Goal: Task Accomplishment & Management: Complete application form

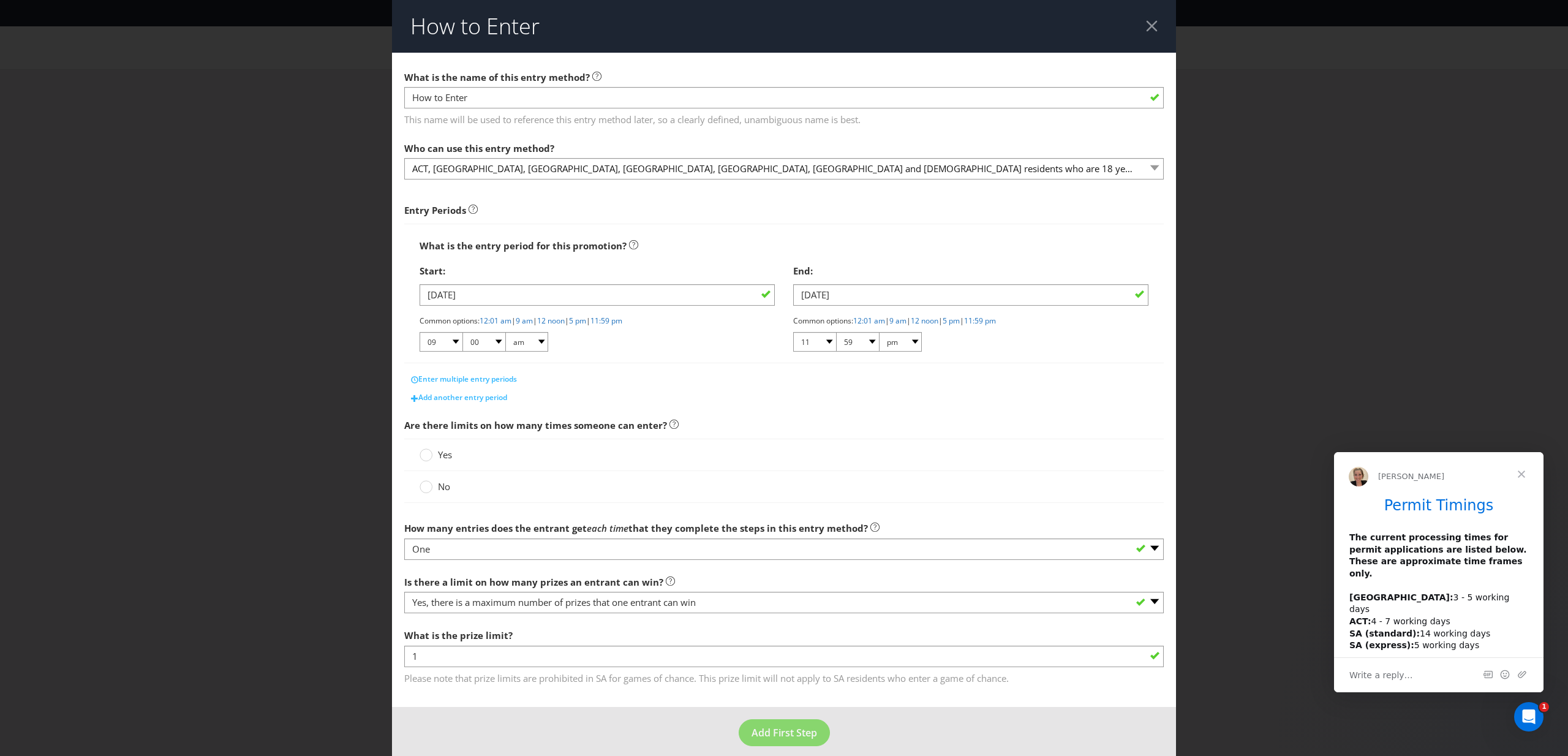
scroll to position [13, 0]
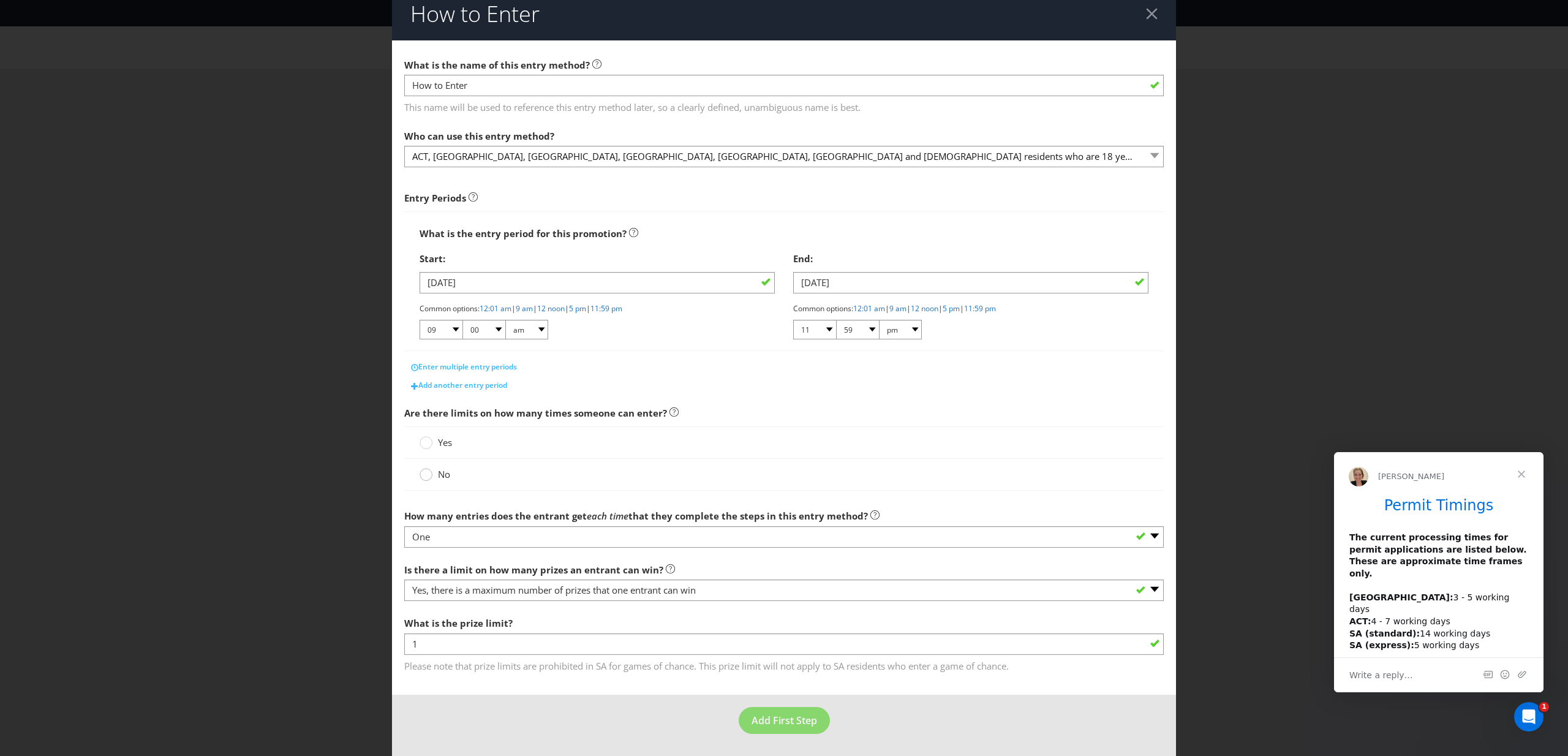
click at [430, 475] on circle at bounding box center [426, 475] width 13 height 13
click at [0, 0] on input "No" at bounding box center [0, 0] width 0 height 0
click at [780, 718] on span "Add First Step" at bounding box center [784, 721] width 66 height 13
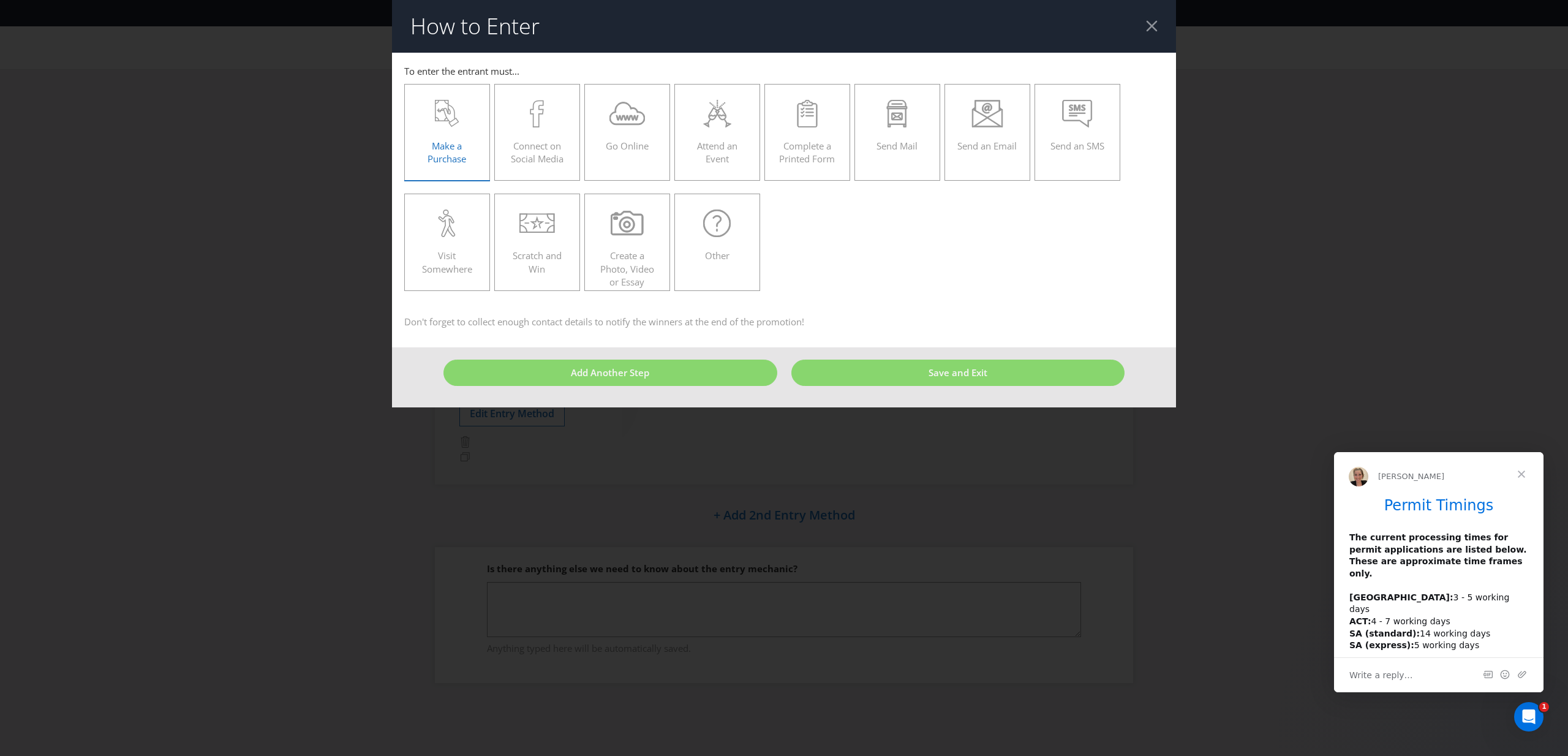
click at [446, 134] on div "Make a Purchase" at bounding box center [447, 127] width 60 height 55
click at [0, 0] on input "Make a Purchase" at bounding box center [0, 0] width 0 height 0
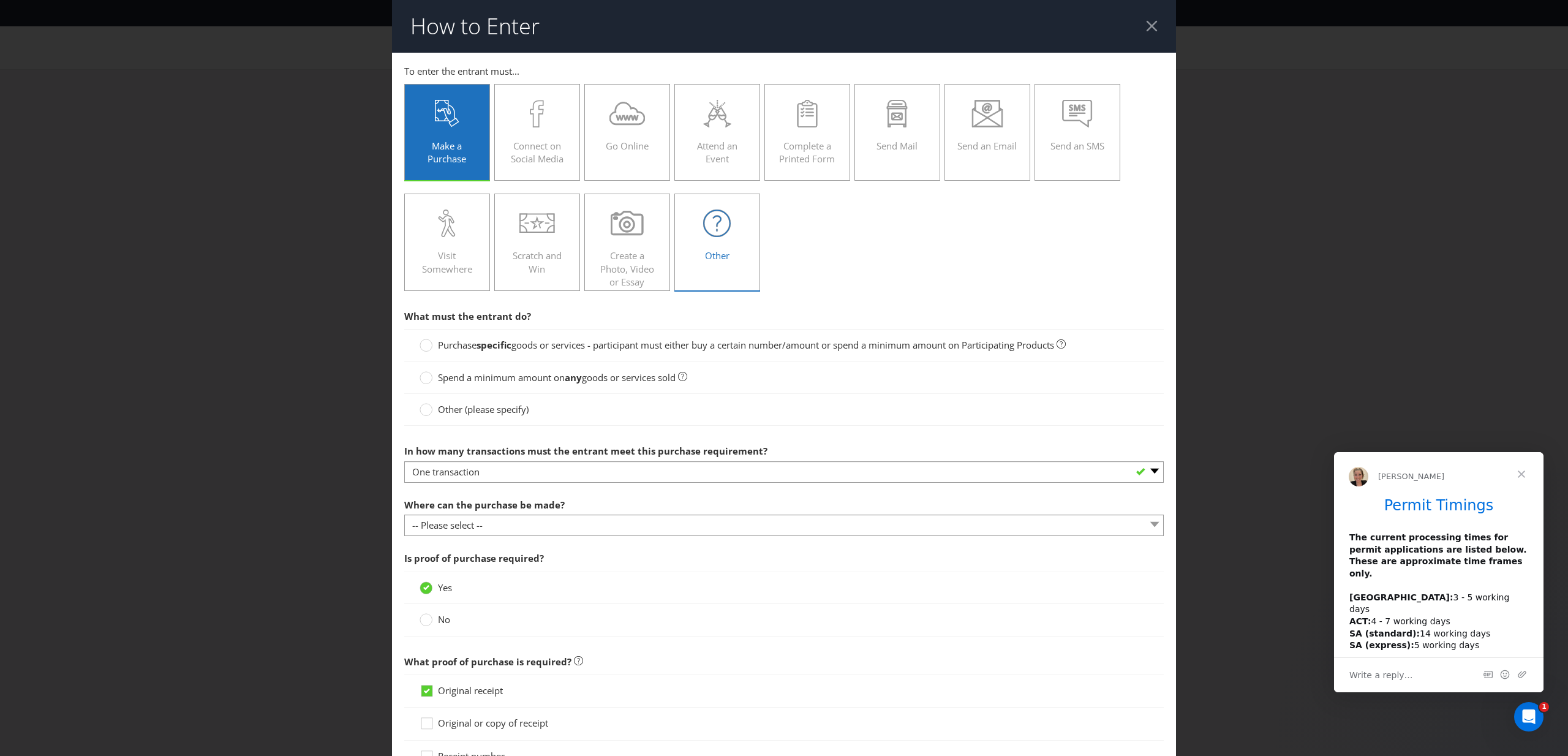
click at [716, 232] on icon at bounding box center [717, 223] width 27 height 27
click at [0, 0] on input "Other" at bounding box center [0, 0] width 0 height 0
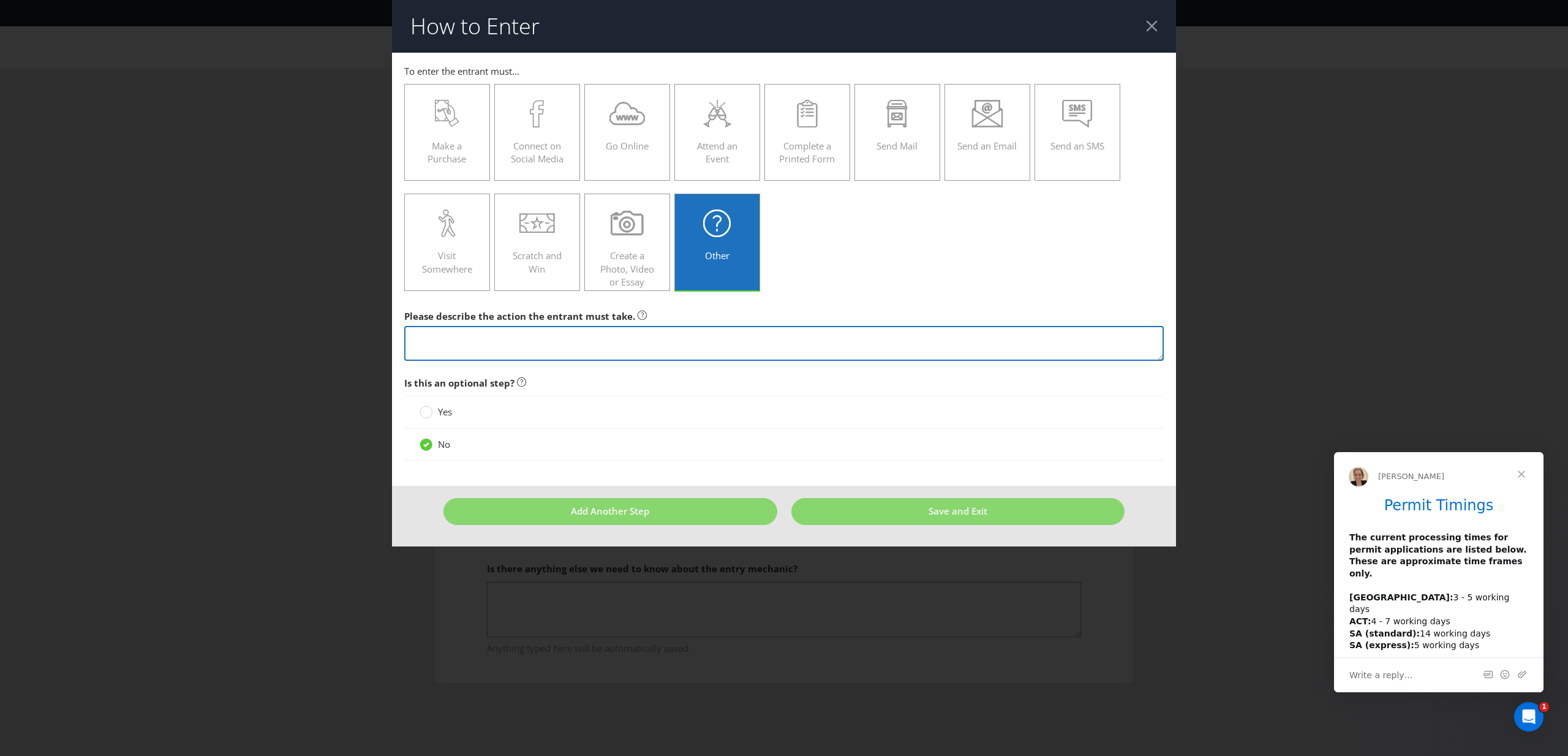
click at [632, 347] on textarea at bounding box center [784, 343] width 760 height 35
click at [446, 157] on span at bounding box center [447, 161] width 2 height 13
click at [0, 0] on input "Make a Purchase" at bounding box center [0, 0] width 0 height 0
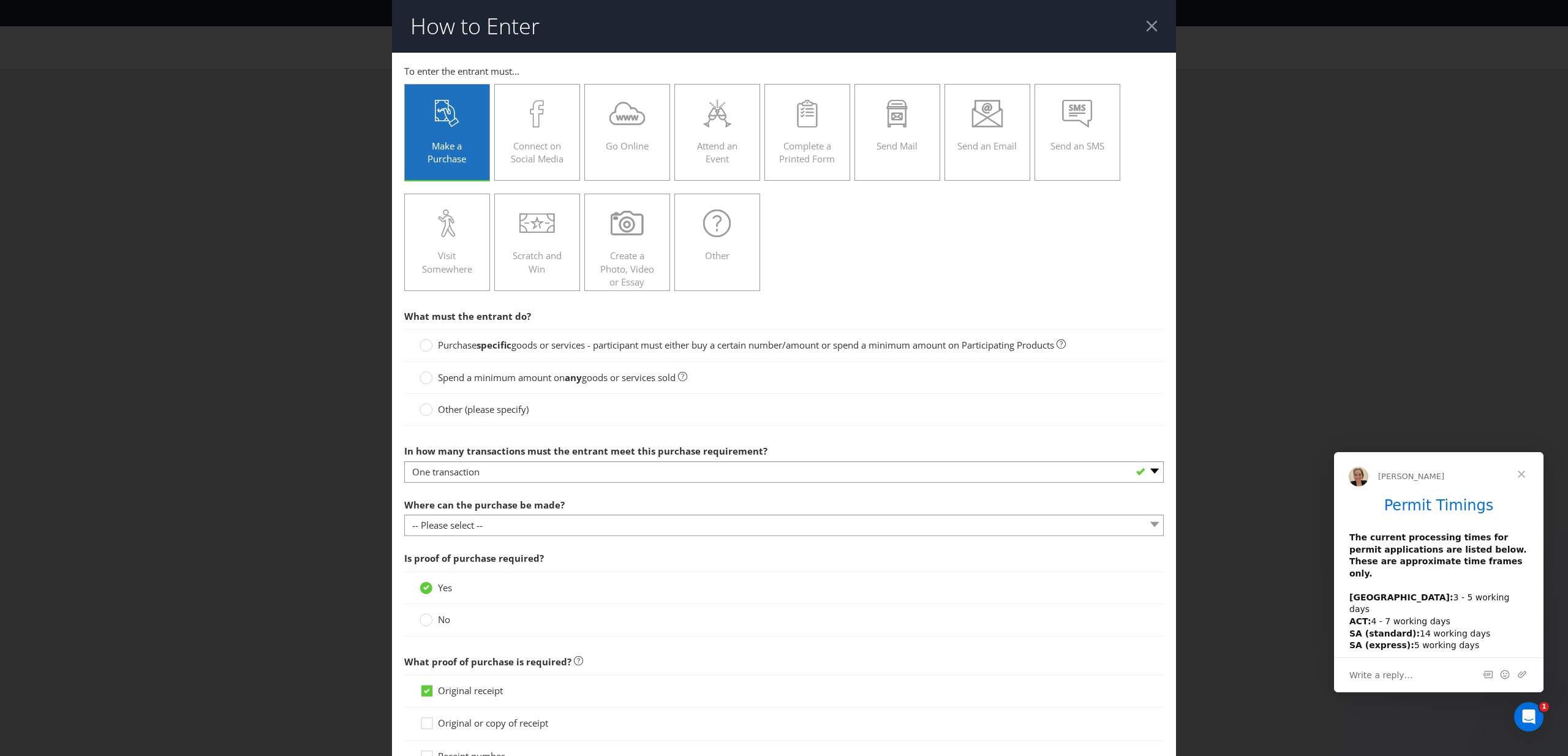
click at [433, 344] on label "Purchase specific goods or services - participant must either buy a certain num…" at bounding box center [742, 345] width 646 height 13
click at [0, 0] on input "Purchase specific goods or services - participant must either buy a certain num…" at bounding box center [0, 0] width 0 height 0
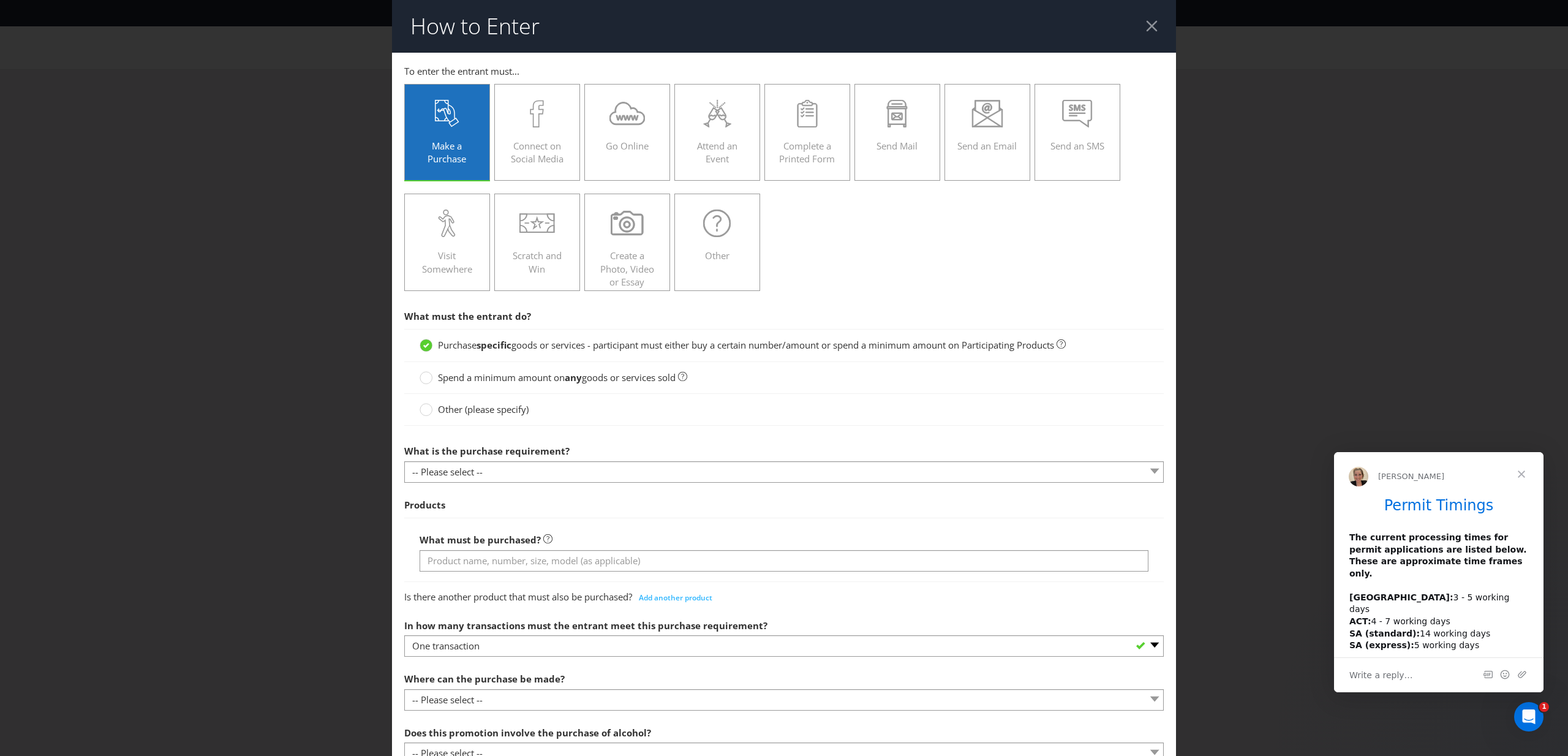
scroll to position [37, 0]
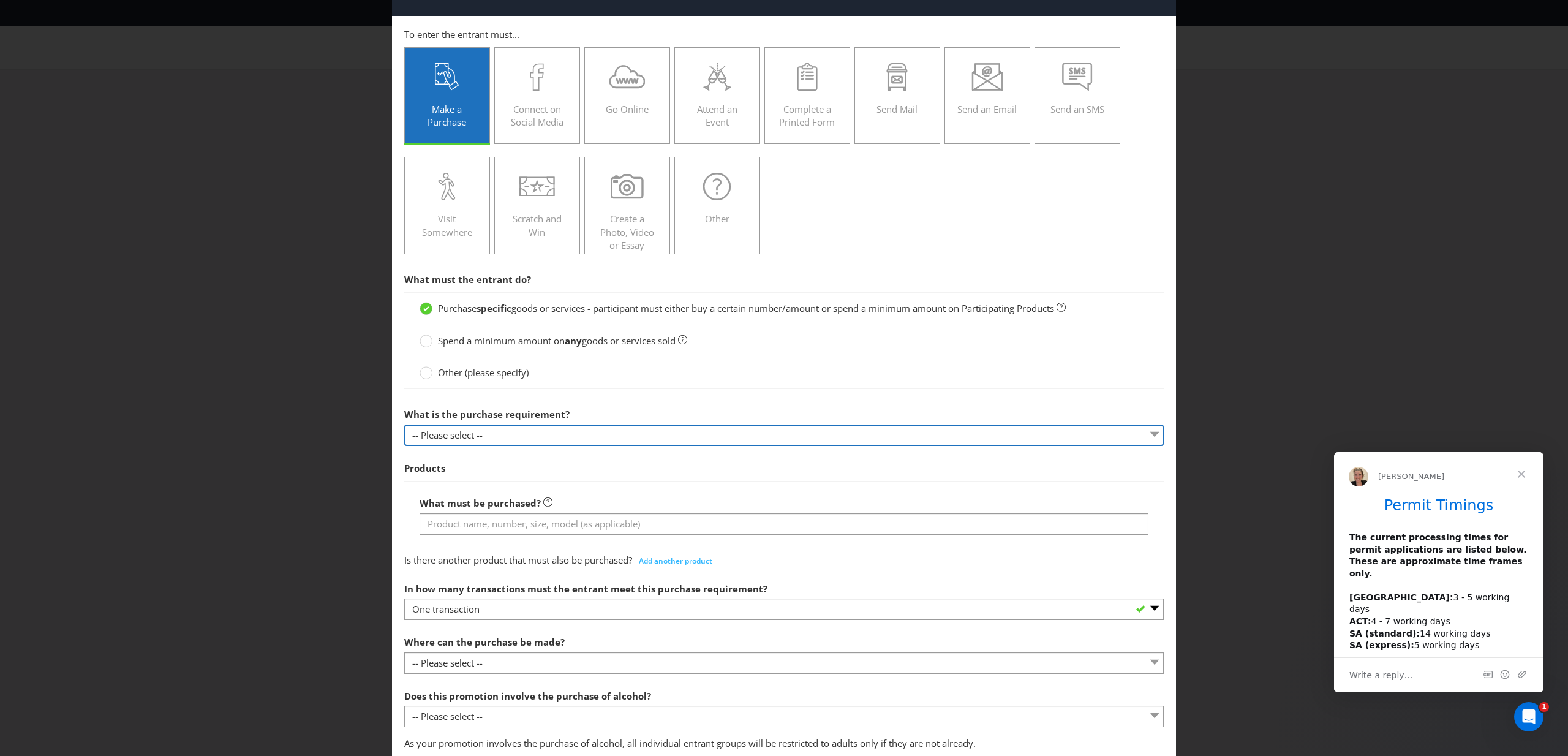
click at [590, 437] on select "-- Please select -- Buy a certain number of these products or services Spend a …" at bounding box center [784, 435] width 760 height 21
select select "MINIMUM_QUANTITY"
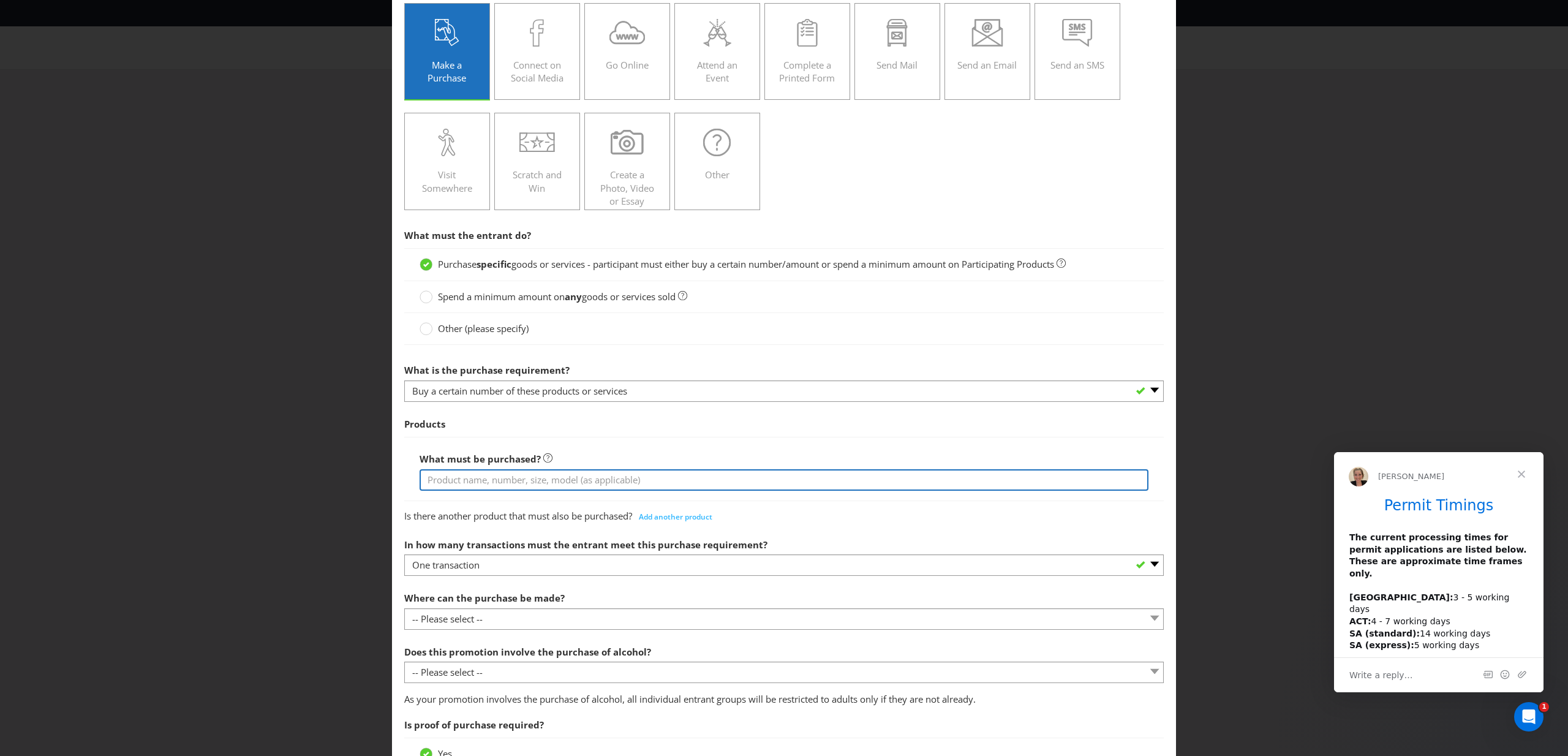
click at [557, 478] on input "text" at bounding box center [783, 480] width 729 height 21
click at [439, 481] on input "An [PERSON_NAME]" at bounding box center [783, 480] width 729 height 21
click at [442, 483] on input "Any [PERSON_NAME]" at bounding box center [783, 480] width 729 height 21
click at [571, 477] on input "Any $10 [PERSON_NAME]" at bounding box center [783, 480] width 729 height 21
click at [718, 478] on input "Any $10 [PERSON_NAME] through the updated TGI Fridays" at bounding box center [783, 480] width 729 height 21
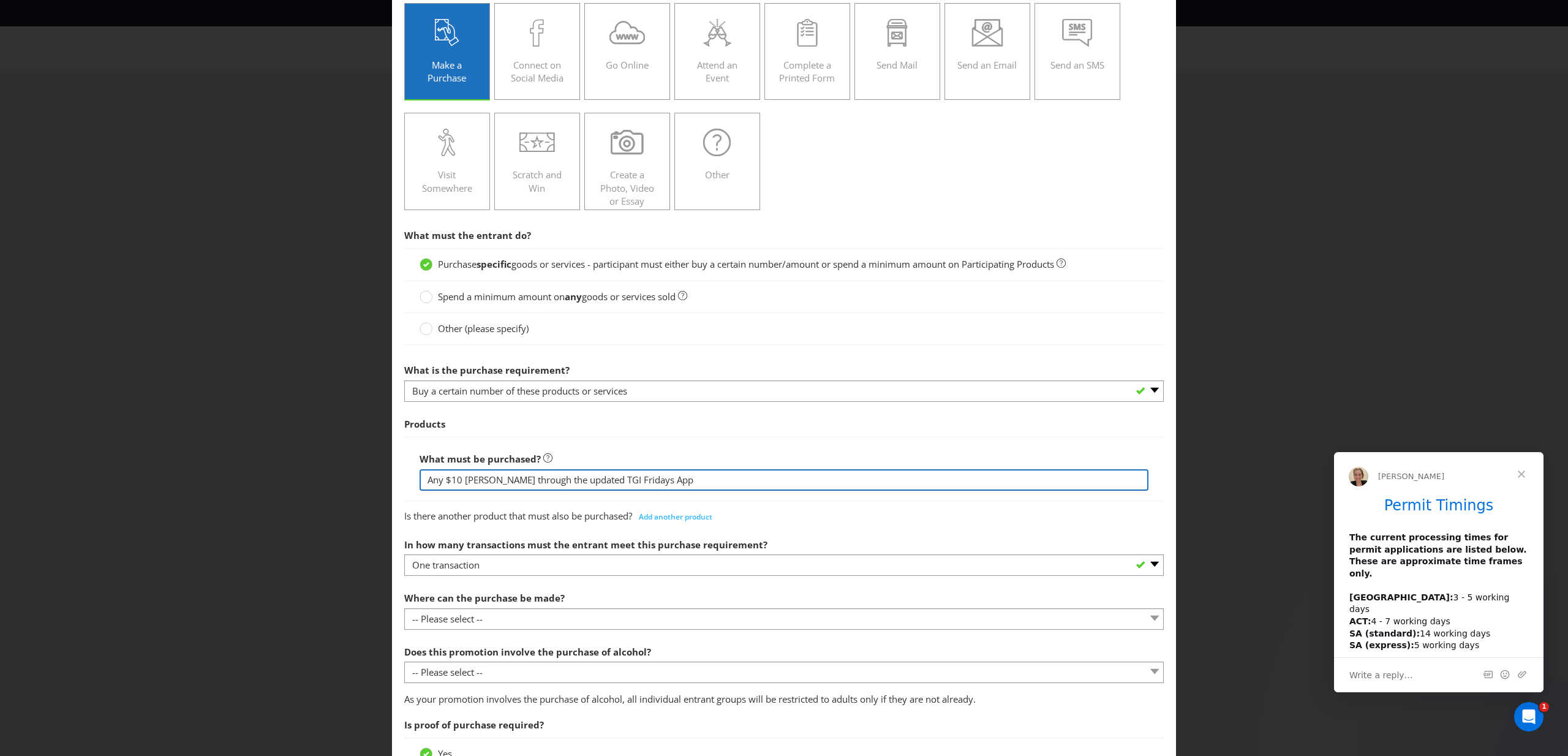
type input "Any $10 [PERSON_NAME] through the updated TGI Fridays App"
click at [876, 515] on div "Is there another product that must also be purchased? Add another product" at bounding box center [784, 514] width 760 height 24
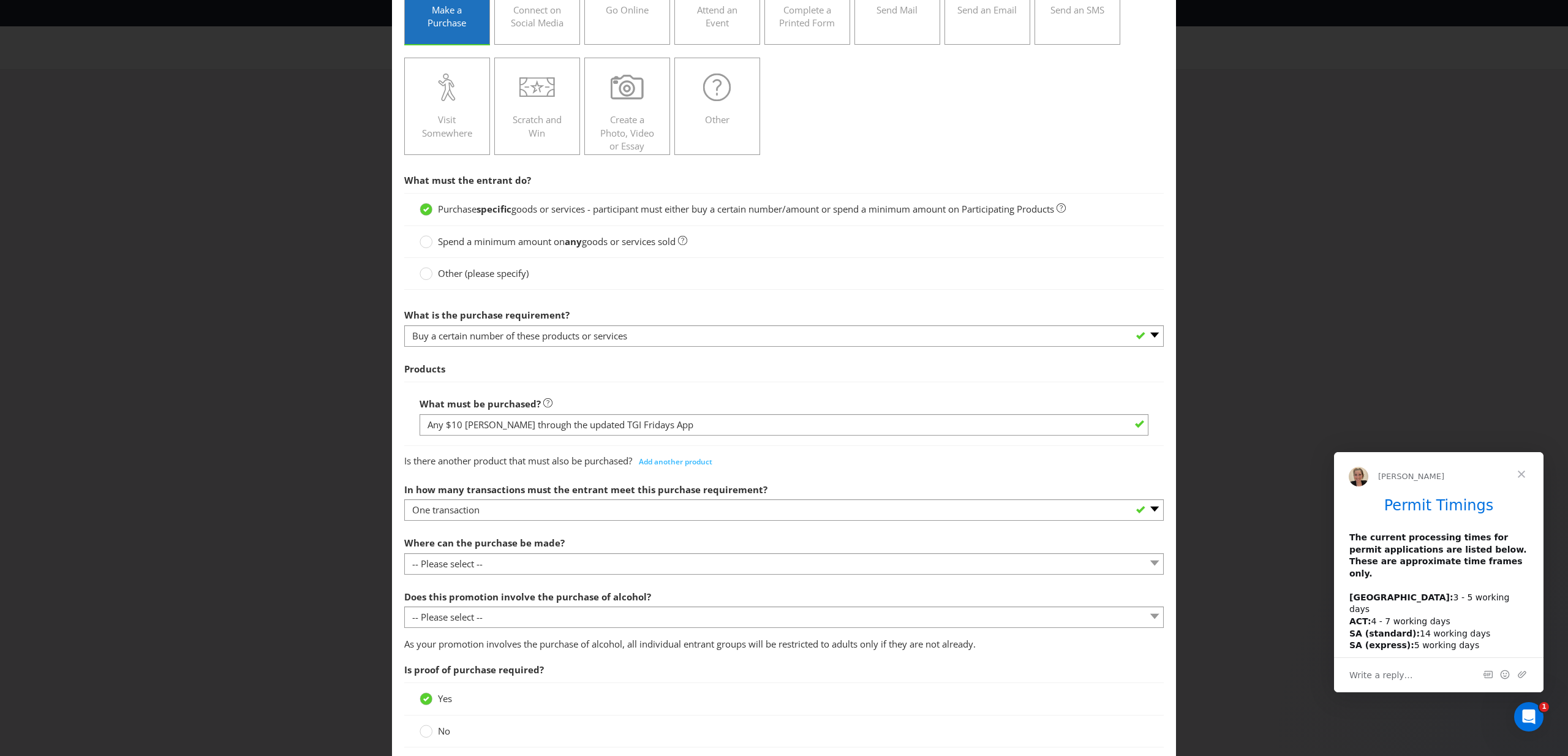
scroll to position [140, 0]
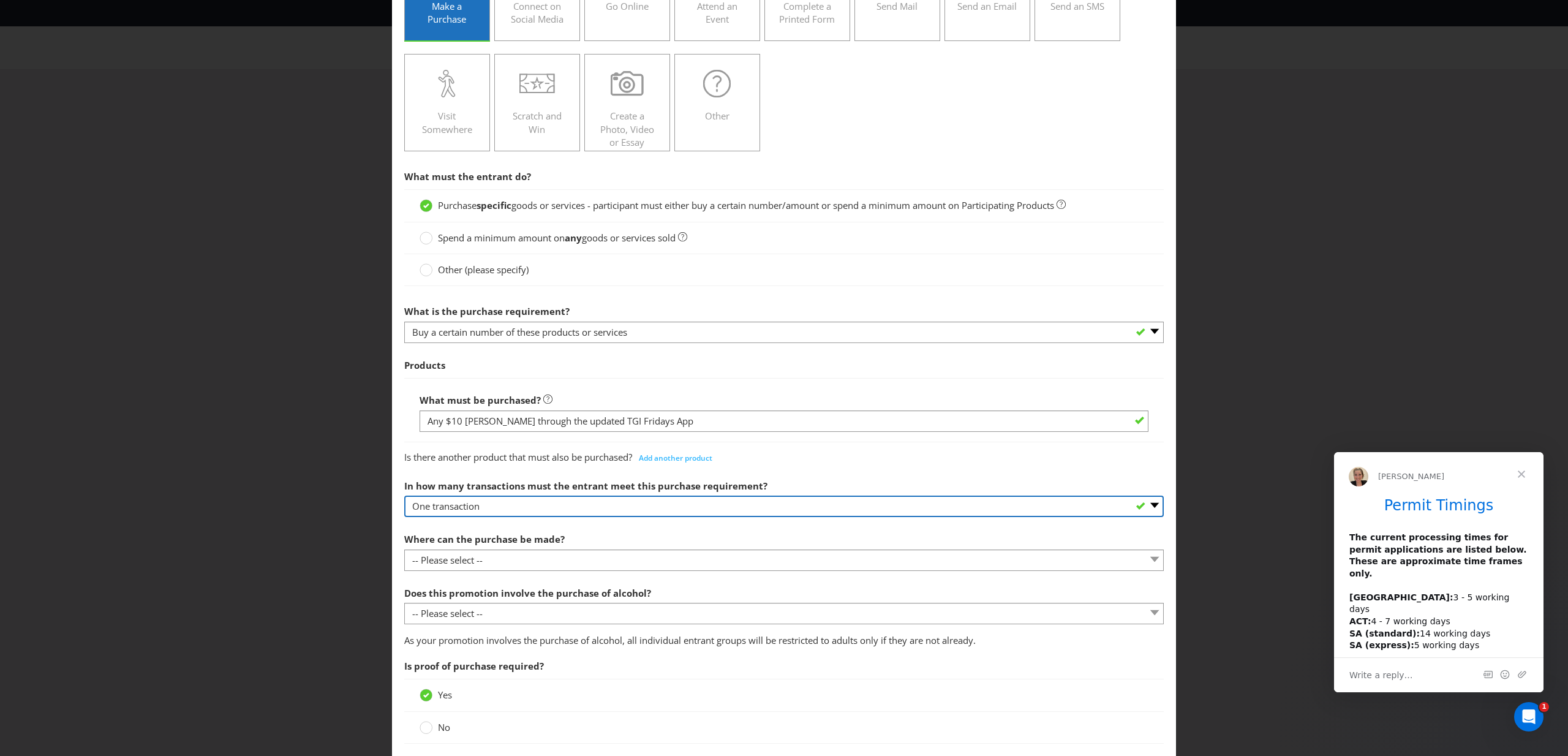
click at [702, 506] on select "-- Please select -- One transaction A specific number of transactions Any numbe…" at bounding box center [784, 506] width 760 height 21
click at [701, 512] on select "-- Please select -- One transaction A specific number of transactions Any numbe…" at bounding box center [784, 506] width 760 height 21
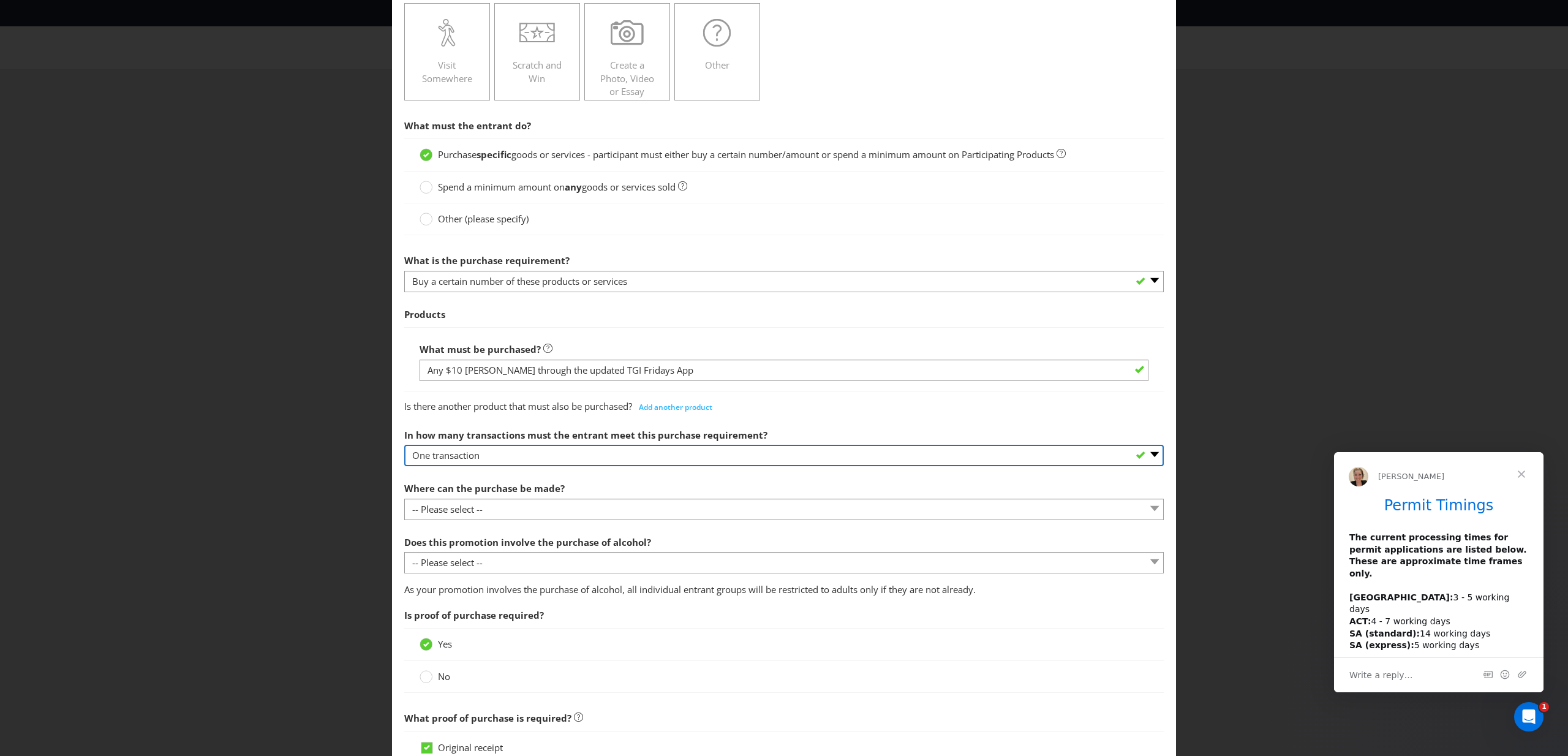
scroll to position [193, 0]
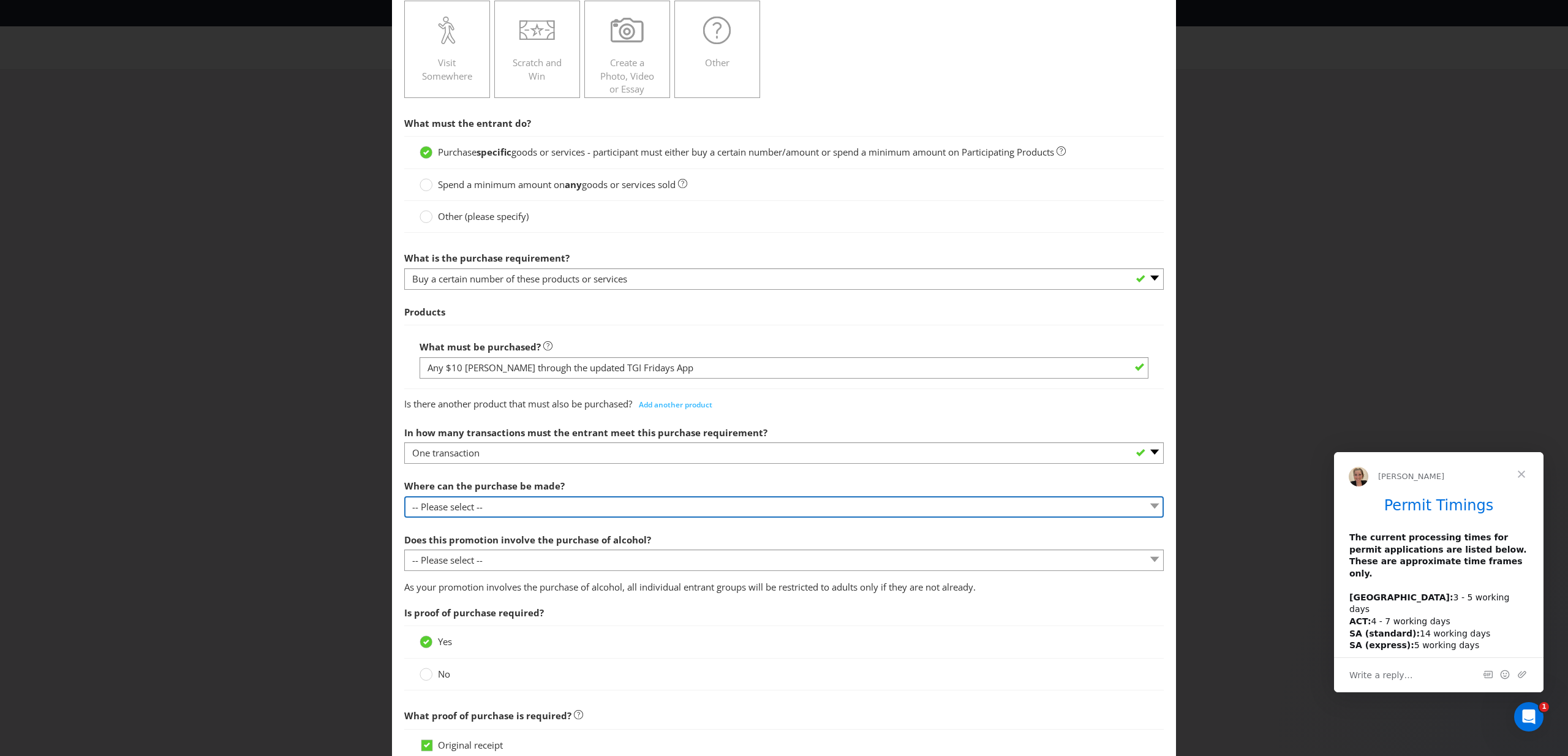
click at [635, 506] on select "-- Please select -- Any stores displaying promotional material (including onlin…" at bounding box center [784, 506] width 760 height 21
select select "ANY_DISPLAYING_NOT_ONLINE"
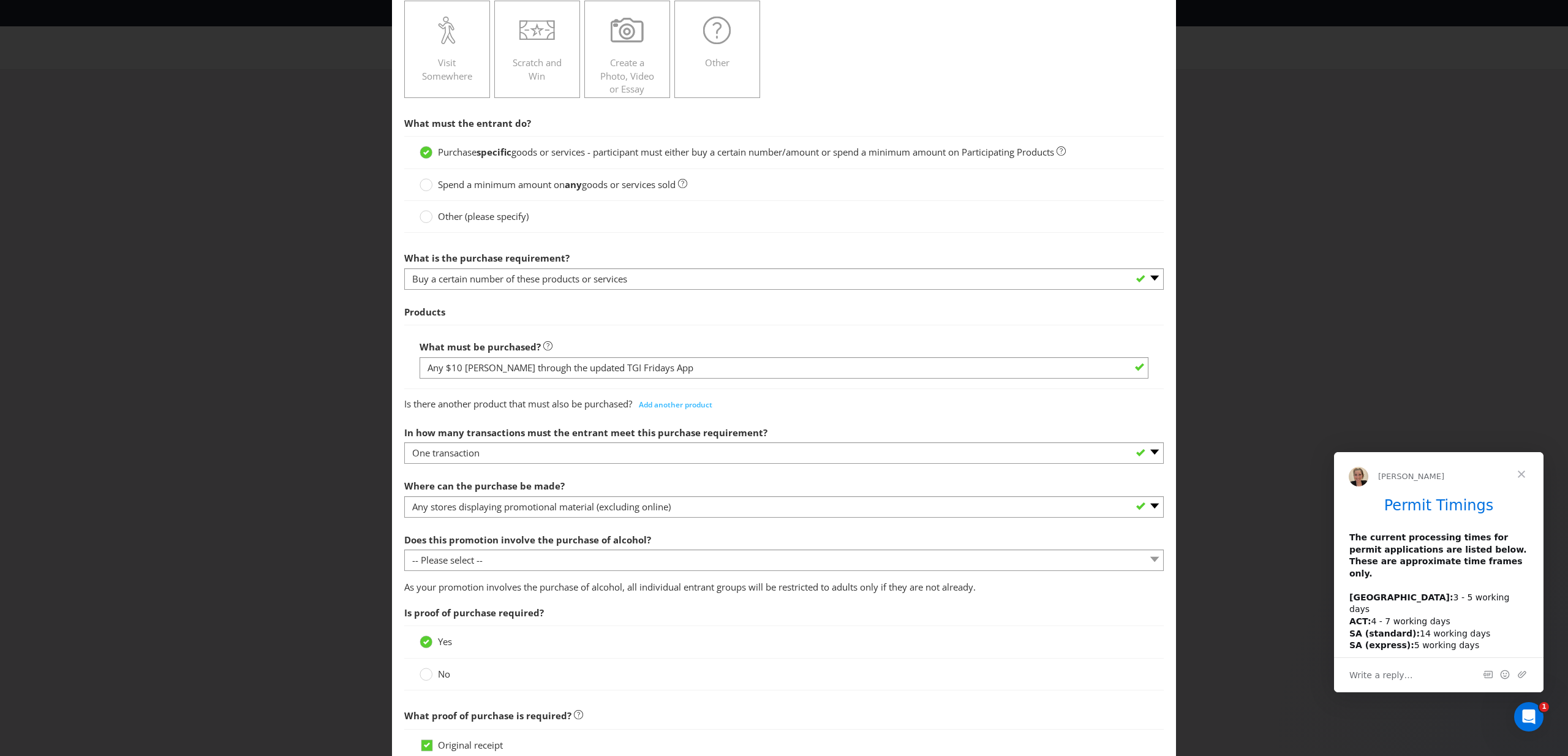
click at [675, 478] on div "Where can the purchase be made? -- Please select -- Any stores displaying promo…" at bounding box center [784, 495] width 760 height 44
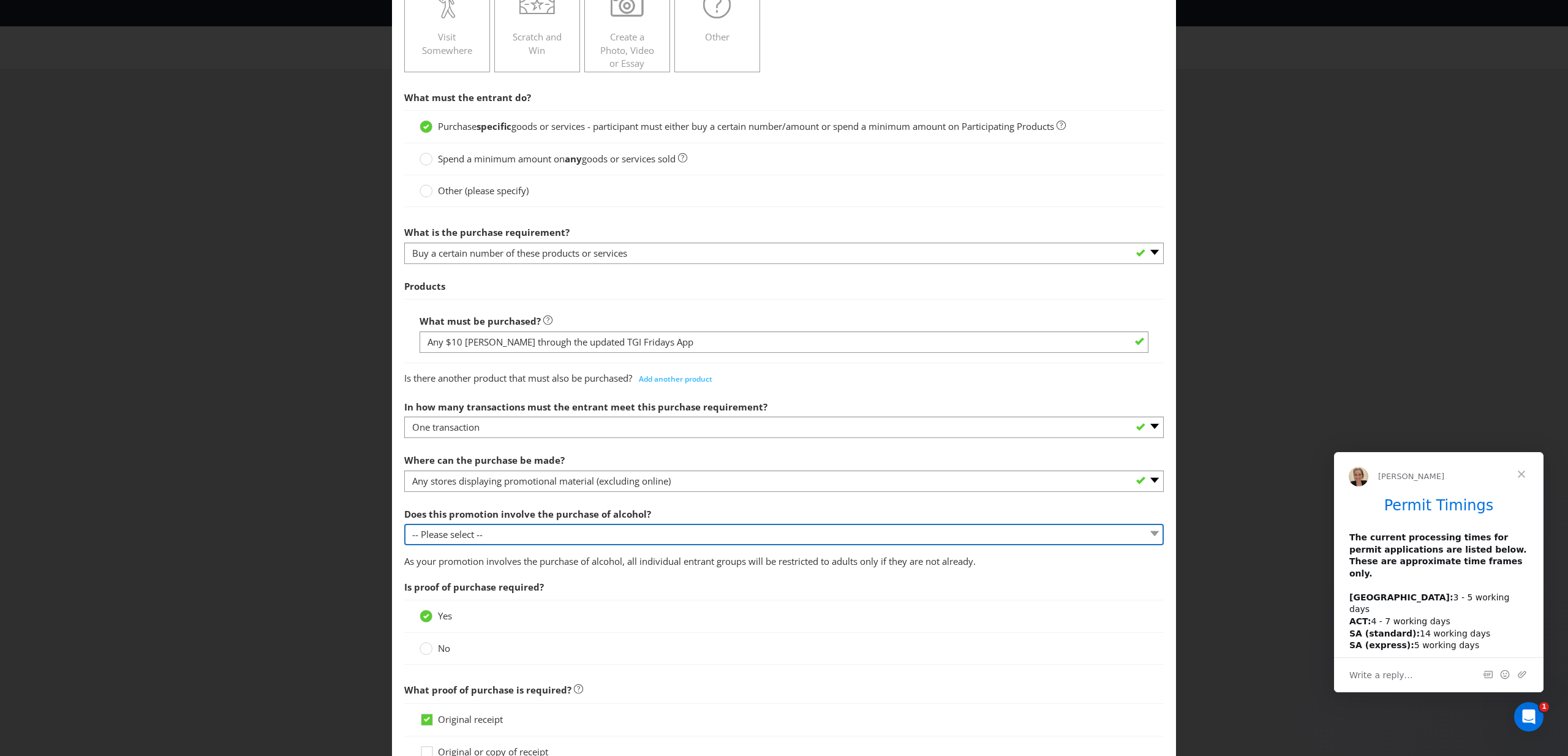
click at [666, 529] on select "-- Please select -- Yes, for on-premises consumption Yes, for off-premises cons…" at bounding box center [784, 534] width 760 height 21
select select "YES_ON_PREMISES"
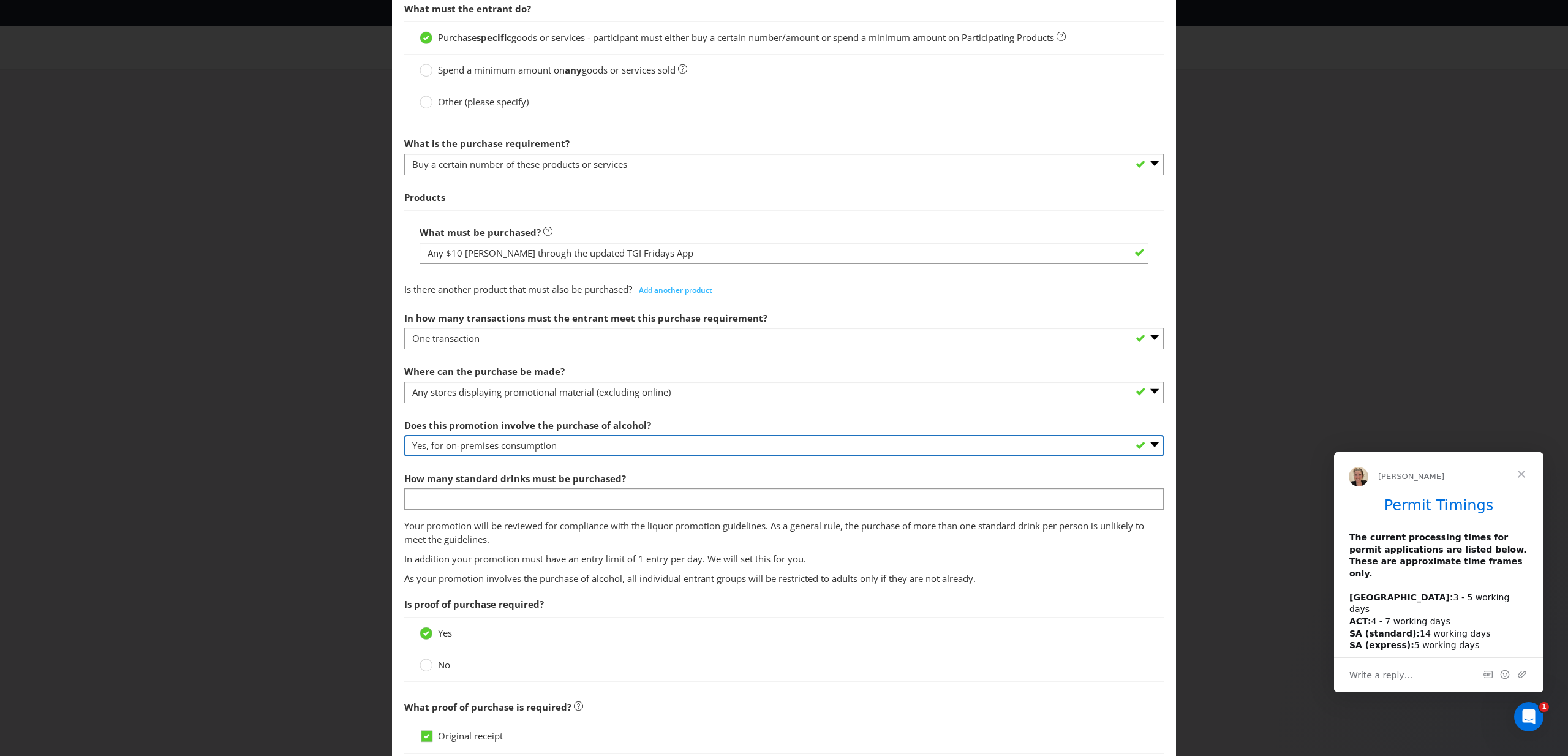
scroll to position [312, 0]
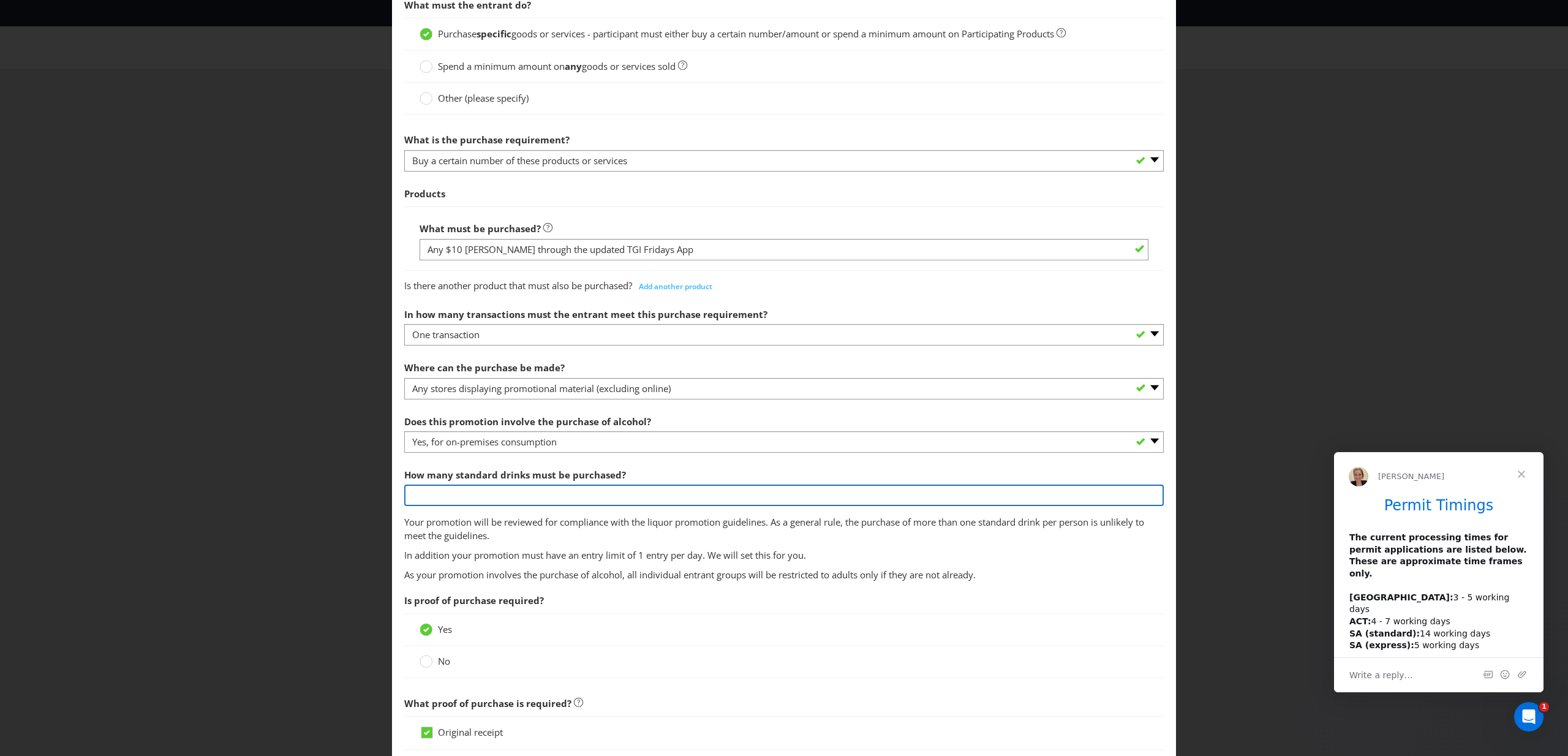
click at [613, 497] on input "number" at bounding box center [784, 495] width 760 height 21
type input "1"
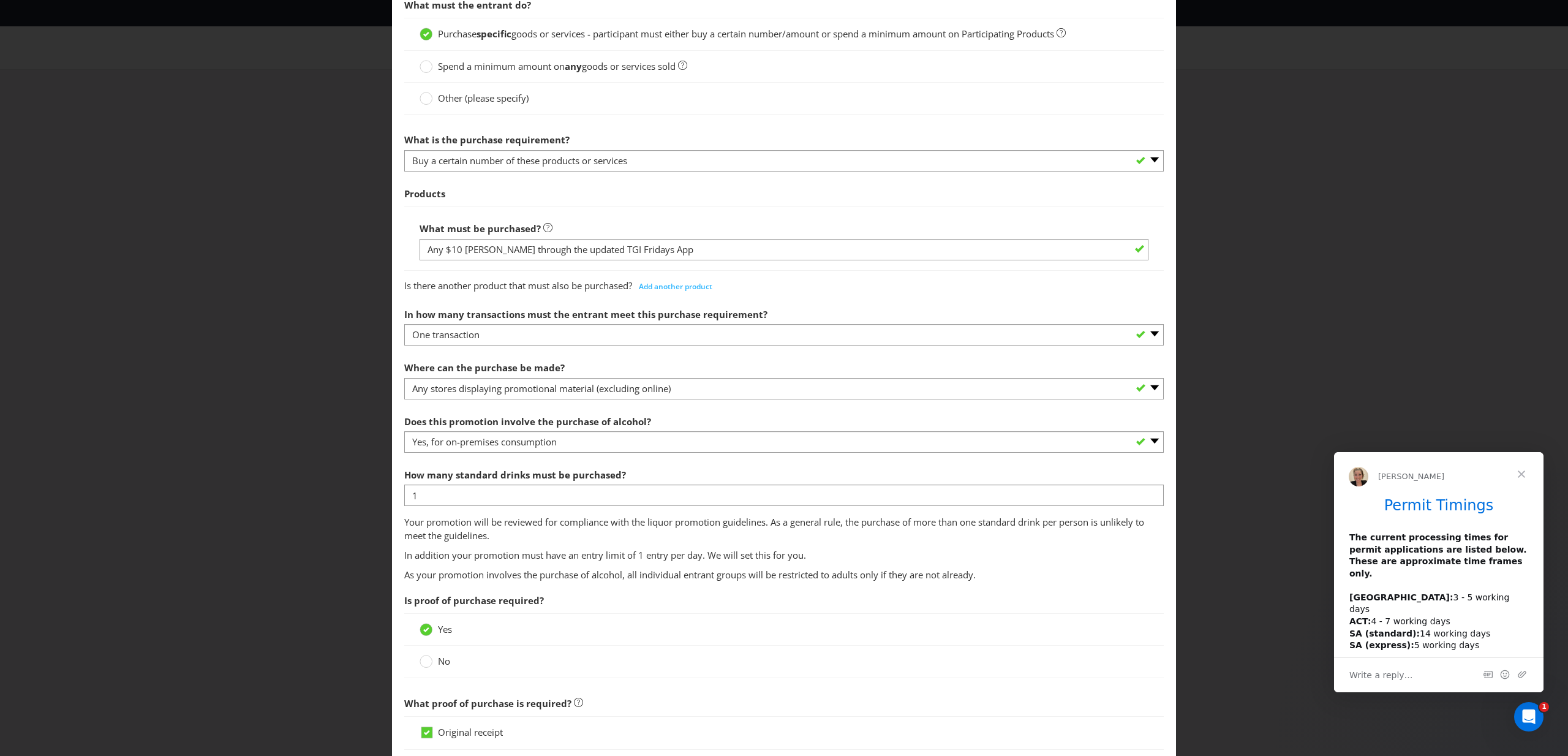
click at [870, 583] on section "What must the entrant do? Purchase specific goods or services - participant mus…" at bounding box center [784, 522] width 760 height 1059
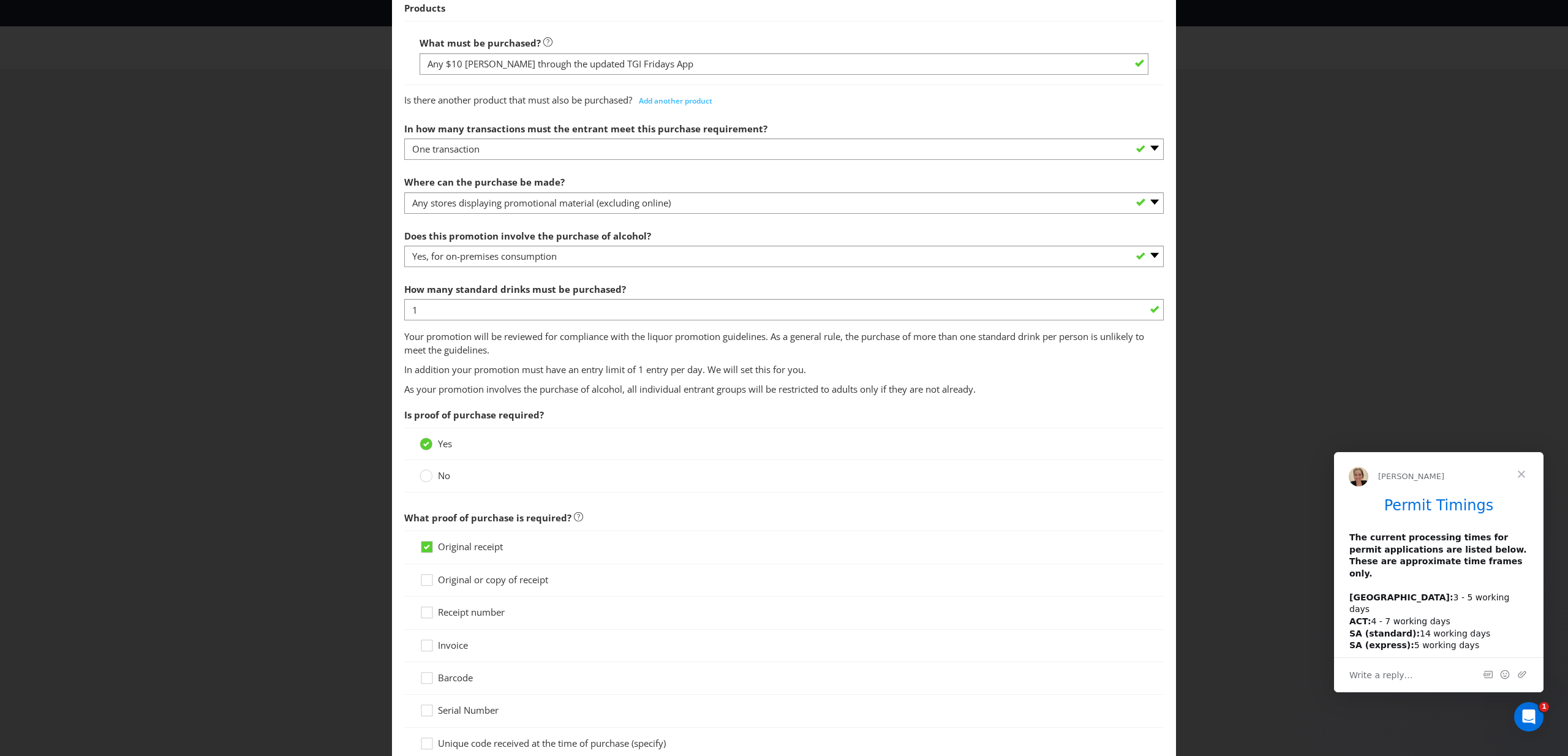
scroll to position [499, 0]
drag, startPoint x: 430, startPoint y: 469, endPoint x: 440, endPoint y: 470, distance: 10.0
click at [430, 469] on div at bounding box center [425, 475] width 13 height 16
click at [0, 0] on input "No" at bounding box center [0, 0] width 0 height 0
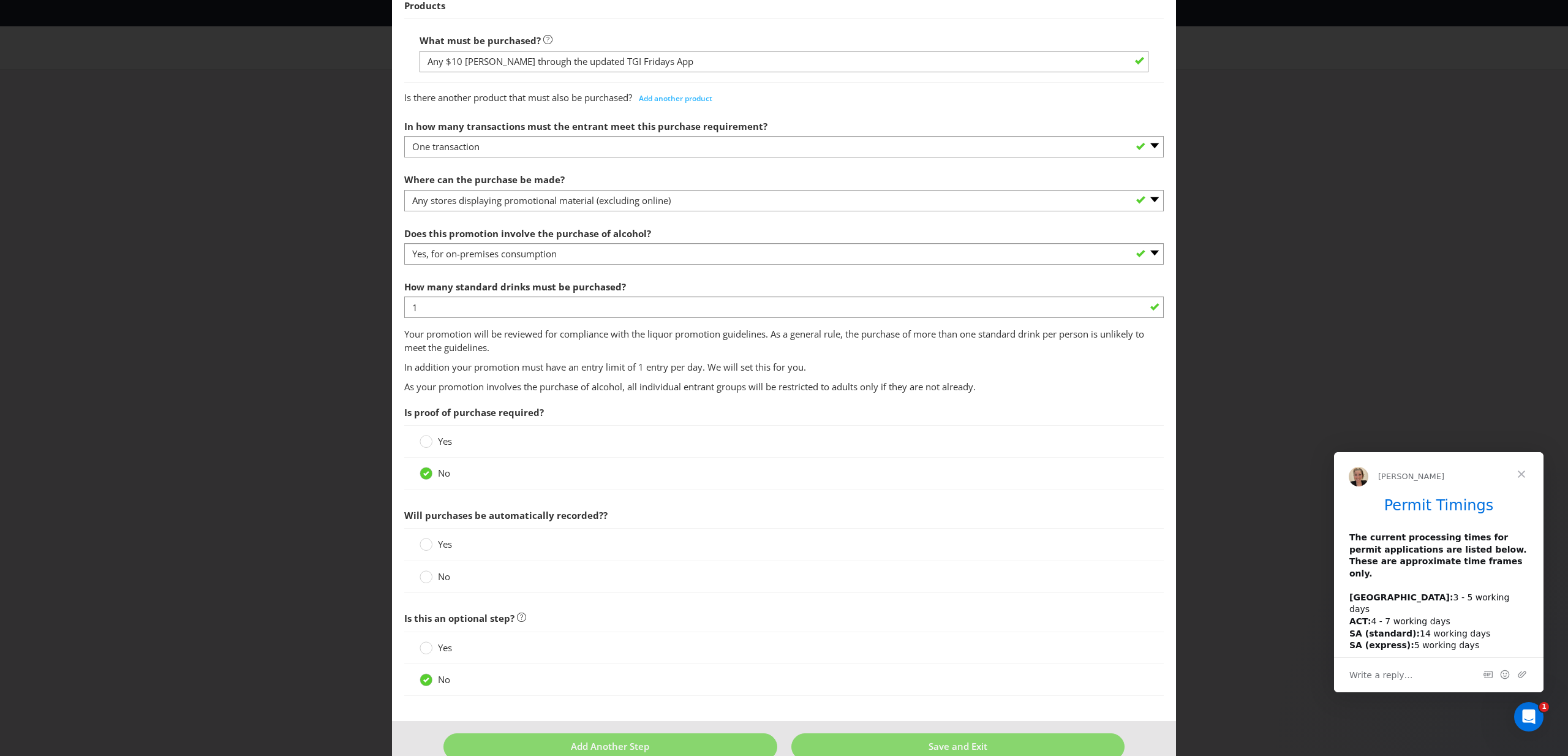
scroll to position [525, 0]
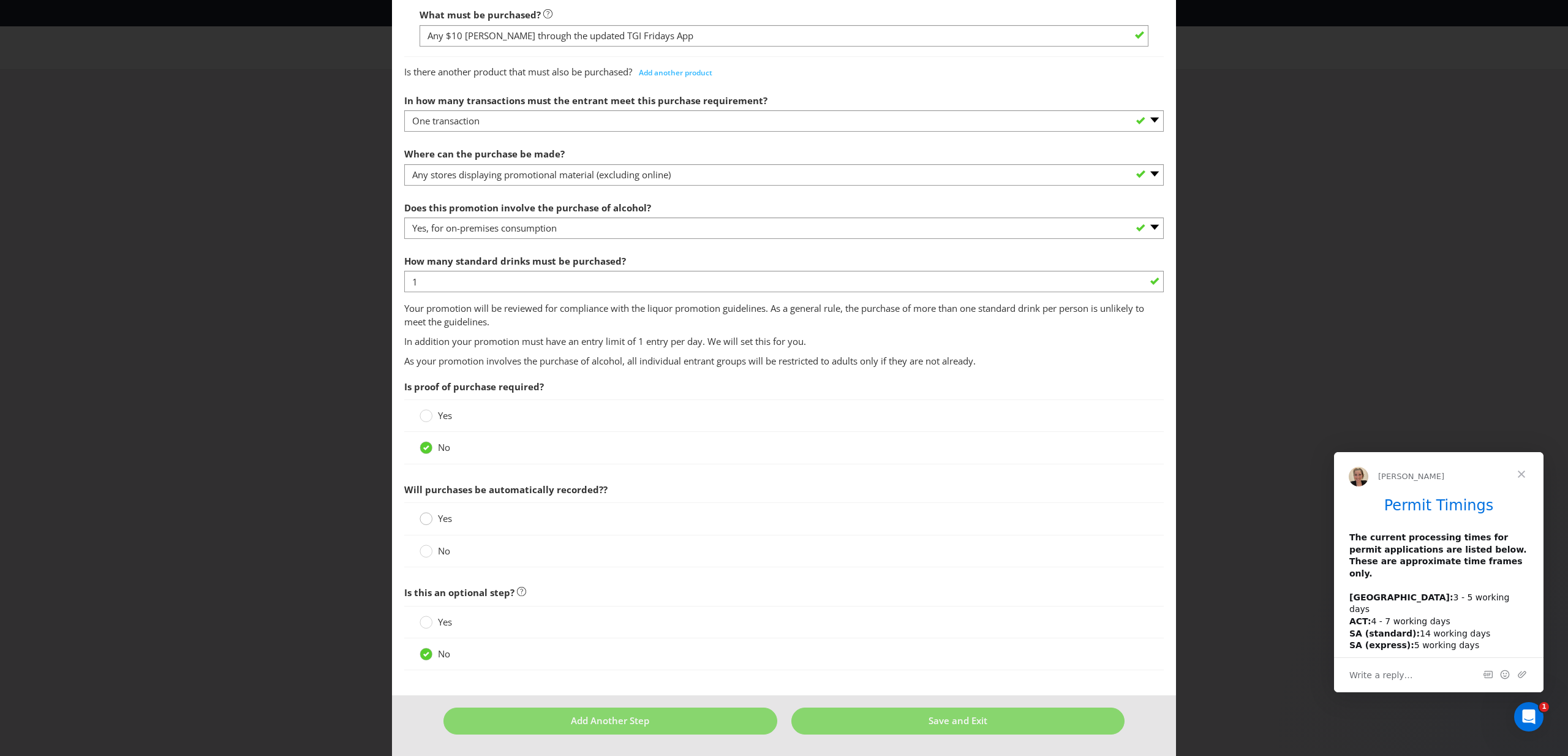
click at [424, 518] on circle at bounding box center [426, 519] width 13 height 13
click at [0, 0] on input "Yes" at bounding box center [0, 0] width 0 height 0
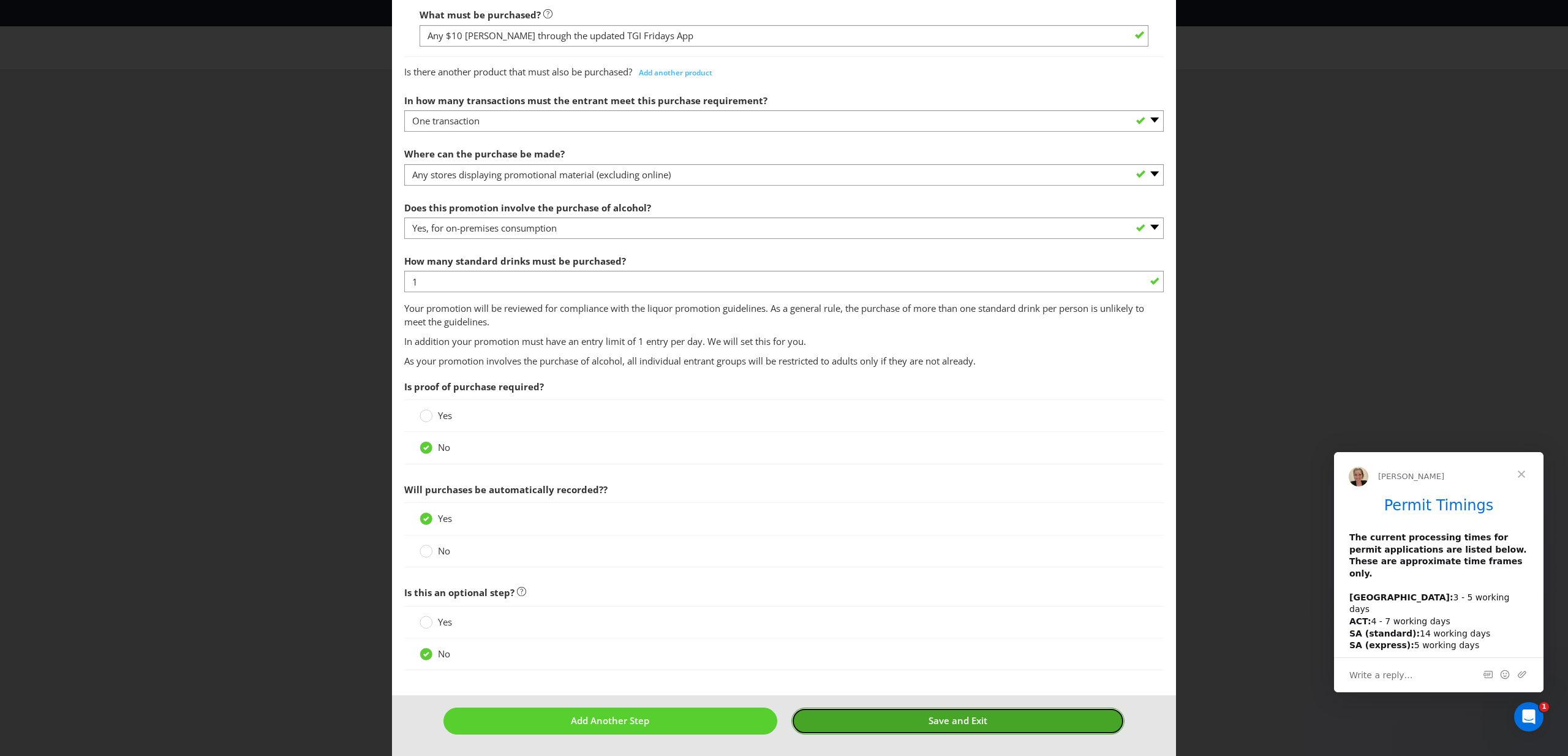
click at [918, 718] on button "Save and Exit" at bounding box center [958, 721] width 334 height 27
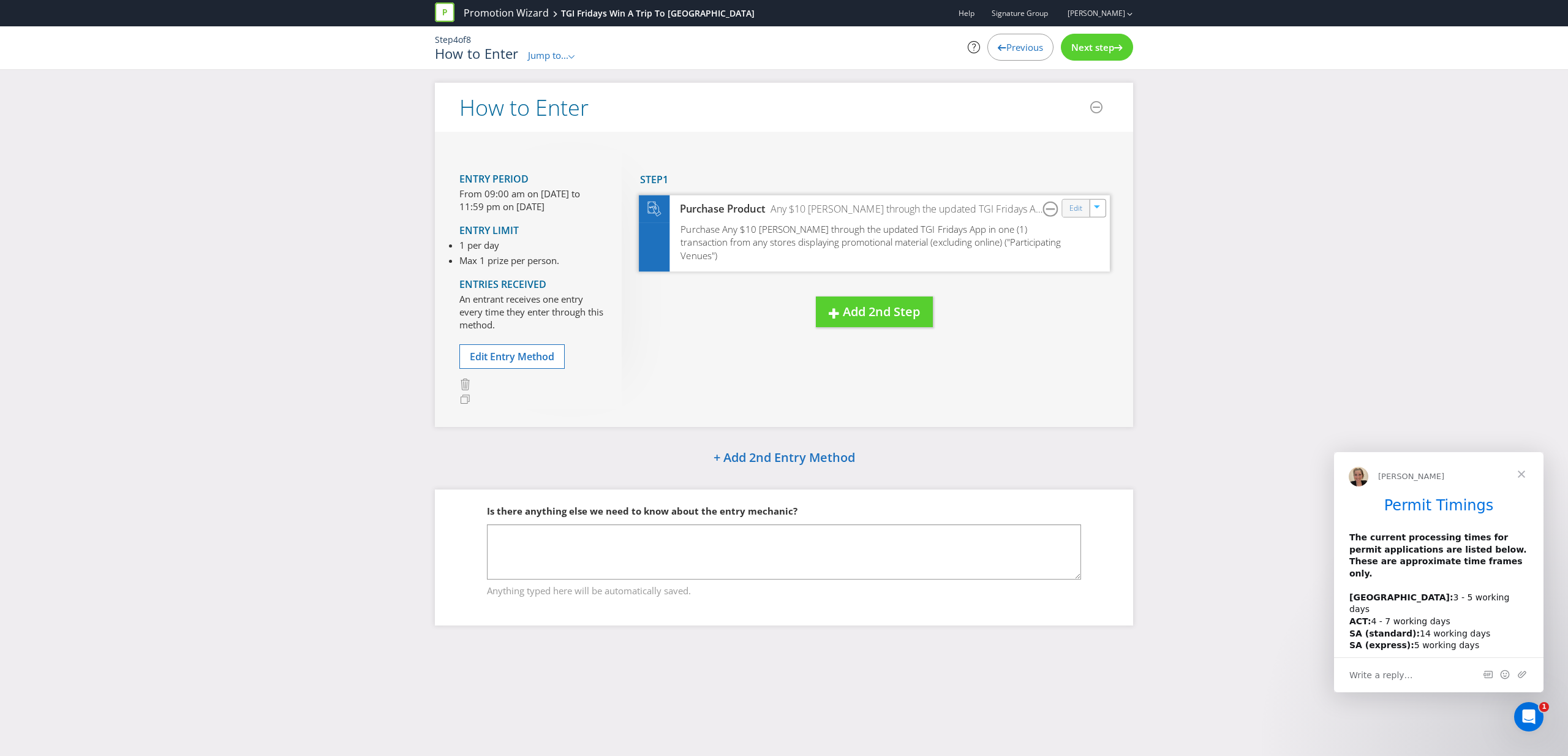
click at [1068, 207] on div "Edit" at bounding box center [1076, 207] width 27 height 17
click at [1082, 210] on link "Edit" at bounding box center [1076, 207] width 13 height 14
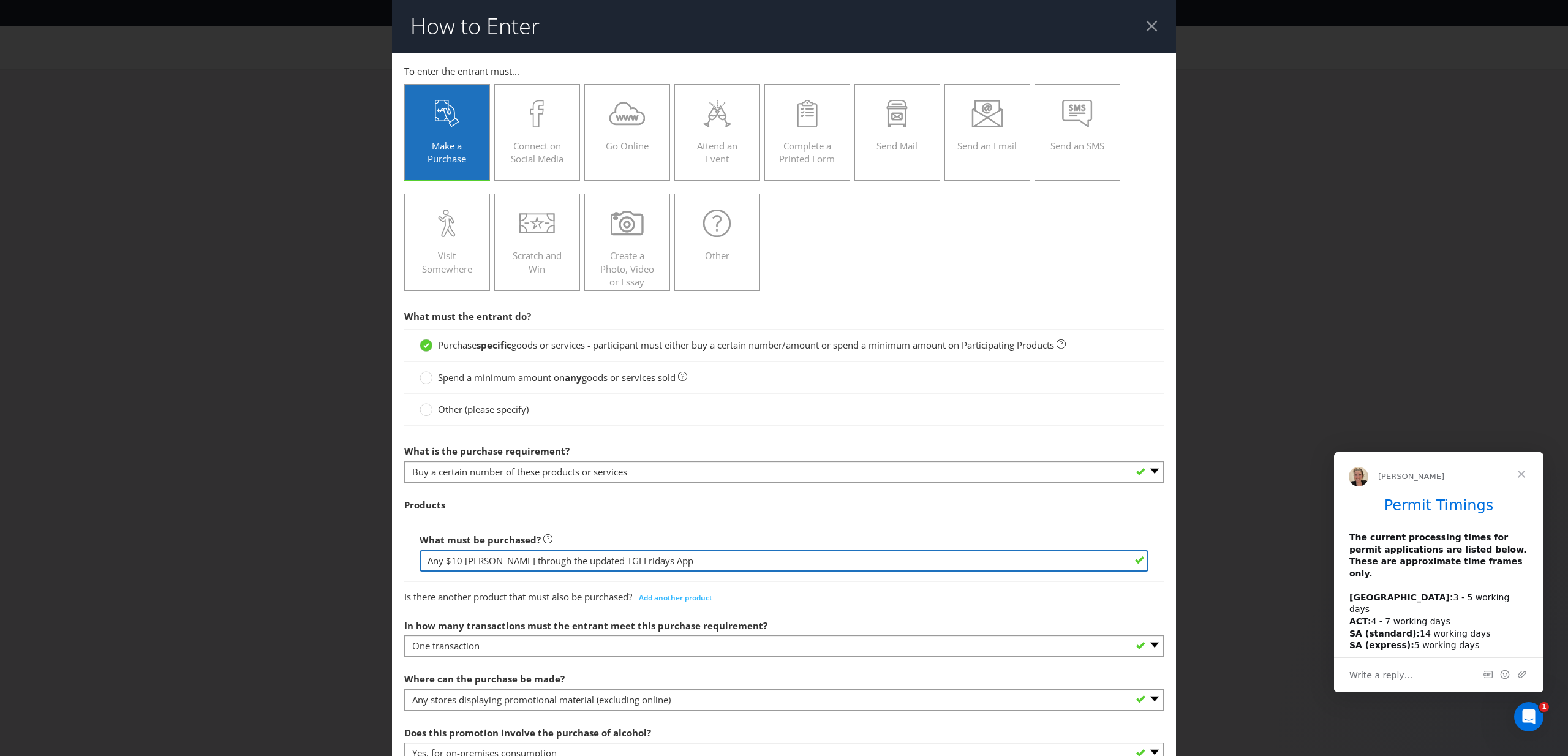
drag, startPoint x: 731, startPoint y: 560, endPoint x: 546, endPoint y: 563, distance: 185.0
click at [546, 563] on input "Any $10 [PERSON_NAME] through the updated TGI Fridays App" at bounding box center [783, 560] width 729 height 21
type input "Any $10 [PERSON_NAME]"
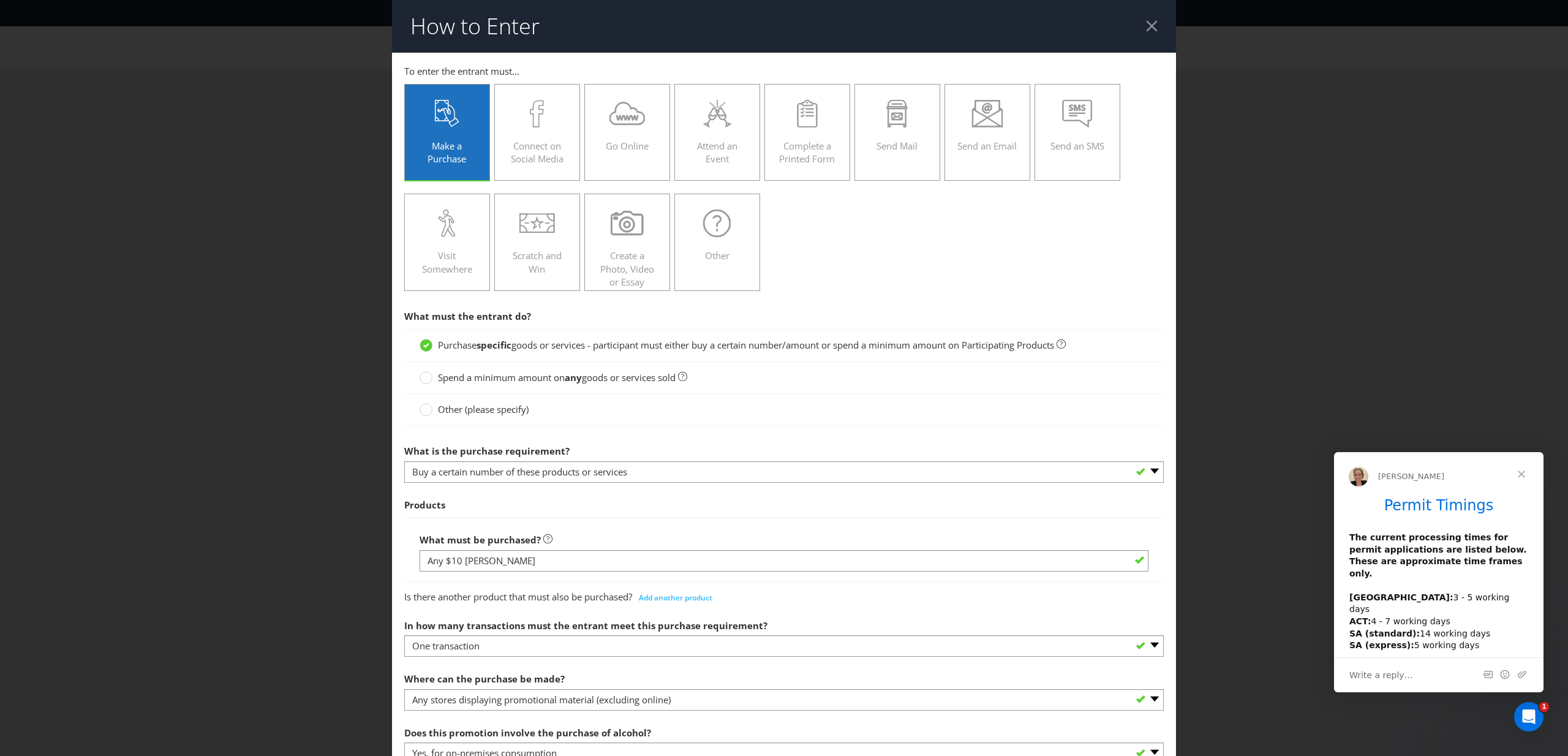
click at [783, 520] on div "What must be purchased? Any $10 [PERSON_NAME]" at bounding box center [784, 549] width 760 height 63
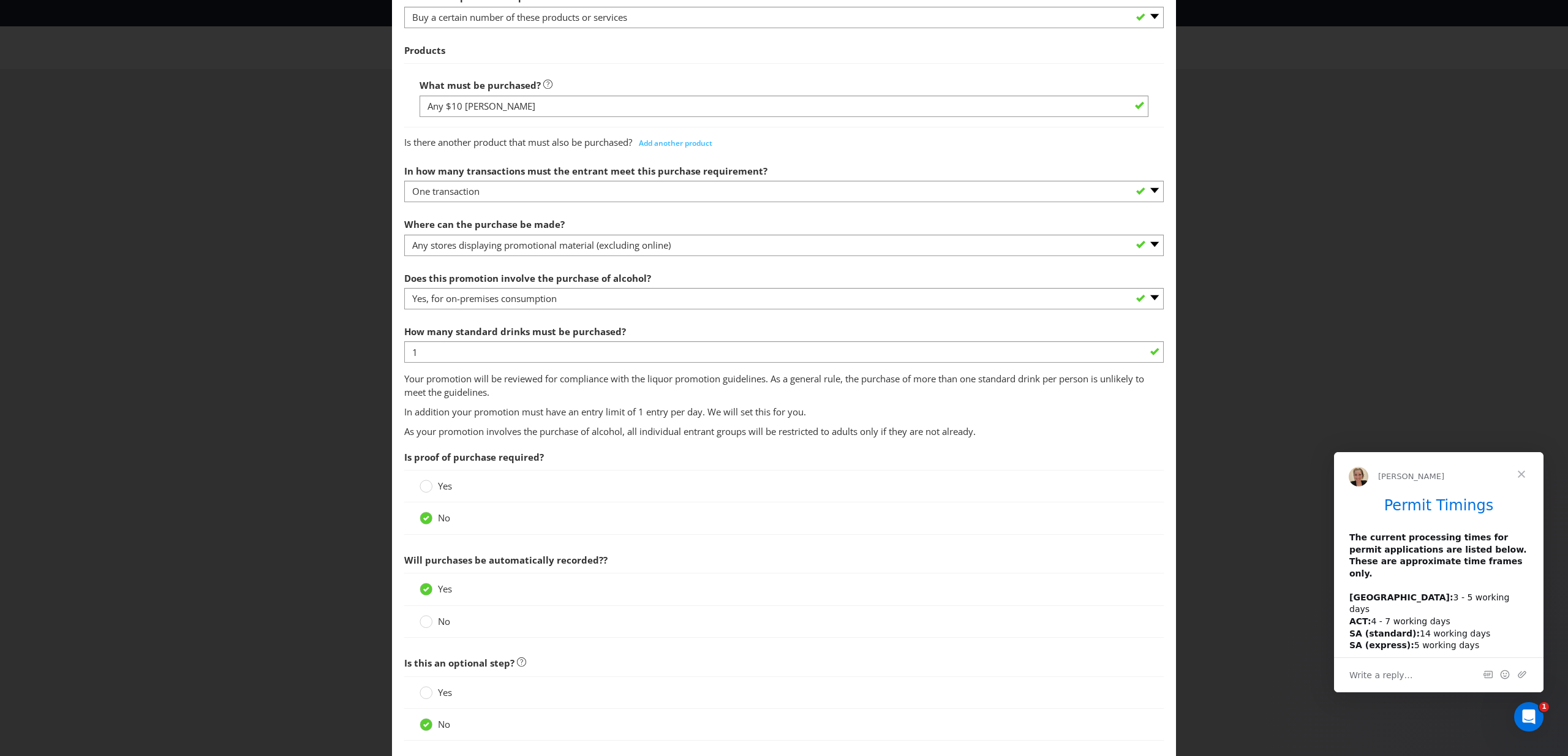
scroll to position [525, 0]
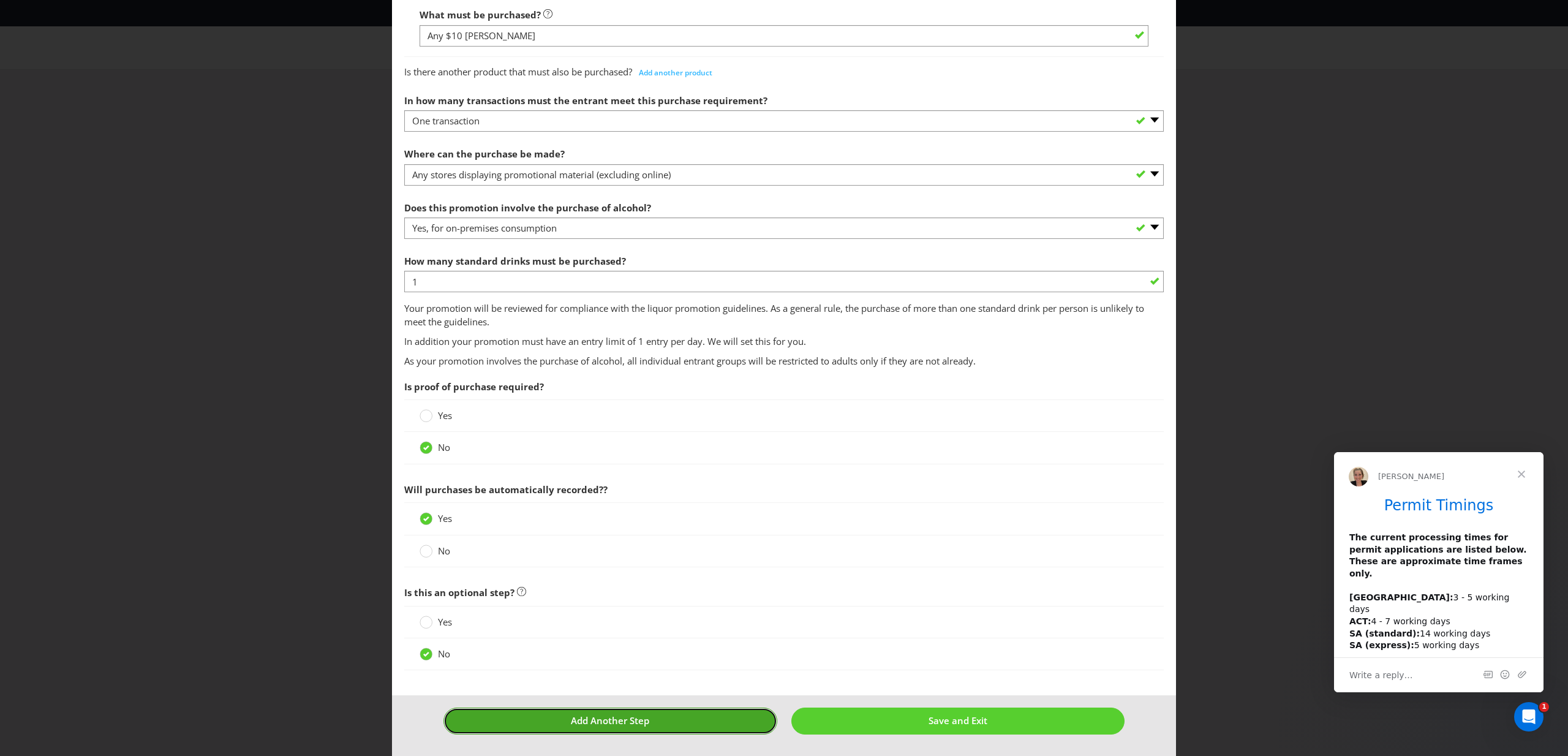
click at [693, 712] on button "Add Another Step" at bounding box center [611, 721] width 334 height 27
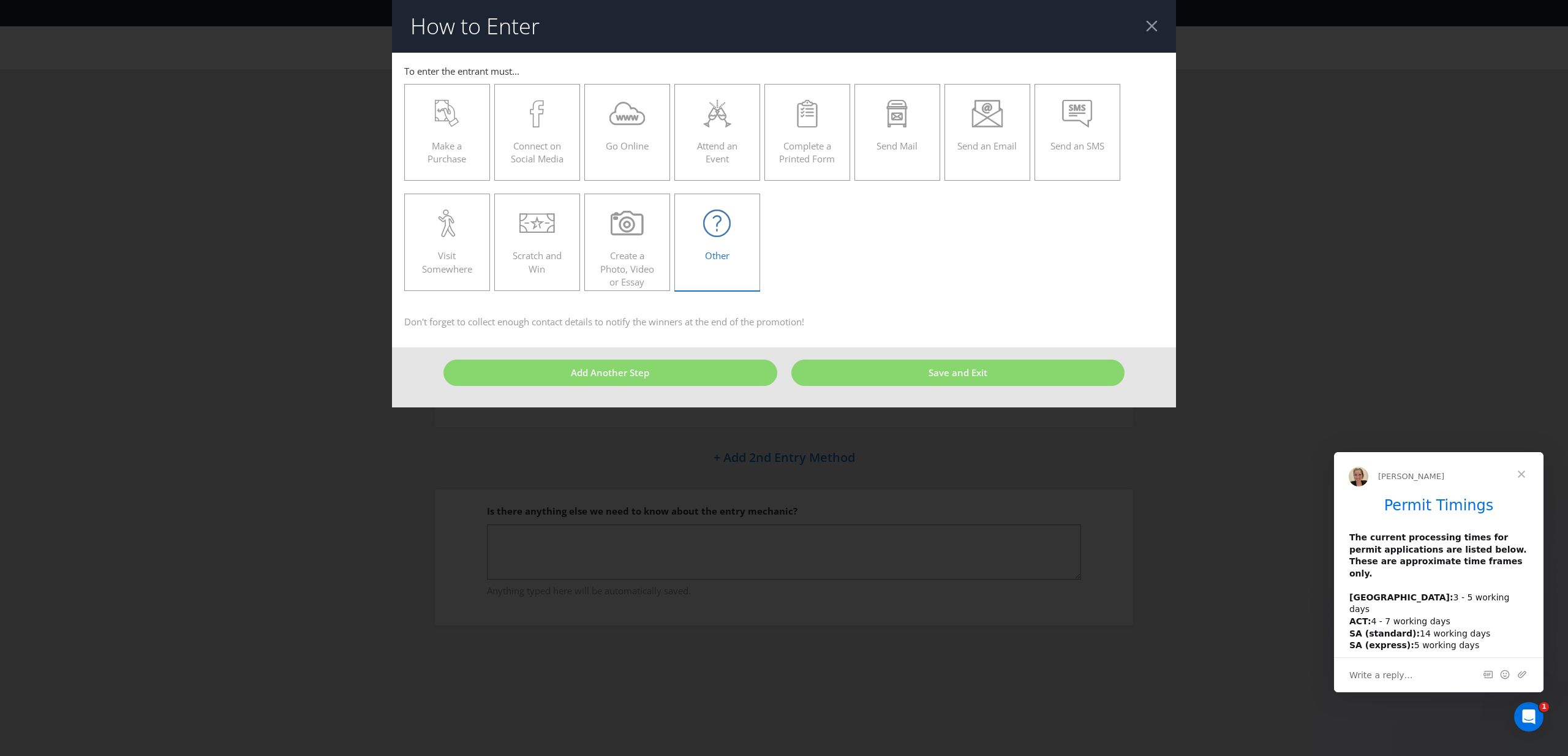
click at [698, 275] on label "Other" at bounding box center [718, 241] width 86 height 97
click at [0, 0] on input "Other" at bounding box center [0, 0] width 0 height 0
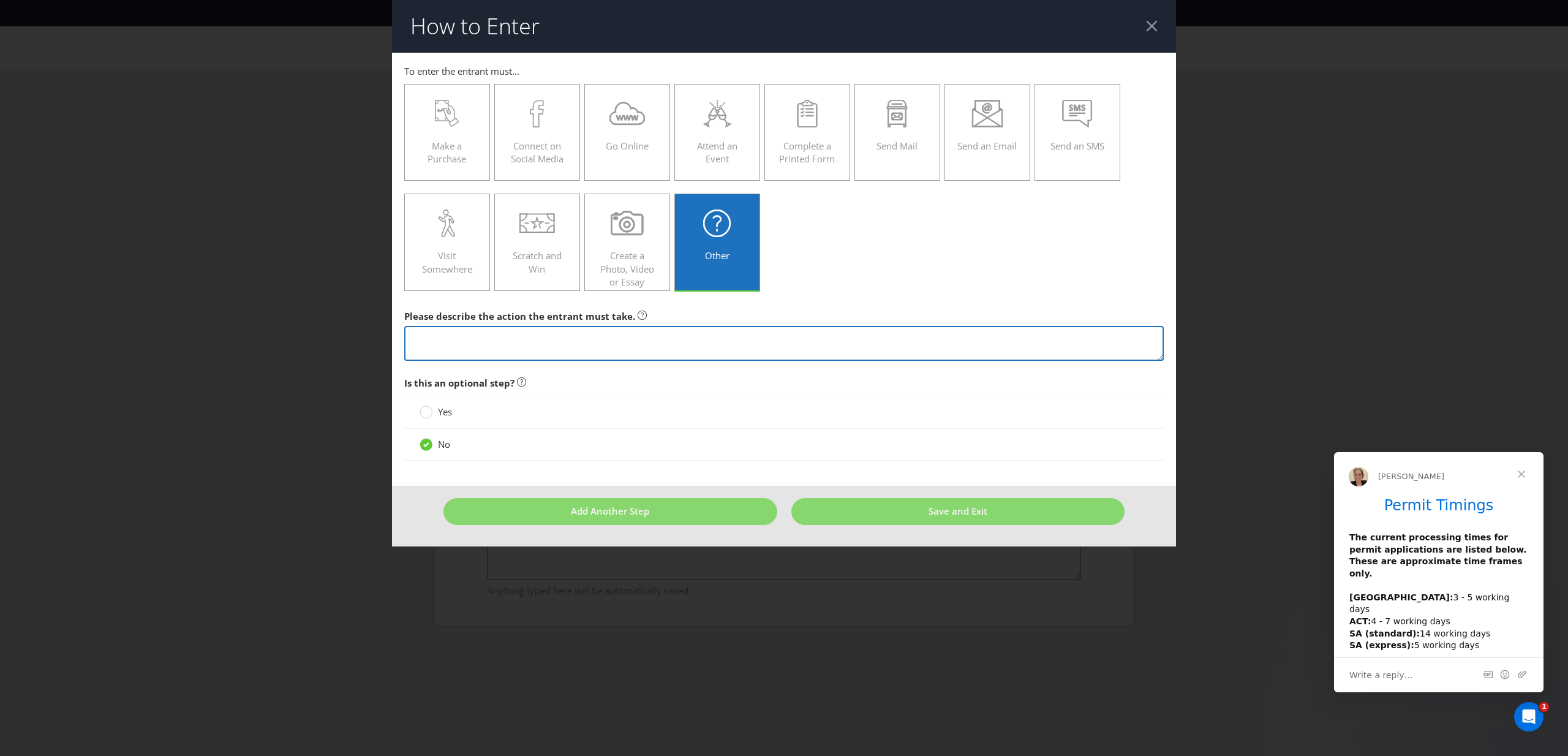
click at [628, 346] on textarea at bounding box center [784, 343] width 760 height 35
type textarea "scan their MyFridays membership card at the time of purchase"
click at [1032, 289] on div "Make a Purchase Connect on Social Media Go Online Attend an Event Complete a Pr…" at bounding box center [784, 188] width 760 height 220
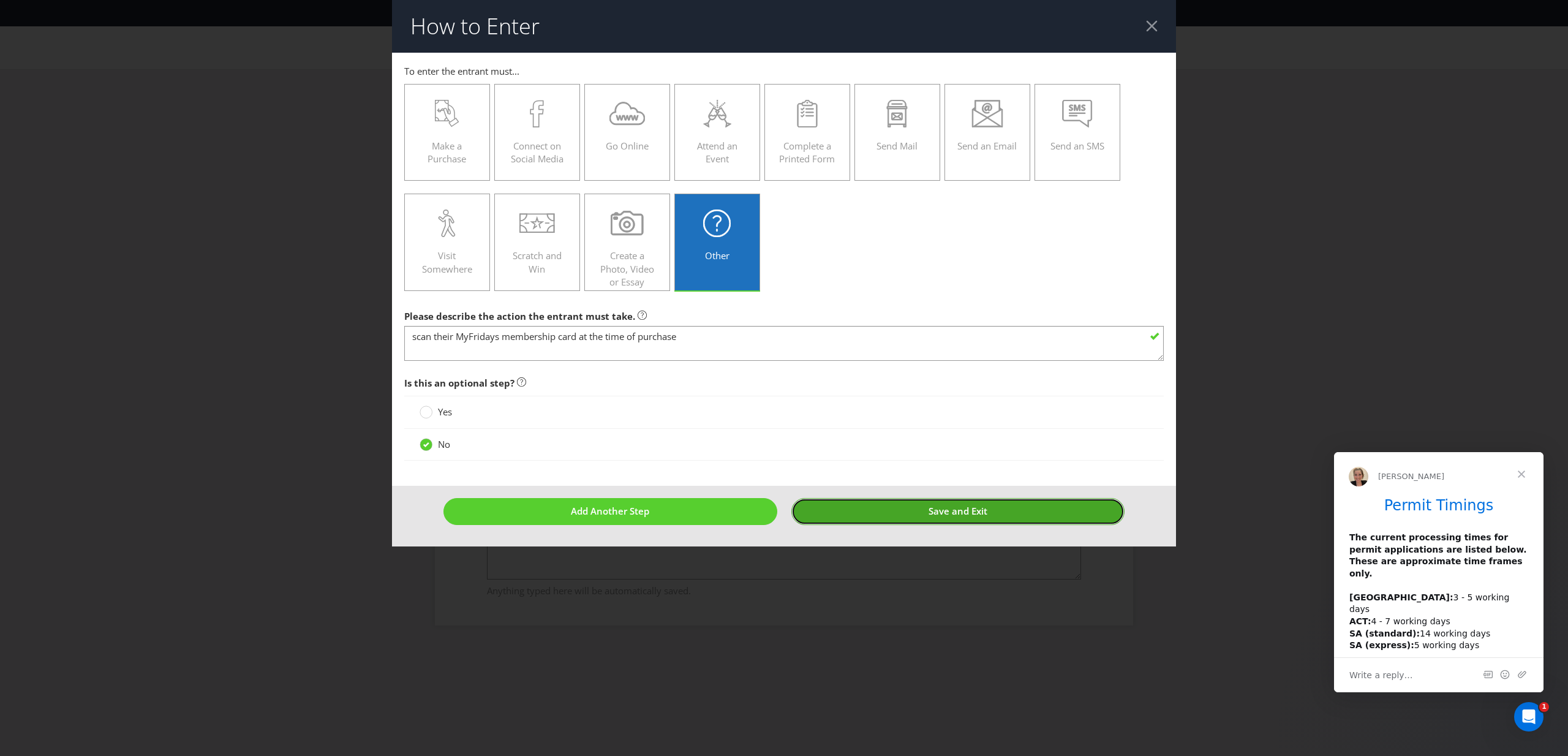
click at [872, 509] on button "Save and Exit" at bounding box center [958, 512] width 334 height 27
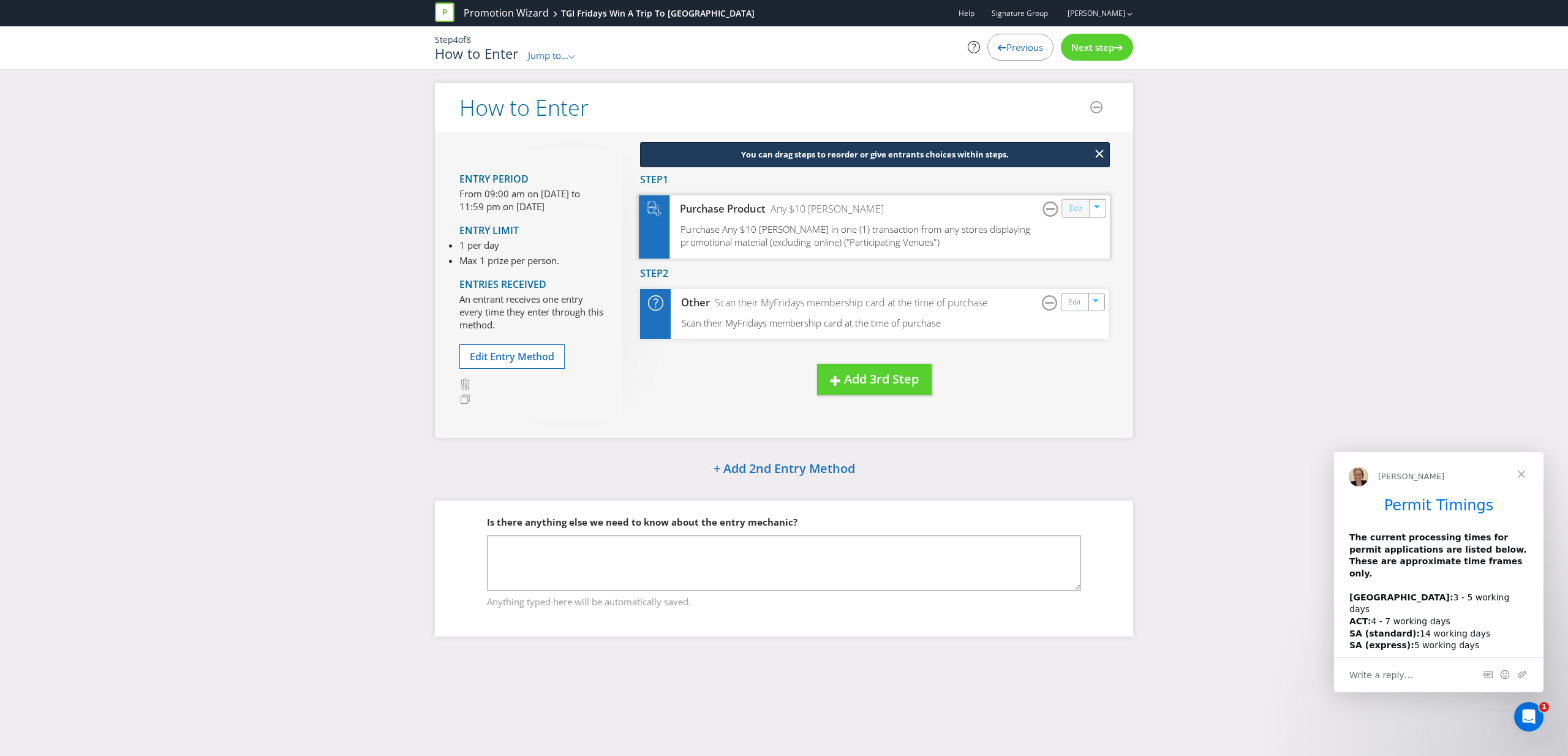
click at [1073, 211] on link "Edit" at bounding box center [1076, 207] width 13 height 14
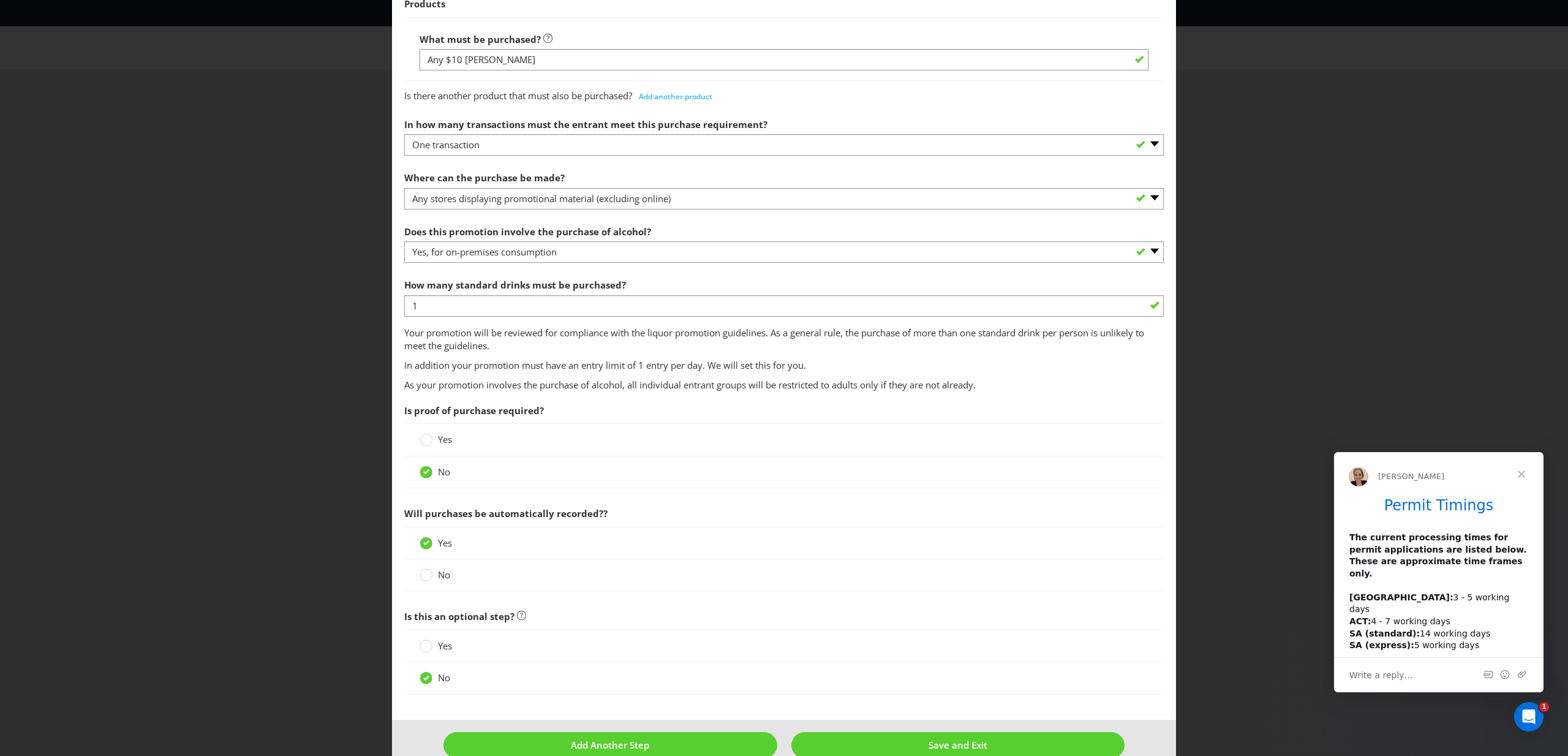
scroll to position [584, 0]
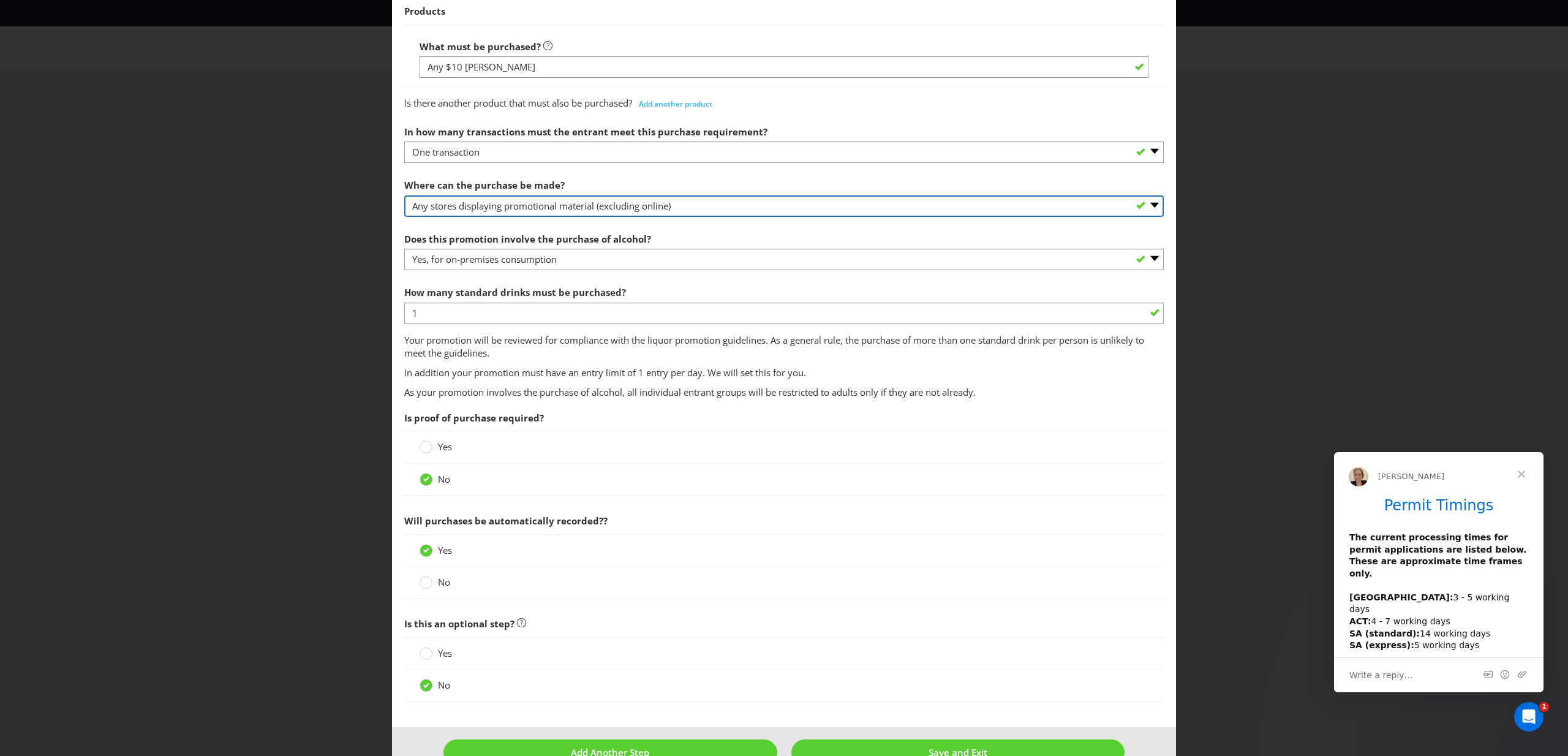
click at [768, 200] on select "-- Please select -- Any stores displaying promotional material (including onlin…" at bounding box center [784, 206] width 760 height 21
select select "ANY_SELLING"
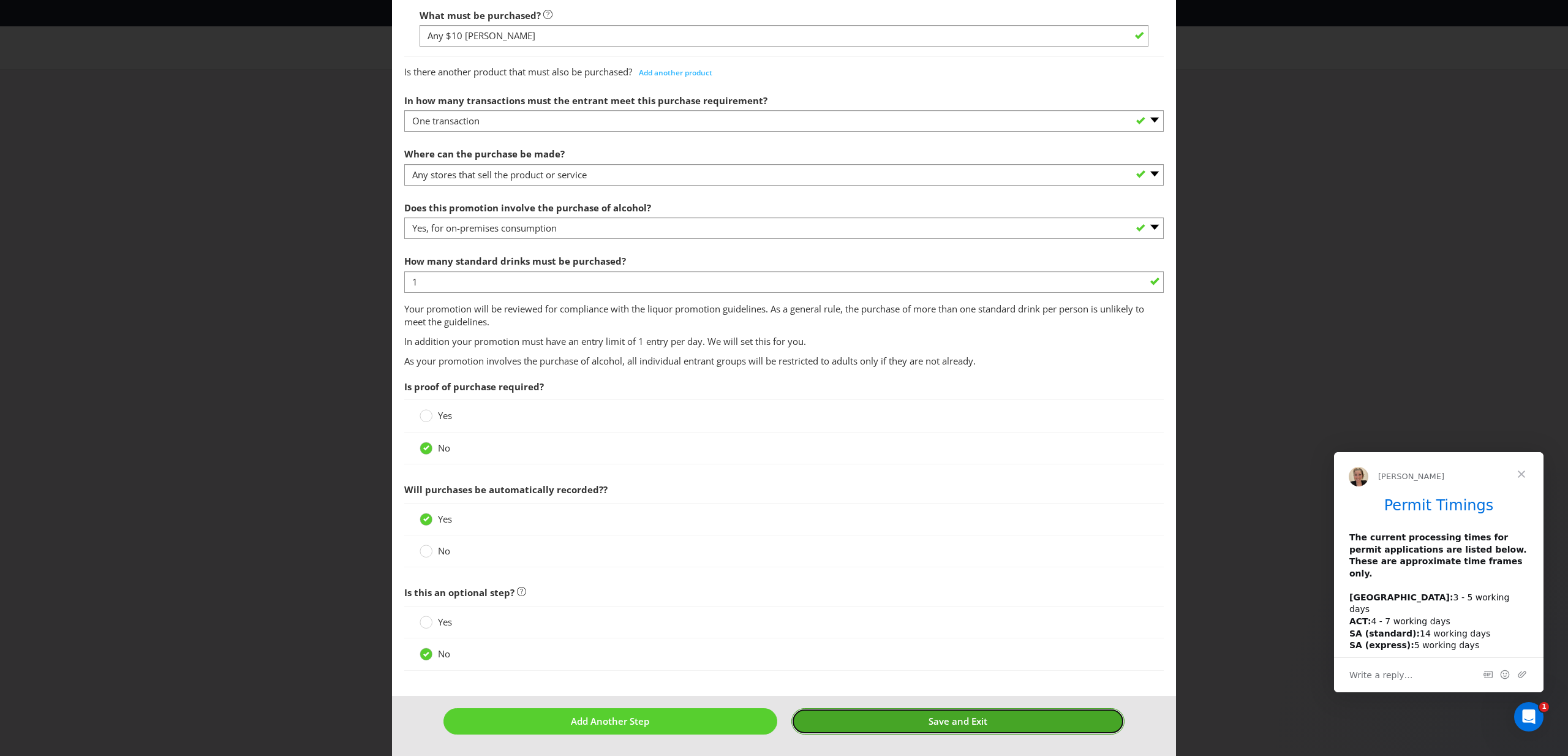
click at [939, 714] on button "Save and Exit" at bounding box center [958, 721] width 334 height 27
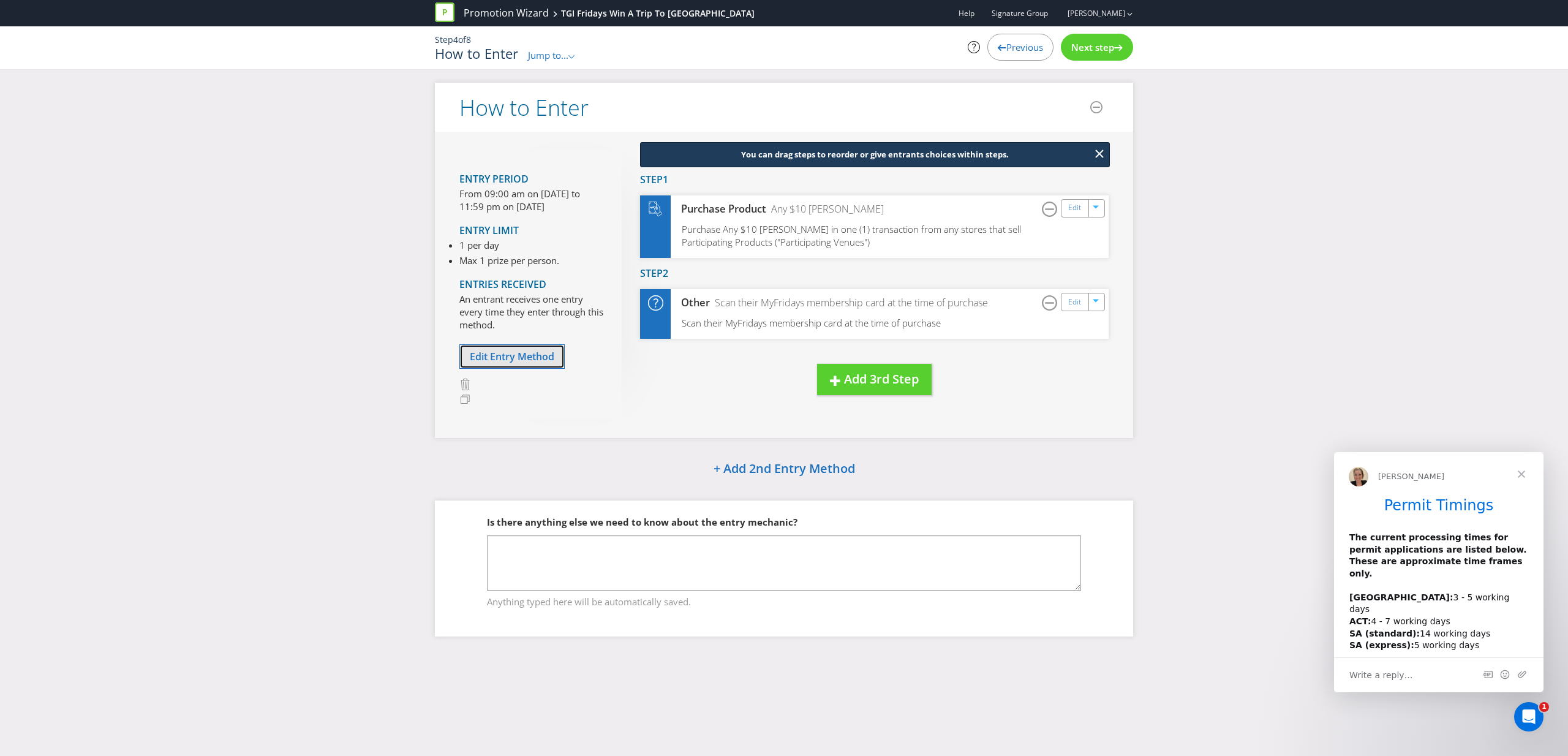
click at [518, 357] on span "Edit Entry Method" at bounding box center [512, 357] width 85 height 13
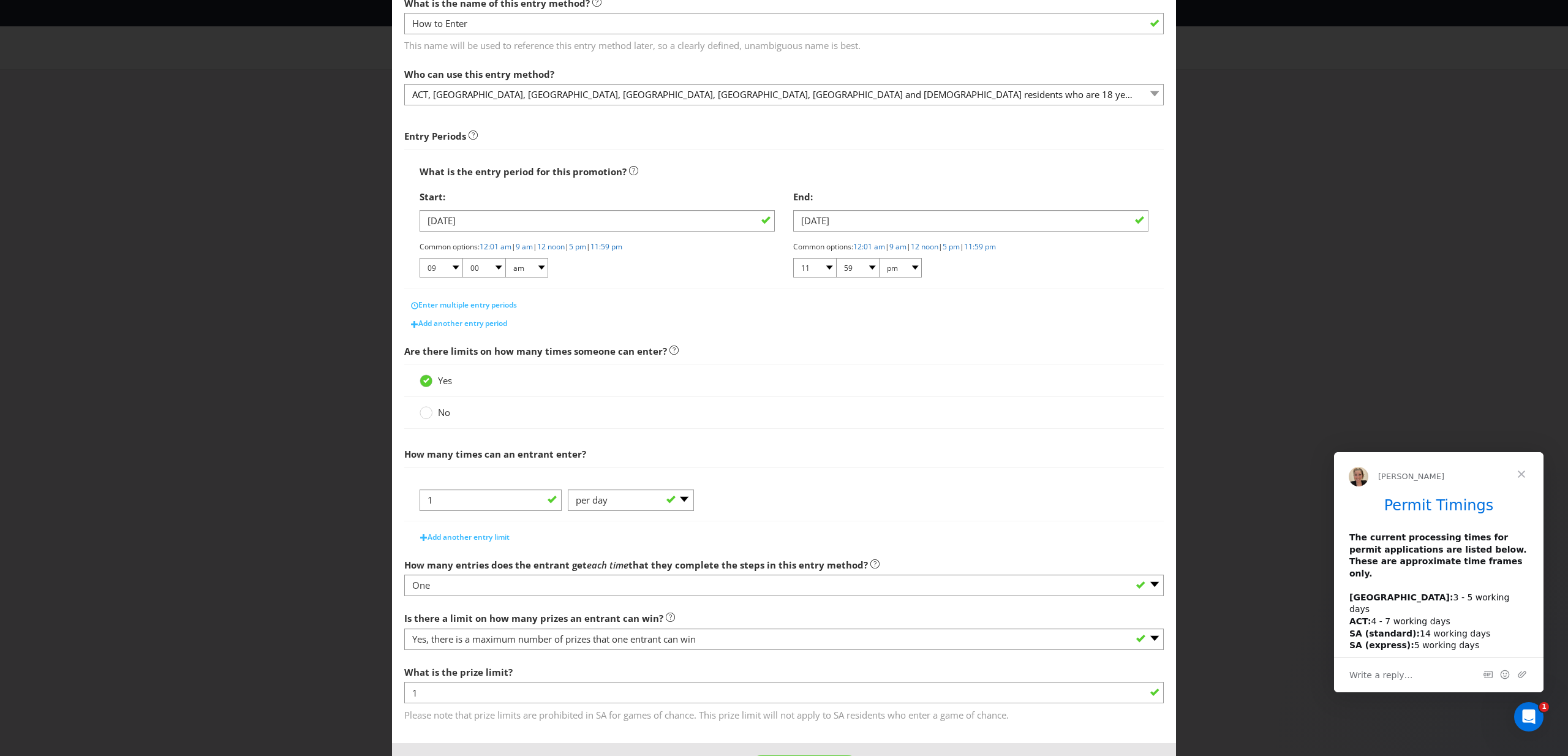
scroll to position [123, 0]
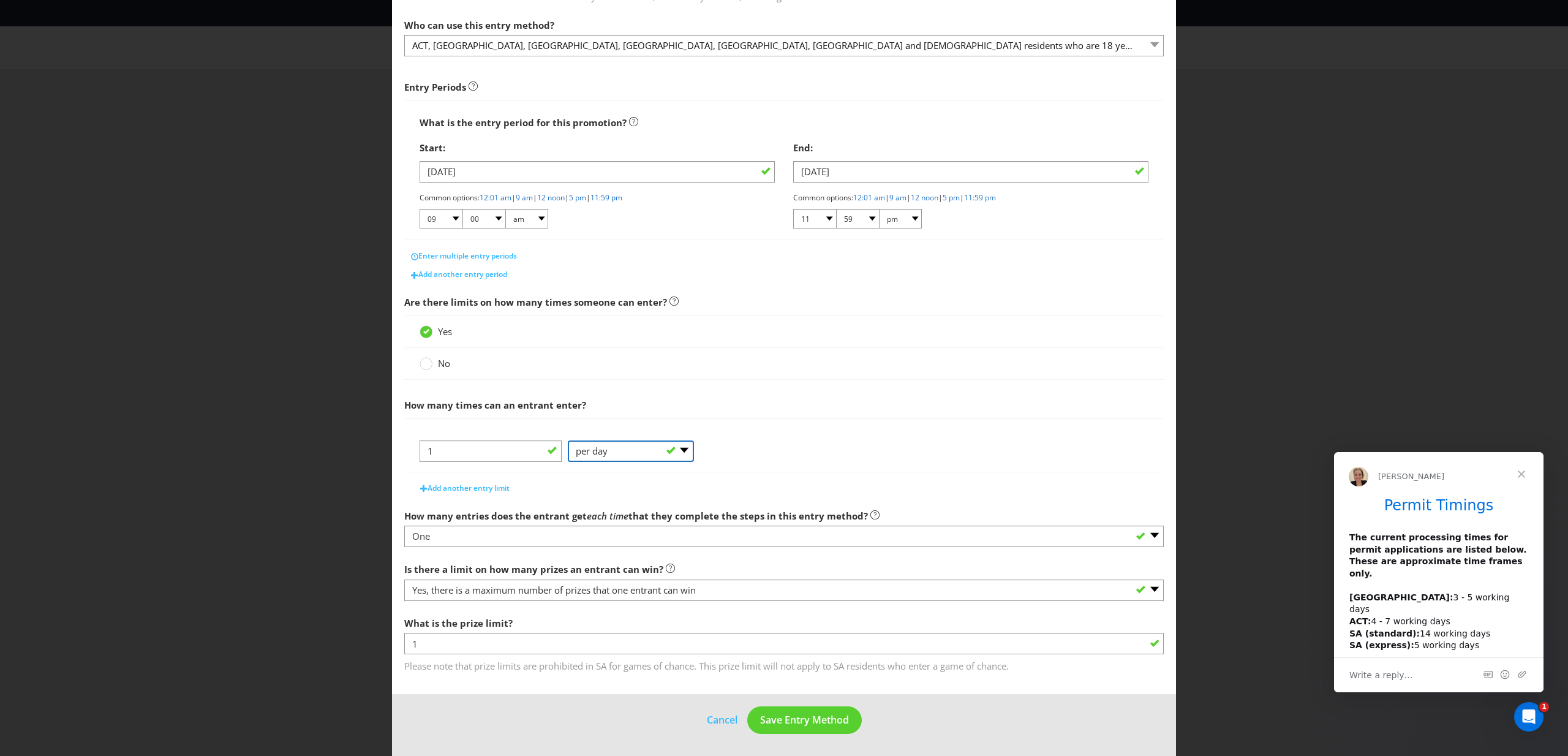
click at [678, 447] on select "-- Please Select -- per person per day per purchase per transaction Other (plea…" at bounding box center [630, 451] width 126 height 21
click at [541, 447] on input "1" at bounding box center [490, 451] width 142 height 21
type input "3"
click at [430, 364] on circle at bounding box center [426, 364] width 13 height 13
click at [0, 0] on input "No" at bounding box center [0, 0] width 0 height 0
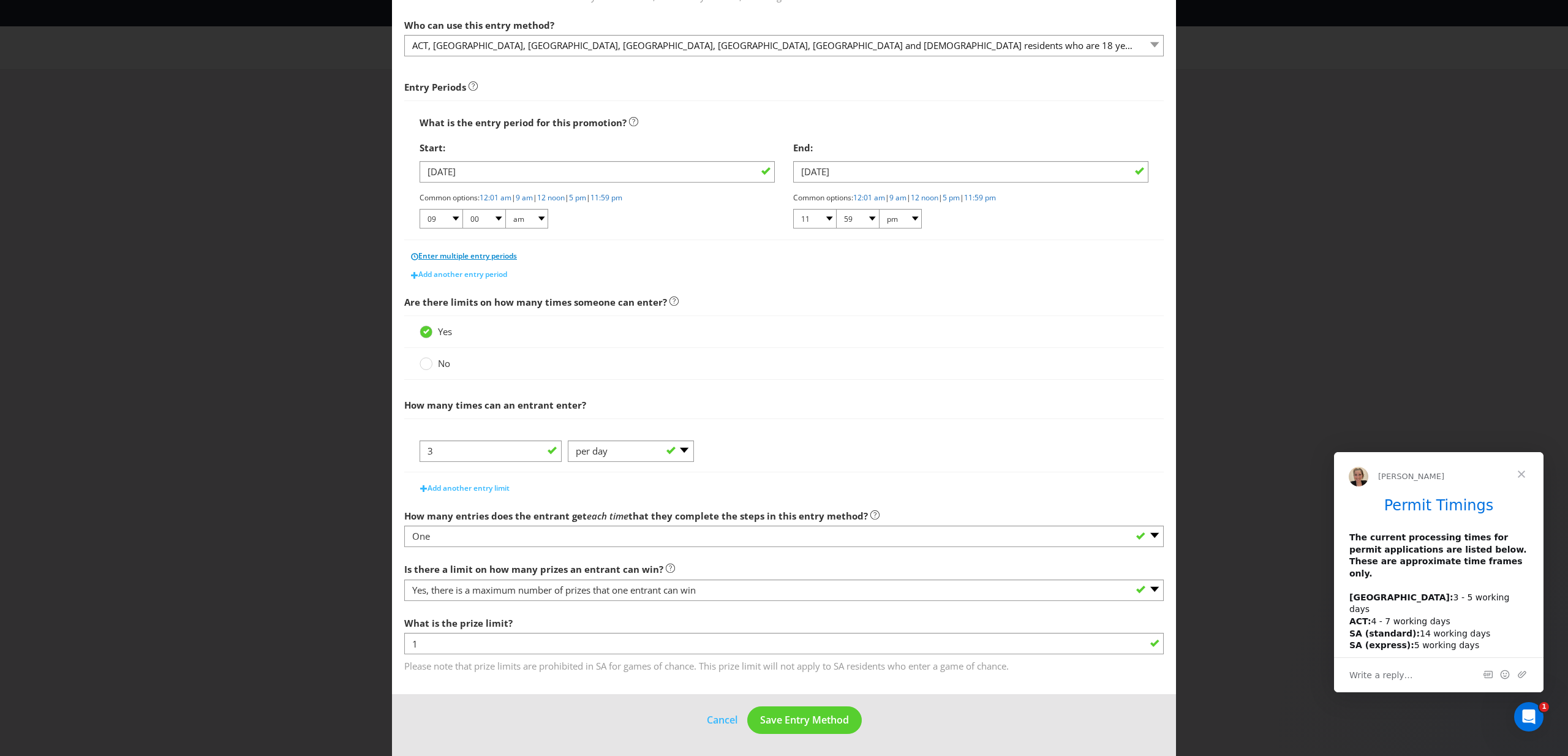
scroll to position [13, 0]
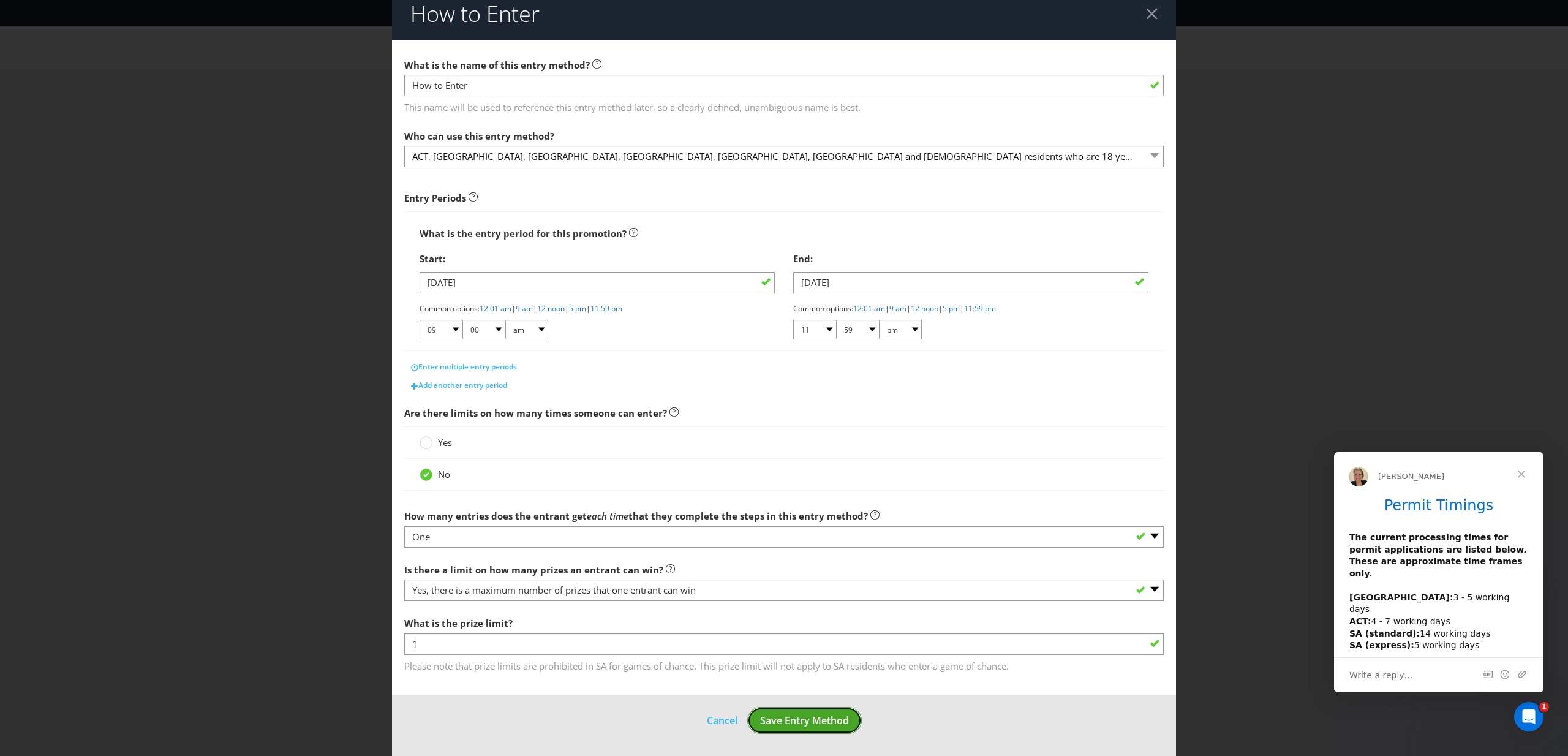
click at [836, 714] on span "Save Entry Method" at bounding box center [805, 721] width 89 height 13
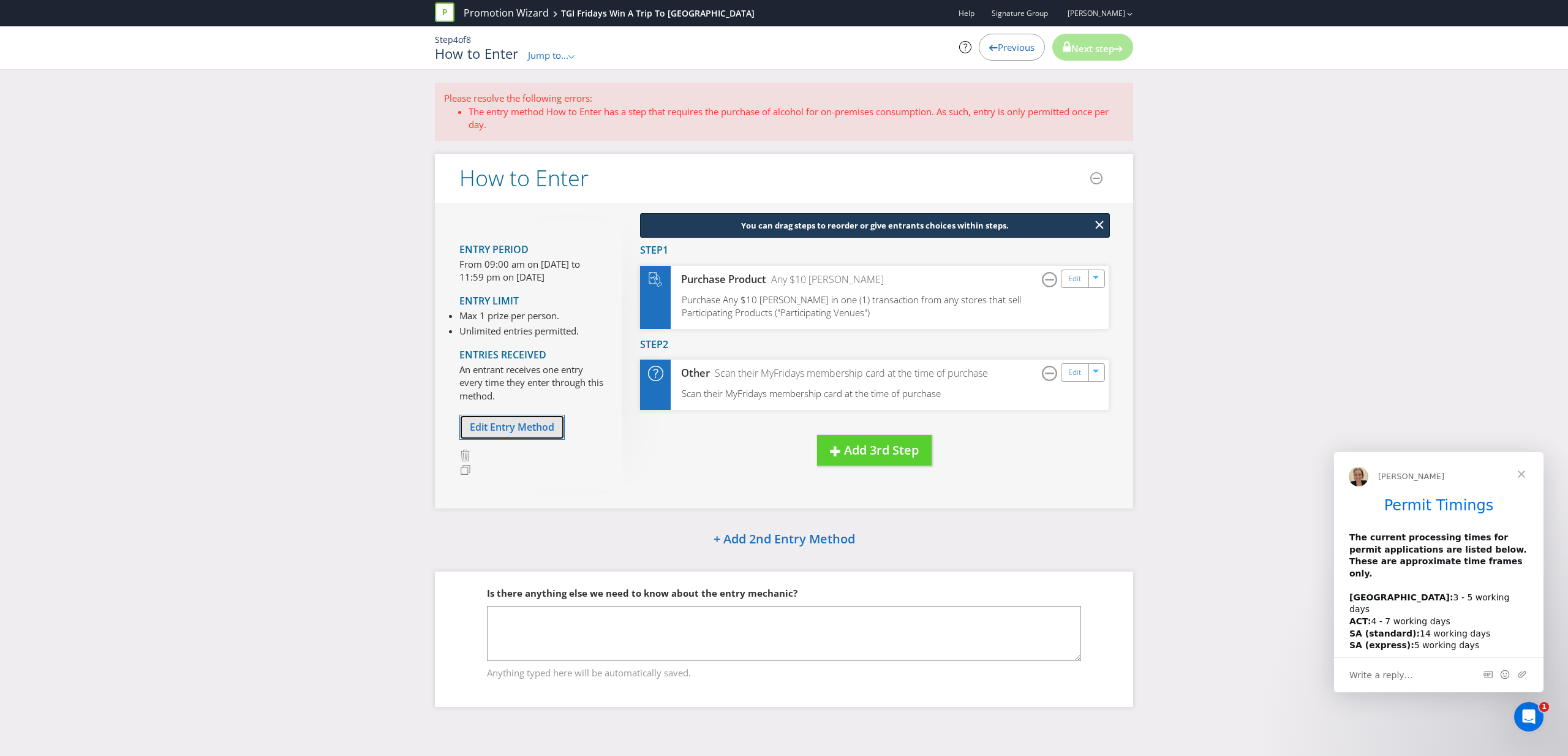
click at [539, 422] on span "Edit Entry Method" at bounding box center [512, 427] width 85 height 13
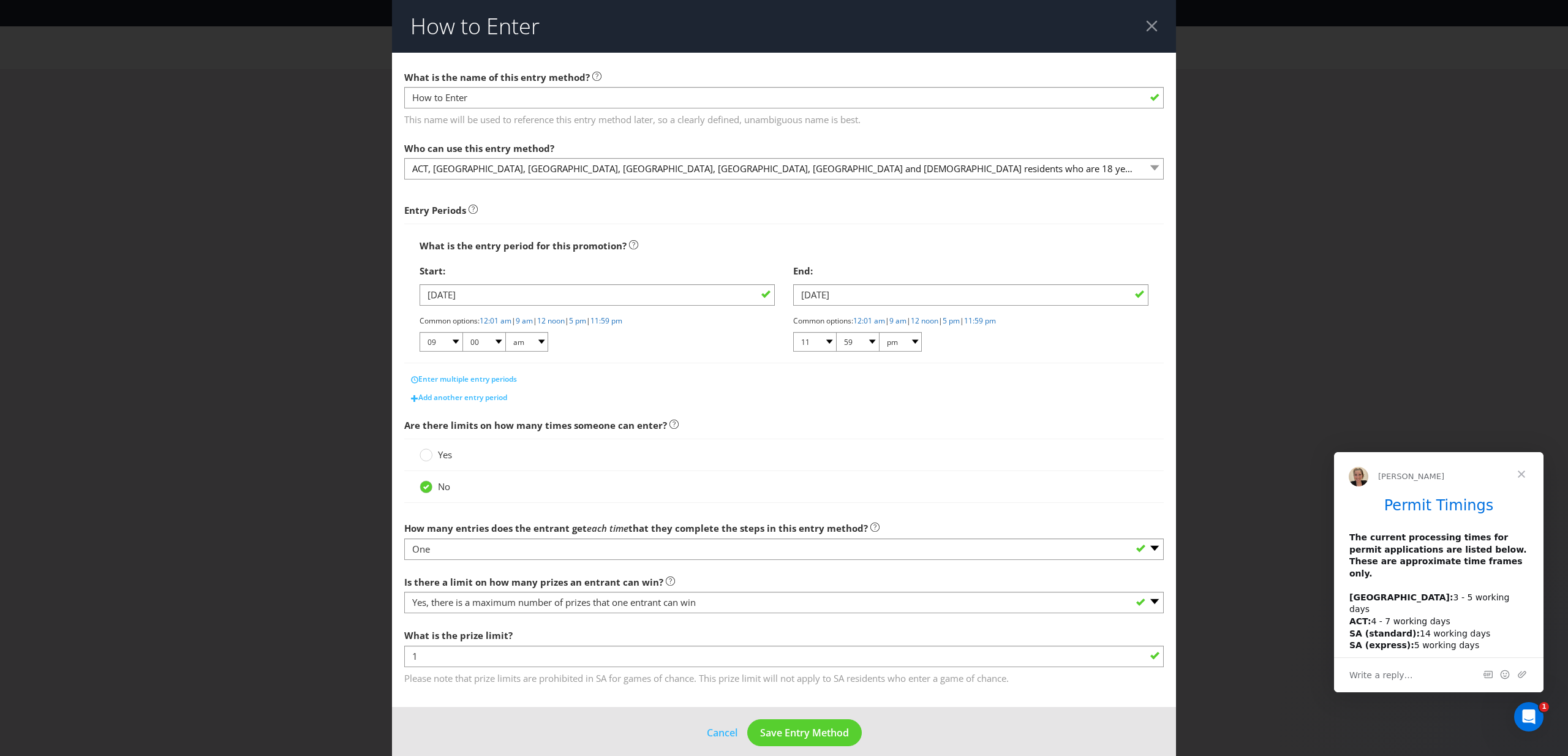
scroll to position [13, 0]
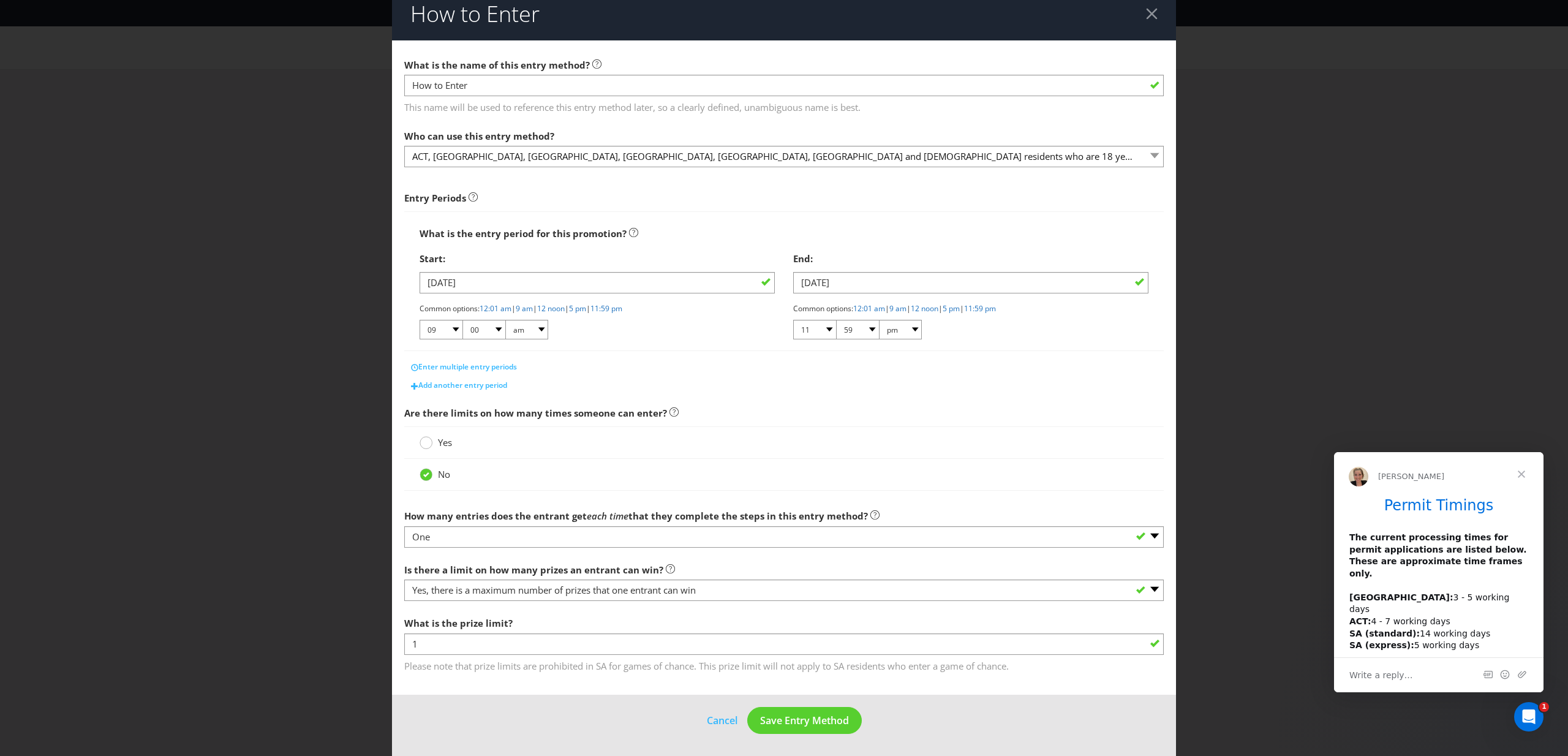
click at [422, 445] on circle at bounding box center [426, 443] width 13 height 13
click at [0, 0] on input "Yes" at bounding box center [0, 0] width 0 height 0
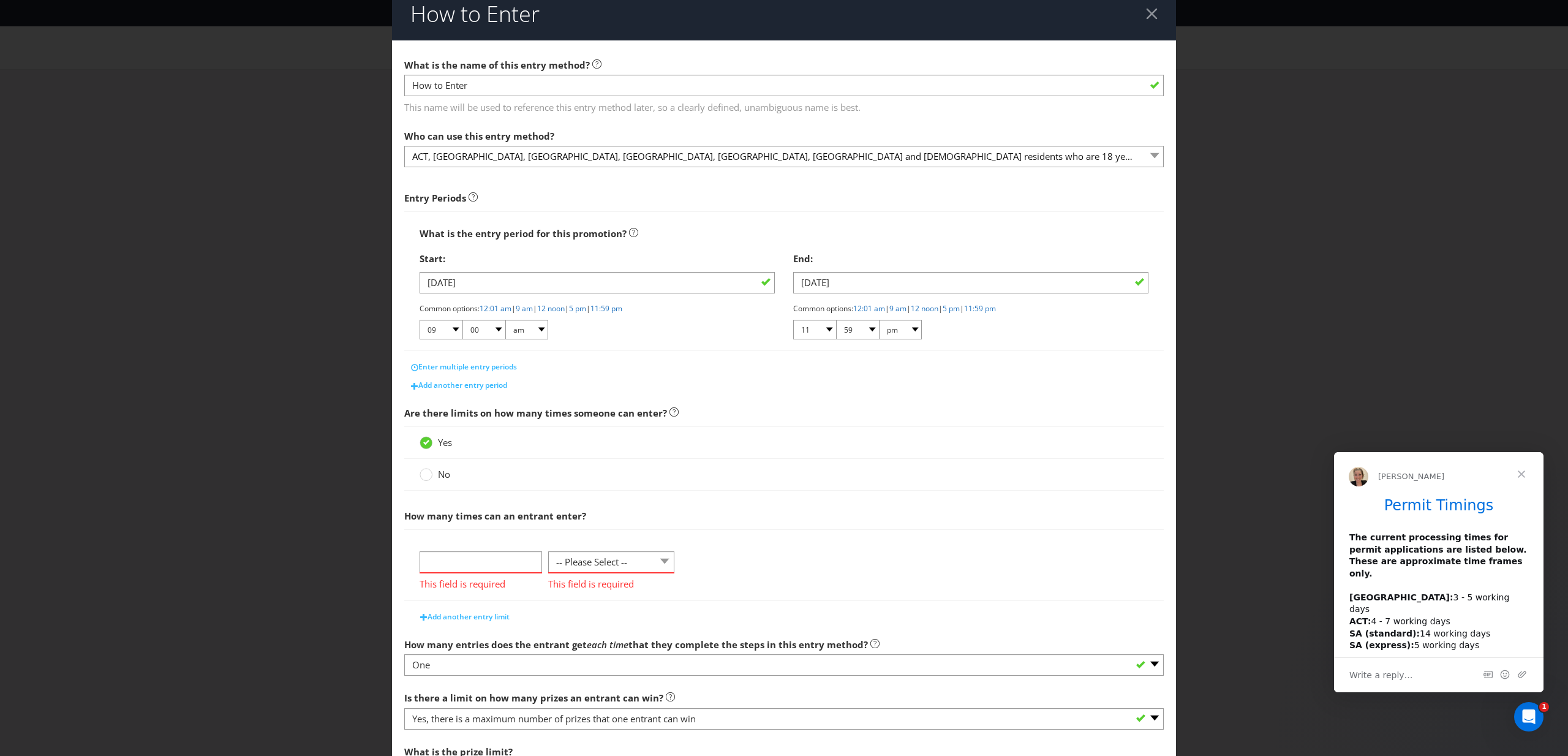
drag, startPoint x: 506, startPoint y: 574, endPoint x: 510, endPoint y: 569, distance: 6.4
click at [507, 574] on span "This field is required" at bounding box center [481, 583] width 123 height 18
click at [512, 563] on input "number" at bounding box center [481, 562] width 123 height 21
type input "1"
click at [639, 555] on select "-- Please Select -- per person per day per purchase per transaction Other (plea…" at bounding box center [611, 562] width 126 height 21
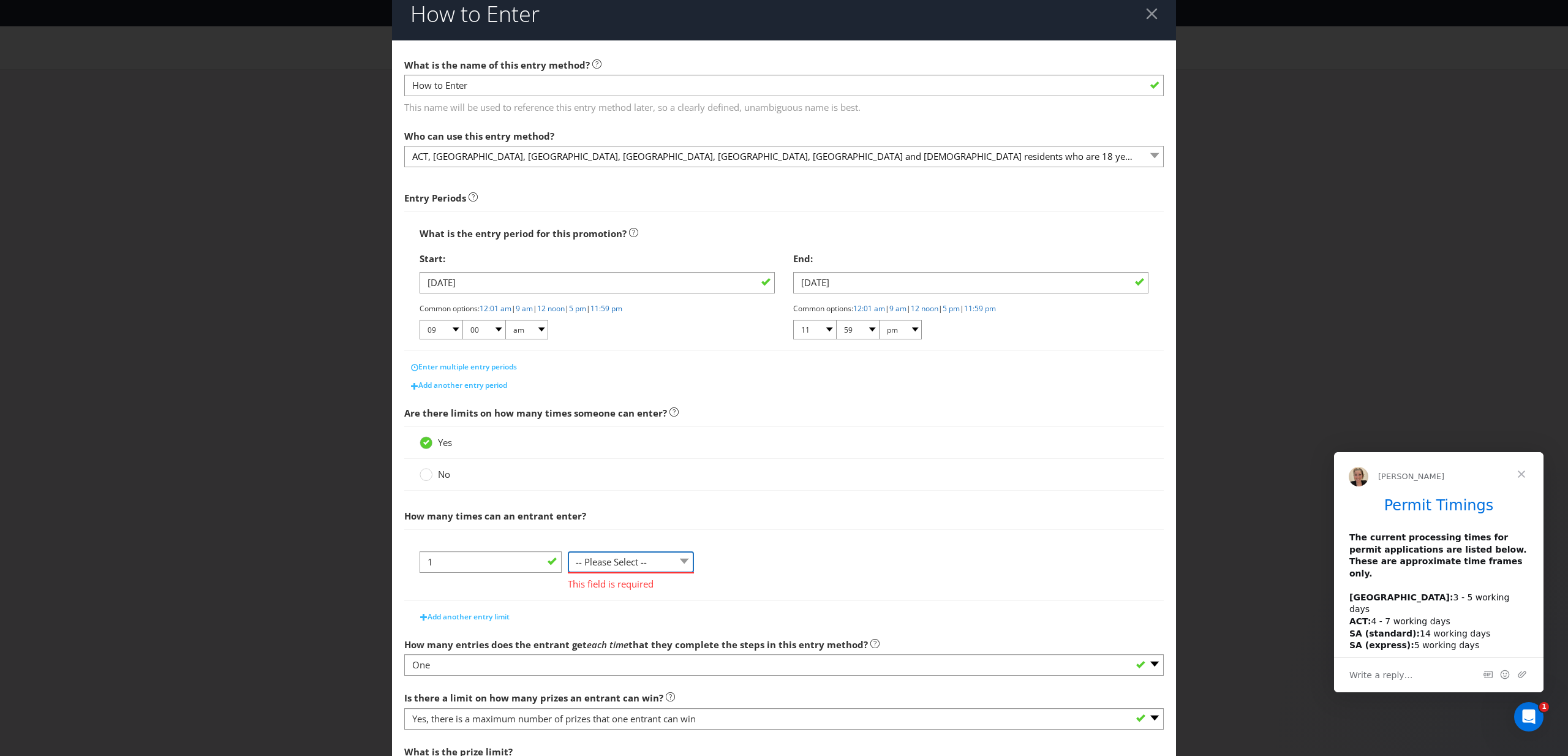
select select "PER_PERSON"
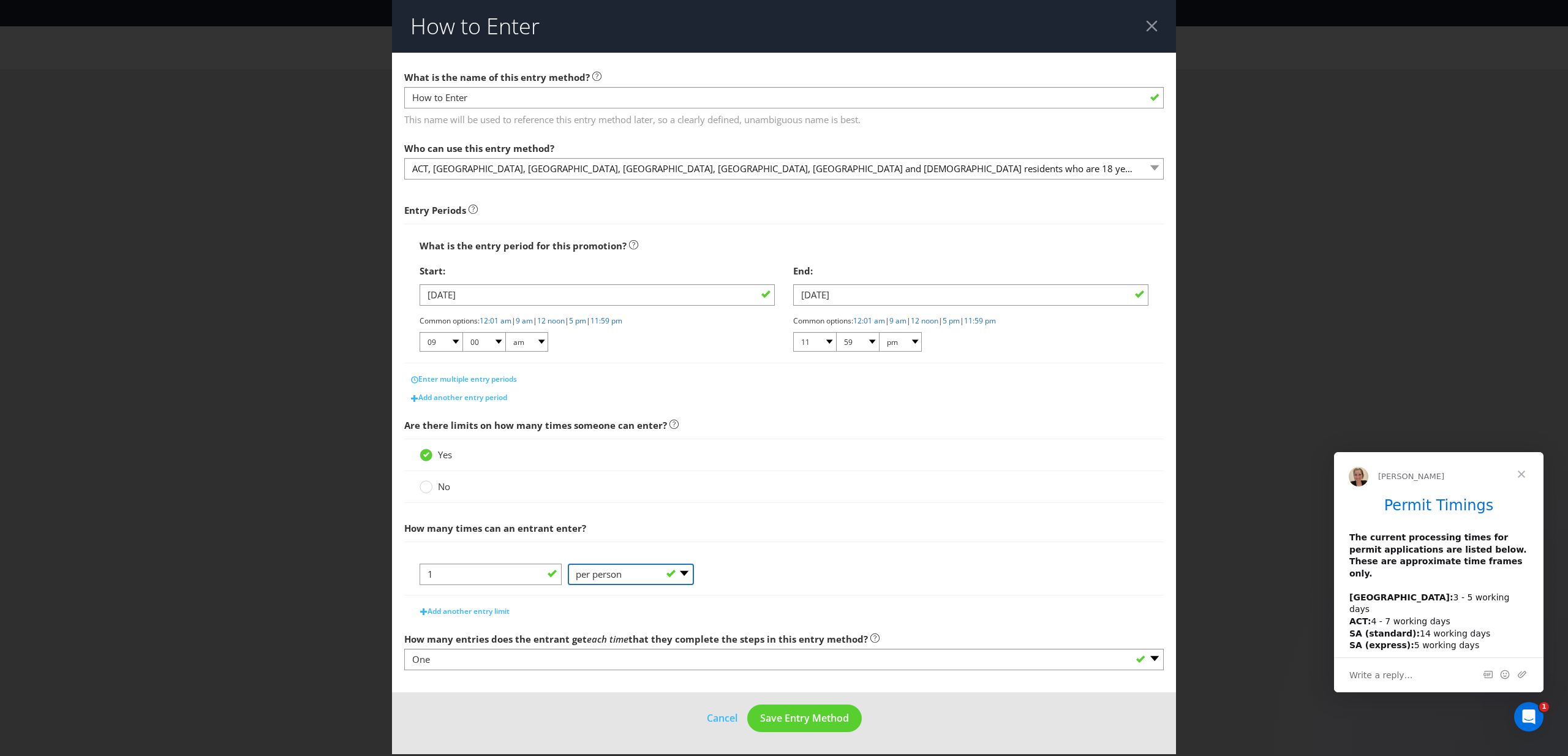
scroll to position [0, 0]
click at [834, 721] on span "Save Entry Method" at bounding box center [805, 718] width 89 height 13
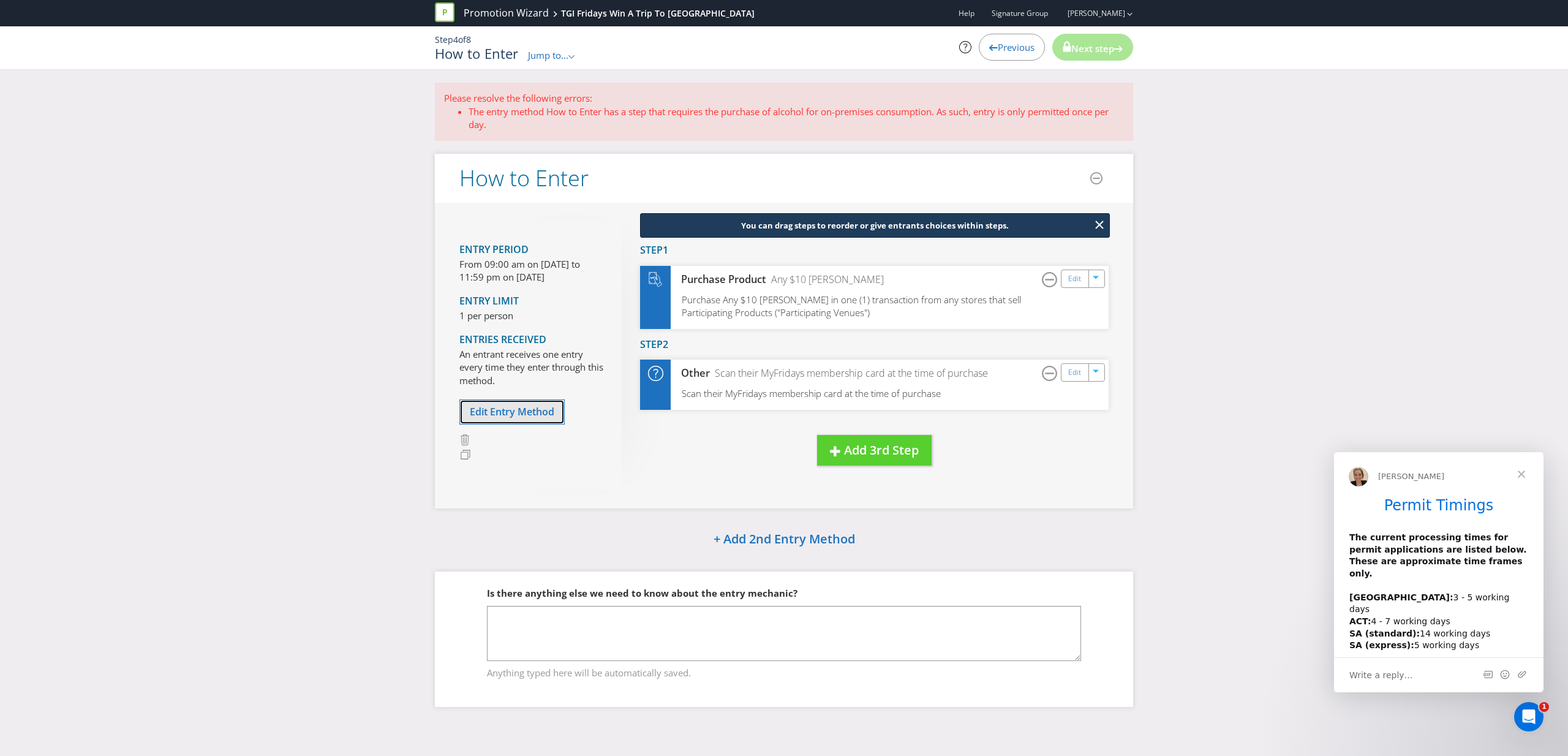
click at [552, 419] on button "Edit Entry Method" at bounding box center [512, 412] width 106 height 25
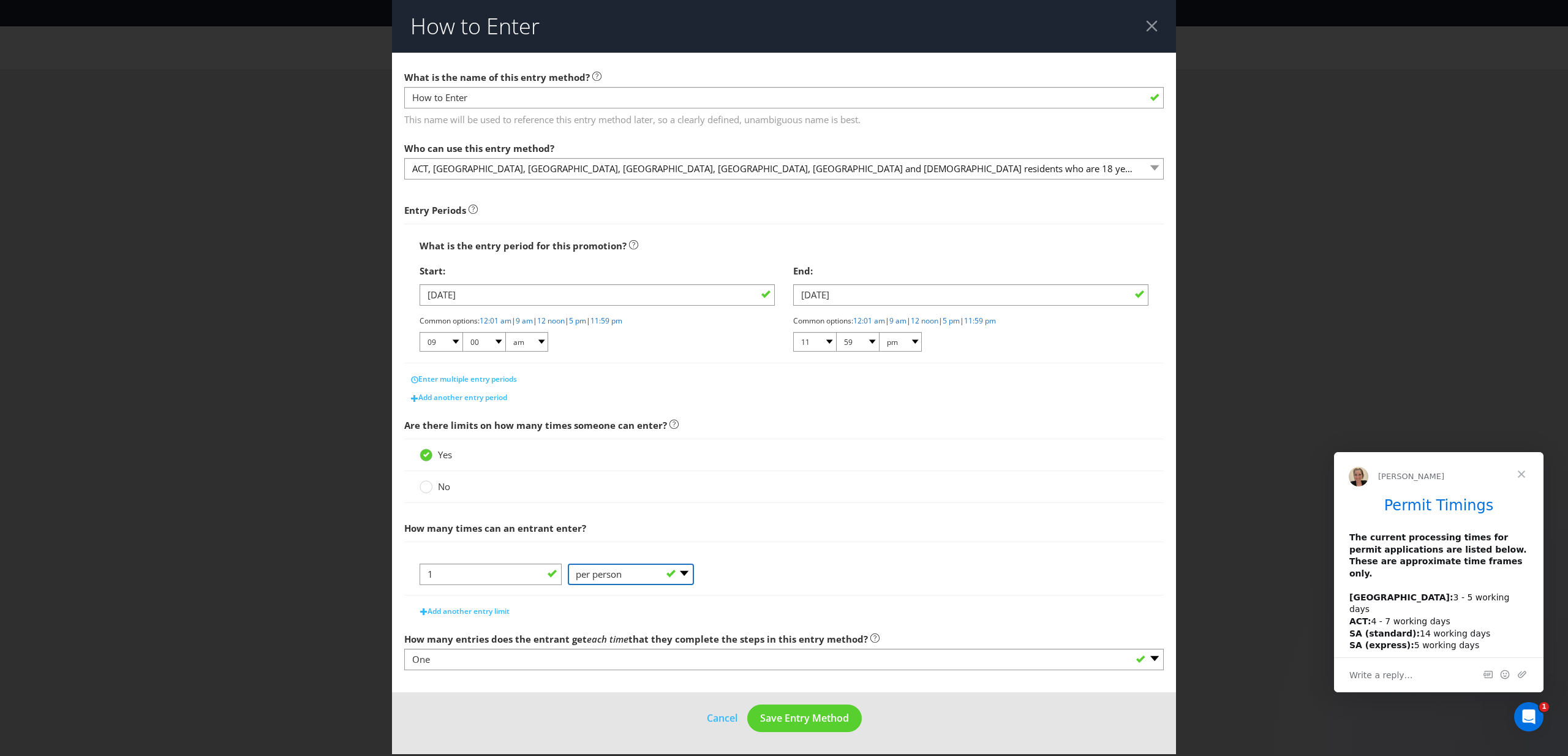
click at [683, 571] on select "-- Please Select -- per person per day per purchase per transaction Other (plea…" at bounding box center [630, 574] width 126 height 21
select select "PER_DAY"
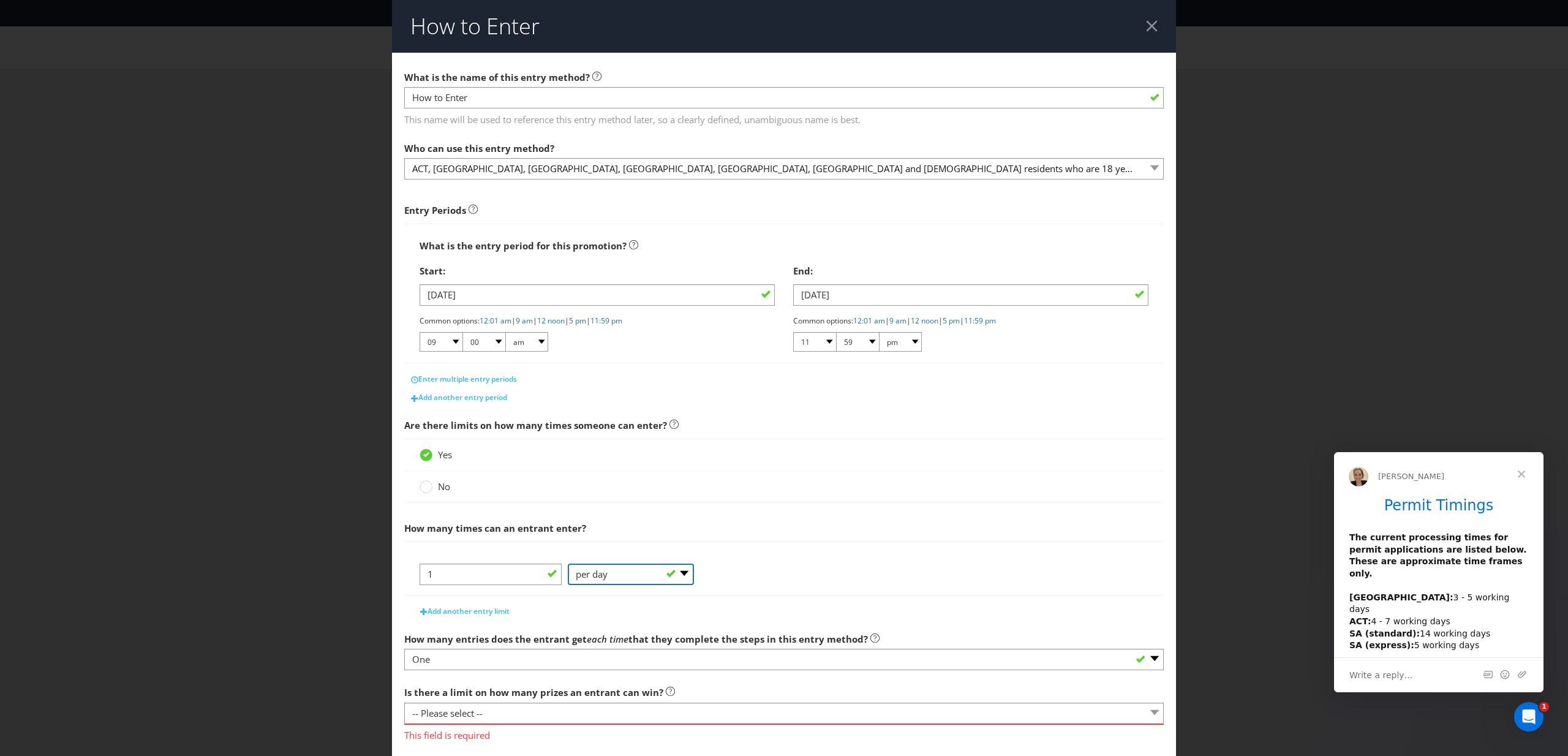
scroll to position [69, 0]
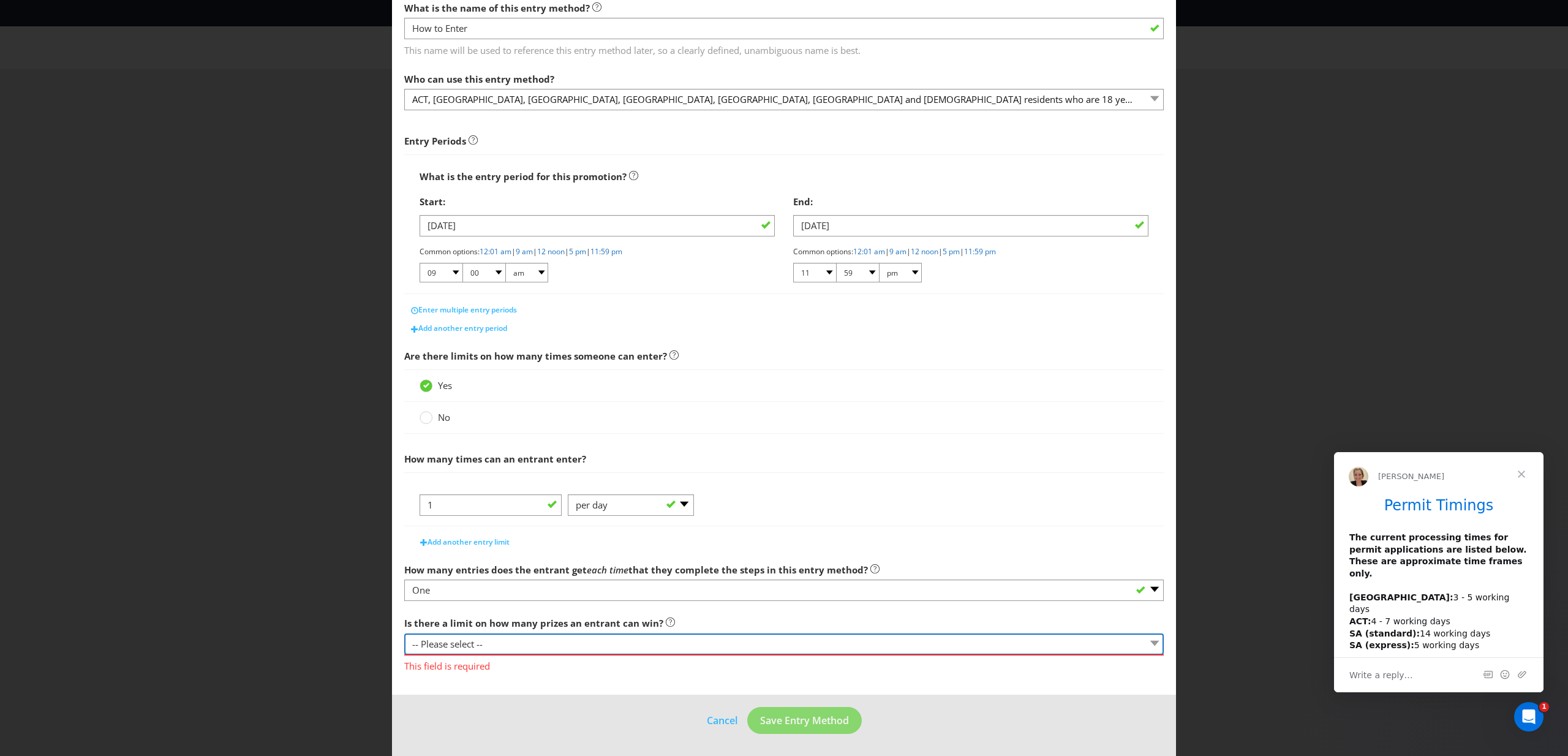
click at [737, 642] on select "-- Please select -- Yes, there is a maximum number of prizes that one entrant c…" at bounding box center [784, 644] width 760 height 21
select select "LIMITED"
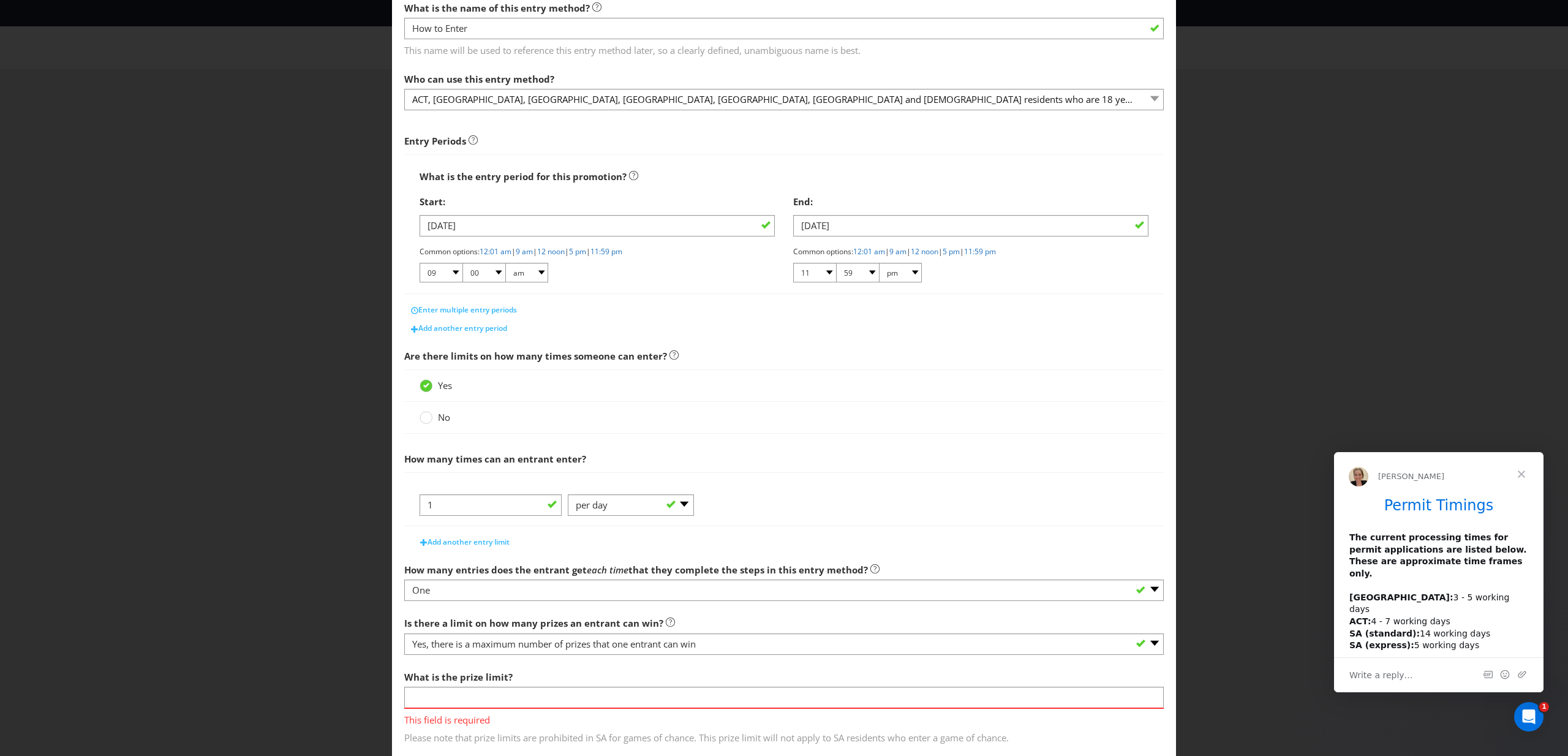
click at [525, 685] on div "What is the prize limit? This field is required Please note that prize limits a…" at bounding box center [784, 704] width 760 height 80
click at [524, 695] on input "number" at bounding box center [784, 697] width 760 height 21
type input "1"
click at [912, 506] on div "1 -- Please Select -- per person per day per purchase per transaction Other (pl…" at bounding box center [783, 510] width 729 height 31
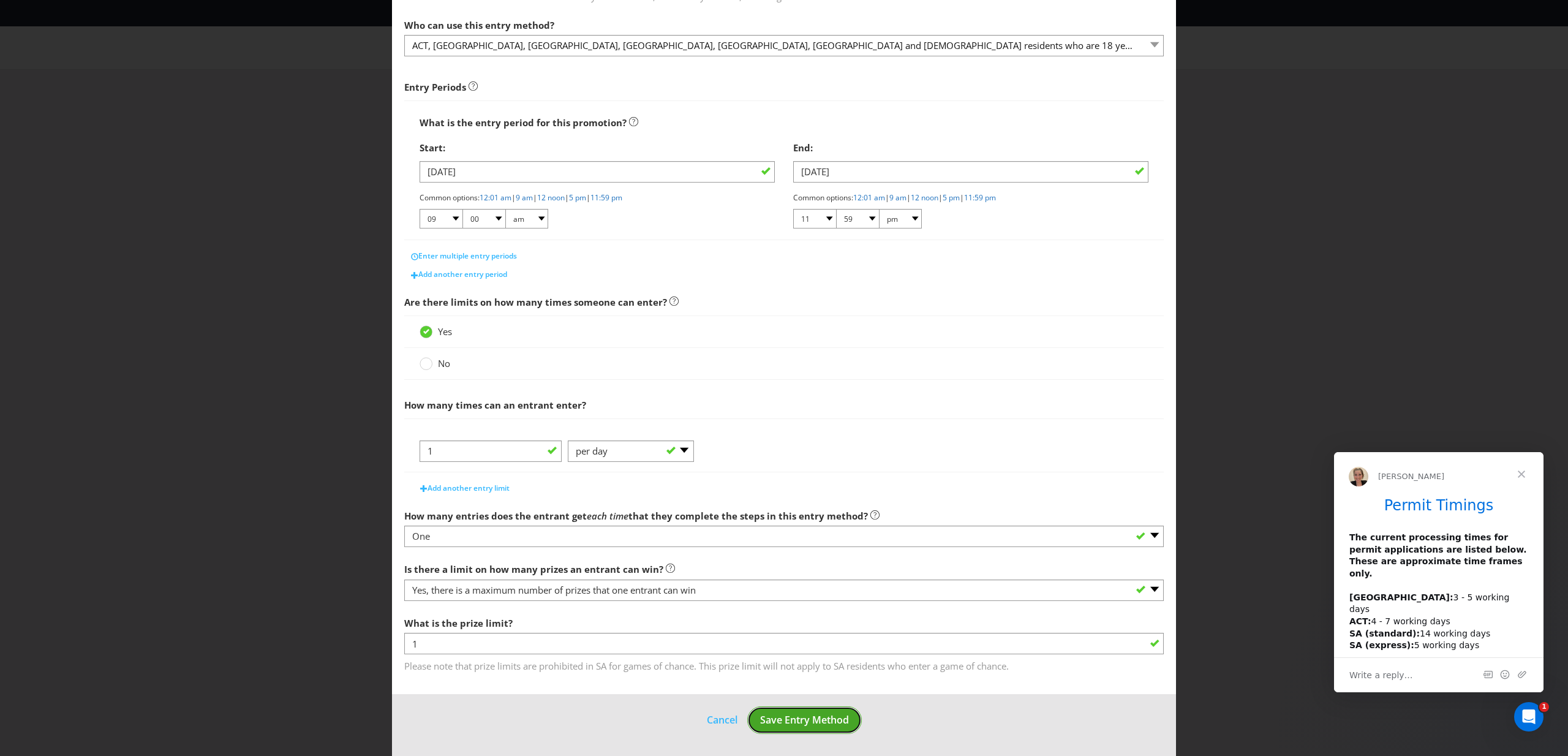
click at [808, 713] on span "Save Entry Method" at bounding box center [805, 720] width 89 height 13
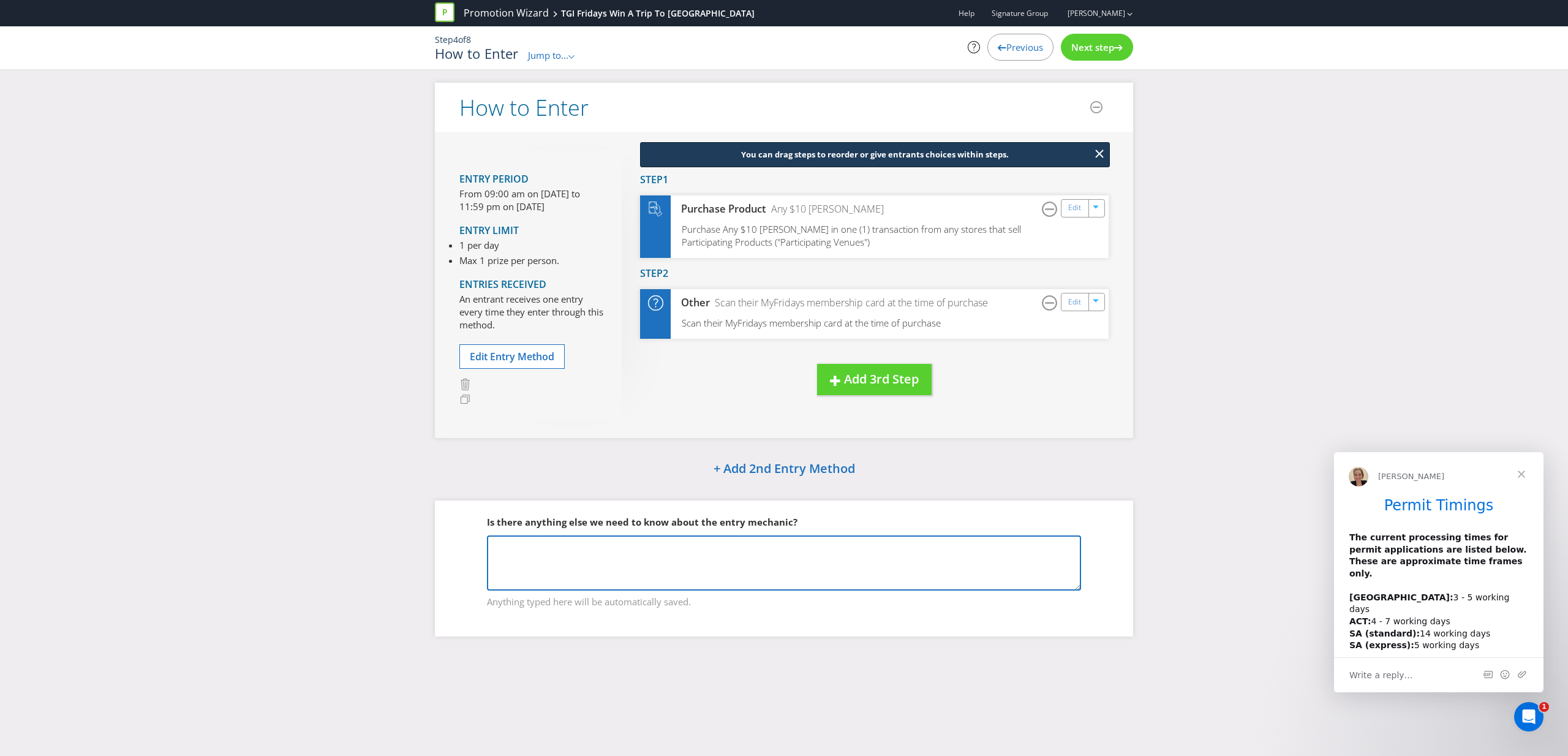
click at [585, 571] on textarea at bounding box center [784, 563] width 594 height 55
type textarea "The $10 Espolon Margaritas are only accessible through downloading the new app …"
click at [1177, 499] on div "How to Enter Entry Period From 09:00 am on [DATE] to 11:59 pm on [DATE] Entry L…" at bounding box center [784, 368] width 1568 height 571
click at [1103, 42] on span "Next step" at bounding box center [1093, 47] width 43 height 13
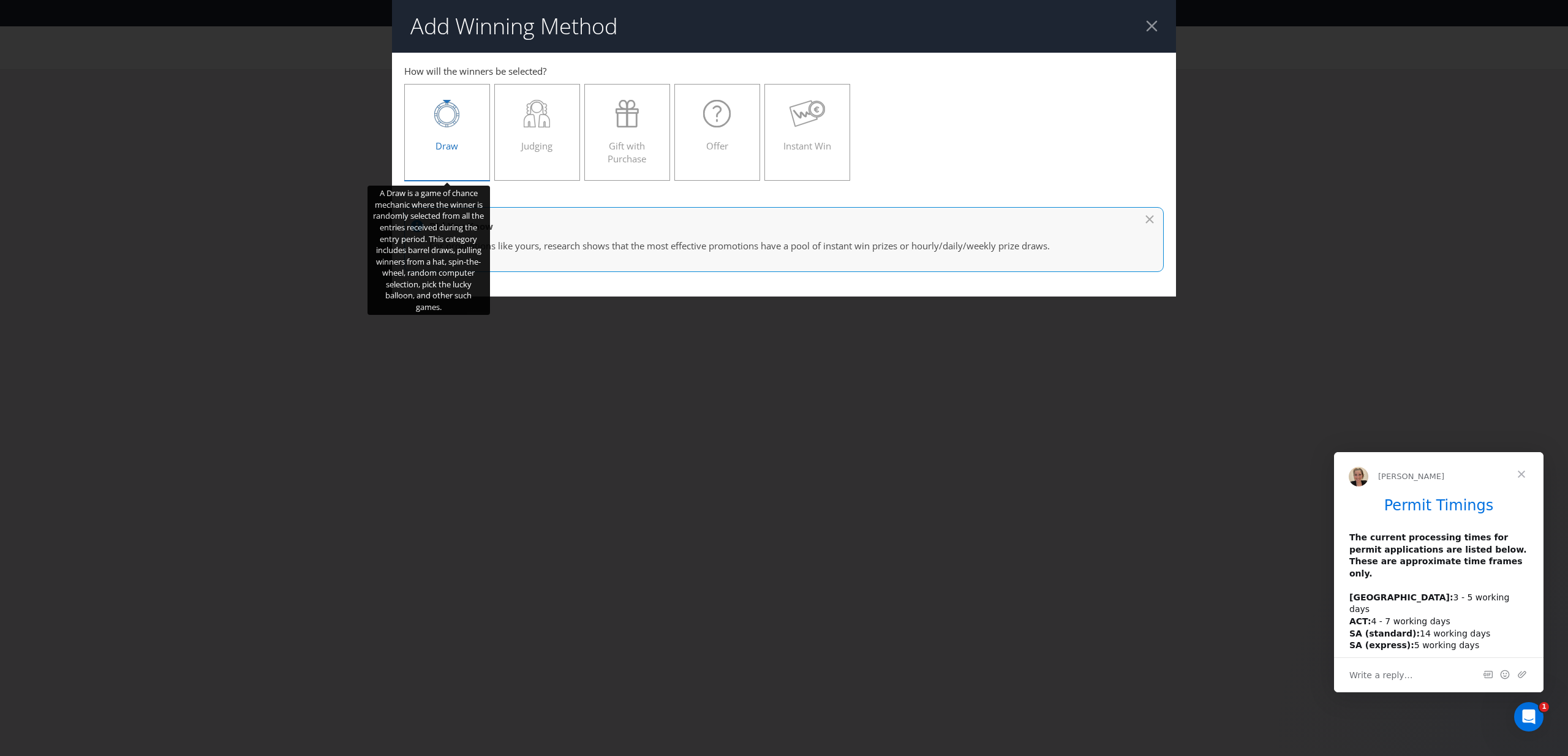
click at [437, 153] on div "Draw" at bounding box center [447, 127] width 60 height 55
click at [0, 0] on input "Draw" at bounding box center [0, 0] width 0 height 0
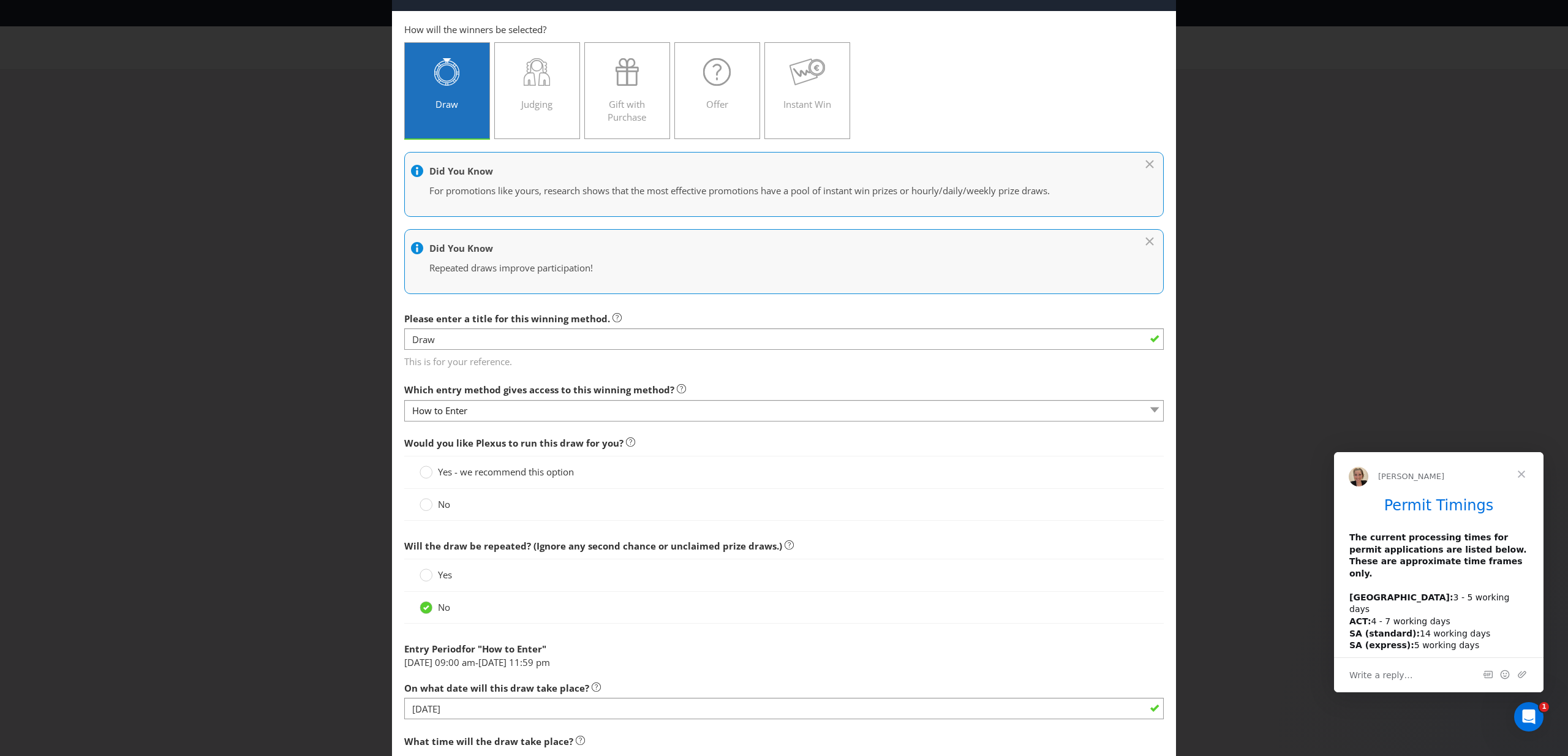
scroll to position [44, 0]
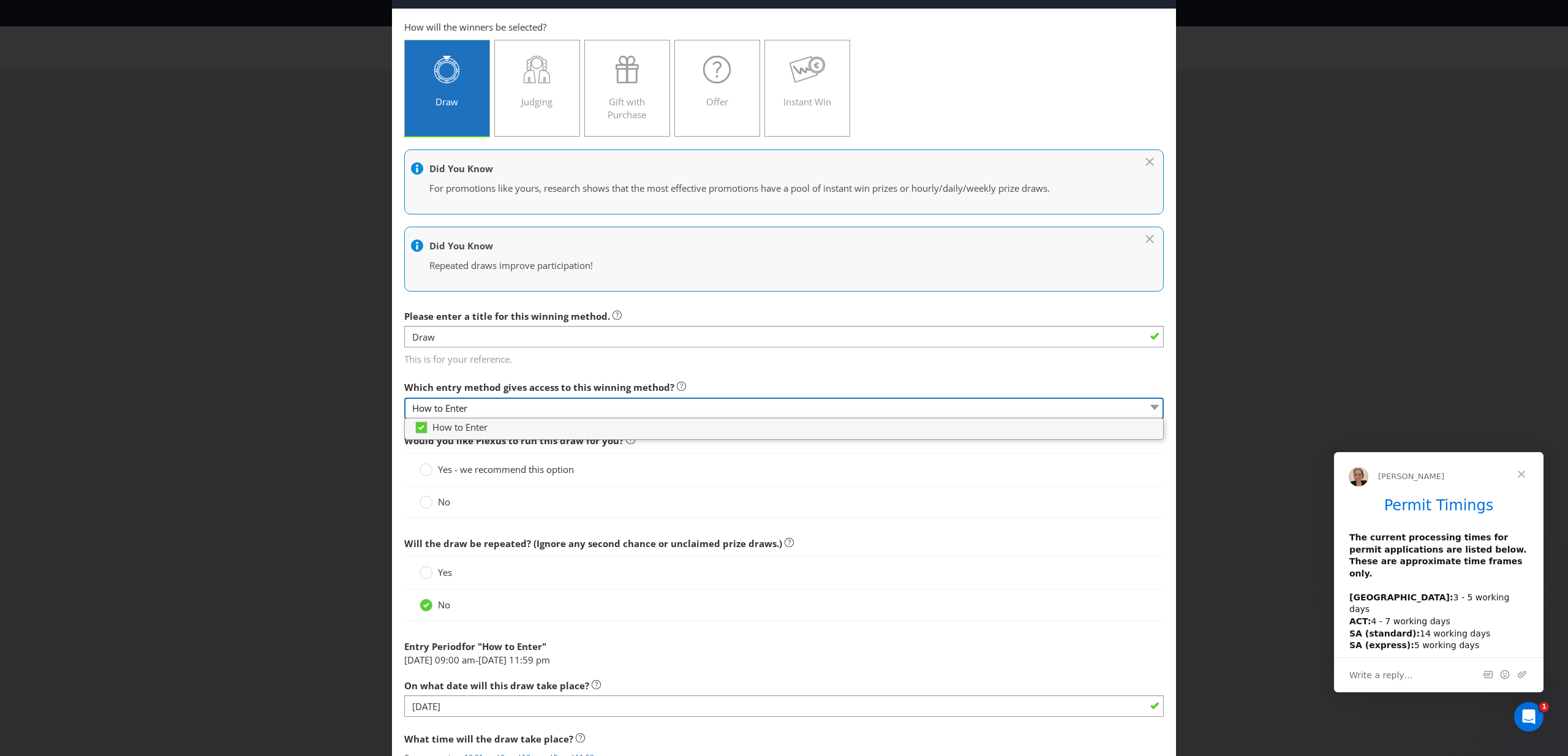
click at [761, 408] on select "How to Enter" at bounding box center [784, 408] width 760 height 21
click at [780, 388] on div "Which entry method gives access to this winning method? How to Enter" at bounding box center [784, 397] width 760 height 44
click at [862, 372] on main "How to Enter How will the winners be selected? Draw Judging Gift with Purchase …" at bounding box center [784, 463] width 784 height 908
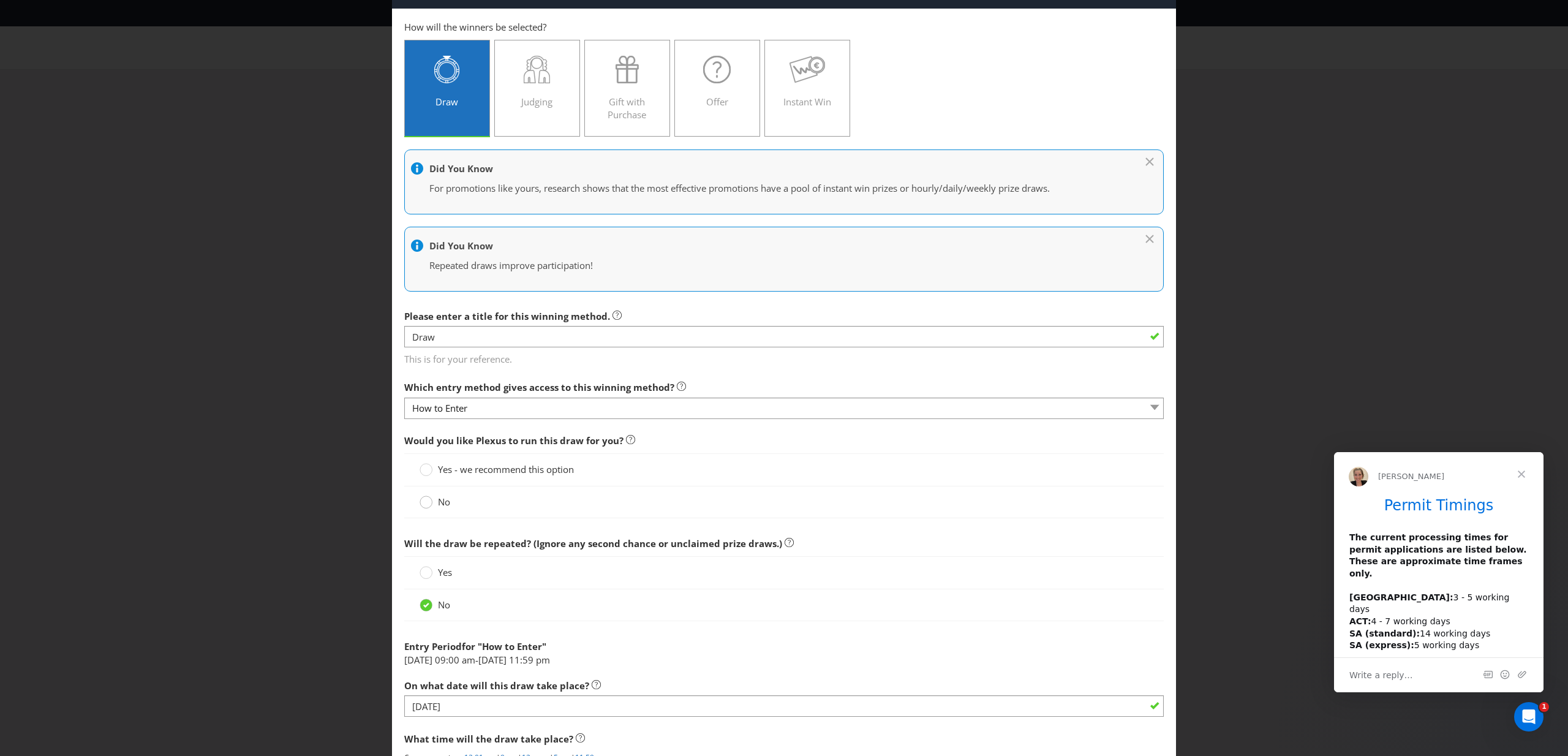
click at [427, 506] on circle at bounding box center [426, 502] width 13 height 13
click at [0, 0] on input "No" at bounding box center [0, 0] width 0 height 0
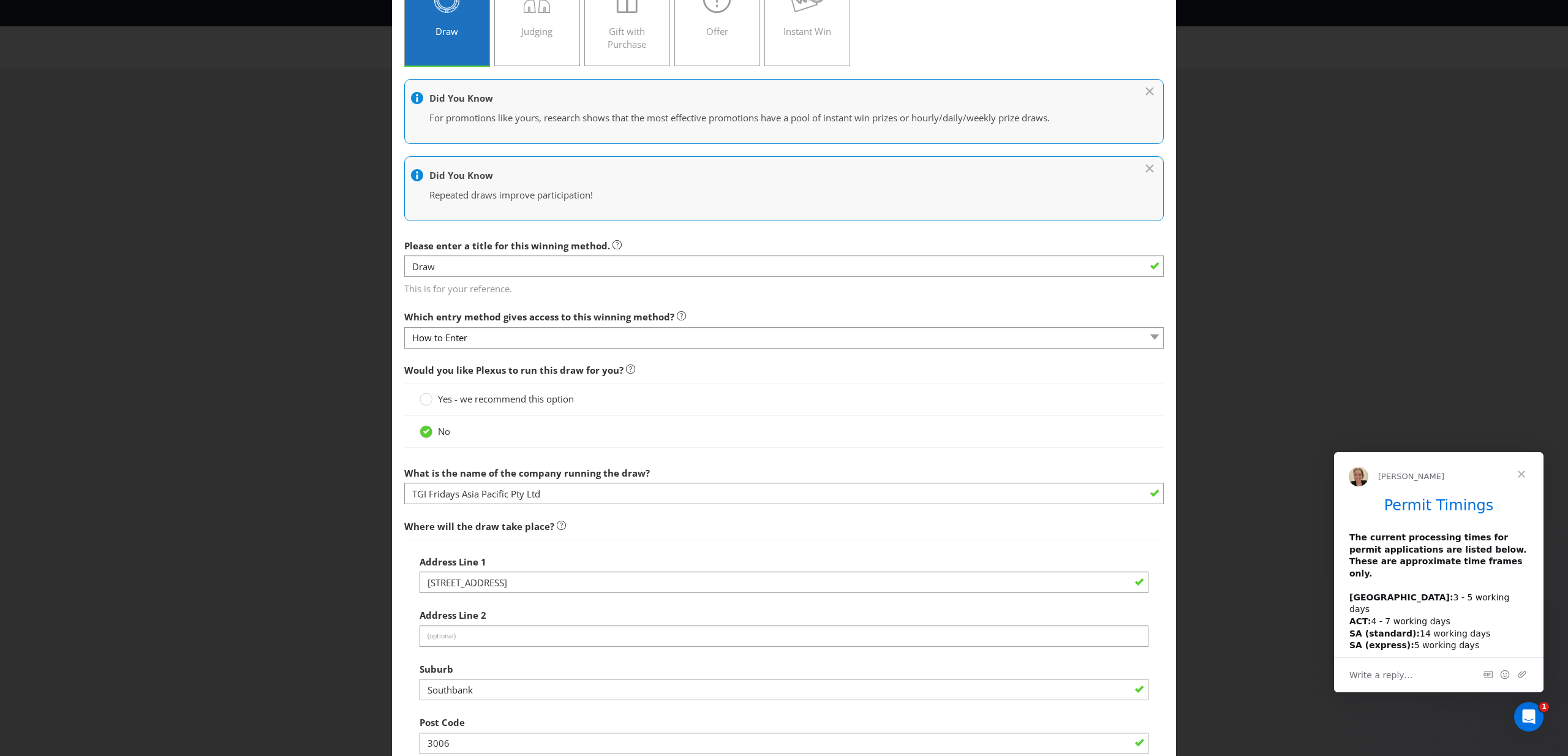
scroll to position [128, 0]
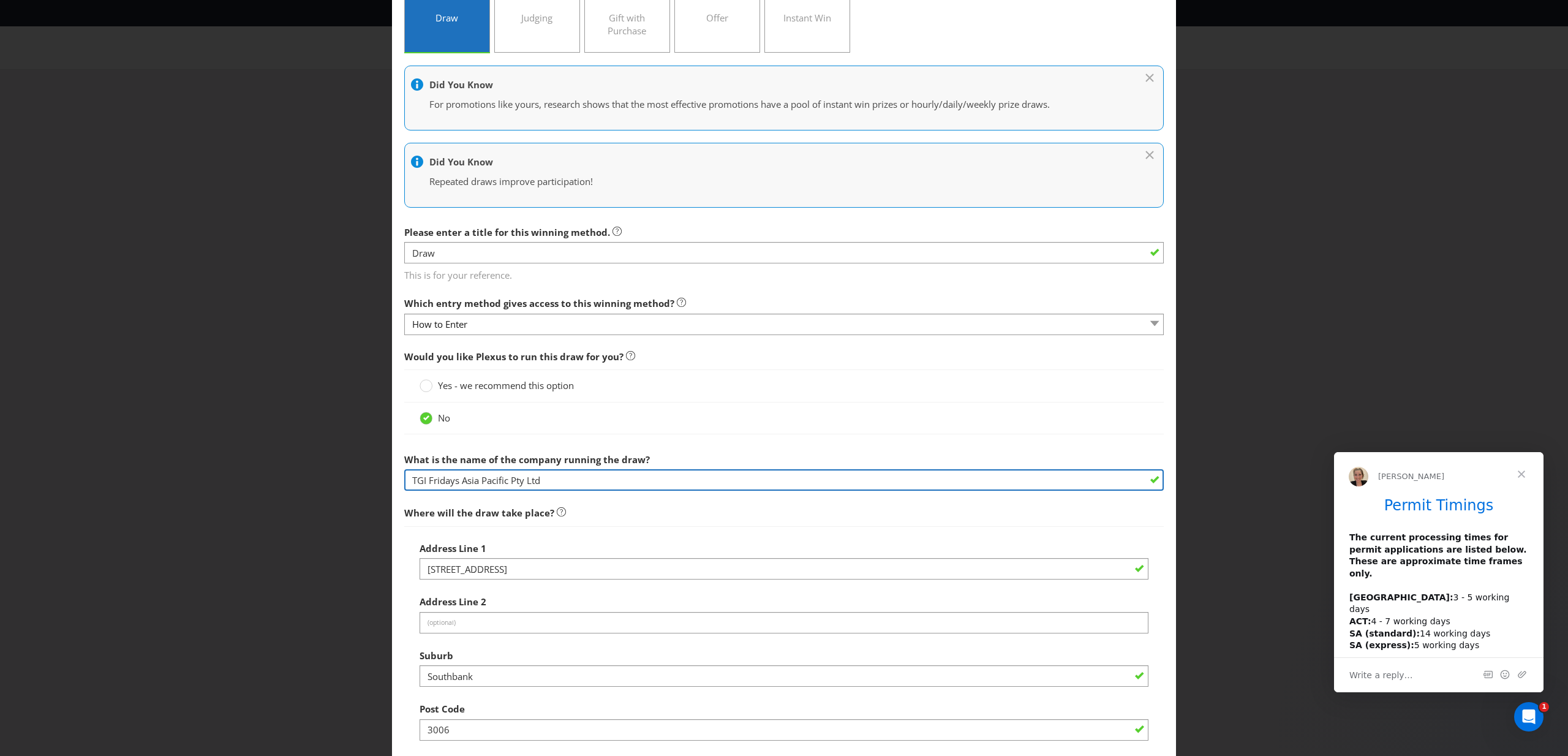
click at [581, 481] on input "TGI Fridays Asia Pacific Pty Ltd" at bounding box center [784, 480] width 760 height 21
drag, startPoint x: 591, startPoint y: 484, endPoint x: 354, endPoint y: 481, distance: 237.0
click at [354, 481] on div "Add Winning Method How to Enter How will the winners be selected? Draw Judging …" at bounding box center [784, 378] width 1568 height 756
paste input "Vivid Engagement, [STREET_ADDRESS]"
drag, startPoint x: 489, startPoint y: 483, endPoint x: 509, endPoint y: 483, distance: 20.0
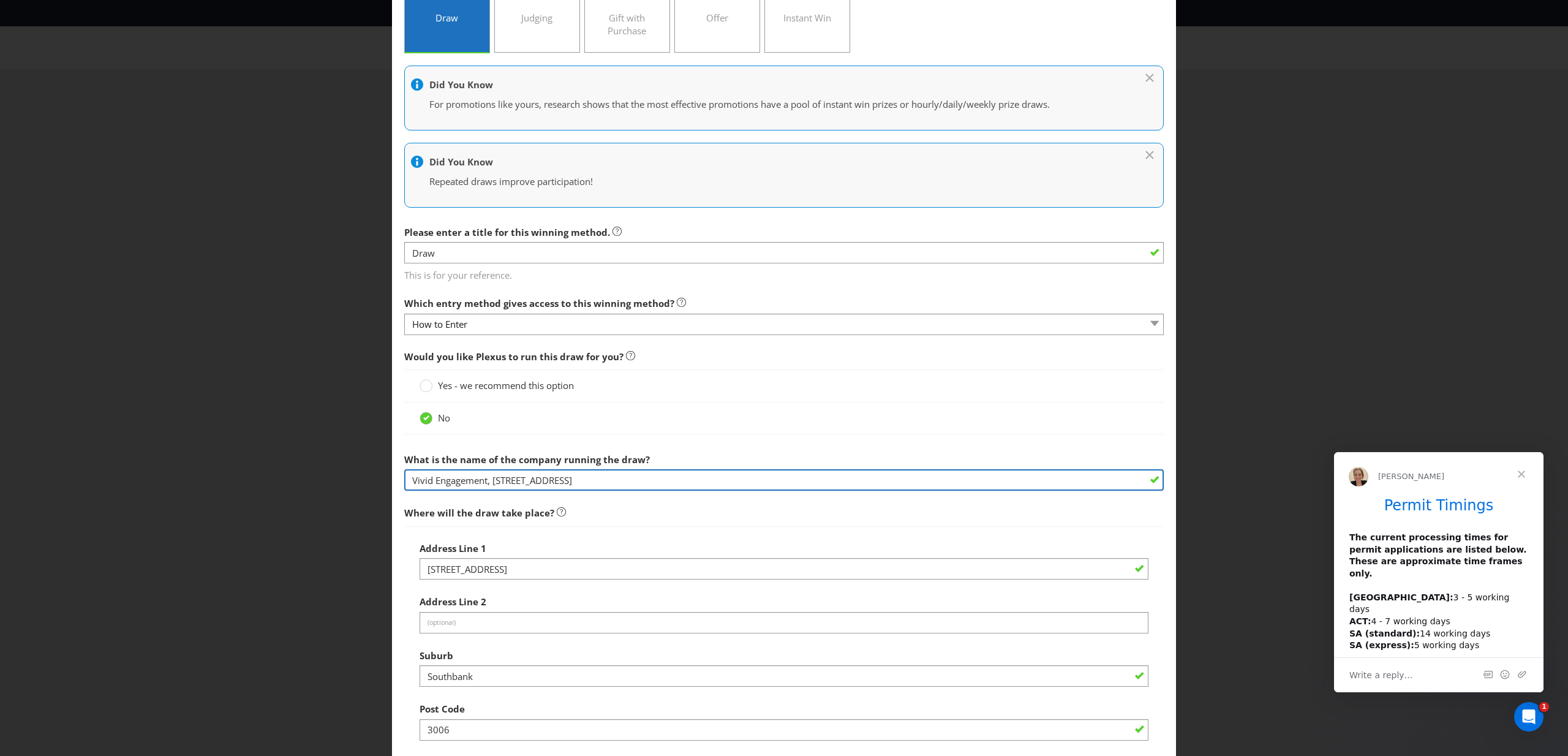
click at [509, 483] on input "Vivid Engagement, [STREET_ADDRESS]" at bounding box center [784, 480] width 760 height 21
drag, startPoint x: 489, startPoint y: 483, endPoint x: 504, endPoint y: 483, distance: 15.0
click at [504, 483] on input "Vivid Engagement, [STREET_ADDRESS]" at bounding box center [784, 480] width 760 height 21
click at [495, 482] on input "Vivid Engagement, [STREET_ADDRESS]" at bounding box center [784, 480] width 760 height 21
drag, startPoint x: 489, startPoint y: 482, endPoint x: 520, endPoint y: 481, distance: 31.0
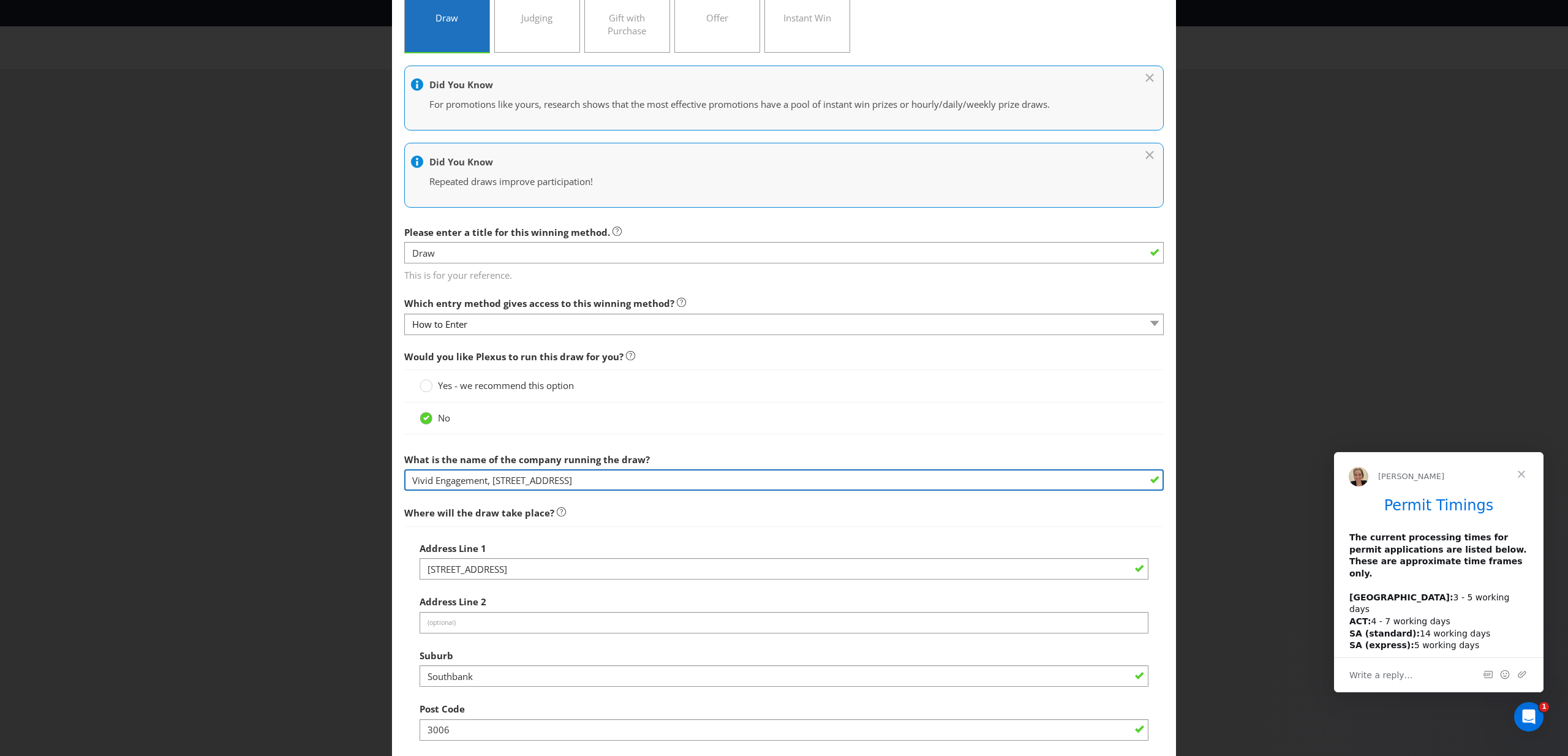
click at [520, 481] on input "Vivid Engagement, [STREET_ADDRESS]" at bounding box center [784, 480] width 760 height 21
click at [472, 482] on input "Vivid Engagement, [STREET_ADDRESS]" at bounding box center [784, 480] width 760 height 21
type input "Vivid Engagement, [STREET_ADDRESS]"
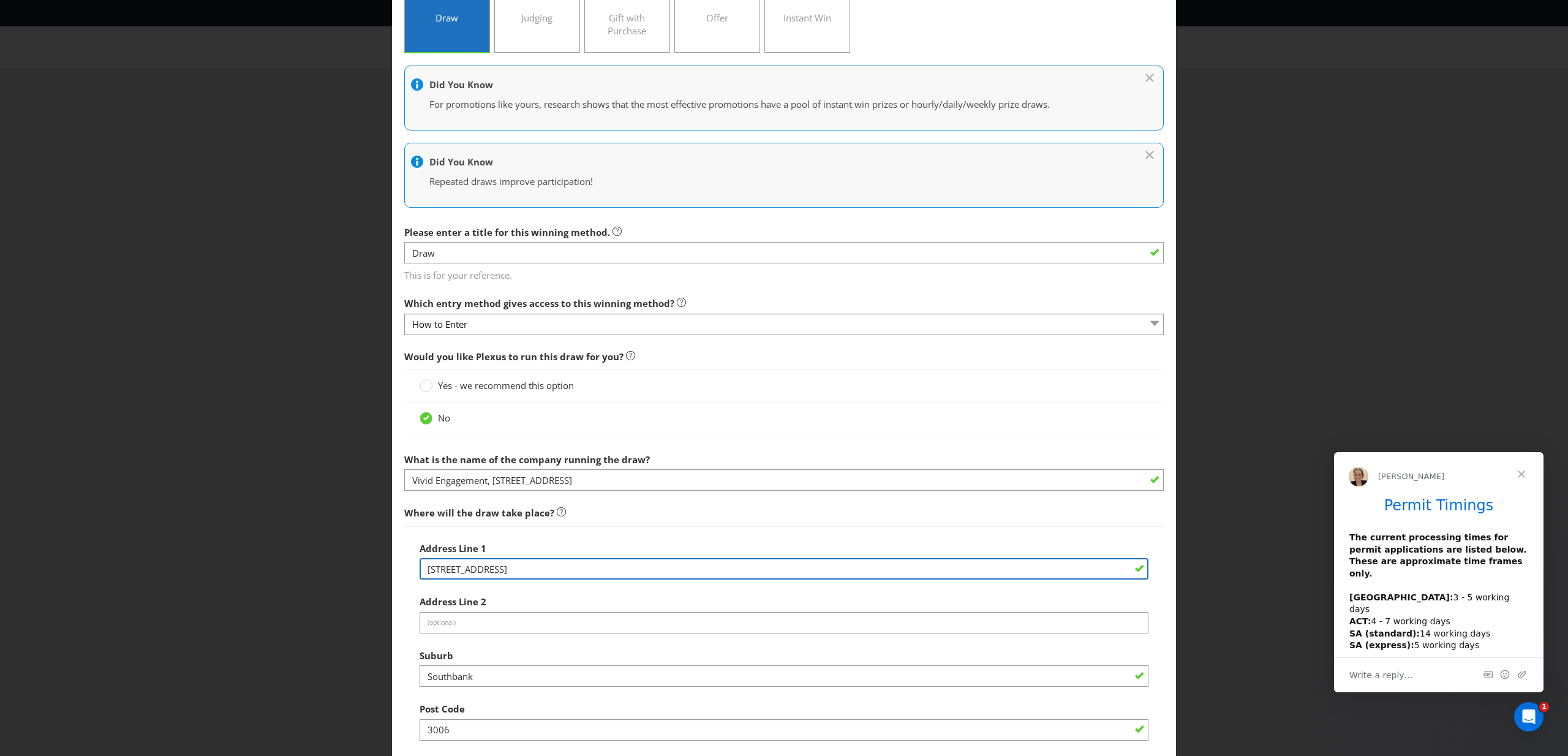
click at [536, 571] on input "[STREET_ADDRESS]" at bounding box center [783, 568] width 729 height 21
drag, startPoint x: 364, startPoint y: 571, endPoint x: 346, endPoint y: 571, distance: 18.0
click at [346, 571] on div "Add Winning Method How to Enter How will the winners be selected? Draw Judging …" at bounding box center [784, 378] width 1568 height 756
paste input "Building 1"
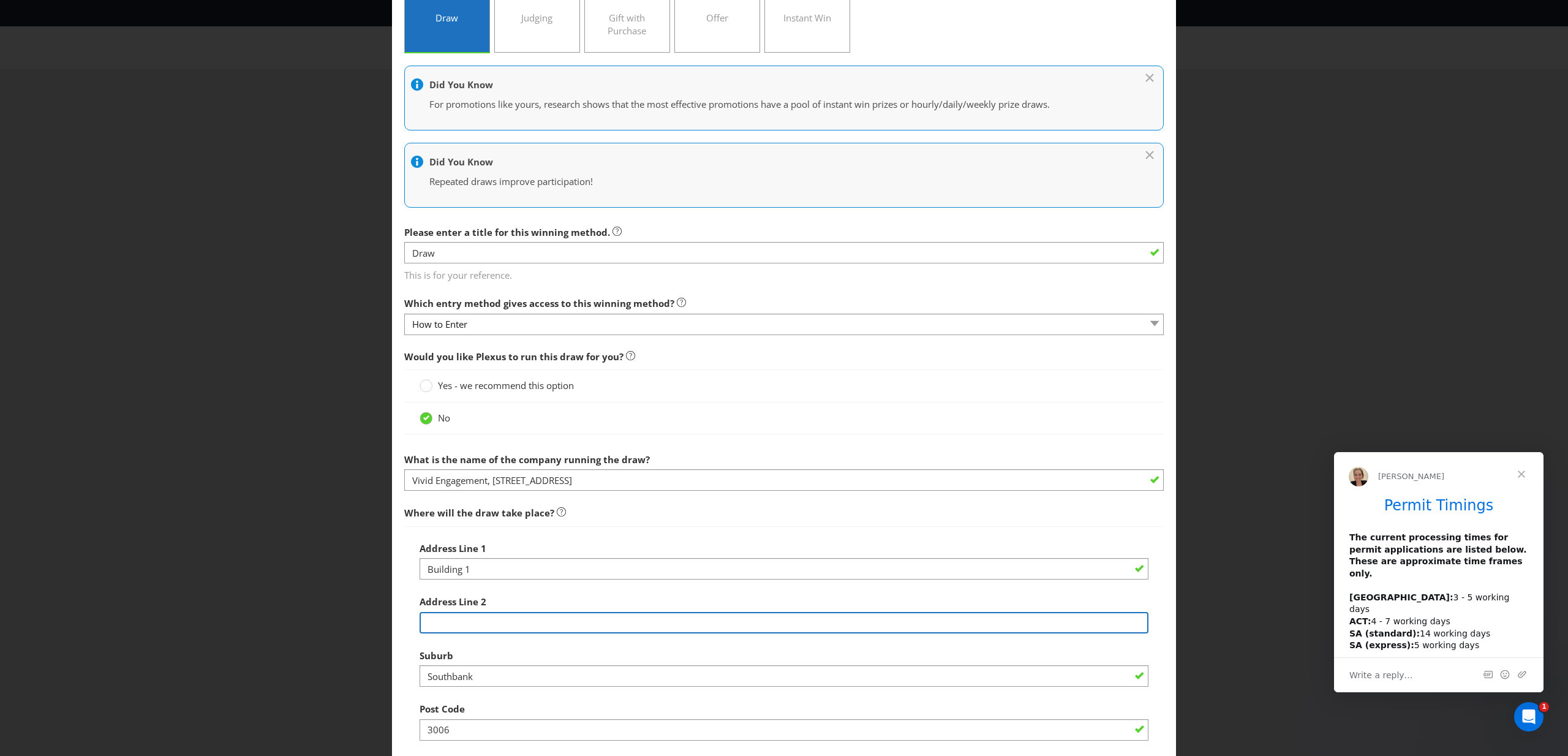
click at [447, 617] on input "text" at bounding box center [783, 622] width 729 height 21
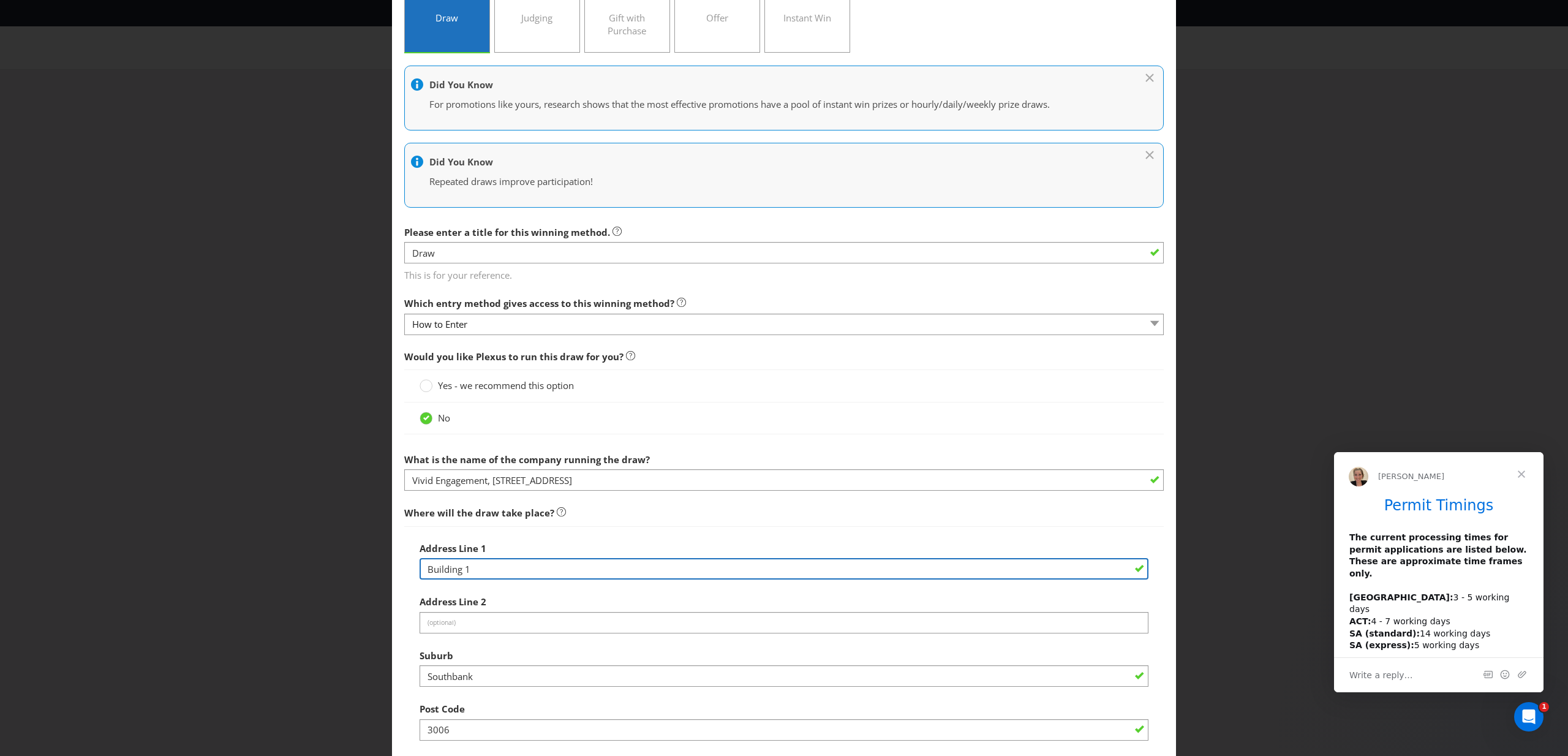
click at [506, 567] on input "Building 1" at bounding box center [783, 568] width 729 height 21
drag, startPoint x: 476, startPoint y: 567, endPoint x: 382, endPoint y: 561, distance: 94.2
click at [382, 561] on div "Add Winning Method How to Enter How will the winners be selected? Draw Judging …" at bounding box center [784, 378] width 1568 height 756
paste input "[STREET_ADDRESS]"
type input "[STREET_ADDRESS]"
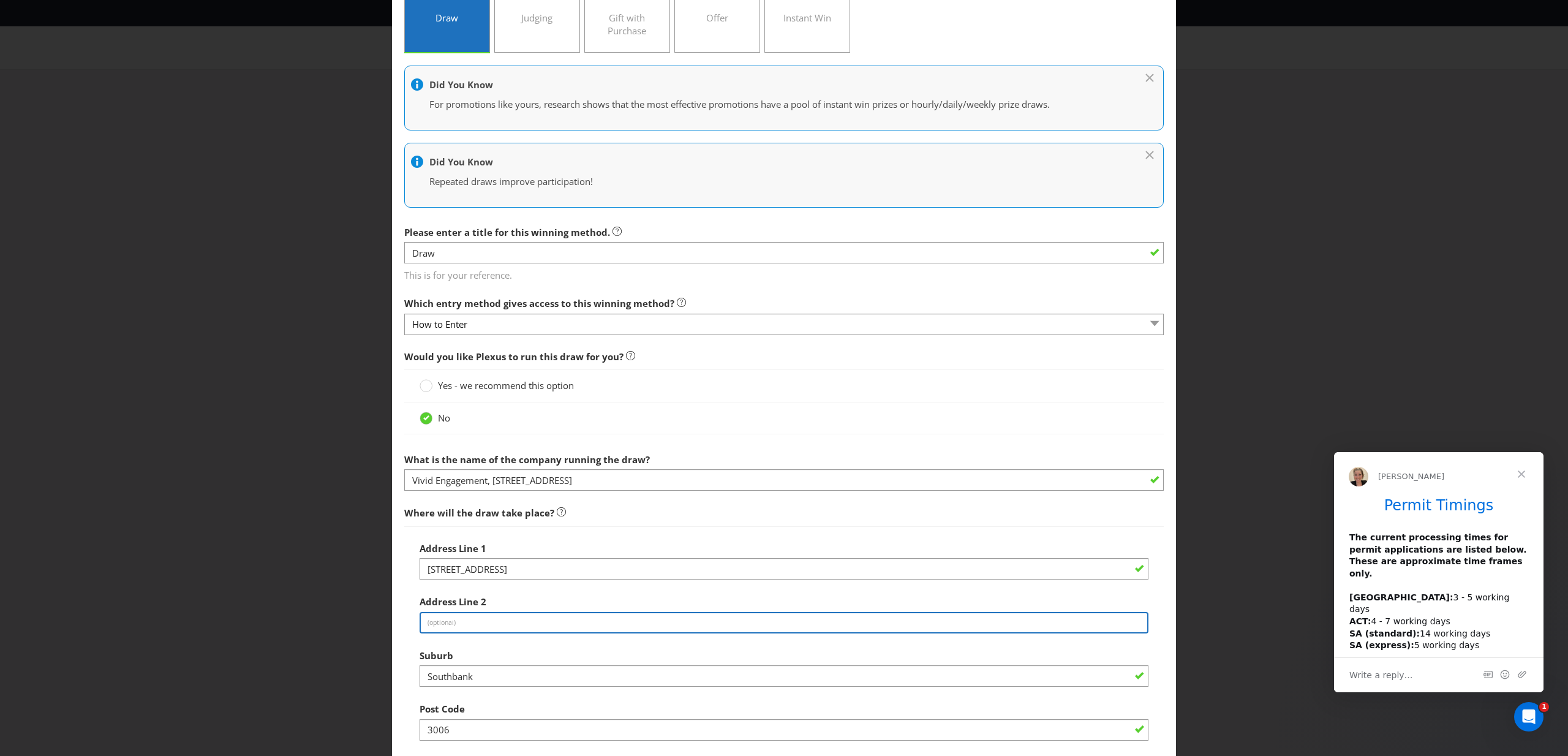
click at [509, 622] on input "text" at bounding box center [783, 622] width 729 height 21
type input "Building 1"
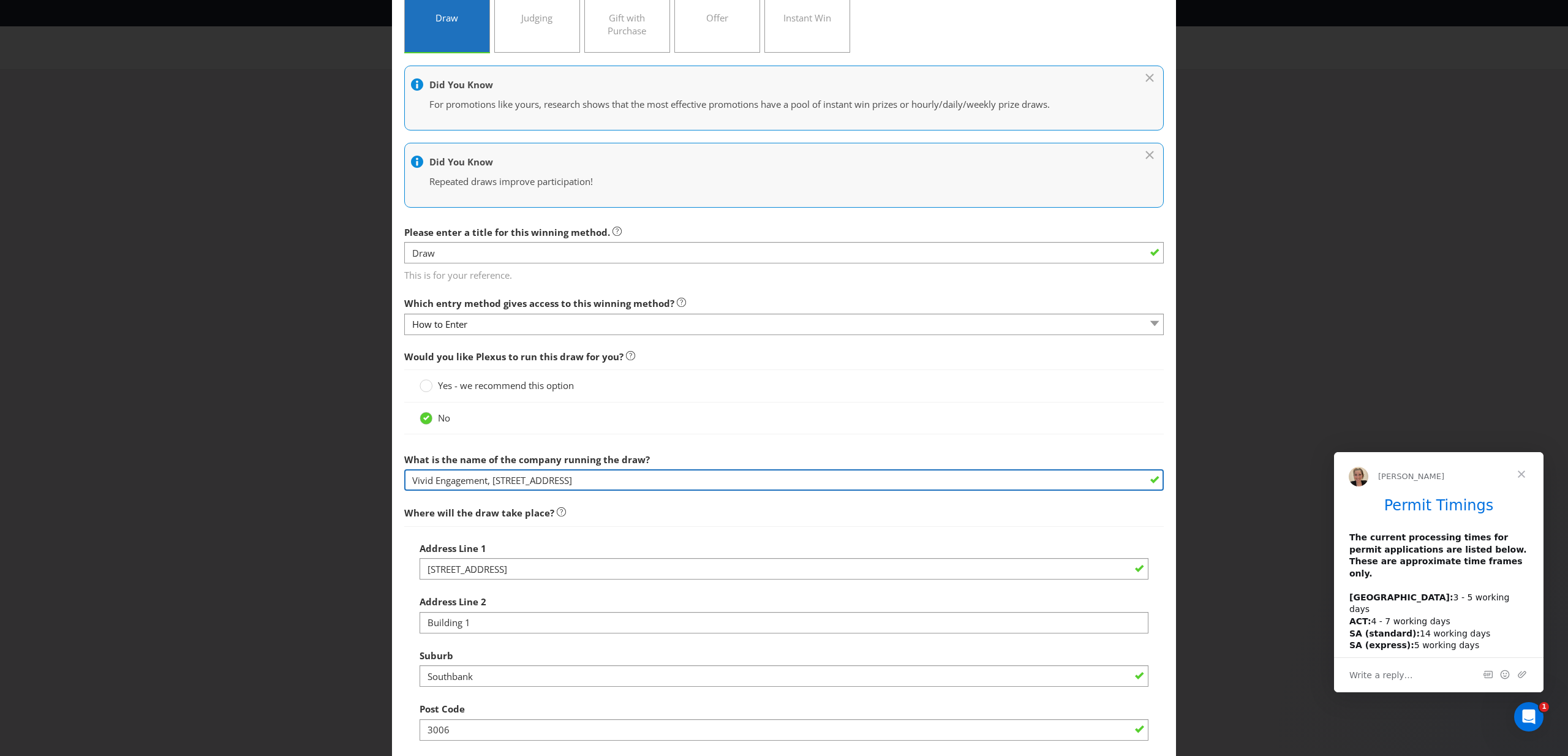
click at [580, 475] on input "Vivid Engagement, [STREET_ADDRESS]" at bounding box center [784, 480] width 760 height 21
drag, startPoint x: 589, startPoint y: 484, endPoint x: 492, endPoint y: 484, distance: 97.0
click at [492, 484] on input "Vivid Engagement, [STREET_ADDRESS]" at bounding box center [784, 480] width 760 height 21
drag, startPoint x: 591, startPoint y: 484, endPoint x: 490, endPoint y: 478, distance: 101.2
click at [490, 478] on input "Vivid EngagementSippy Downs, QLD 4556" at bounding box center [784, 480] width 760 height 21
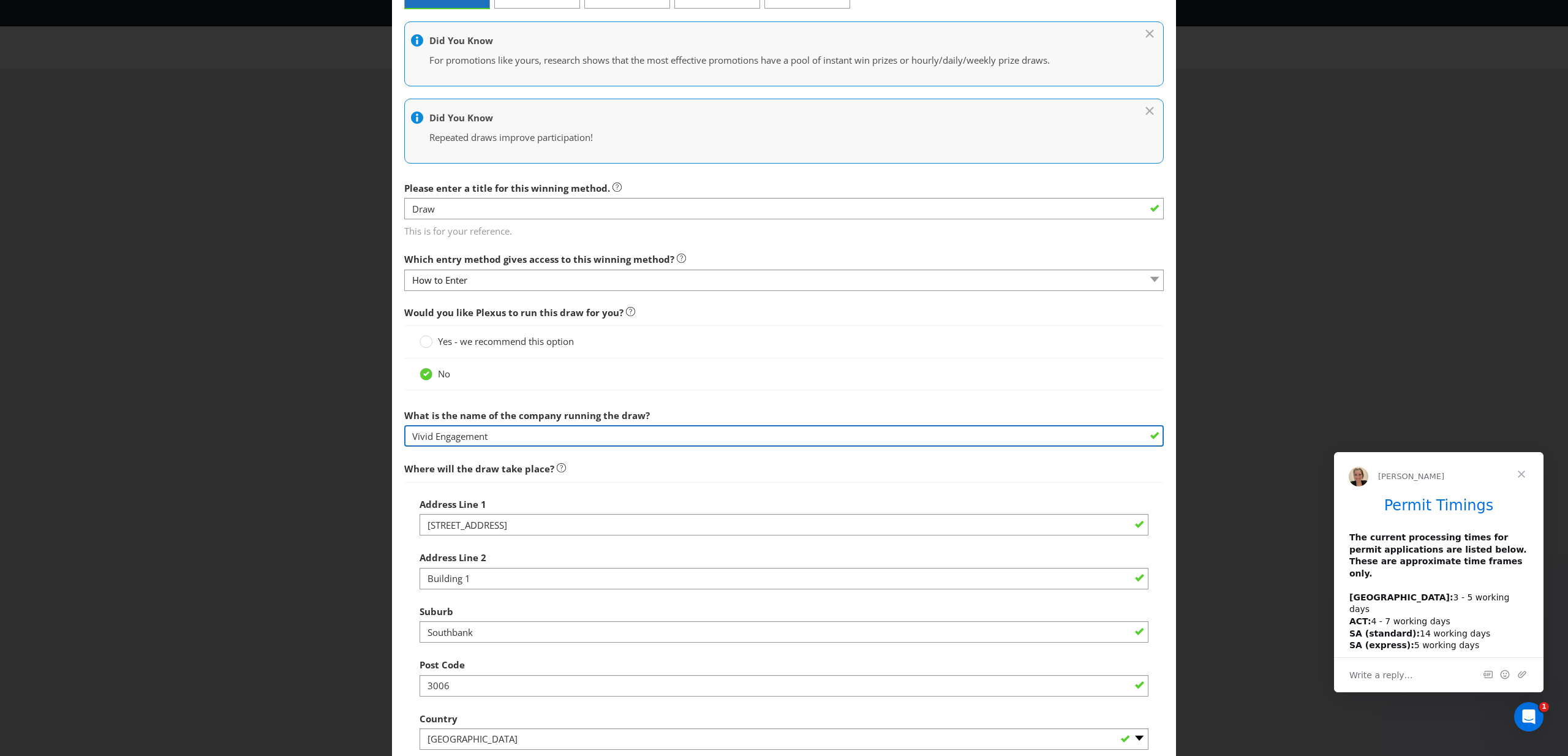
scroll to position [187, 0]
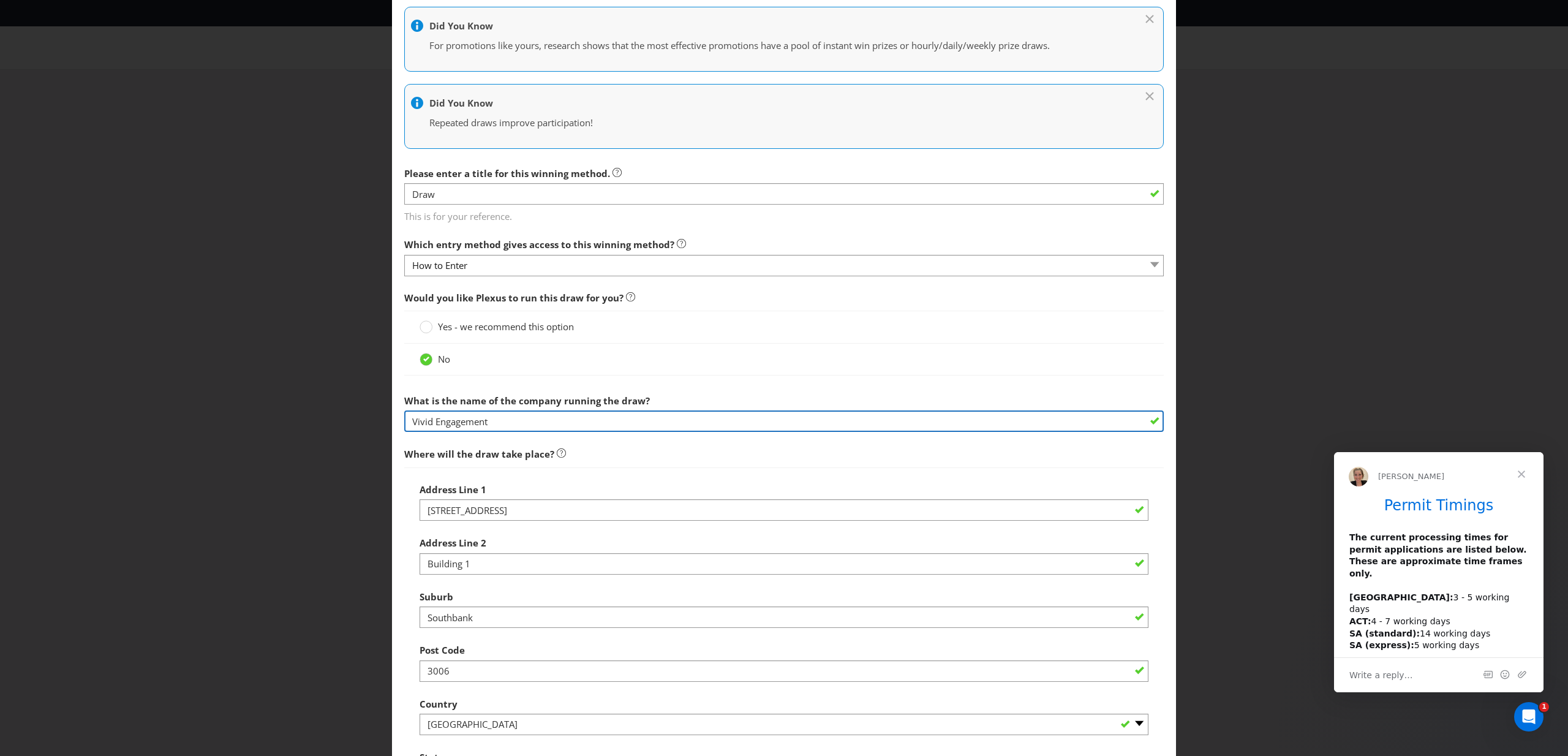
type input "Vivid Engagement"
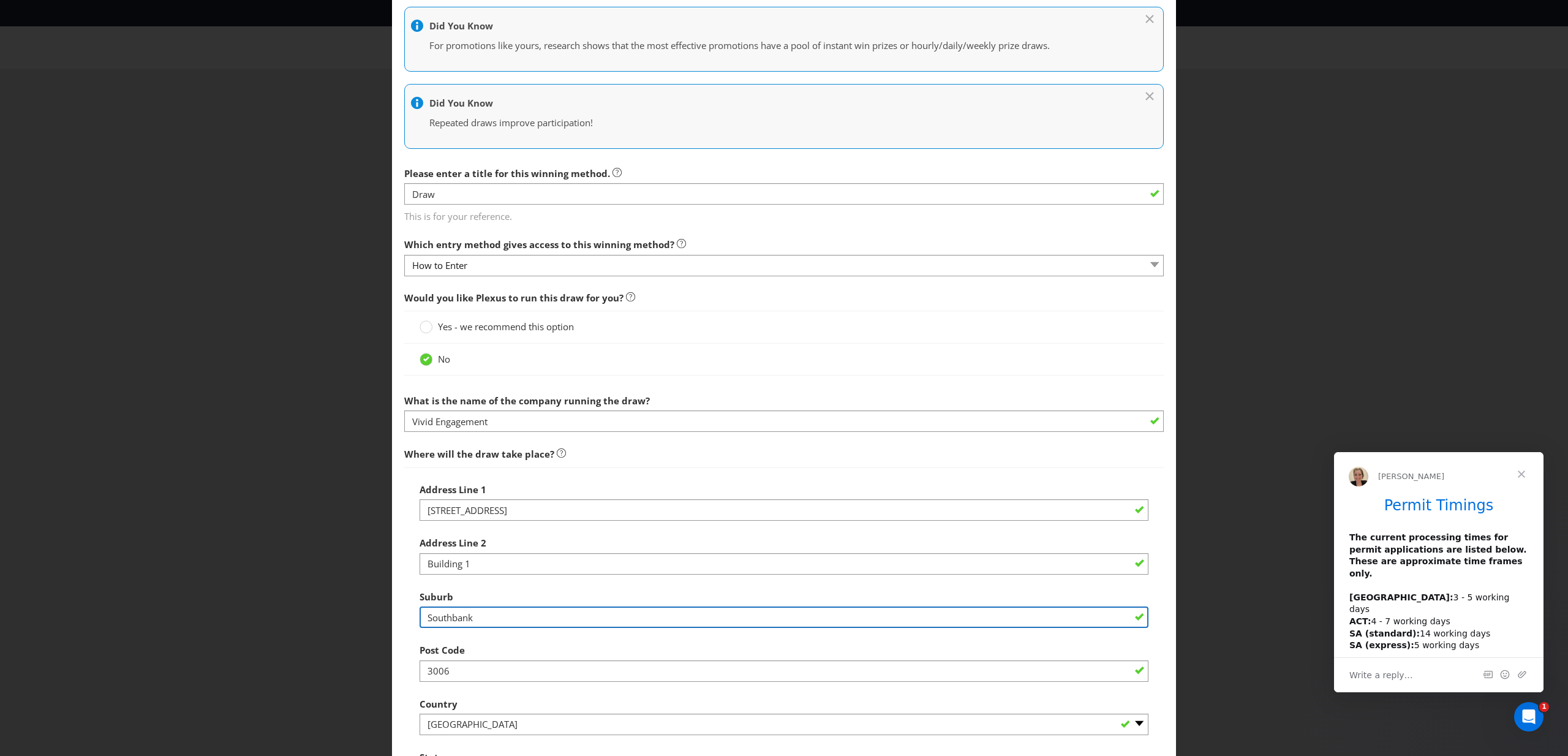
drag, startPoint x: 495, startPoint y: 621, endPoint x: 344, endPoint y: 608, distance: 151.6
click at [344, 610] on div "Add Winning Method How to Enter How will the winners be selected? Draw Judging …" at bounding box center [784, 378] width 1568 height 756
type input "Sippy Downs"
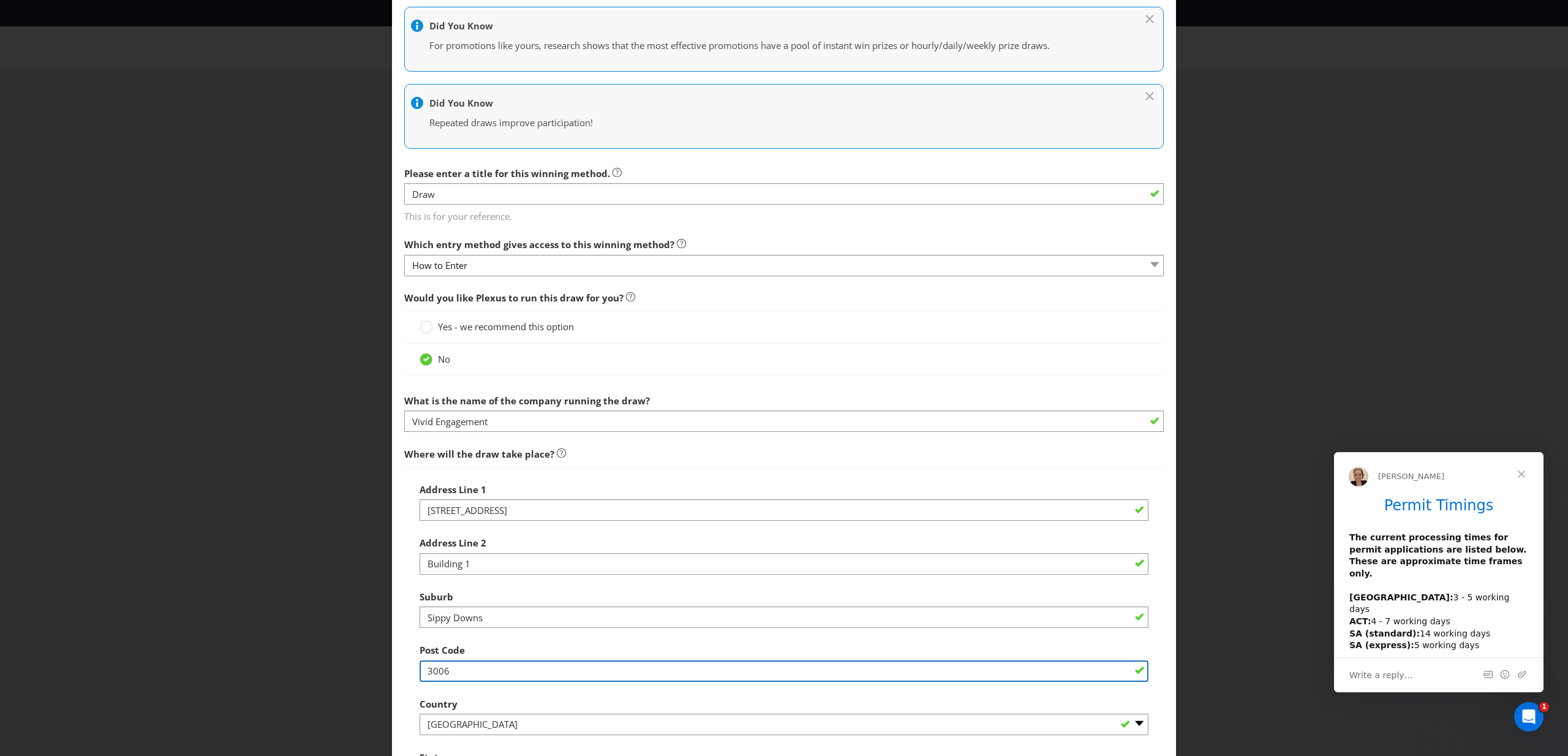
click at [462, 678] on input "3006" at bounding box center [783, 671] width 729 height 21
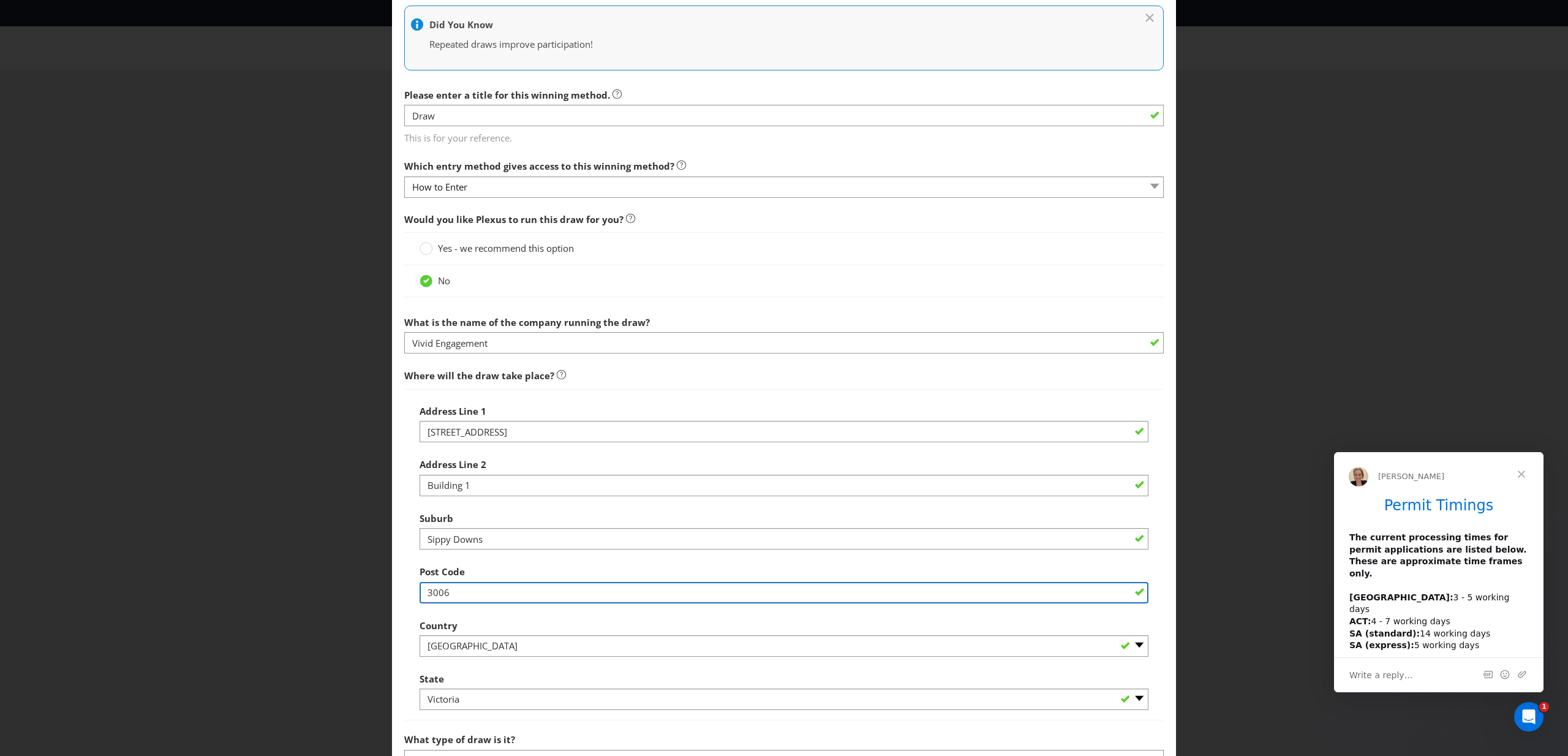
scroll to position [267, 0]
type input "3"
type input "4556"
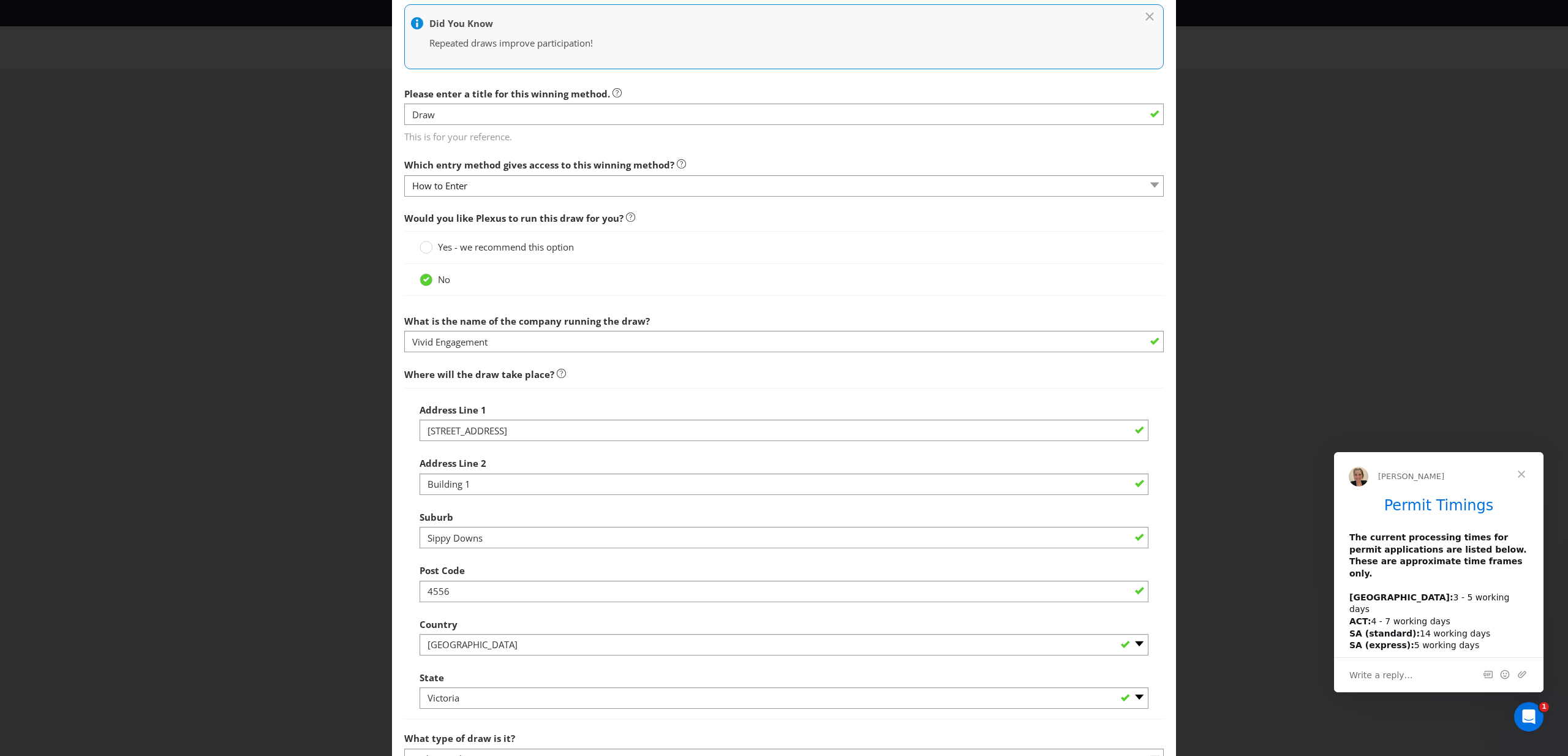
click at [487, 619] on div "Country -- Please Select [GEOGRAPHIC_DATA] [GEOGRAPHIC_DATA]" at bounding box center [783, 634] width 729 height 44
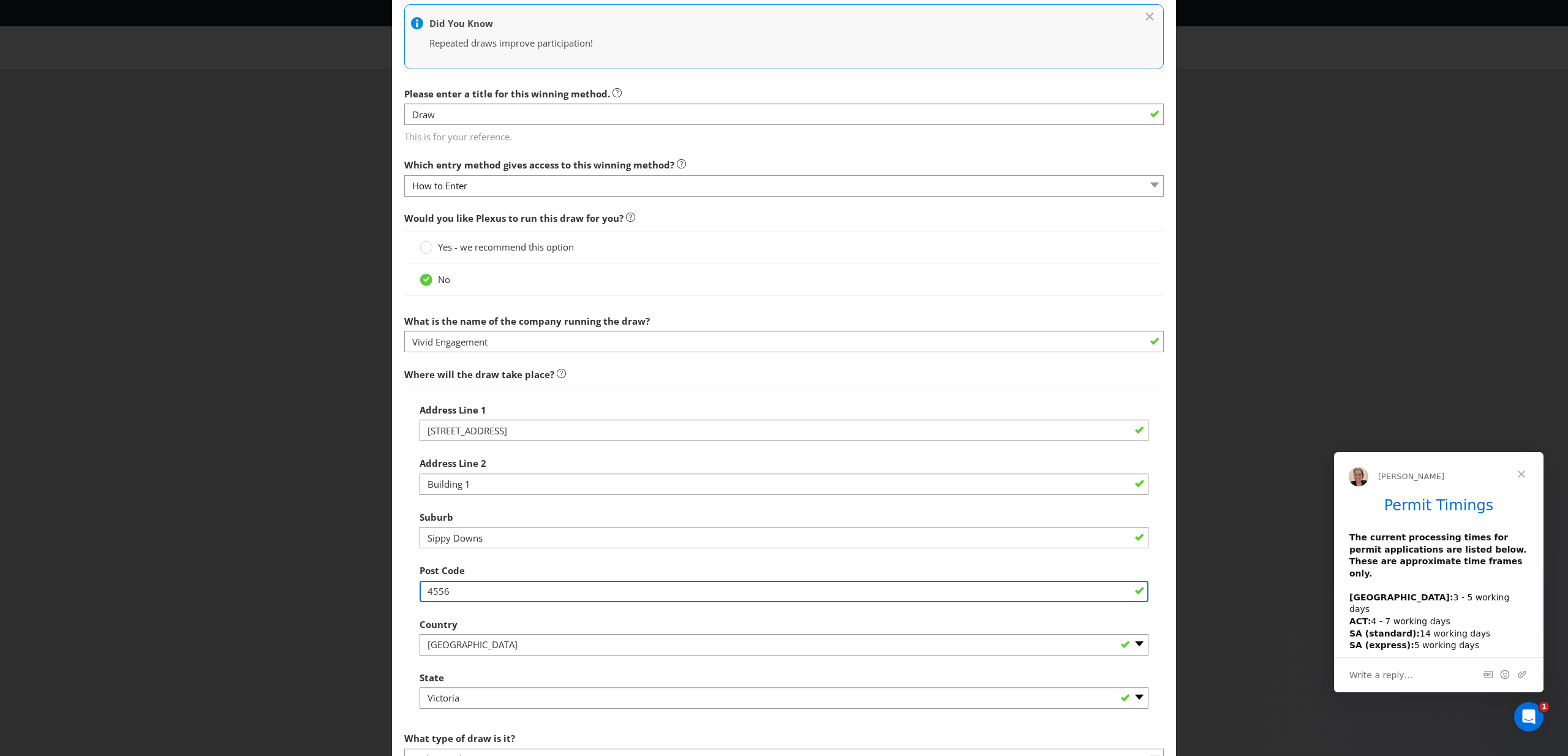
click at [468, 597] on input "4556" at bounding box center [783, 591] width 729 height 21
click at [467, 597] on input "4556" at bounding box center [783, 591] width 729 height 21
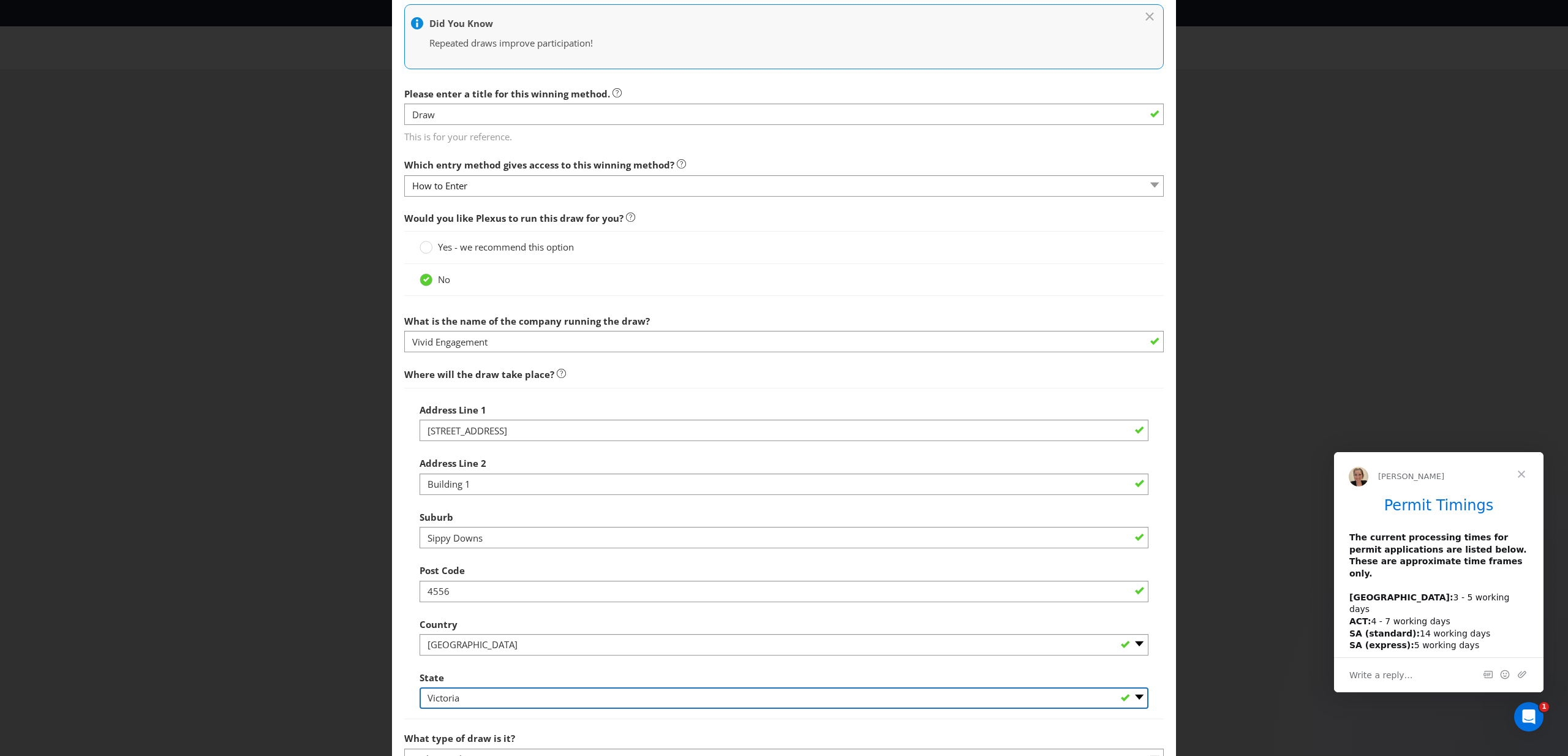
click at [481, 696] on select "-- Please Select -- [GEOGRAPHIC_DATA] [GEOGRAPHIC_DATA] [GEOGRAPHIC_DATA] [GEOG…" at bounding box center [783, 698] width 729 height 21
select select "QLD"
click at [770, 283] on div "No" at bounding box center [783, 279] width 729 height 13
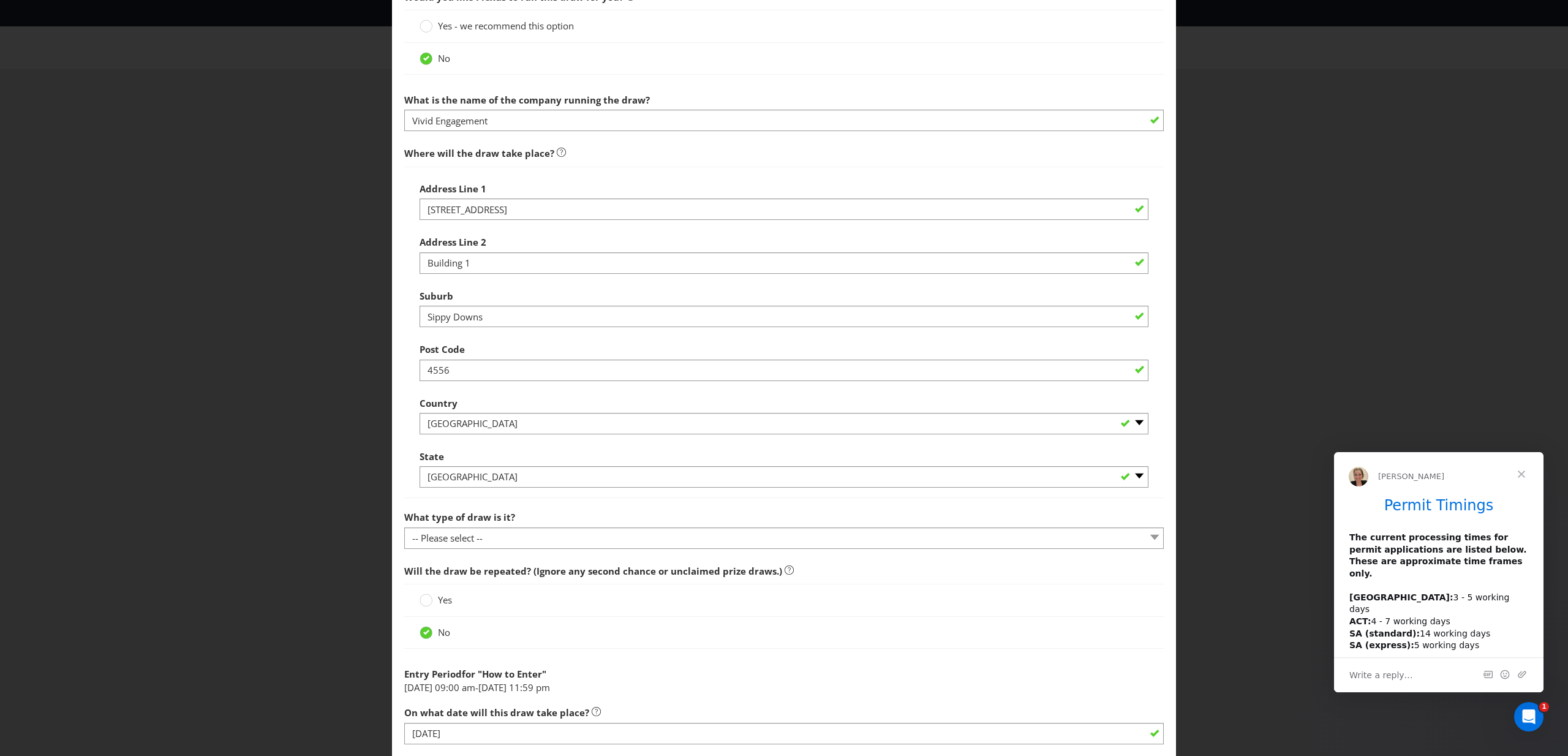
scroll to position [491, 0]
click at [527, 521] on div "What type of draw is it? -- Please select -- Computerised random selection Barr…" at bounding box center [784, 523] width 760 height 44
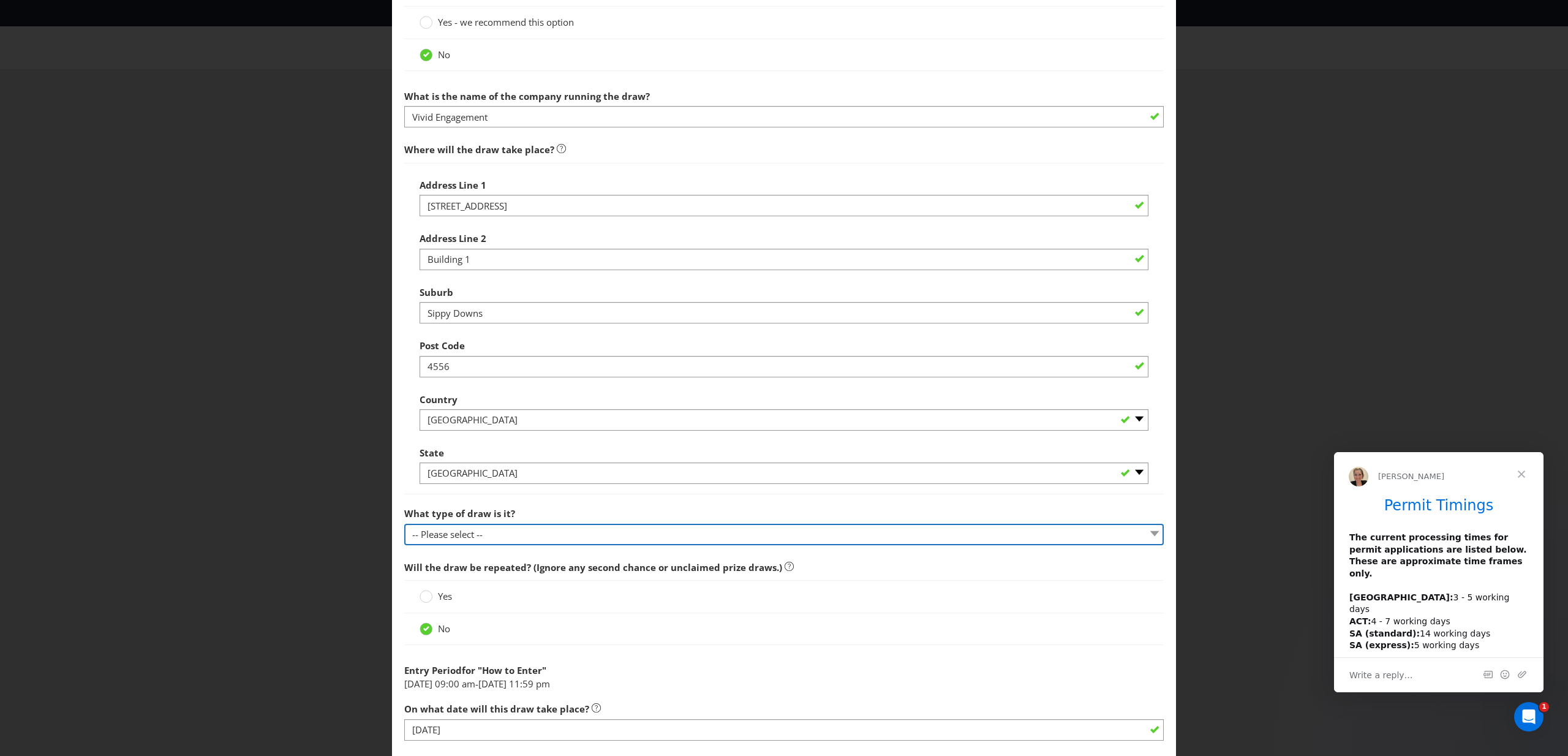
click at [529, 533] on select "-- Please select -- Computerised random selection Barrel draw Don't specify Oth…" at bounding box center [784, 534] width 760 height 21
select select "COMPUTERISED"
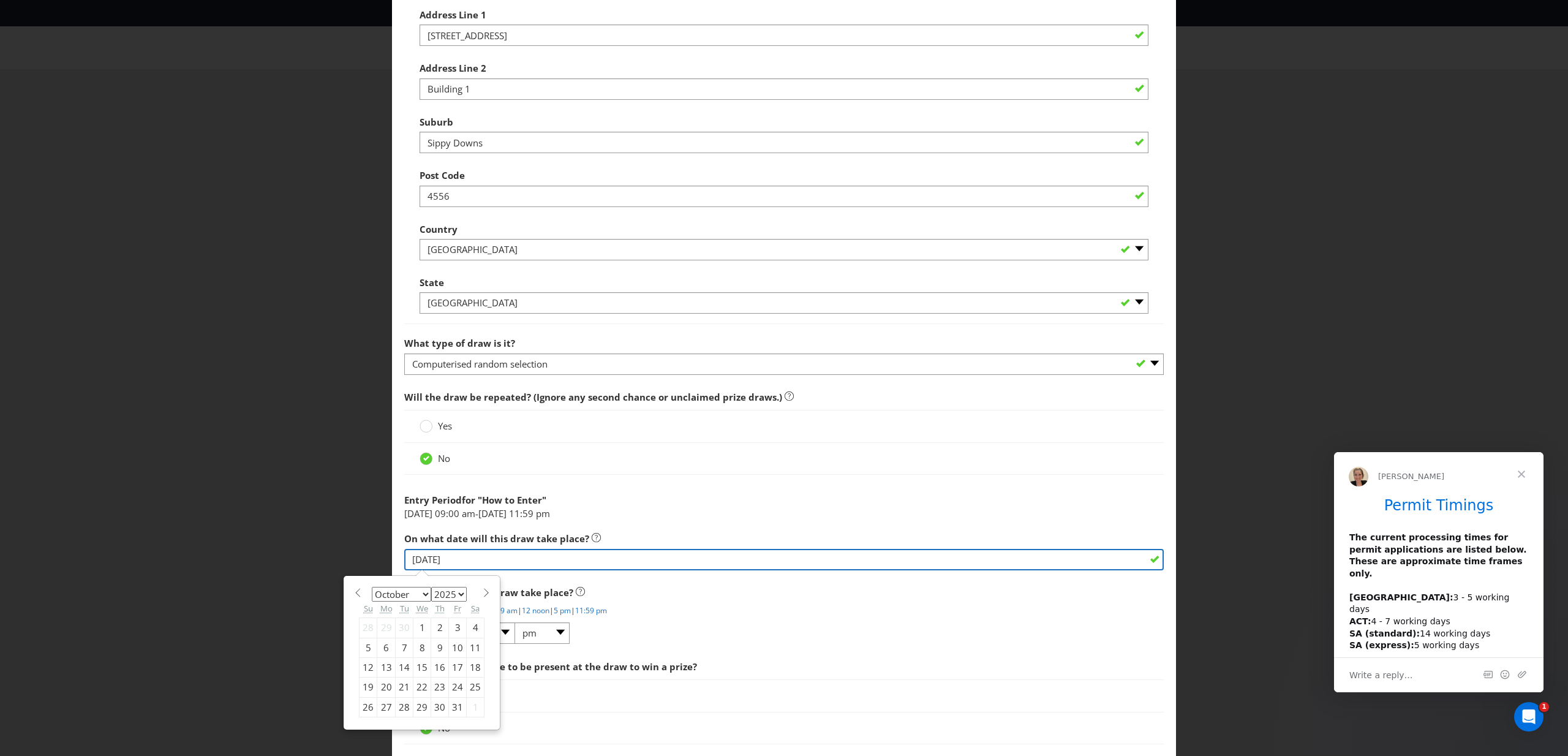
click at [419, 557] on input "[DATE]" at bounding box center [784, 559] width 760 height 21
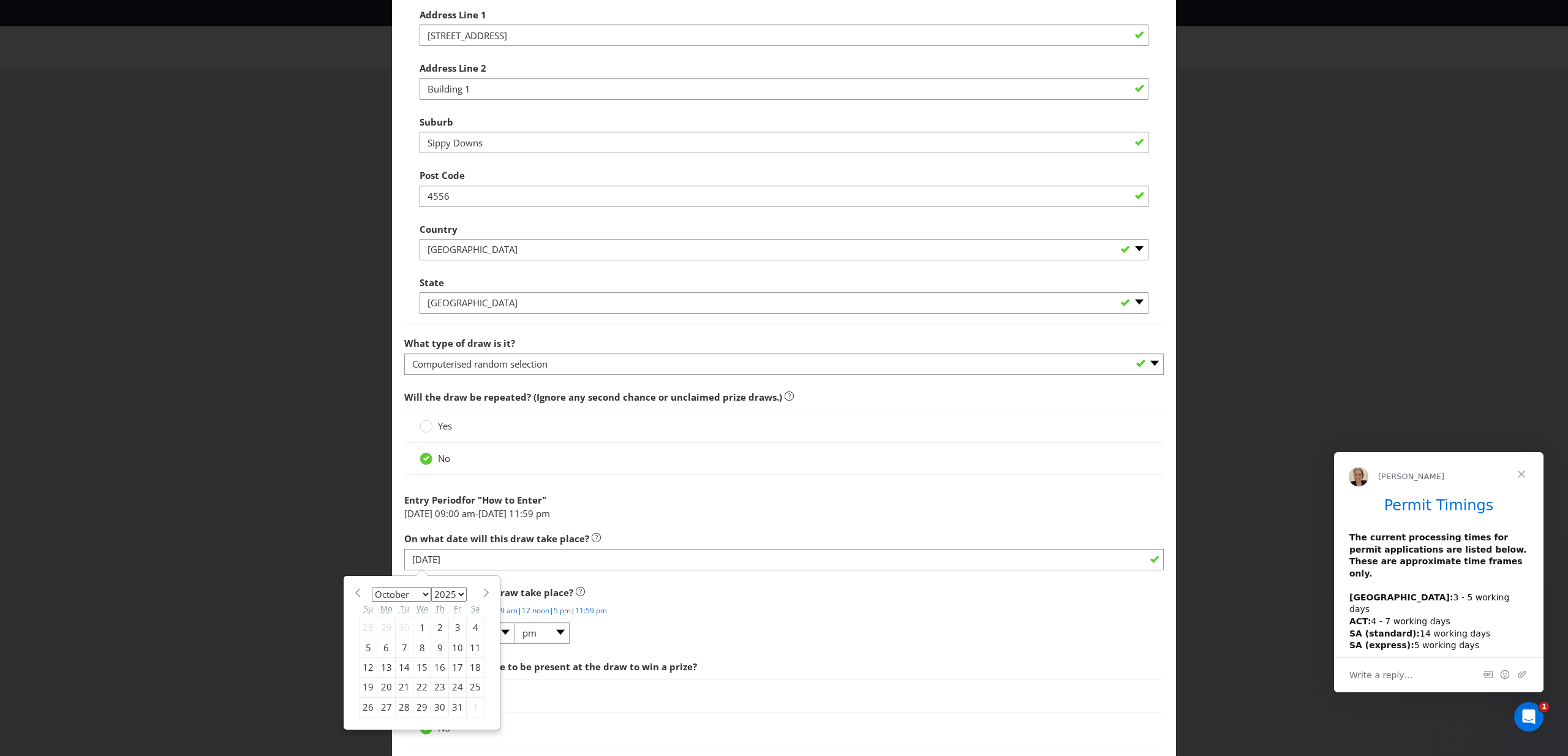
click at [453, 704] on div "31" at bounding box center [458, 707] width 18 height 20
type input "[DATE]"
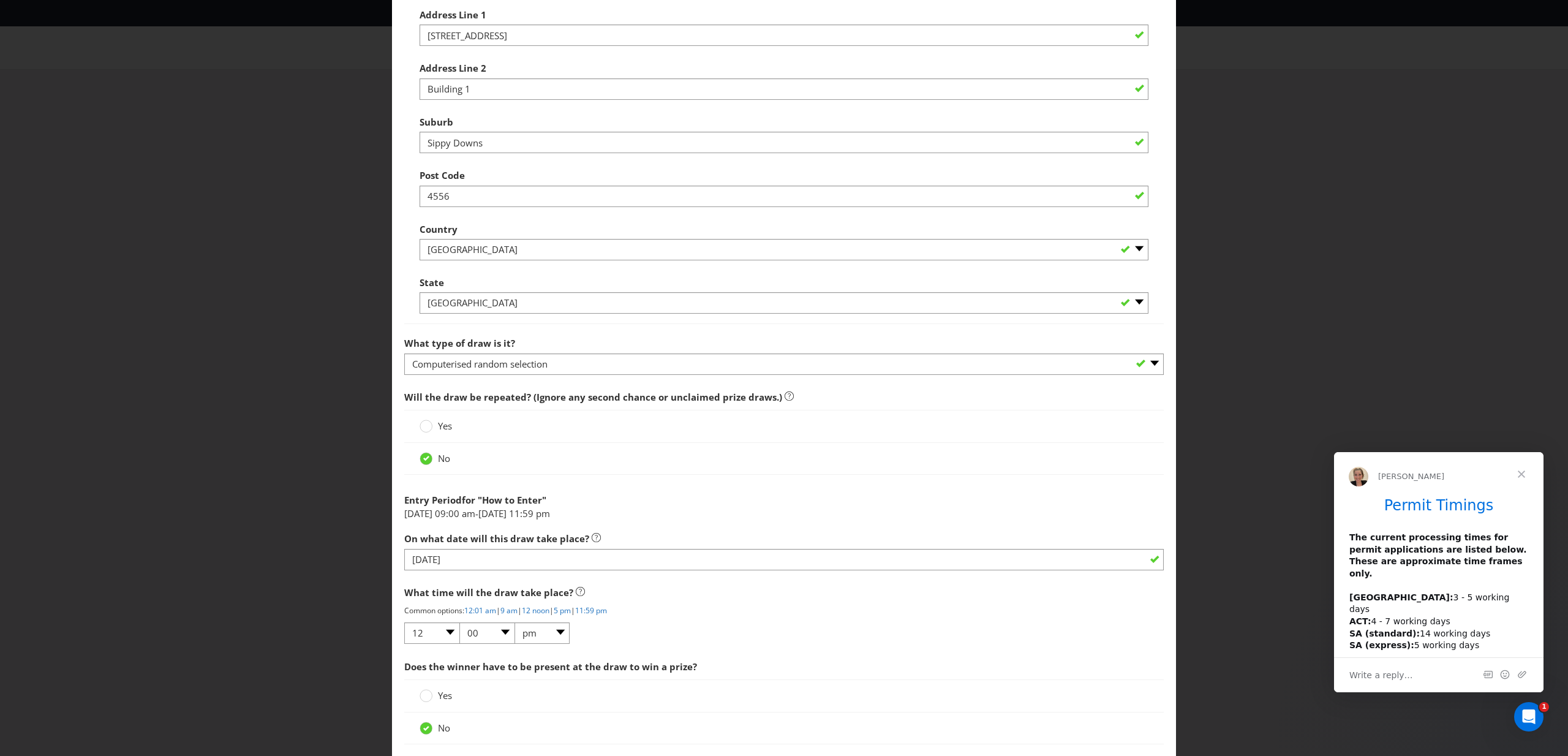
click at [698, 514] on li "[DATE] 09:00 am - [DATE] 11:59 pm" at bounding box center [784, 513] width 760 height 13
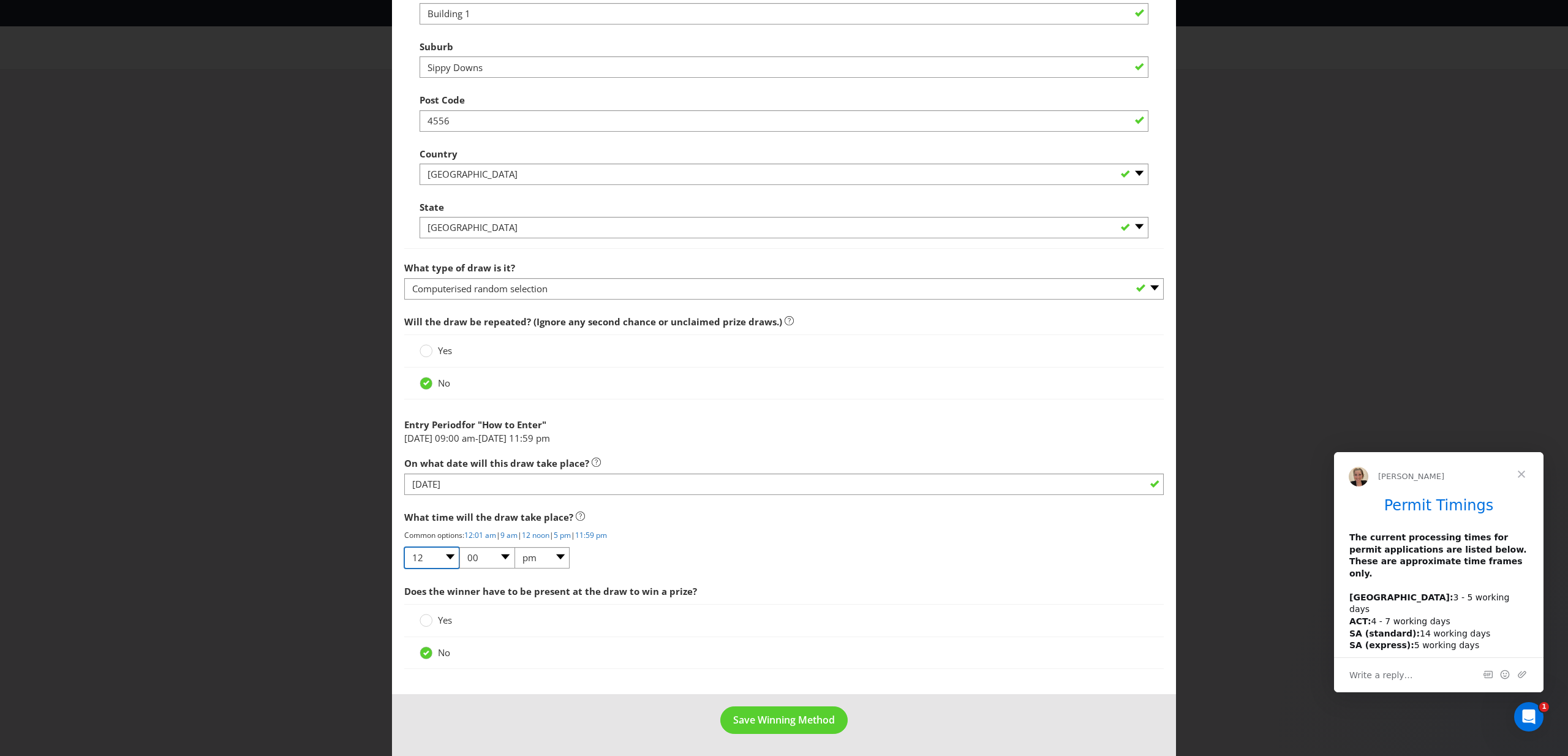
click at [442, 566] on select "01 02 03 04 05 06 07 08 09 10 11 12" at bounding box center [432, 557] width 55 height 21
select select "01"
click at [753, 577] on div "Would you like Plexus to run this draw for you? Yes - we recommend this option …" at bounding box center [784, 206] width 760 height 941
click at [771, 718] on span "Save Winning Method" at bounding box center [784, 720] width 102 height 13
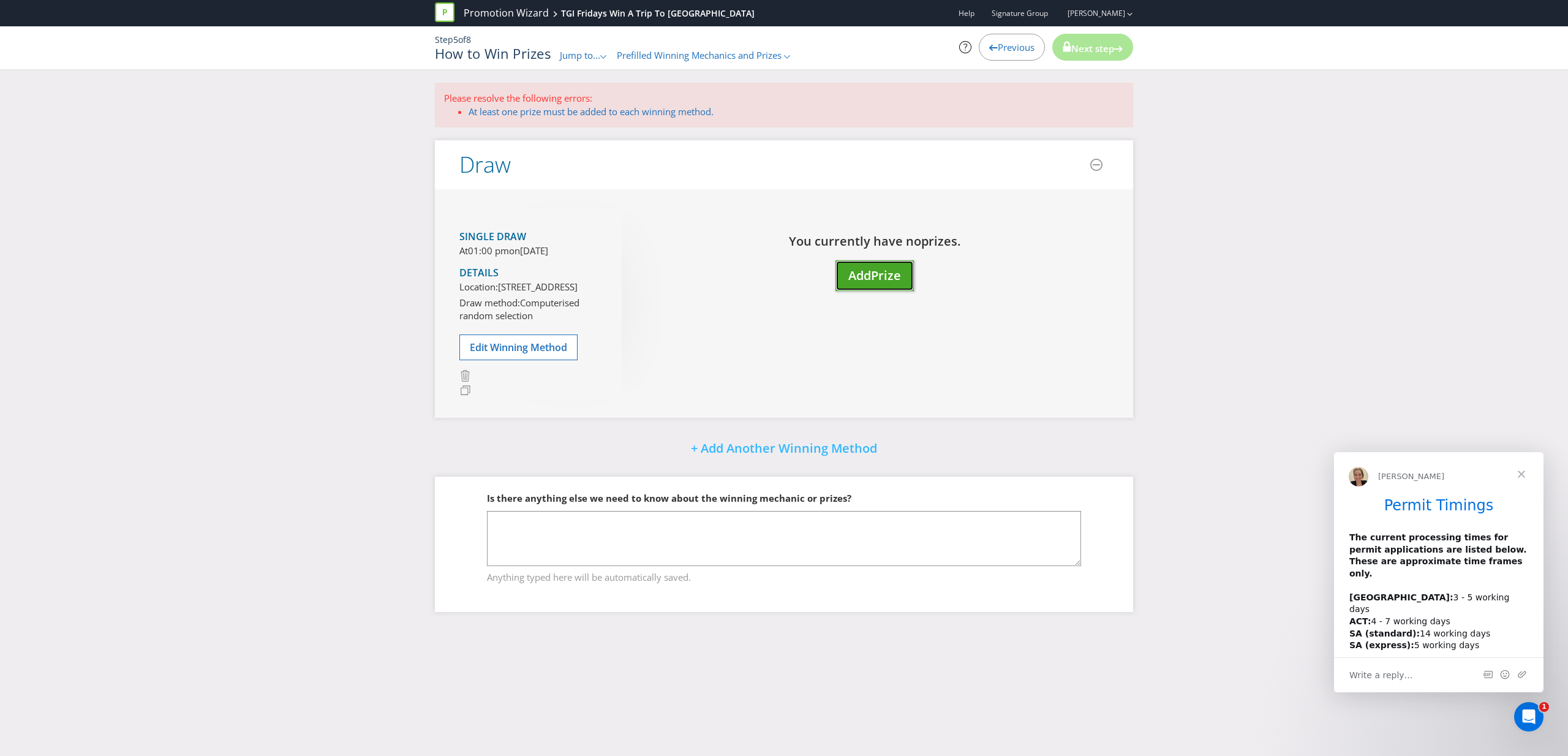
click at [899, 268] on span "Prize" at bounding box center [886, 275] width 30 height 16
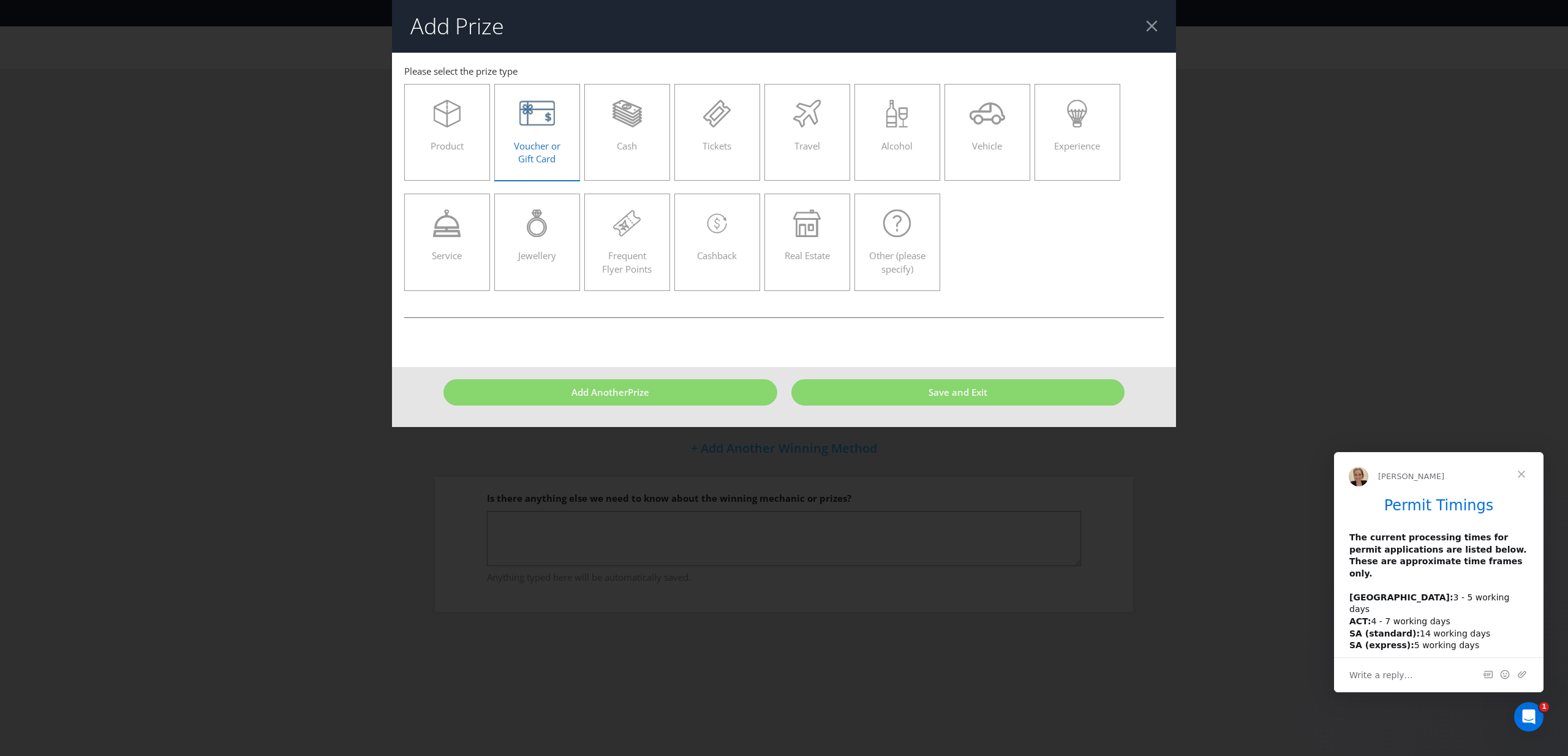
click at [532, 132] on div "Voucher or Gift Card" at bounding box center [537, 127] width 60 height 55
click at [0, 0] on input "Voucher or Gift Card" at bounding box center [0, 0] width 0 height 0
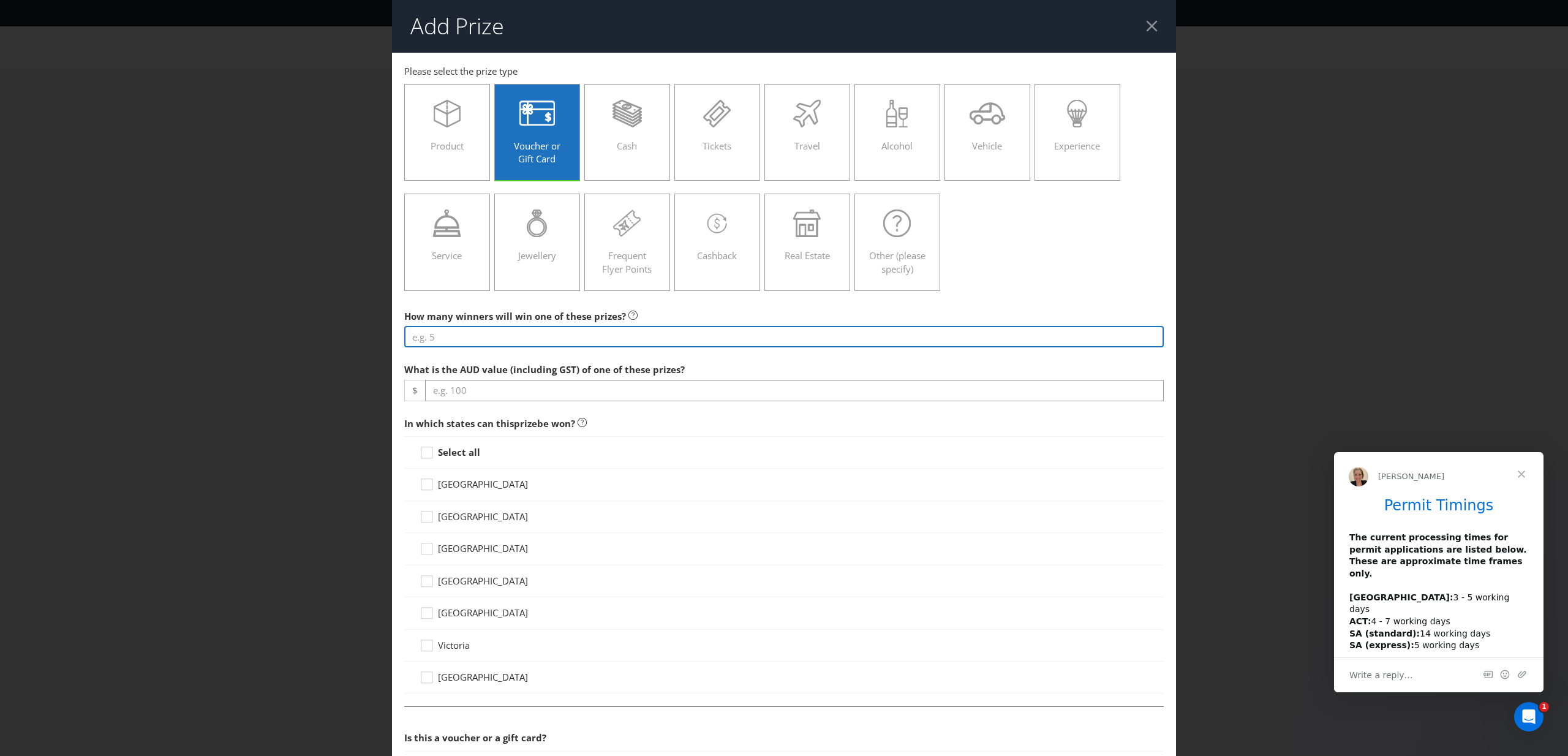
click at [528, 339] on input "number" at bounding box center [784, 336] width 760 height 21
type input "1"
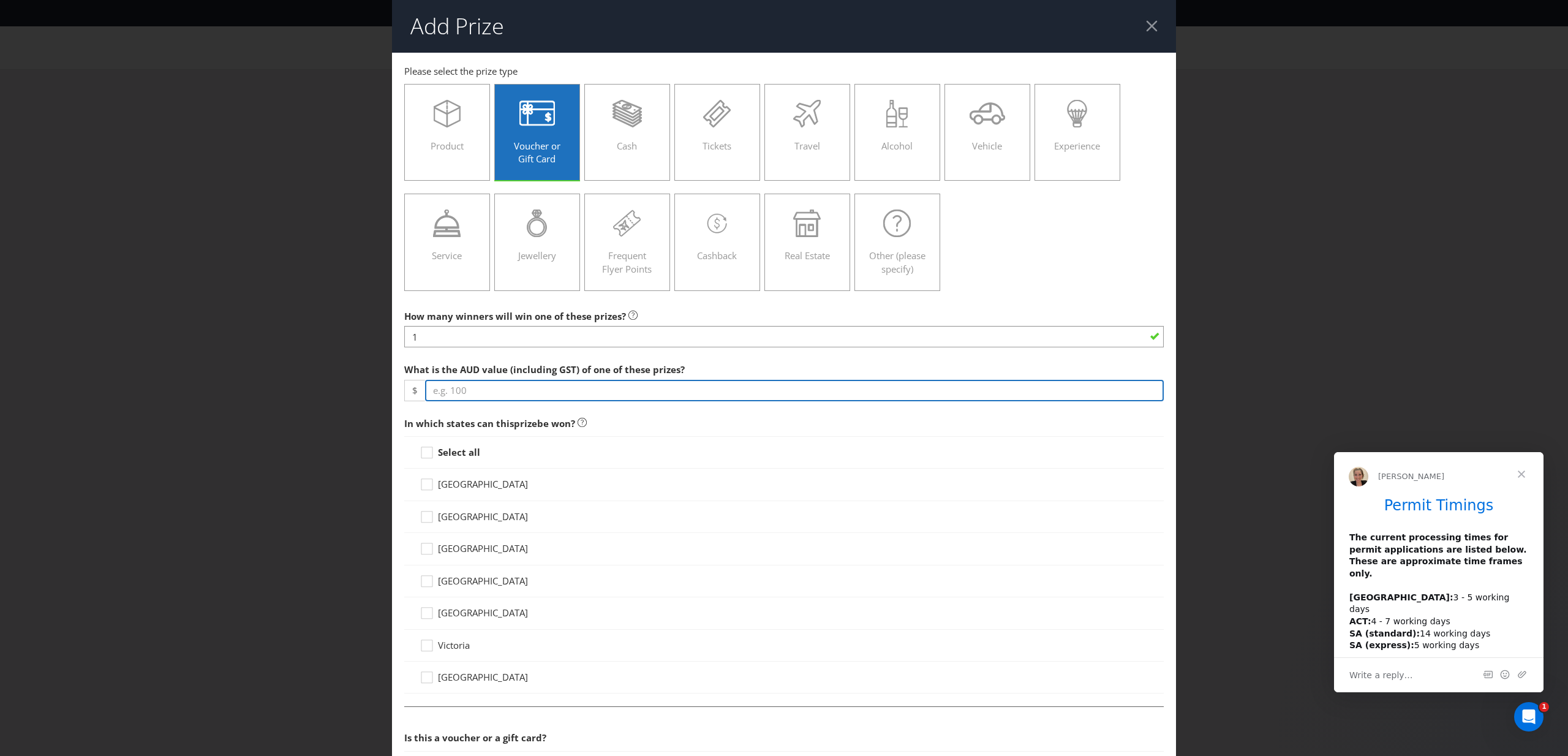
click at [536, 388] on input "number" at bounding box center [794, 390] width 739 height 21
type input "9999"
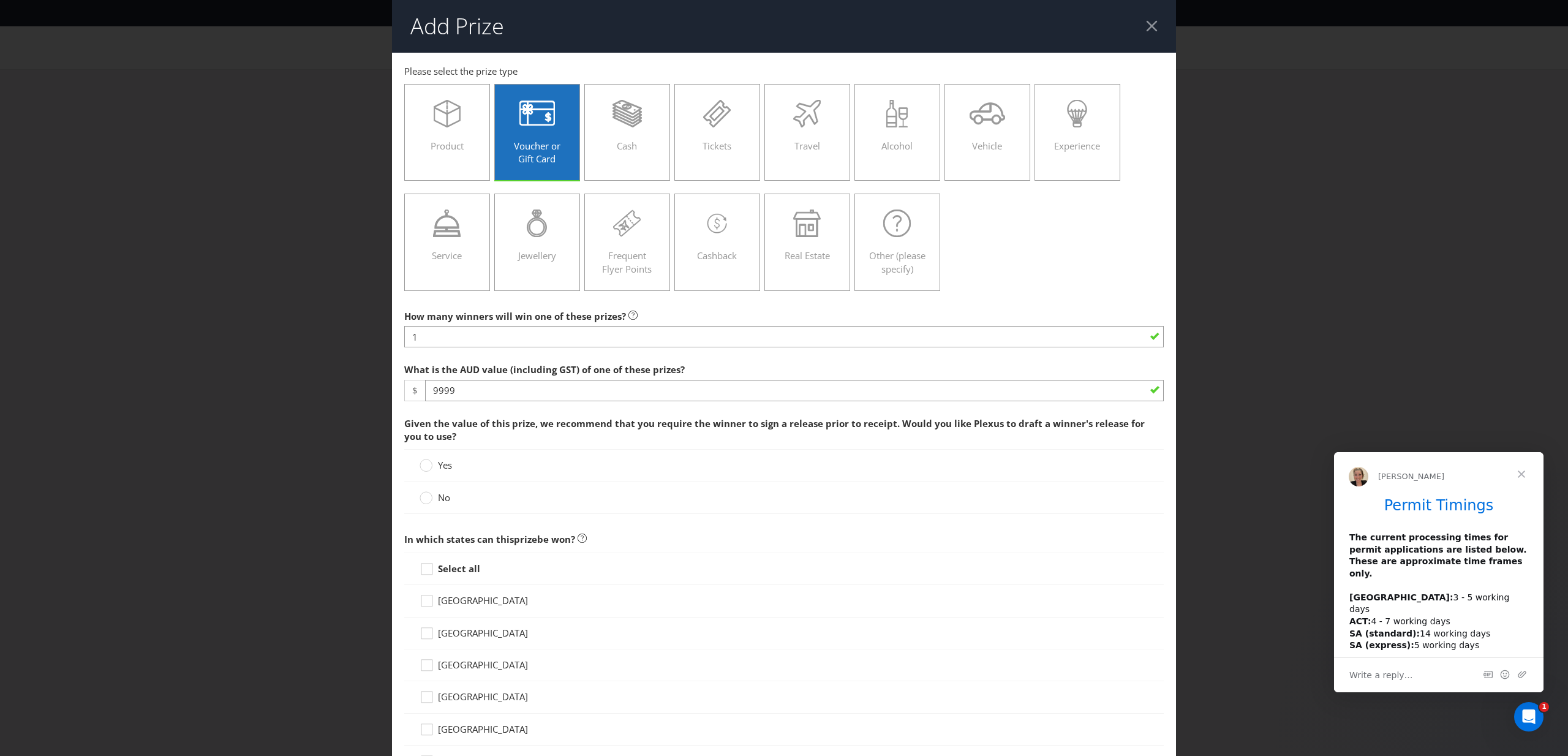
scroll to position [2, 0]
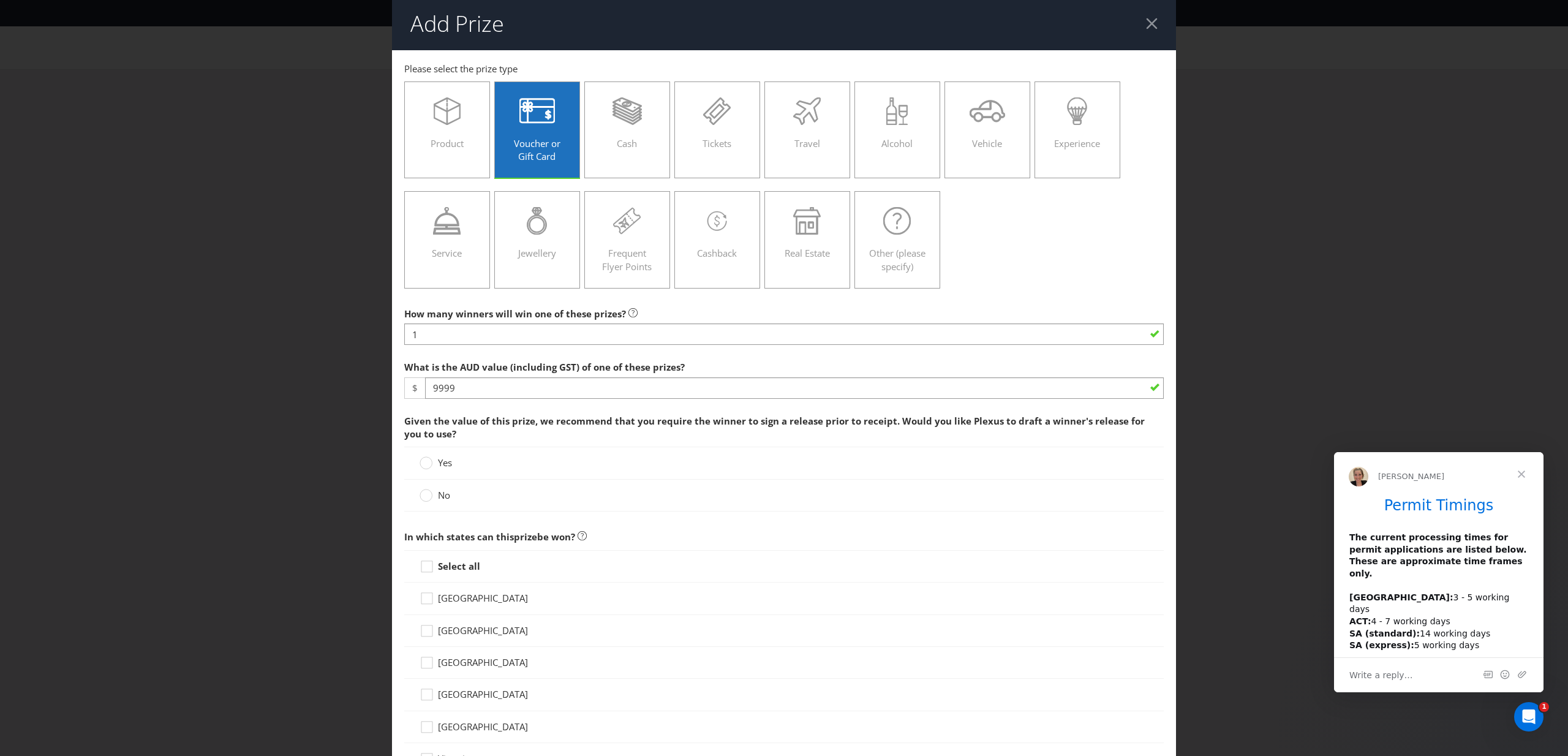
click at [691, 434] on span "Given the value of this prize, we recommend that you require the winner to sign…" at bounding box center [784, 427] width 760 height 38
click at [431, 494] on circle at bounding box center [426, 495] width 13 height 13
click at [0, 0] on input "No" at bounding box center [0, 0] width 0 height 0
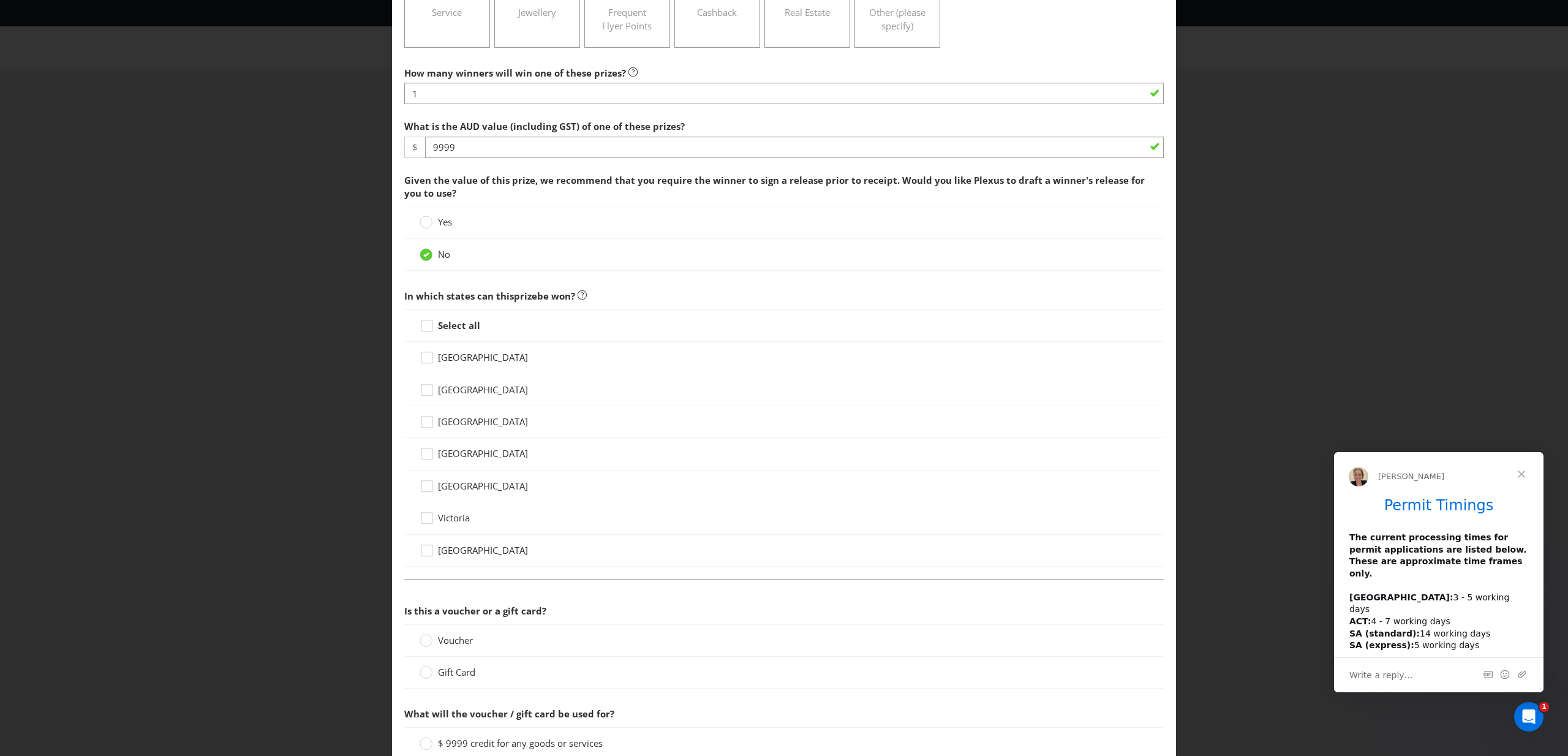
scroll to position [244, 0]
click at [426, 389] on icon at bounding box center [428, 392] width 18 height 18
click at [0, 0] on input "[GEOGRAPHIC_DATA]" at bounding box center [0, 0] width 0 height 0
click at [428, 325] on icon at bounding box center [428, 327] width 18 height 18
click at [0, 0] on input "Select all" at bounding box center [0, 0] width 0 height 0
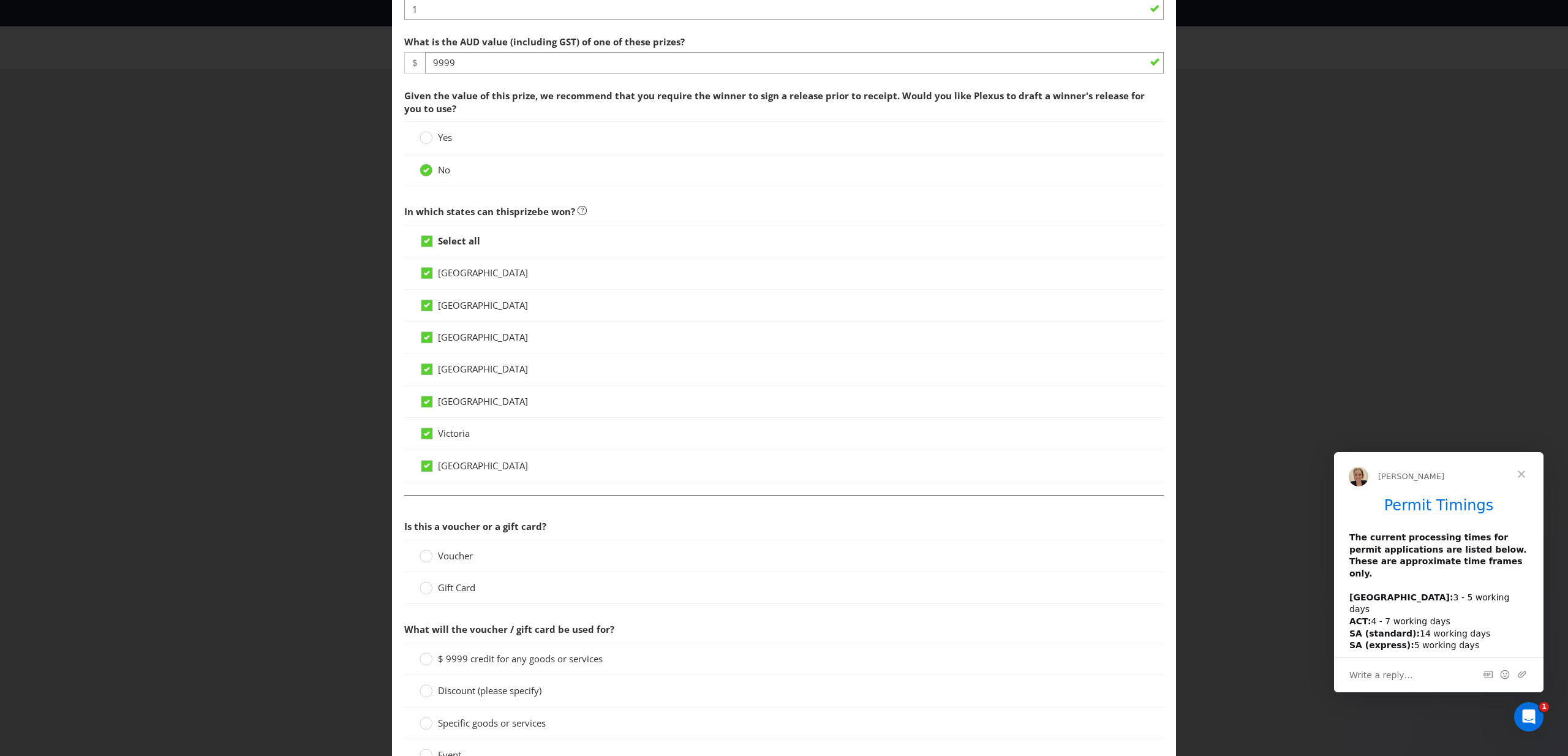
scroll to position [398, 0]
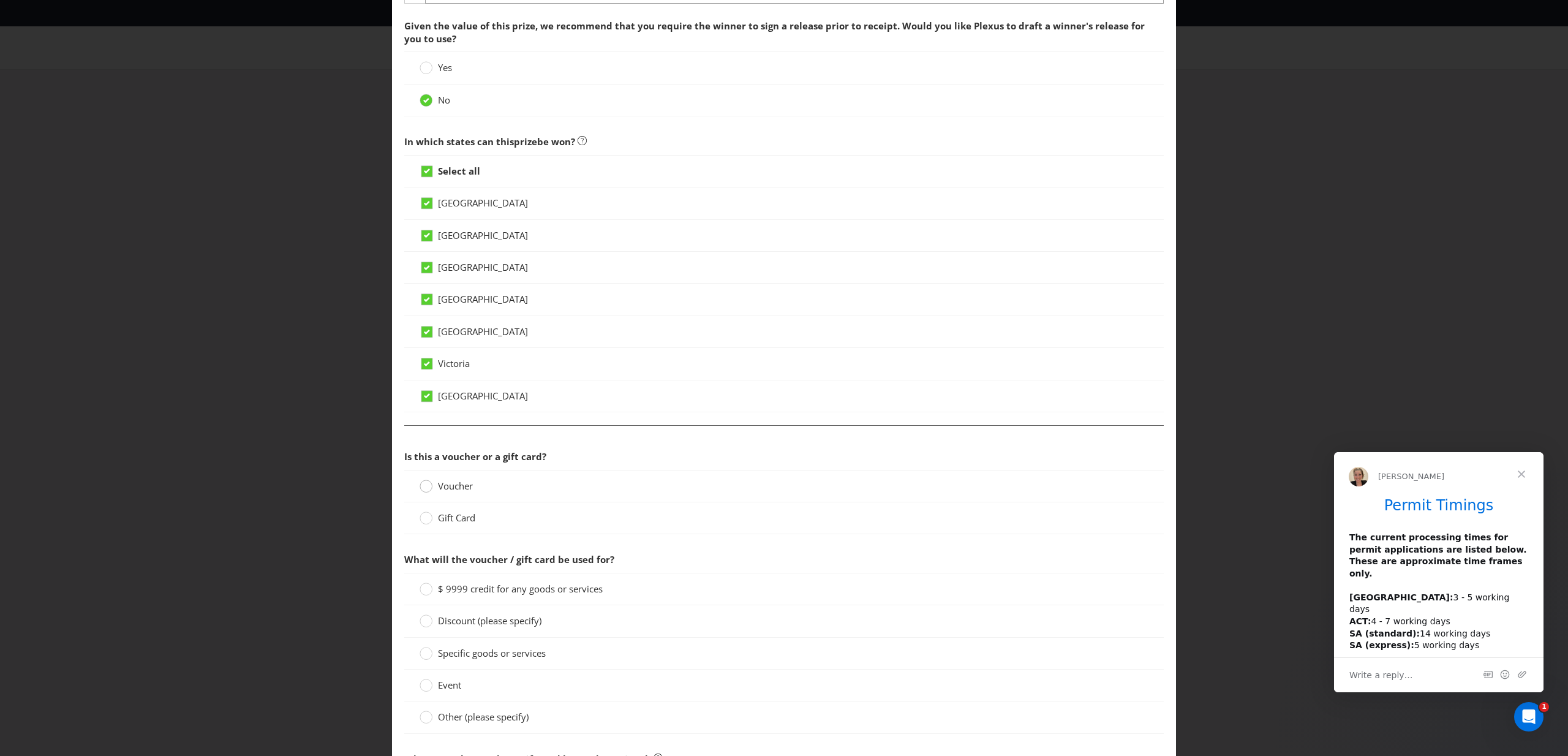
click at [423, 487] on circle at bounding box center [426, 486] width 13 height 13
click at [0, 0] on input "Voucher" at bounding box center [0, 0] width 0 height 0
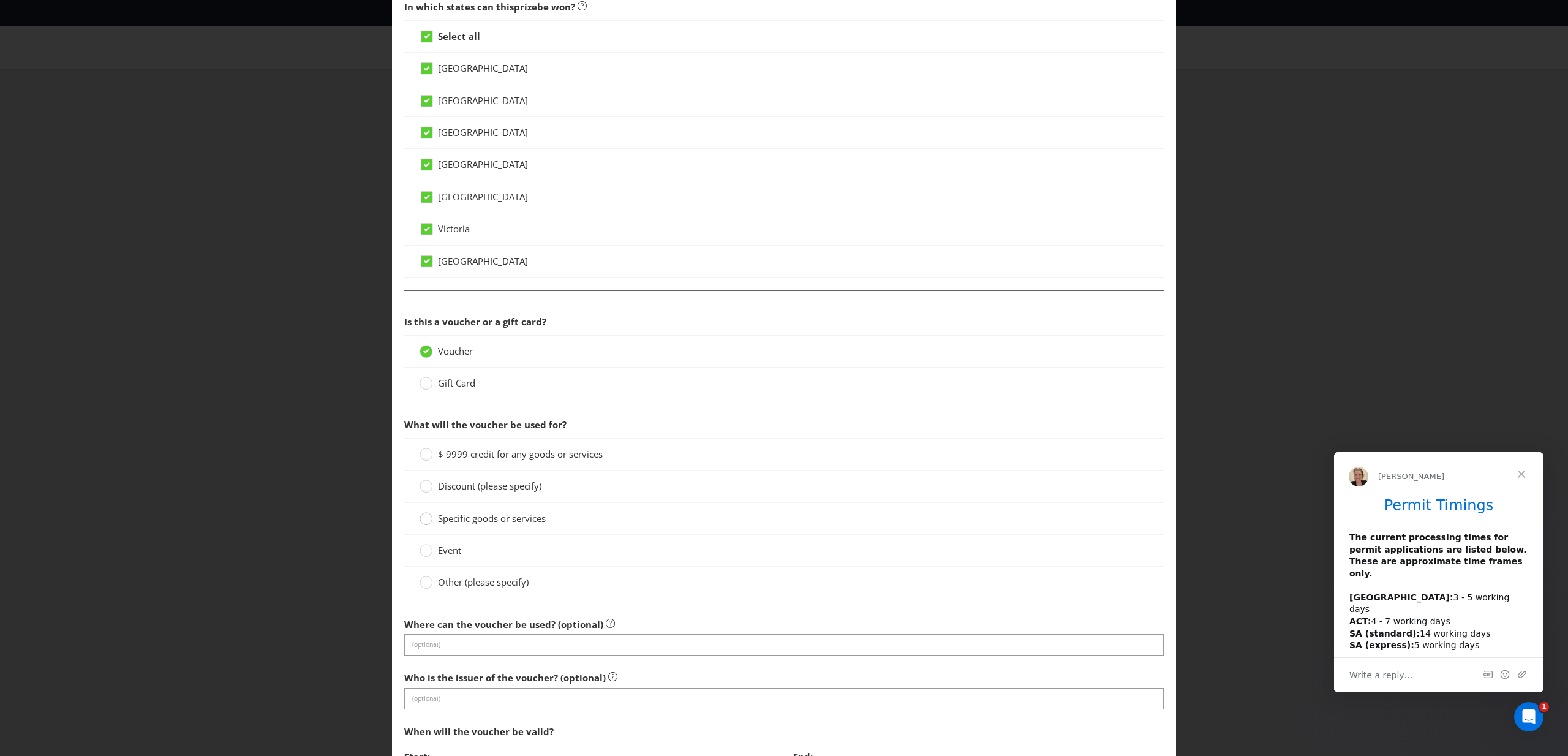
click at [427, 516] on div at bounding box center [426, 515] width 6 height 6
click at [0, 0] on input "Specific goods or services" at bounding box center [0, 0] width 0 height 0
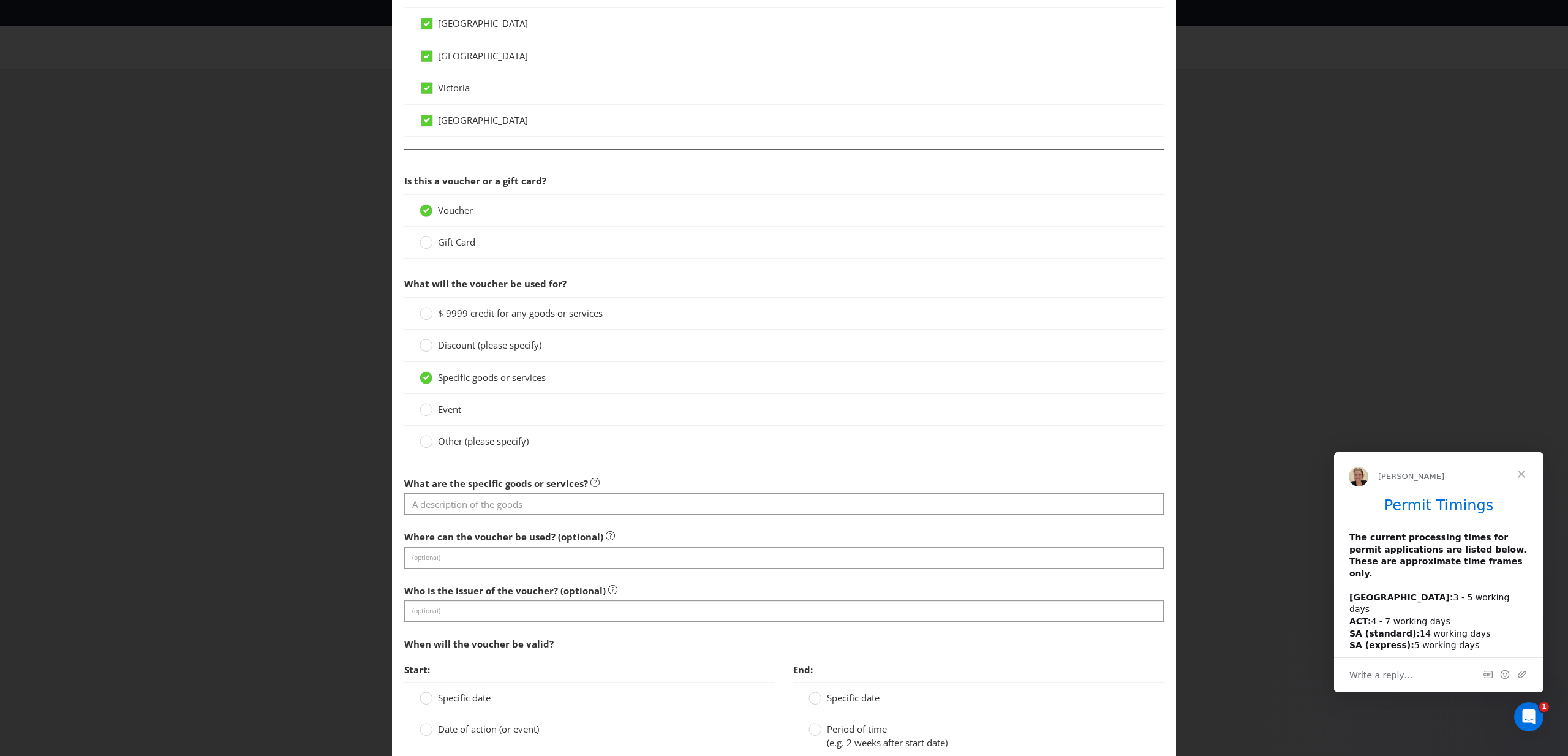
scroll to position [678, 0]
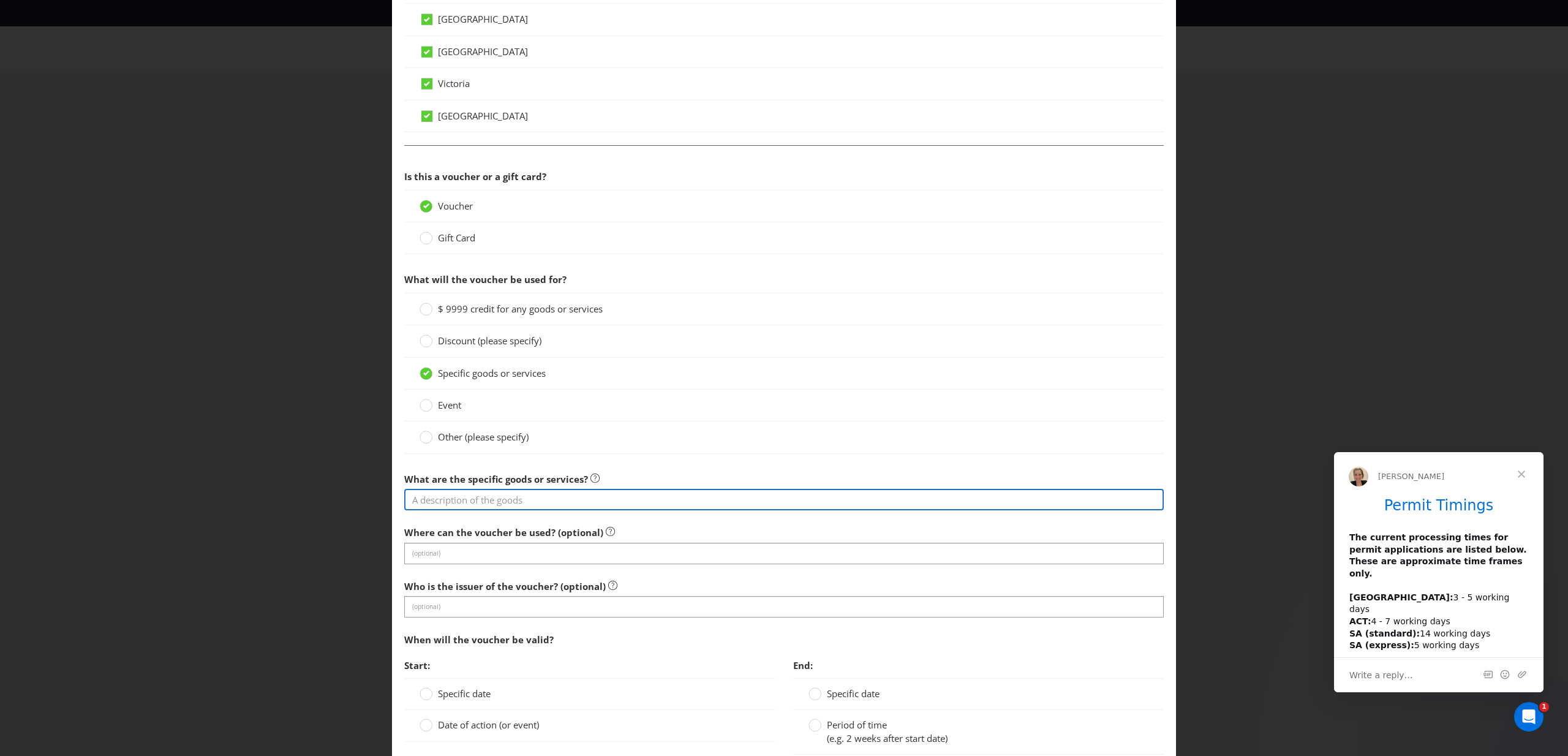
click at [518, 506] on input "text" at bounding box center [784, 499] width 760 height 21
type input "Travel Voucher"
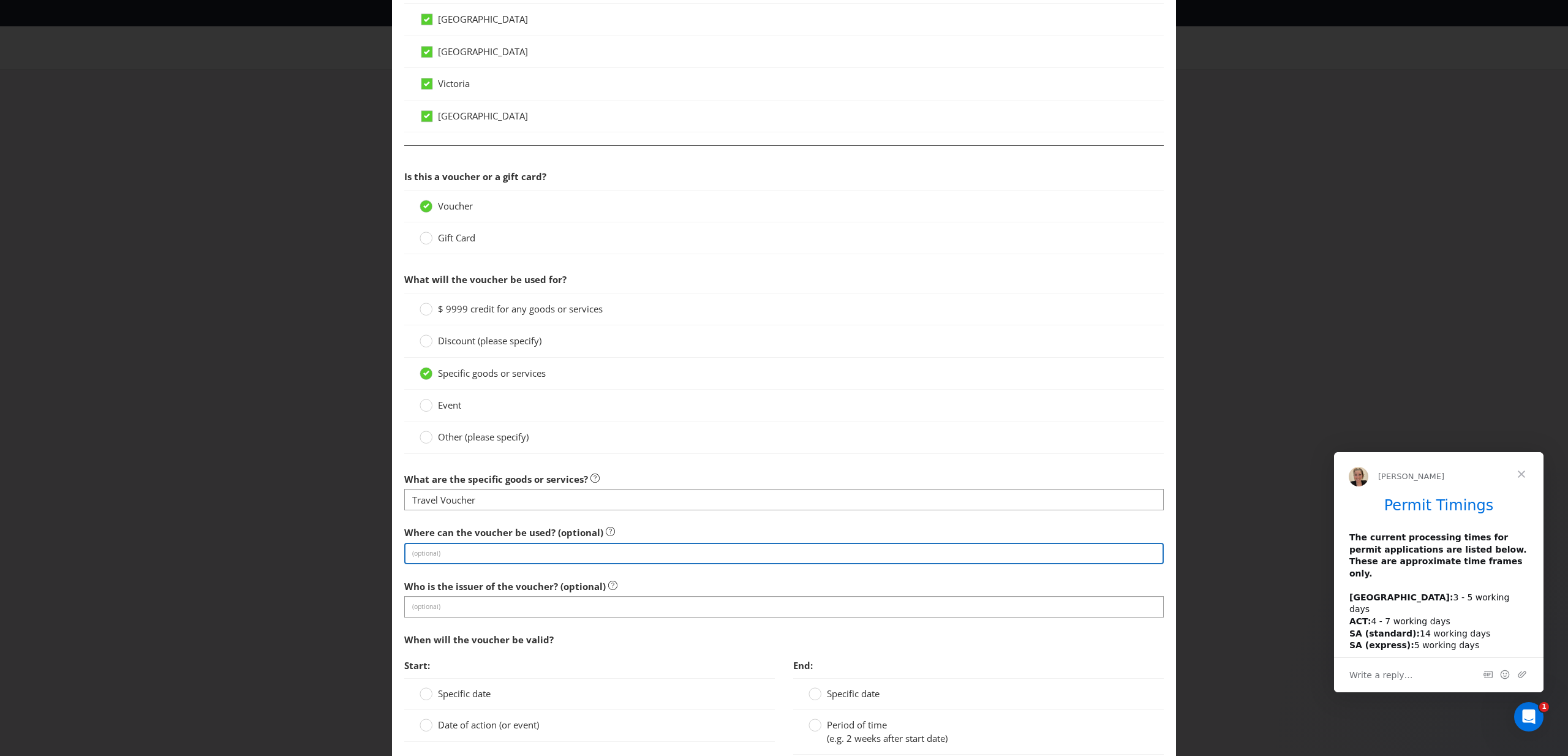
click at [637, 556] on input "text" at bounding box center [784, 553] width 760 height 21
type input "Free-2-Travel Holidays Pty Ltd"
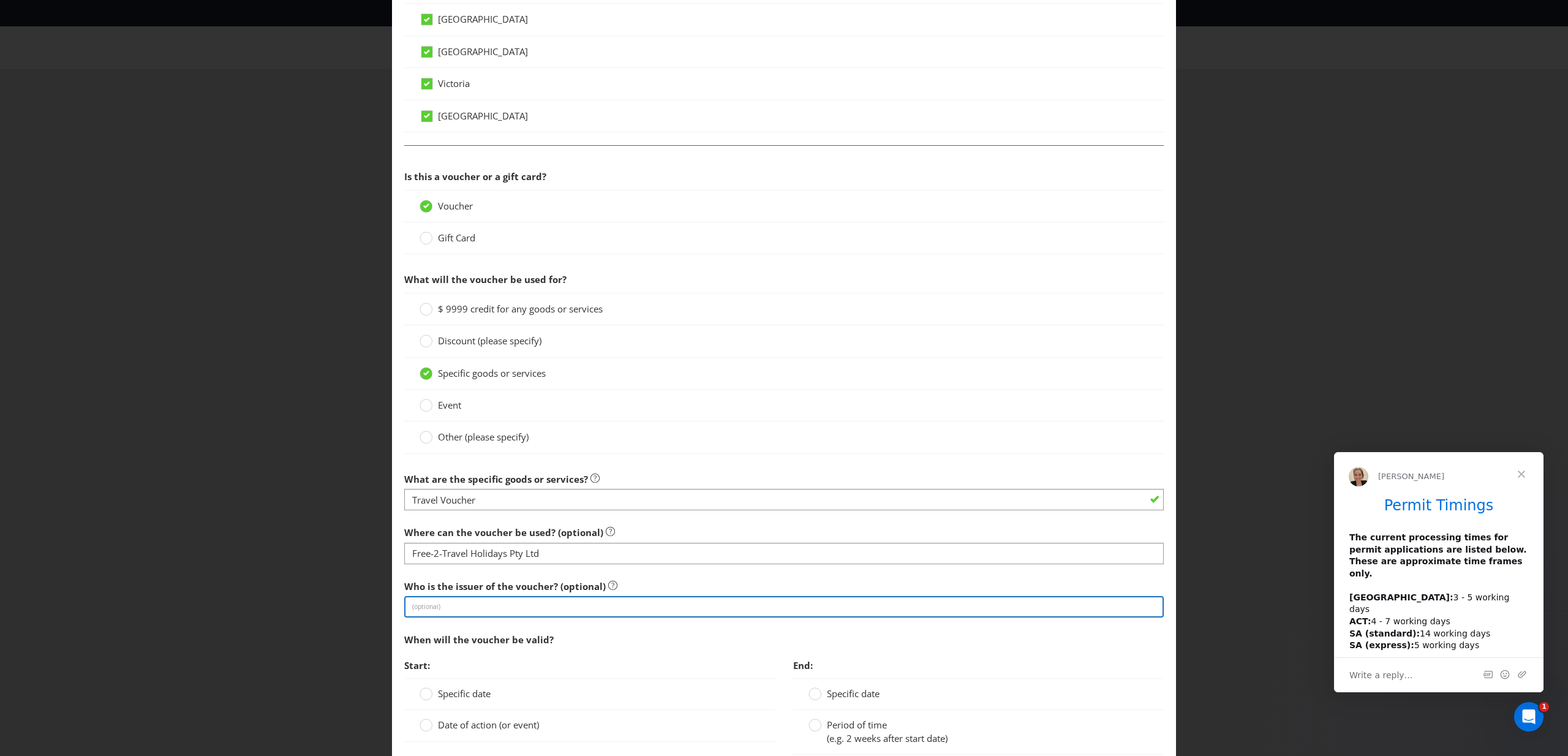
click at [610, 605] on input "text" at bounding box center [784, 606] width 760 height 21
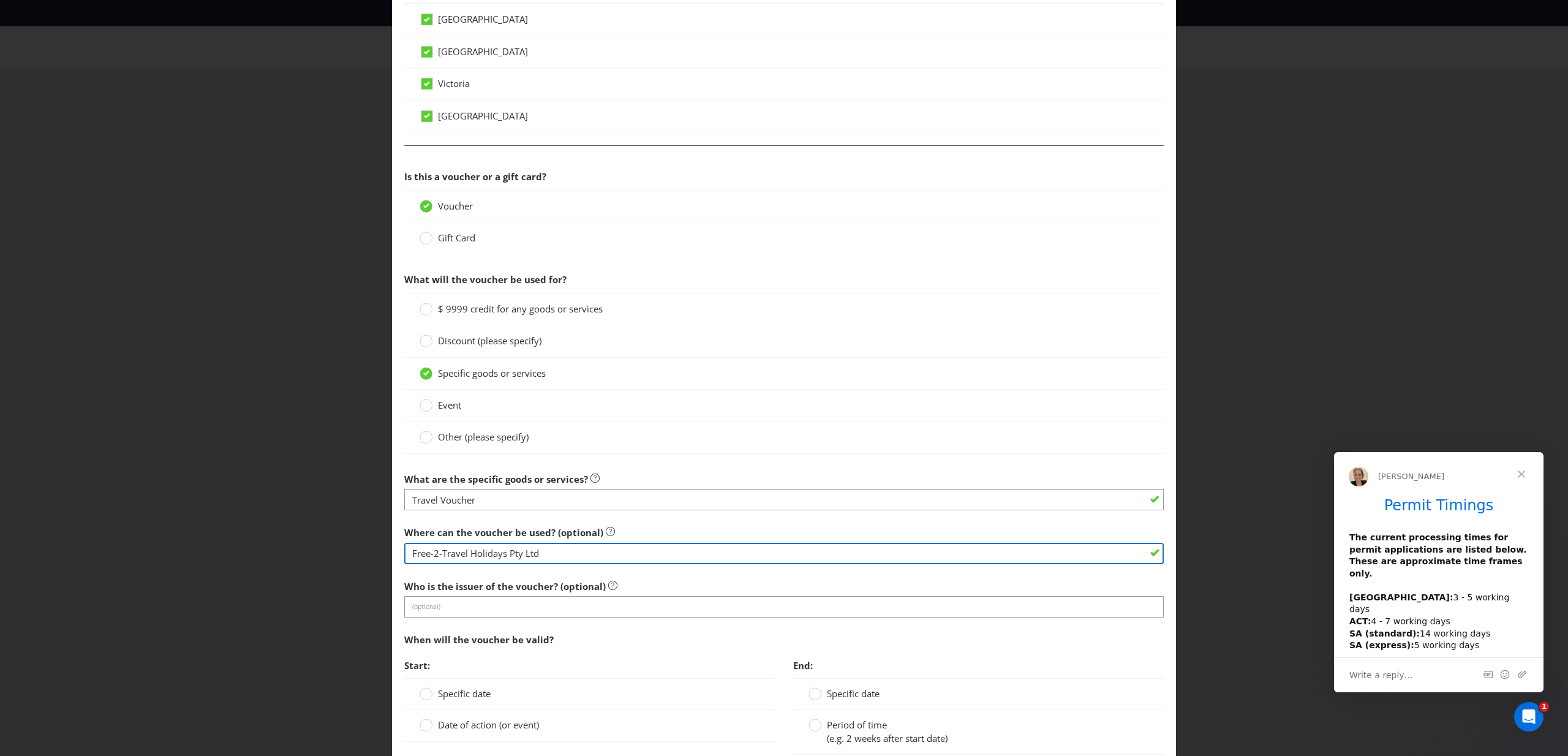
drag, startPoint x: 548, startPoint y: 554, endPoint x: 363, endPoint y: 554, distance: 185.0
click at [363, 554] on div "Add Prize [GEOGRAPHIC_DATA] [GEOGRAPHIC_DATA] [GEOGRAPHIC_DATA] [GEOGRAPHIC_DAT…" at bounding box center [784, 378] width 1568 height 756
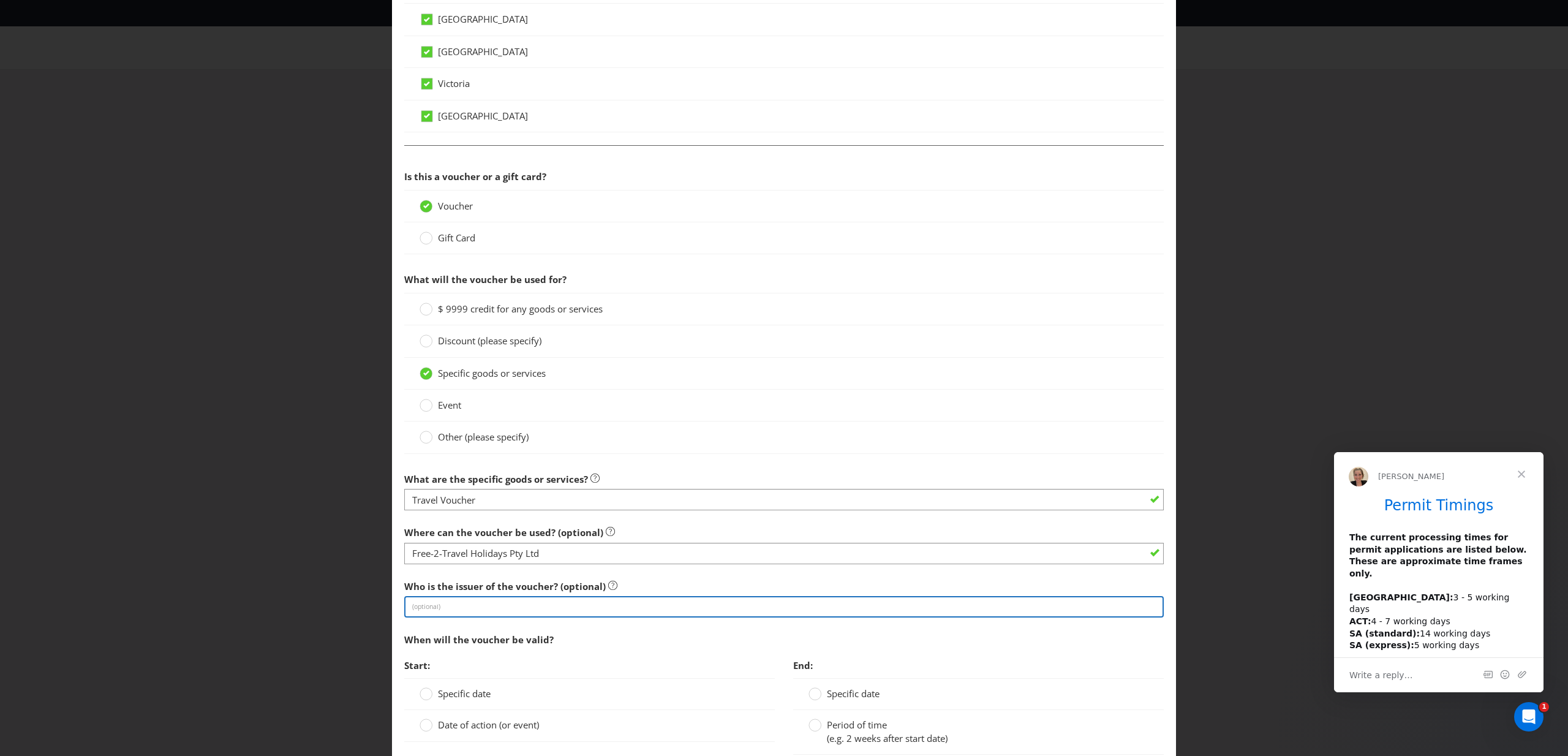
click at [534, 613] on input "text" at bounding box center [784, 606] width 760 height 21
paste input "Free-2-Travel Holidays Pty Ltd"
type input "Free-2-Travel Holidays Pty Ltd"
click at [670, 633] on div "When will the voucher be valid?" at bounding box center [784, 640] width 760 height 25
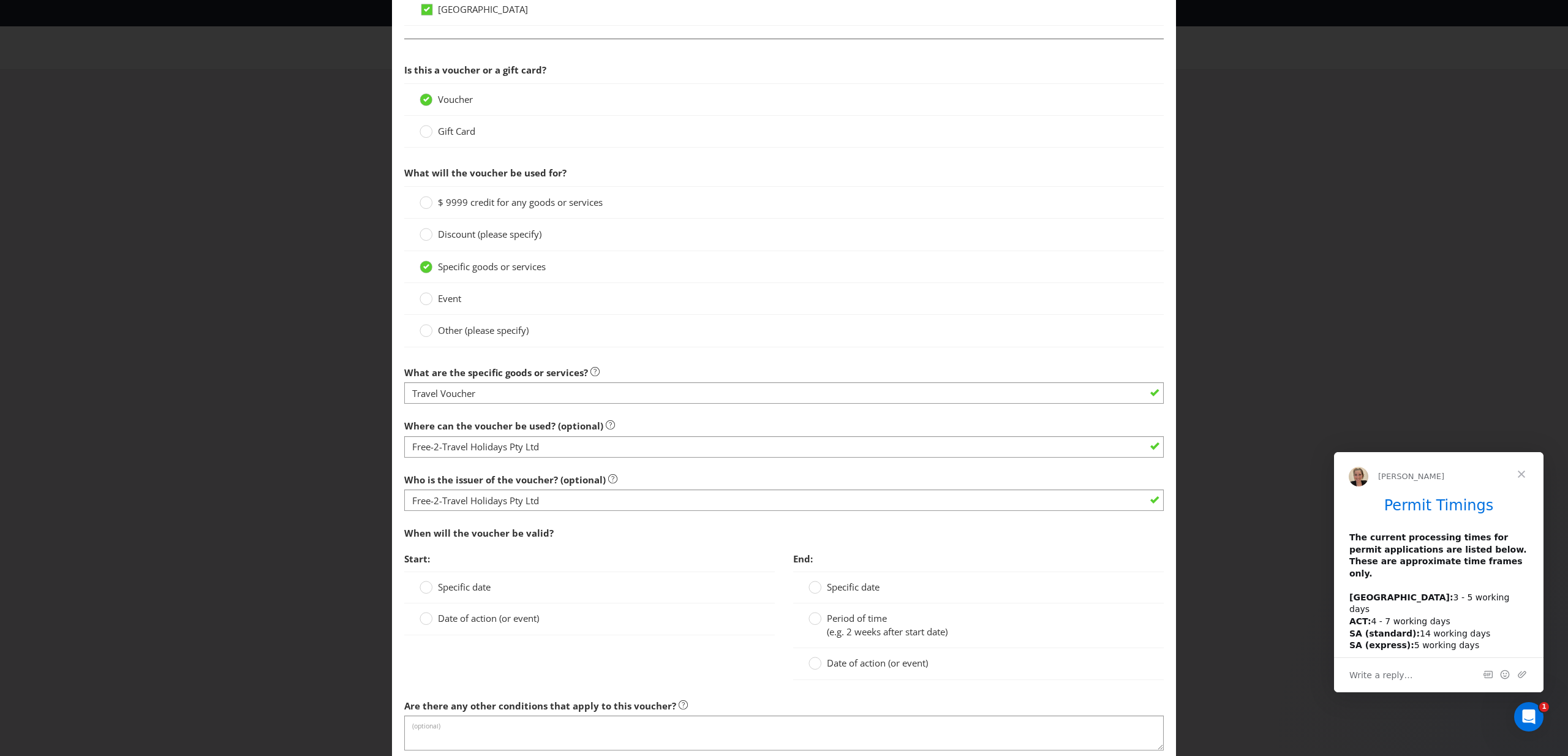
scroll to position [793, 0]
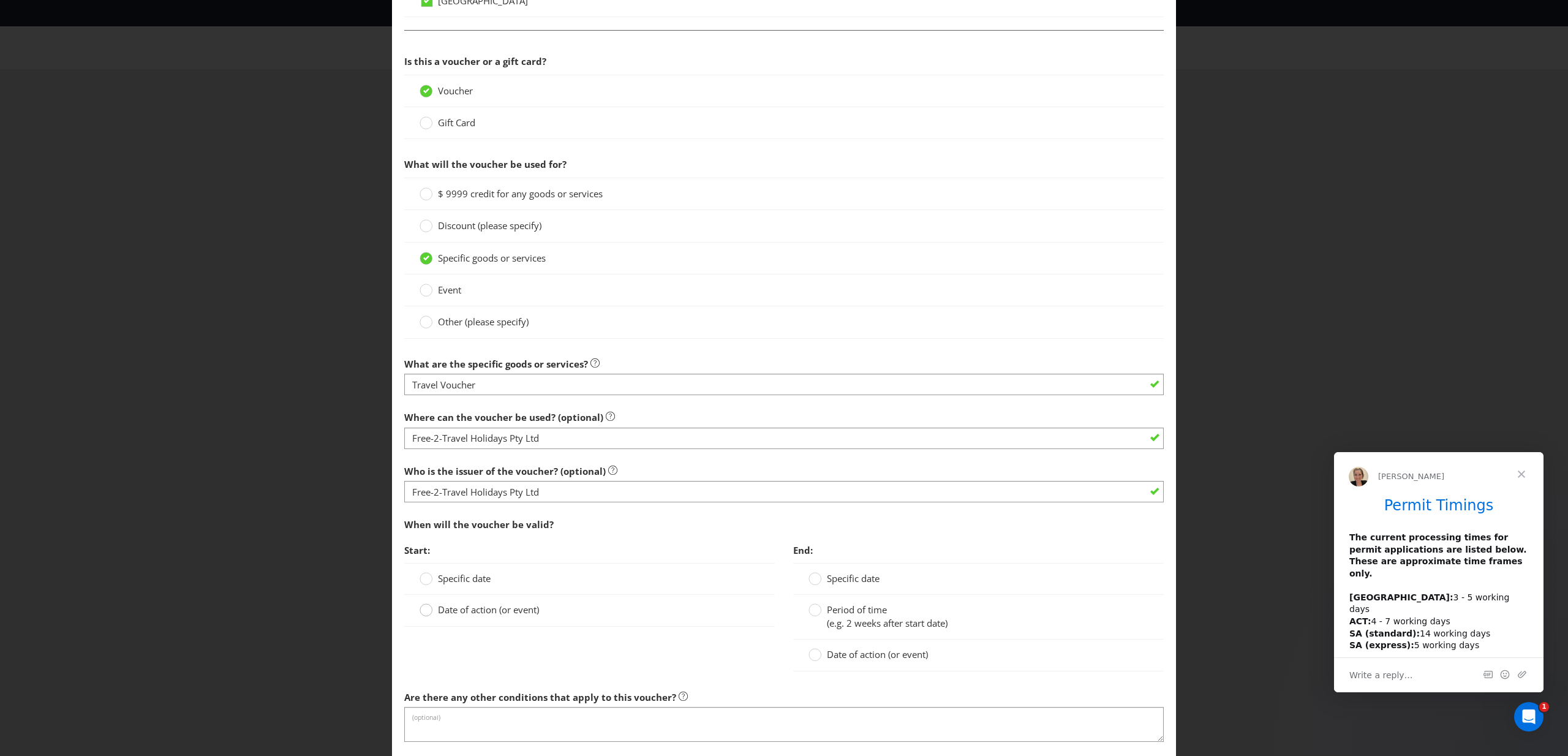
click at [427, 610] on circle at bounding box center [426, 610] width 13 height 13
click at [0, 0] on input "Date of action (or event)" at bounding box center [0, 0] width 0 height 0
click at [430, 577] on circle at bounding box center [426, 579] width 13 height 13
click at [0, 0] on input "Specific date" at bounding box center [0, 0] width 0 height 0
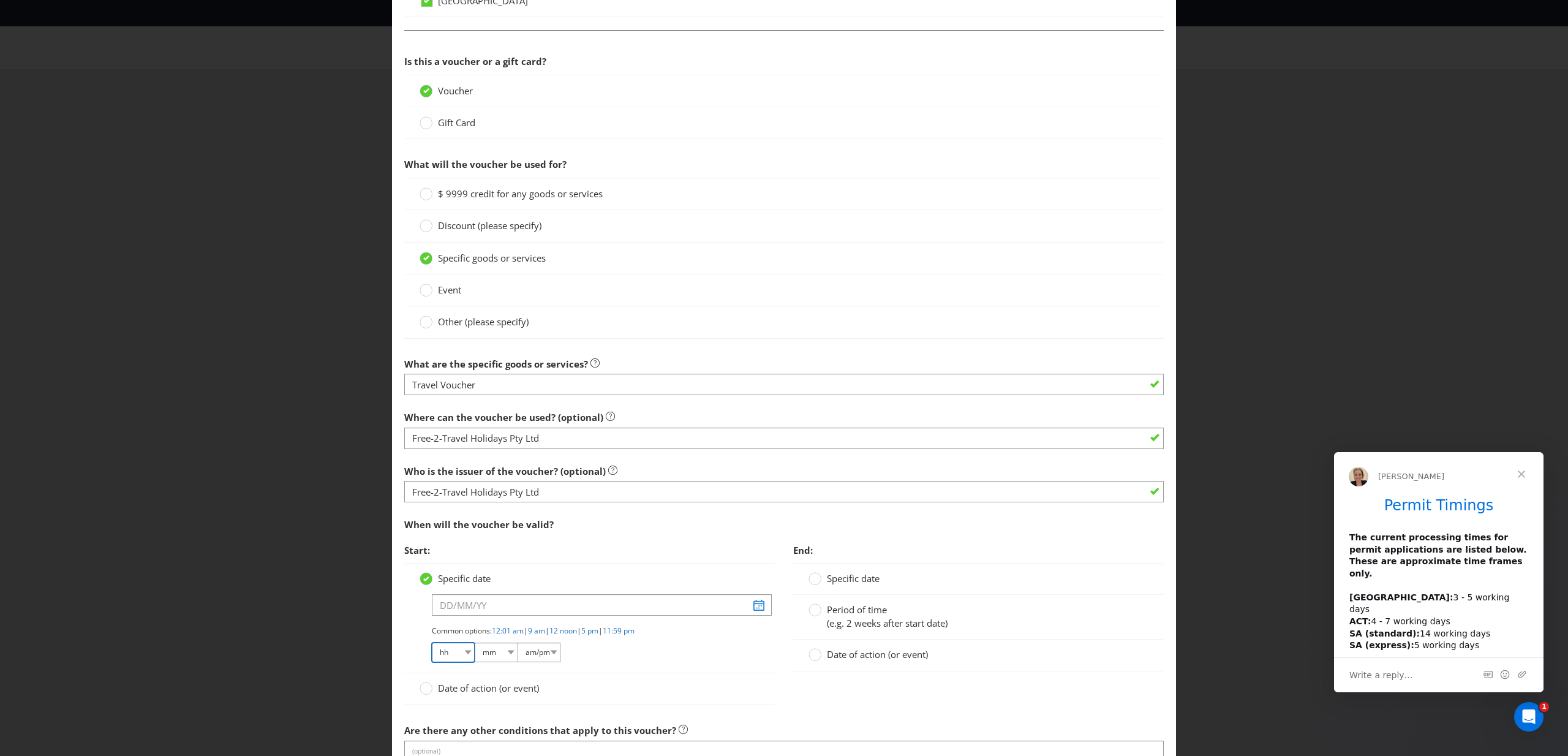
click at [465, 648] on select "hh 01 02 03 04 05 06 07 08 09 10 11 12" at bounding box center [453, 652] width 43 height 20
click at [548, 650] on select "am/pm am pm" at bounding box center [539, 652] width 43 height 20
click at [467, 650] on select "hh 01 02 03 04 05 06 07 08 09 10 11 12" at bounding box center [453, 652] width 43 height 20
select select "01"
click at [506, 653] on select "mm 00 01 05 10 15 20 25 29 30 35 40 45 50 55 59" at bounding box center [496, 652] width 43 height 20
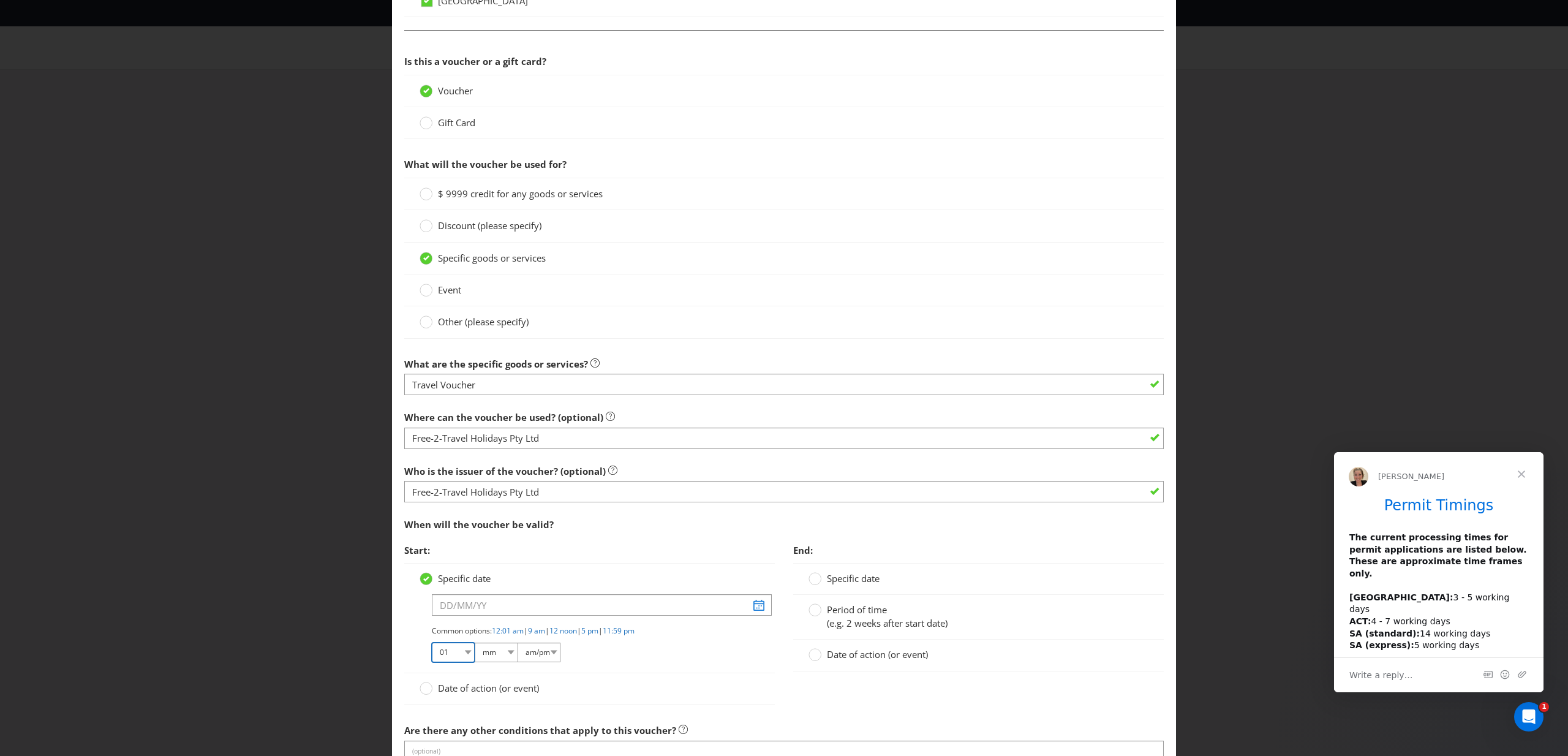
click at [464, 653] on select "hh 01 02 03 04 05 06 07 08 09 10 11 12" at bounding box center [453, 652] width 43 height 20
click at [757, 608] on input "text" at bounding box center [602, 605] width 340 height 21
click at [501, 645] on span at bounding box center [501, 642] width 9 height 9
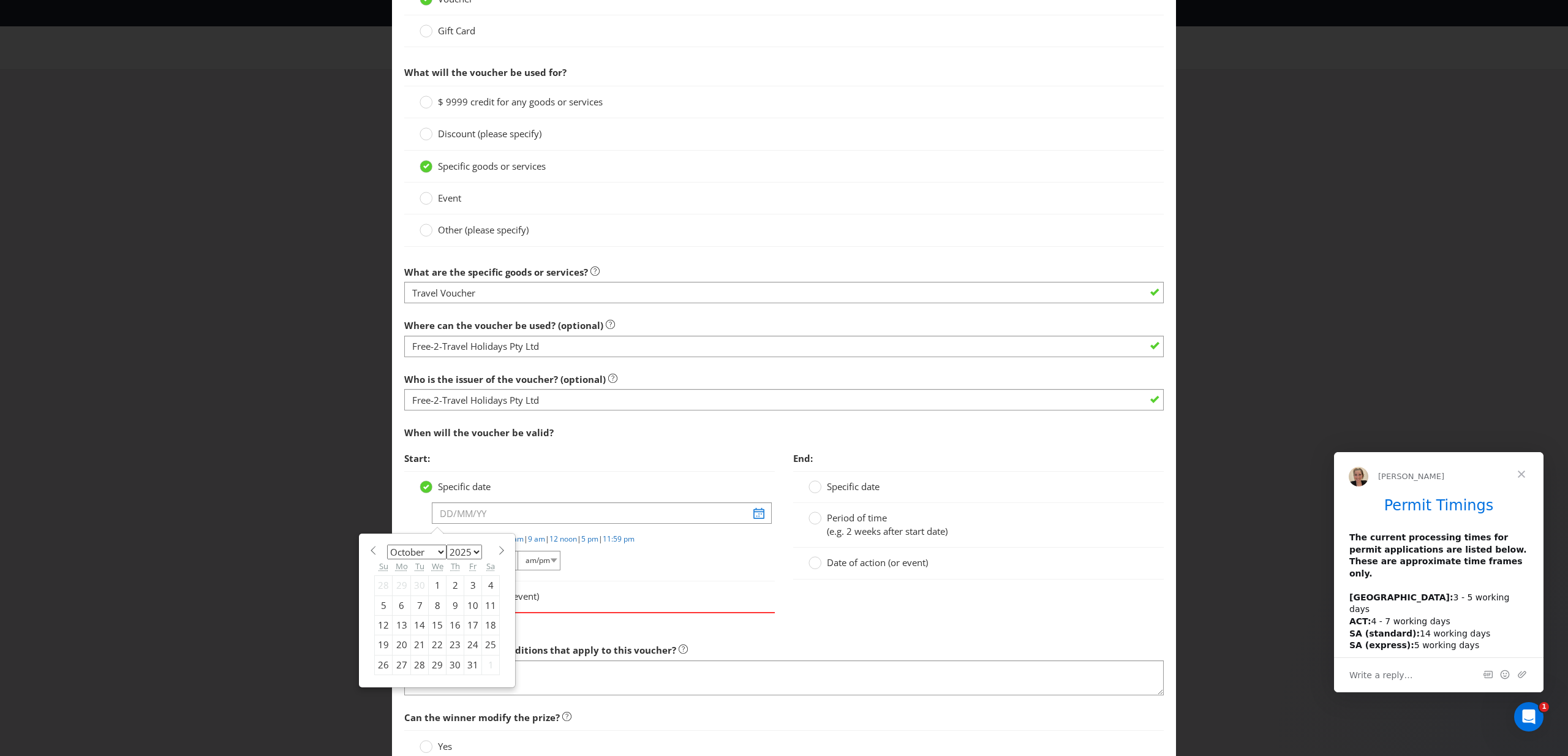
scroll to position [926, 0]
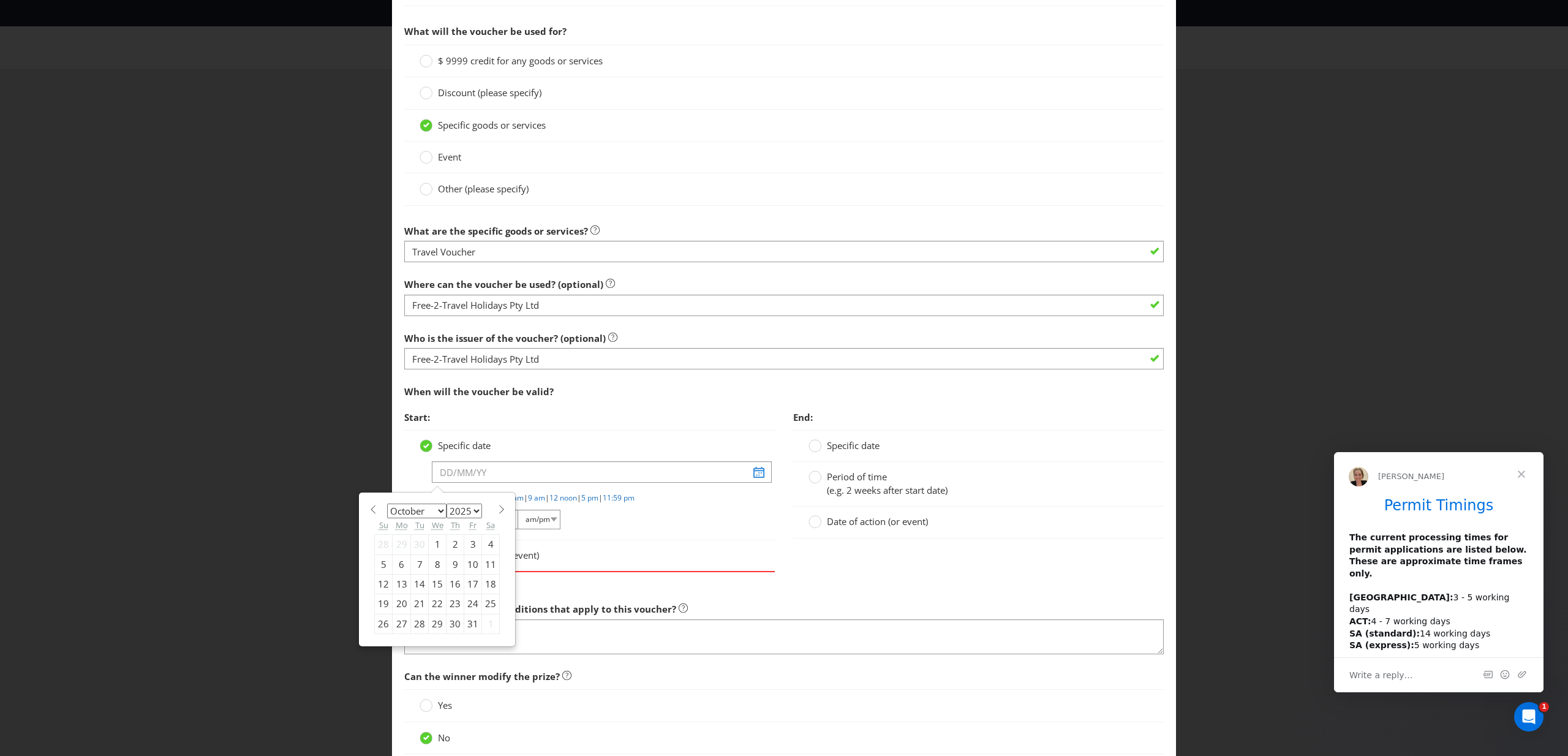
click at [499, 509] on span at bounding box center [501, 509] width 9 height 9
select select "10"
click at [400, 561] on div "3" at bounding box center [402, 564] width 18 height 20
type input "[DATE]"
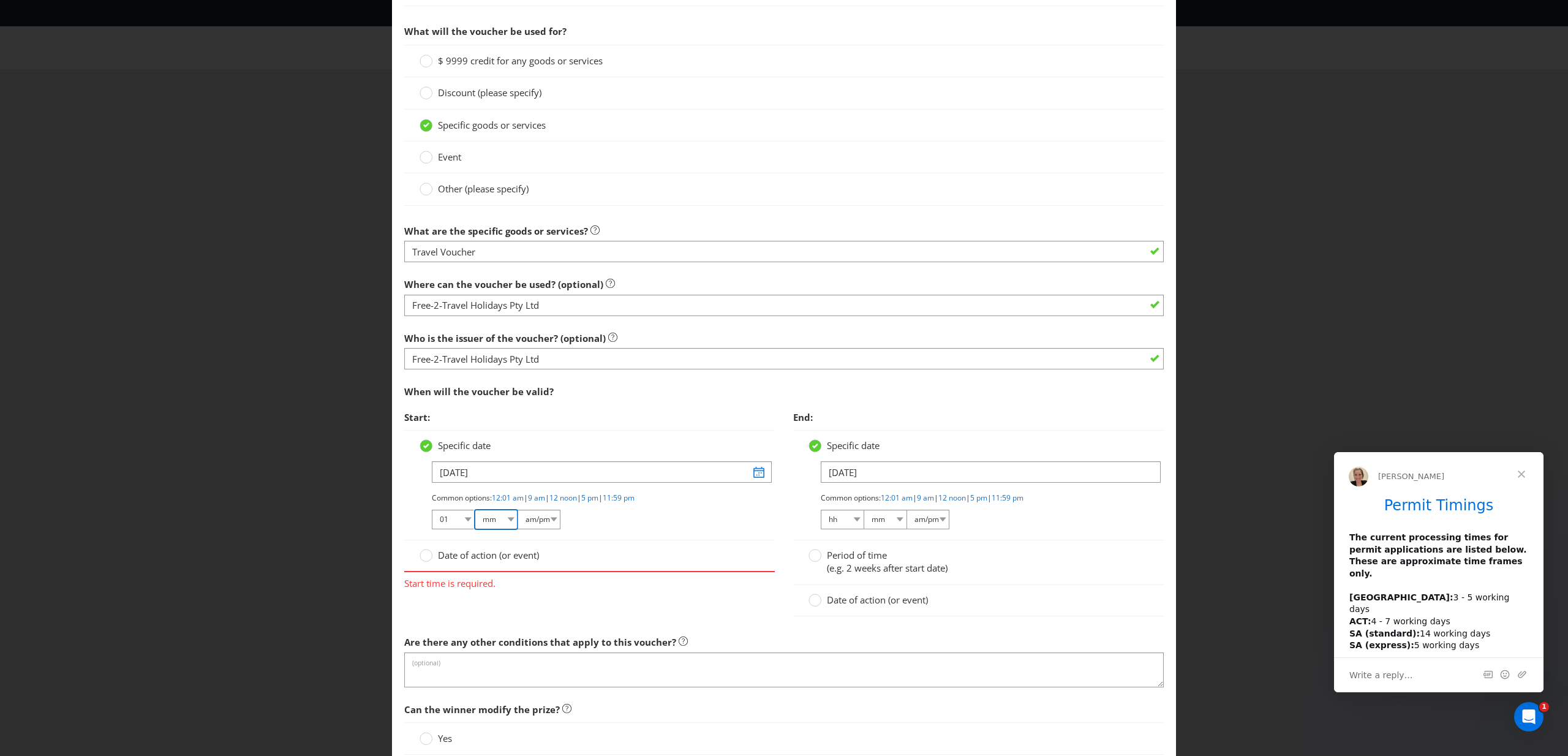
click at [492, 519] on select "mm 00 01 05 10 15 20 25 29 30 35 40 45 50 55 59" at bounding box center [496, 519] width 43 height 20
select select "00"
click at [467, 518] on select "hh 01 02 03 04 05 06 07 08 09 10 11 12" at bounding box center [453, 519] width 43 height 20
select select "02"
click at [530, 518] on select "am/pm am pm" at bounding box center [539, 519] width 43 height 20
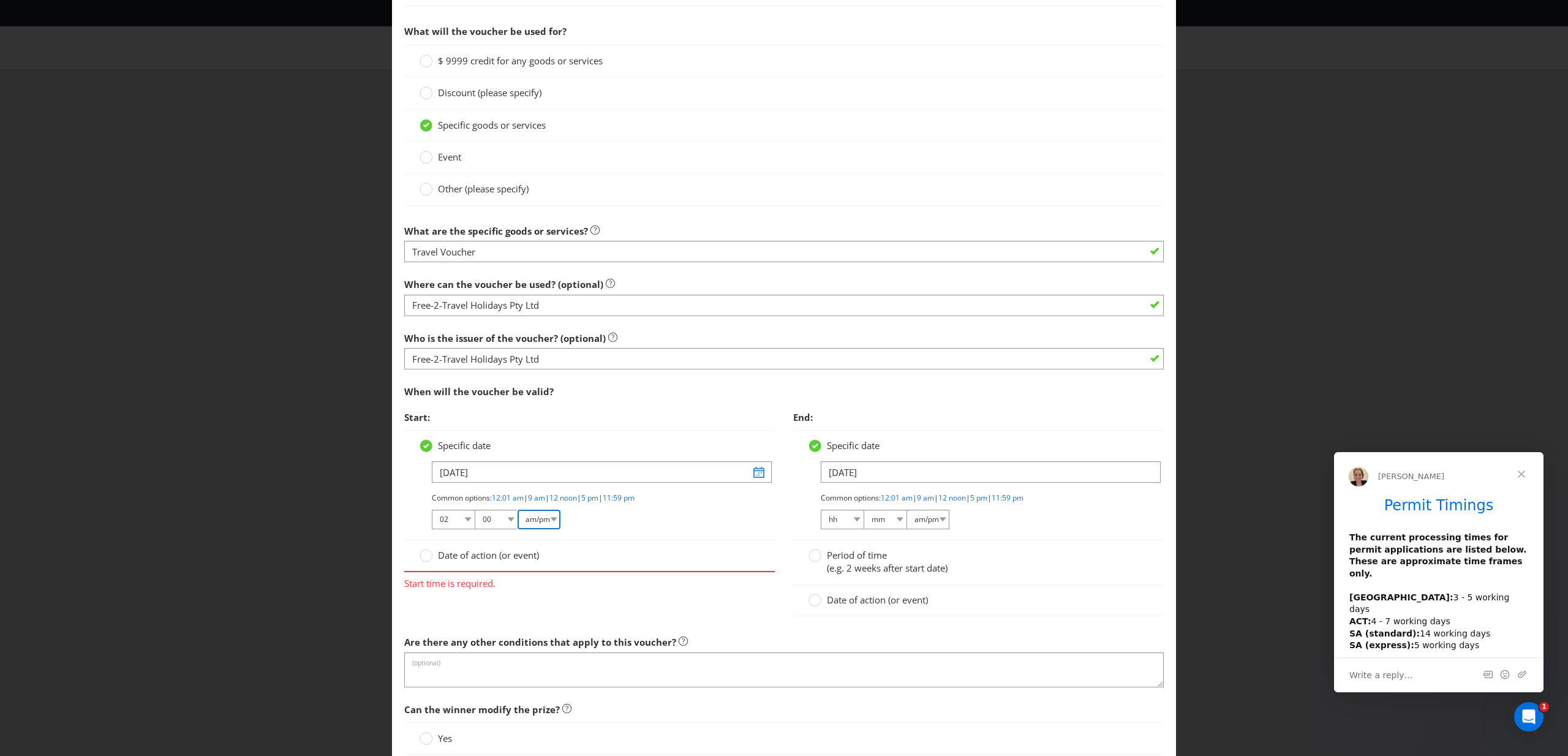
select select "pm"
click at [821, 556] on label "Period of time (e.g. 2 weeks after start date)" at bounding box center [879, 562] width 142 height 27
click at [0, 0] on input "Period of time (e.g. 2 weeks after start date)" at bounding box center [0, 0] width 0 height 0
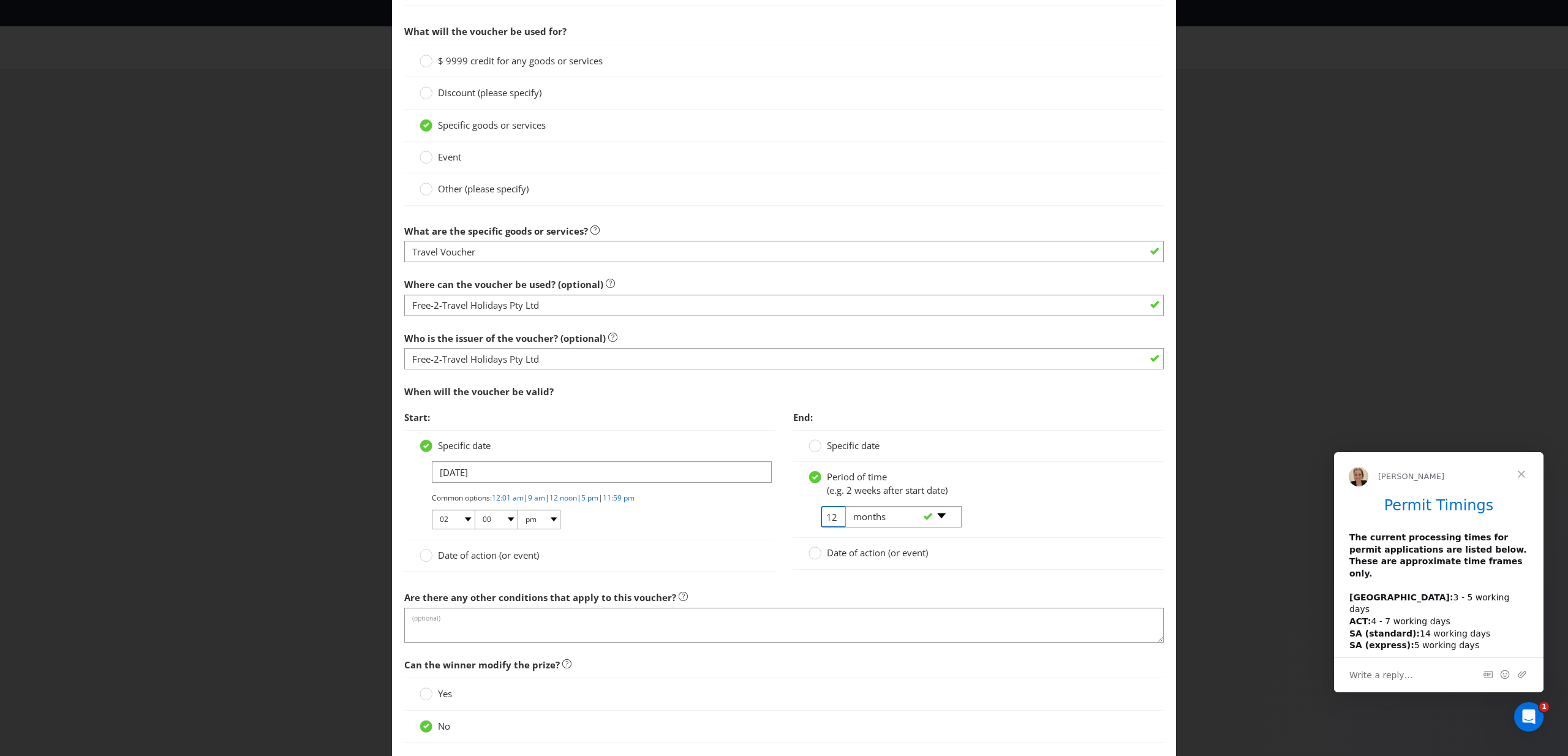
click at [832, 515] on input "12" at bounding box center [834, 516] width 27 height 21
click at [835, 515] on input "12" at bounding box center [834, 516] width 27 height 21
click at [1082, 498] on div "Period of time (e.g. 2 weeks after start date) 12 -- Please select -- days week…" at bounding box center [978, 504] width 340 height 66
click at [820, 553] on circle at bounding box center [815, 553] width 13 height 13
click at [0, 0] on input "Date of action (or event)" at bounding box center [0, 0] width 0 height 0
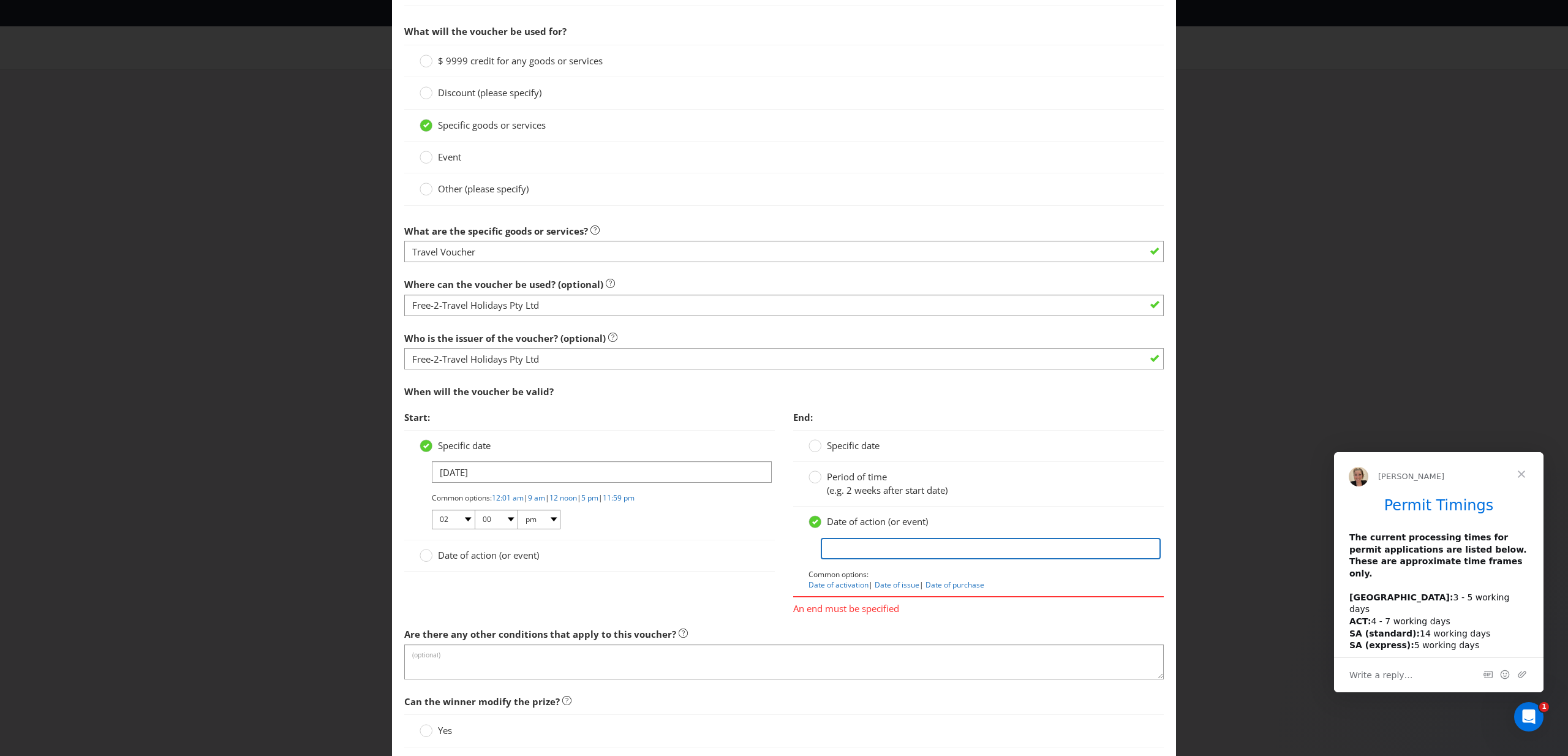
click at [847, 546] on input "text" at bounding box center [991, 549] width 340 height 21
click at [816, 475] on div at bounding box center [815, 472] width 6 height 6
click at [0, 0] on input "Period of time (e.g. 2 weeks after start date)" at bounding box center [0, 0] width 0 height 0
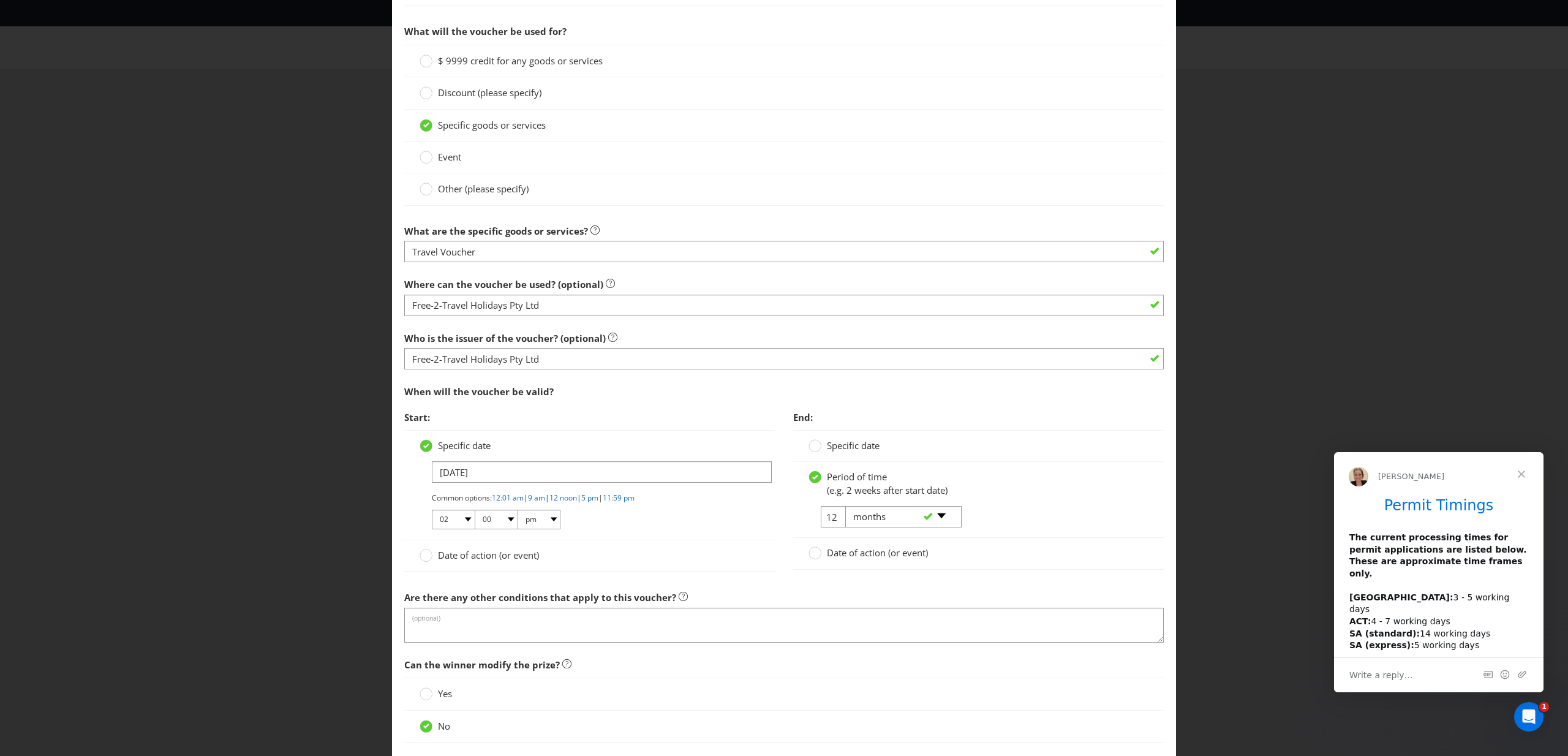
click at [1033, 495] on div "Period of time (e.g. 2 weeks after start date)" at bounding box center [978, 484] width 340 height 27
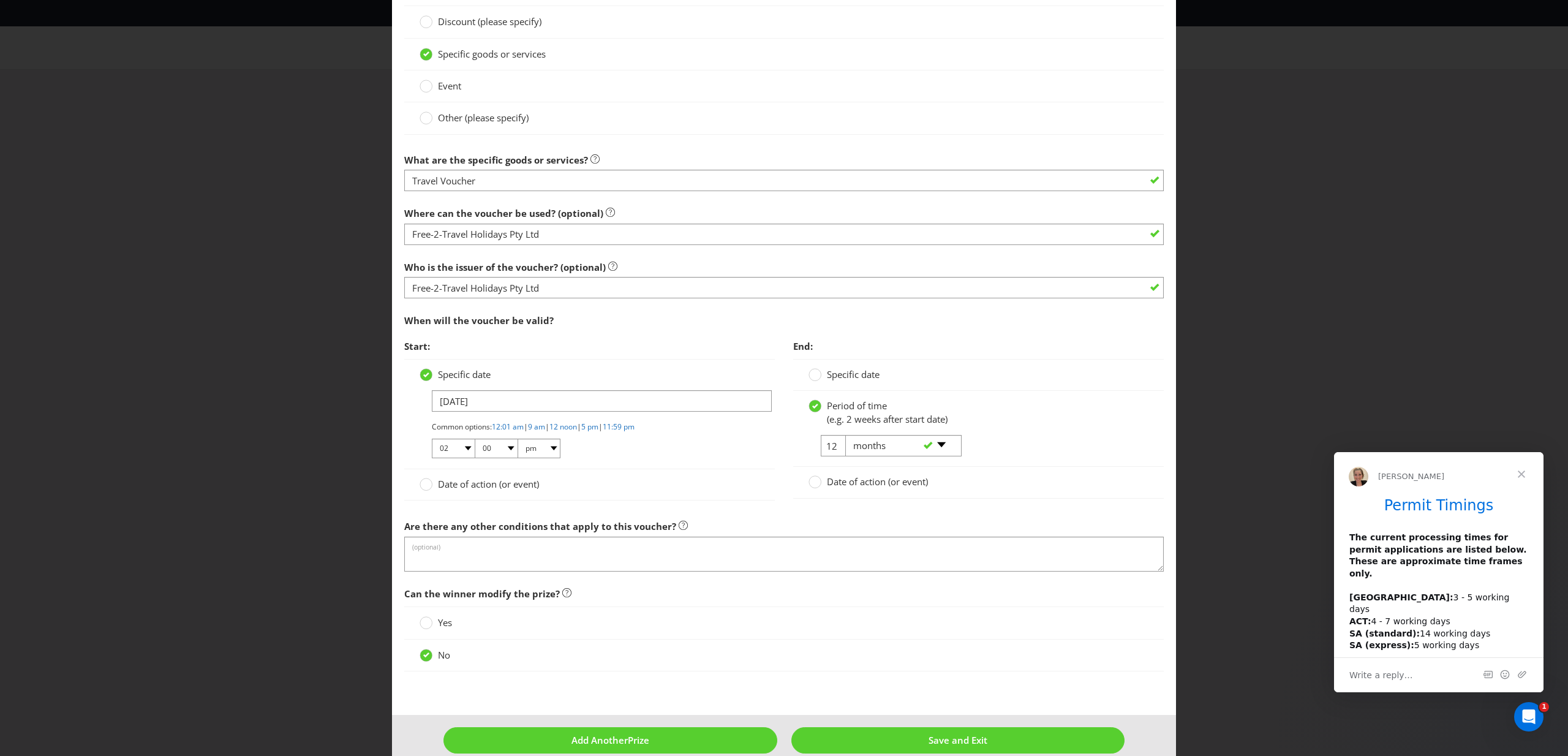
scroll to position [1016, 0]
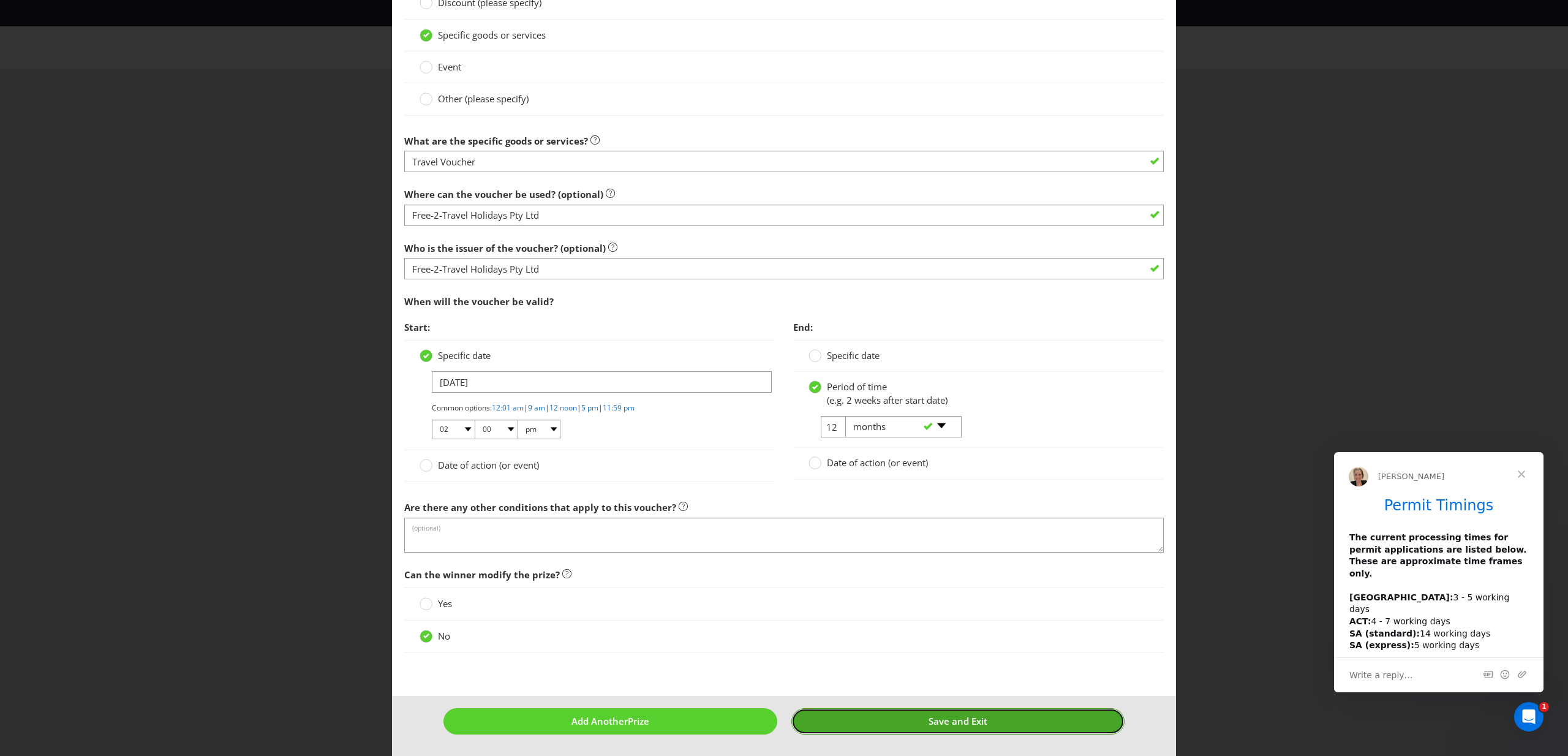
click at [968, 721] on span "Save and Exit" at bounding box center [958, 721] width 59 height 13
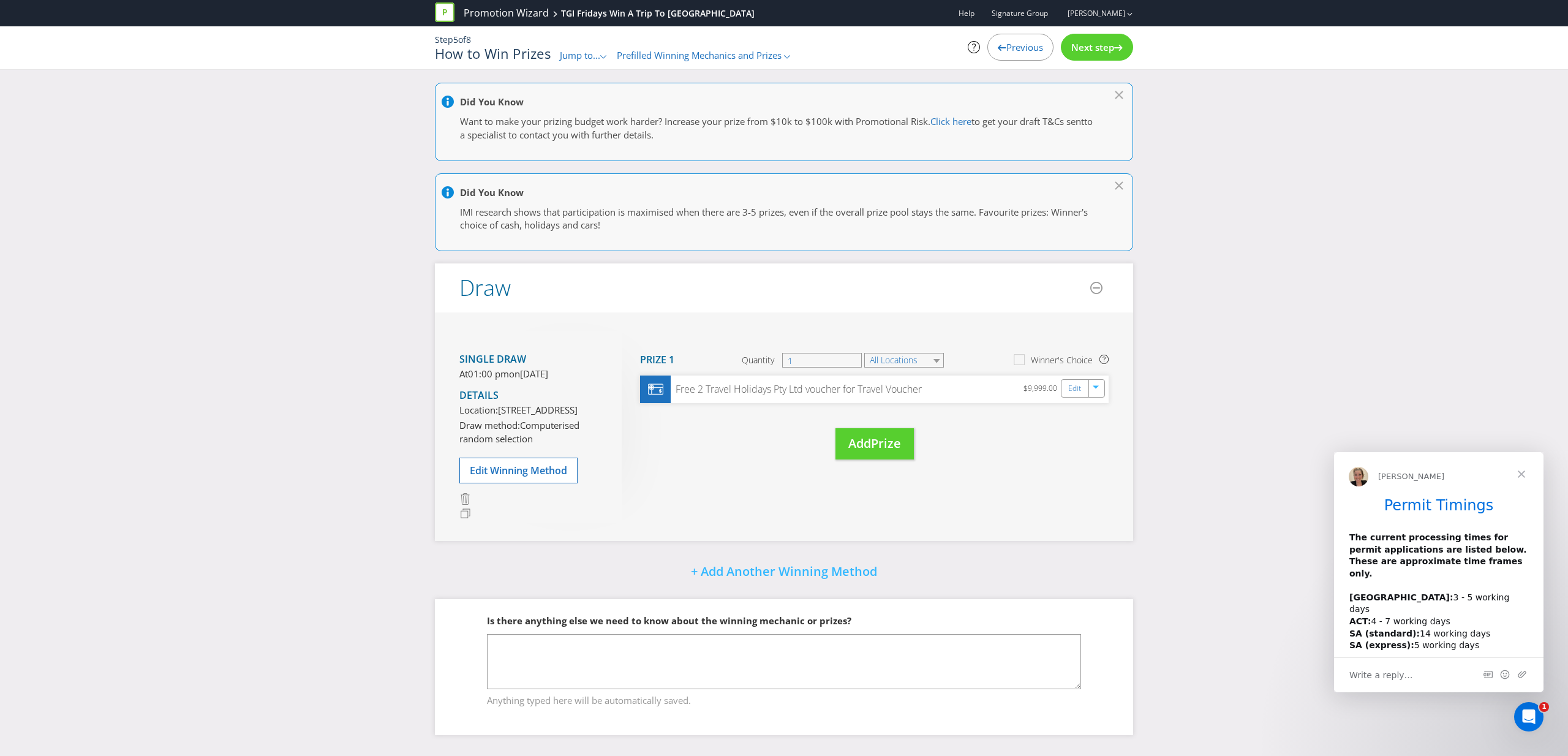
click at [847, 278] on header "Draw" at bounding box center [784, 288] width 698 height 49
click at [1108, 48] on span "Next step" at bounding box center [1093, 47] width 43 height 13
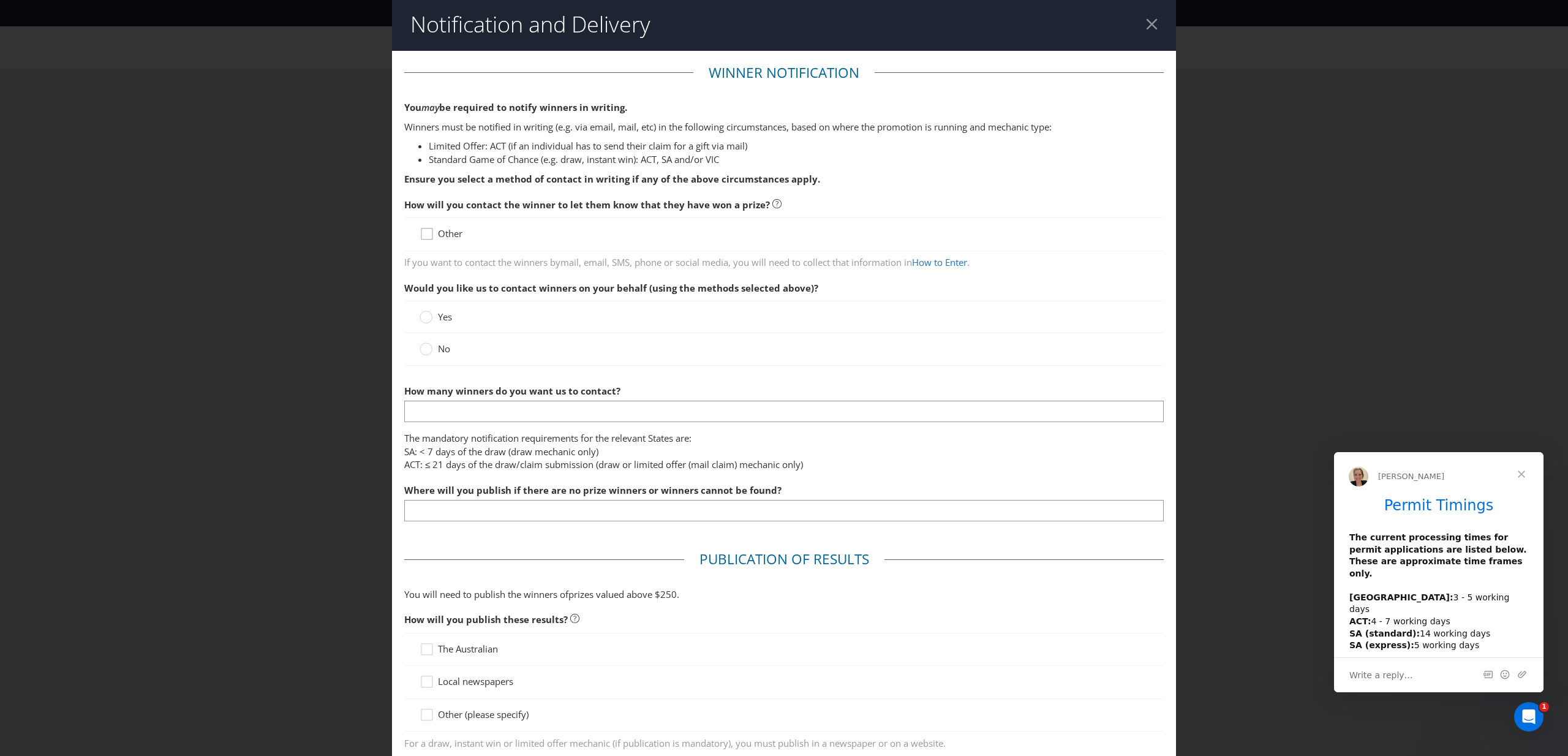
click at [430, 236] on icon at bounding box center [428, 236] width 18 height 18
click at [0, 0] on input "Other" at bounding box center [0, 0] width 0 height 0
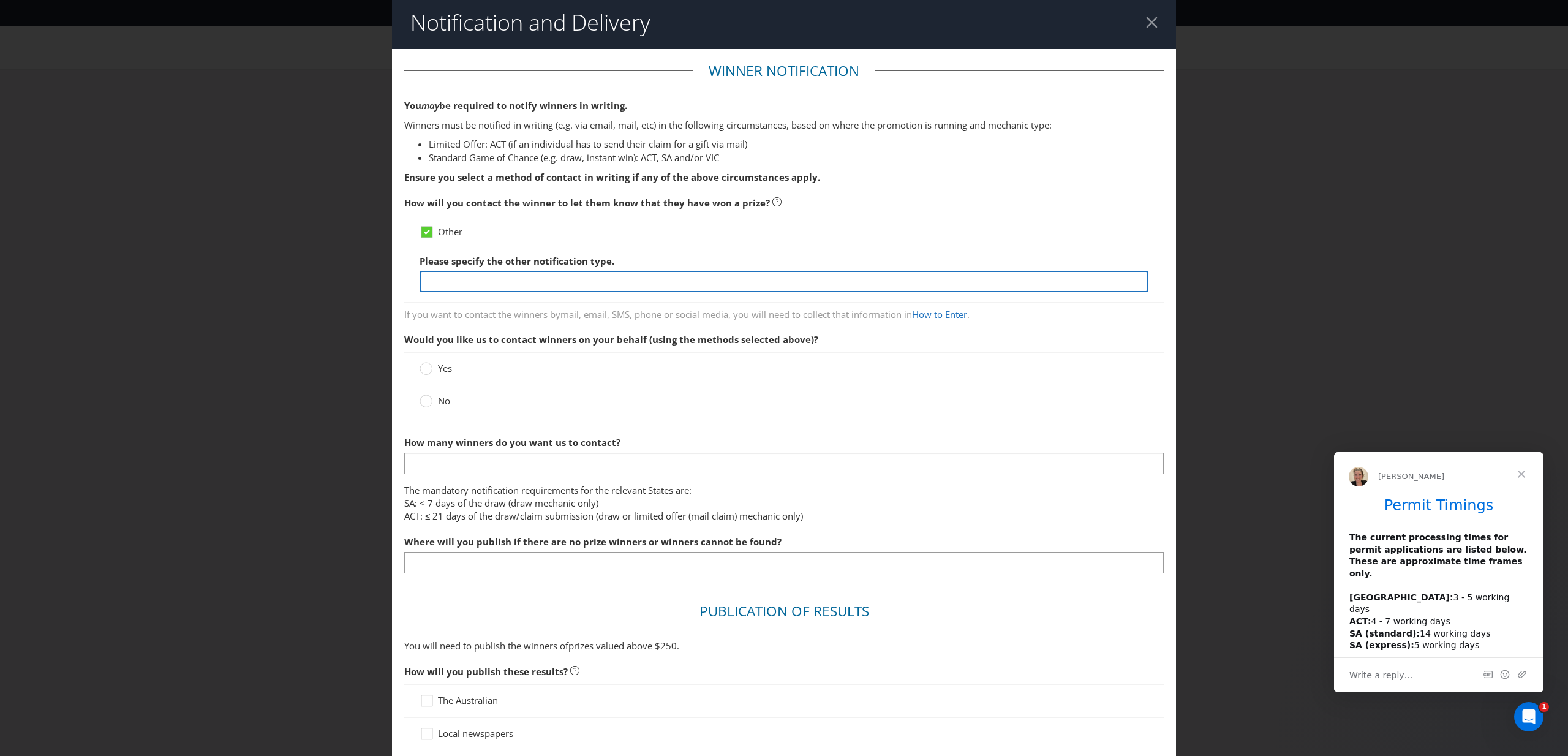
click at [481, 275] on input "text" at bounding box center [783, 281] width 729 height 21
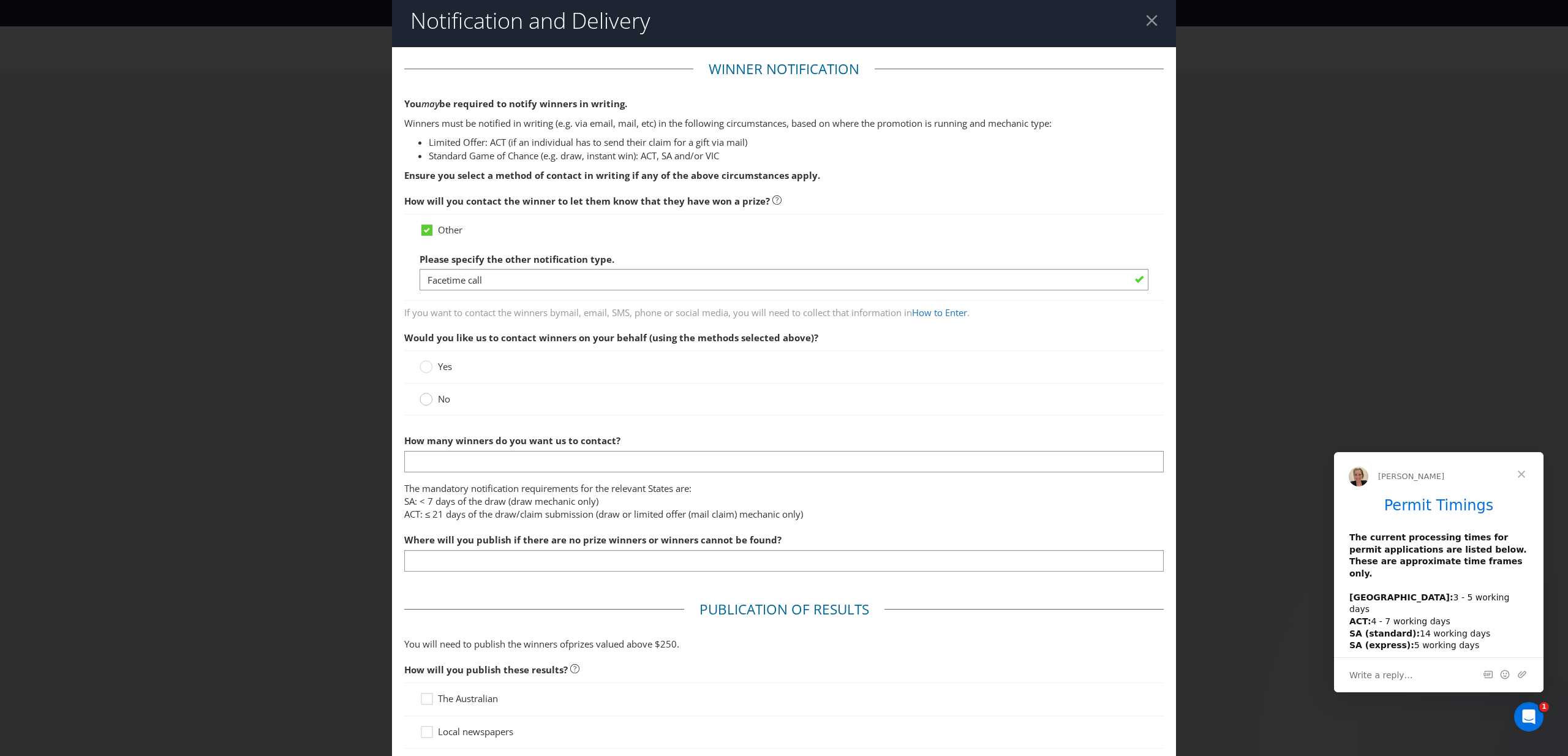
click at [427, 398] on circle at bounding box center [426, 399] width 13 height 13
click at [0, 0] on input "No" at bounding box center [0, 0] width 0 height 0
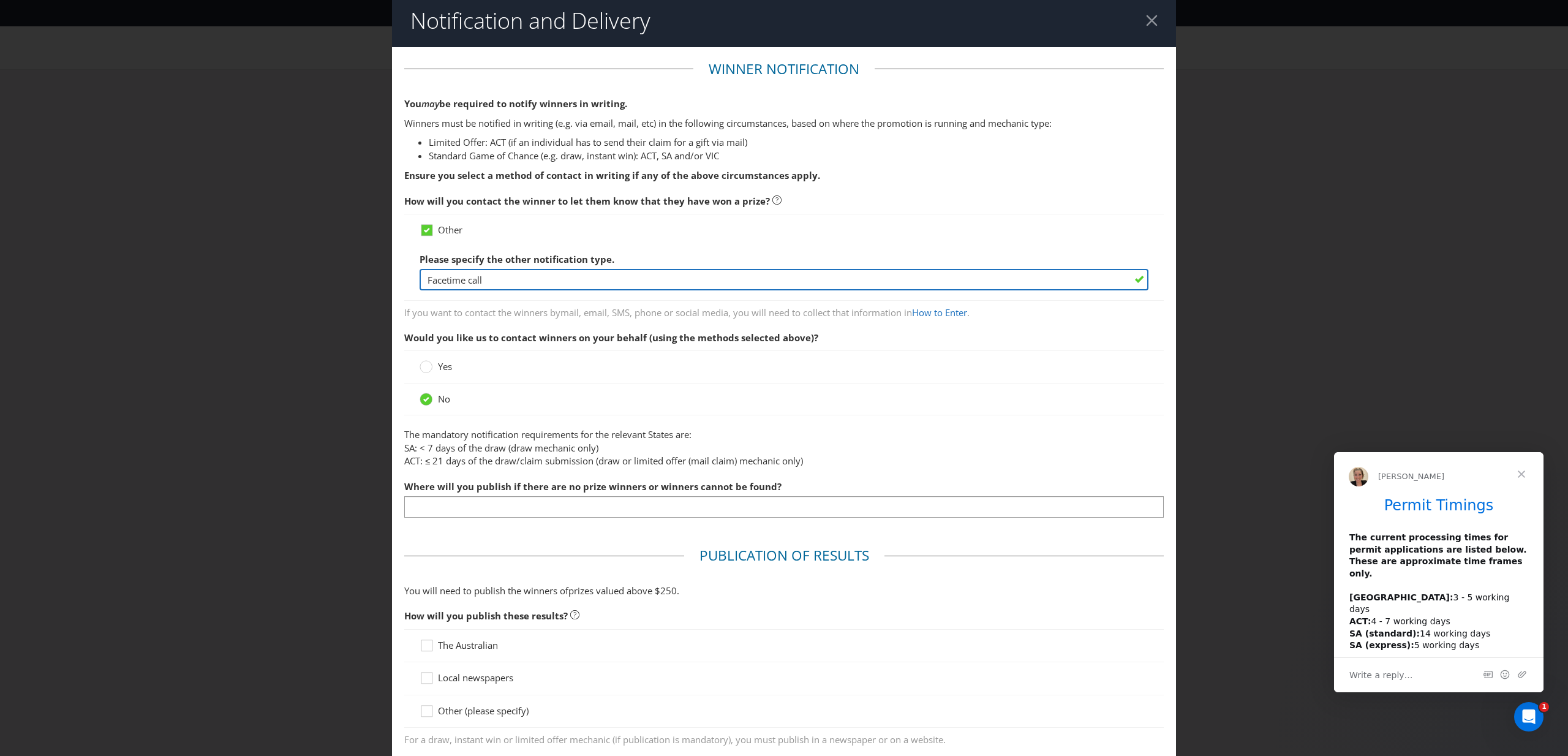
click at [547, 275] on input "Facetime call" at bounding box center [783, 279] width 729 height 21
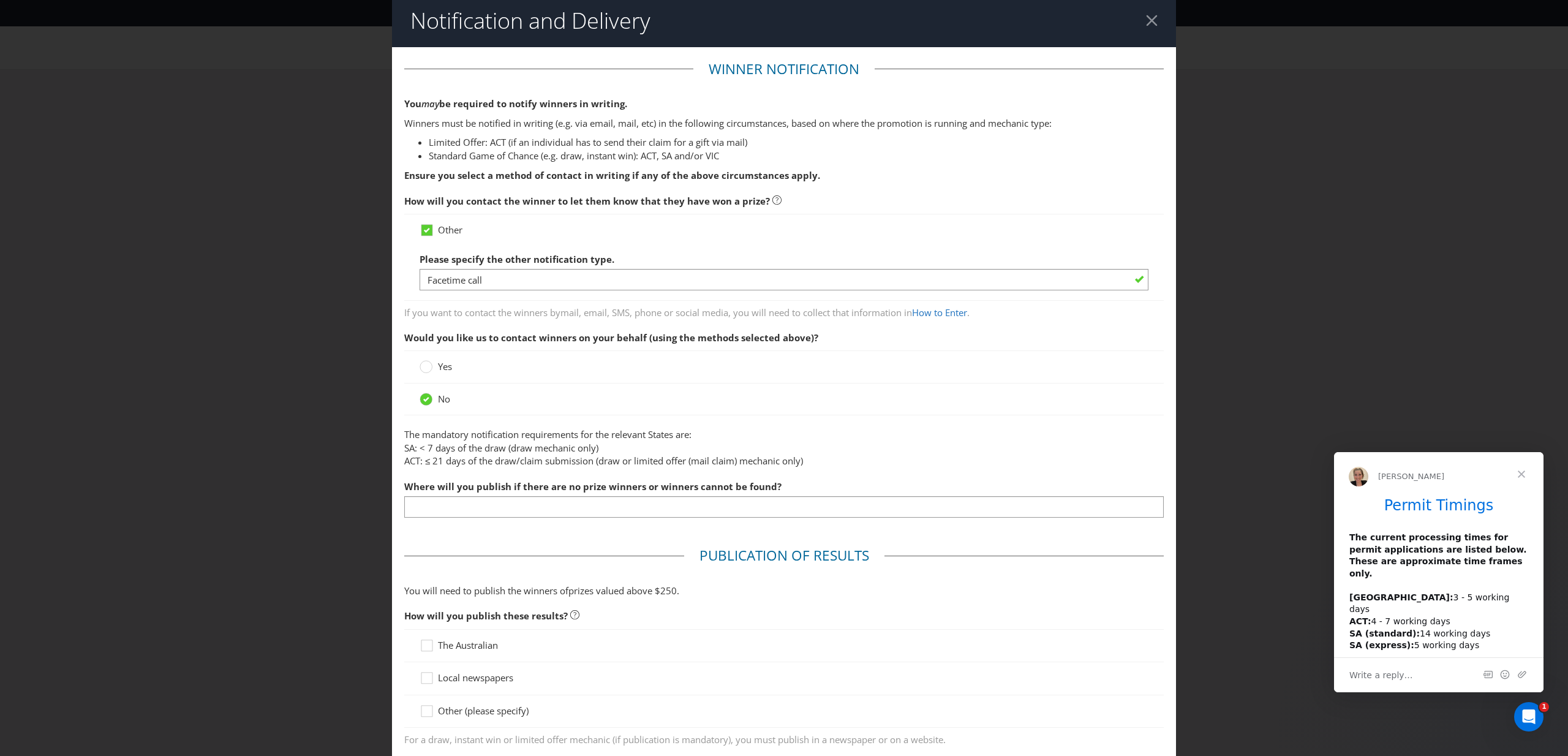
click at [521, 167] on div "You may be required to notify winners in writing. Winners must be notified in w…" at bounding box center [784, 140] width 760 height 85
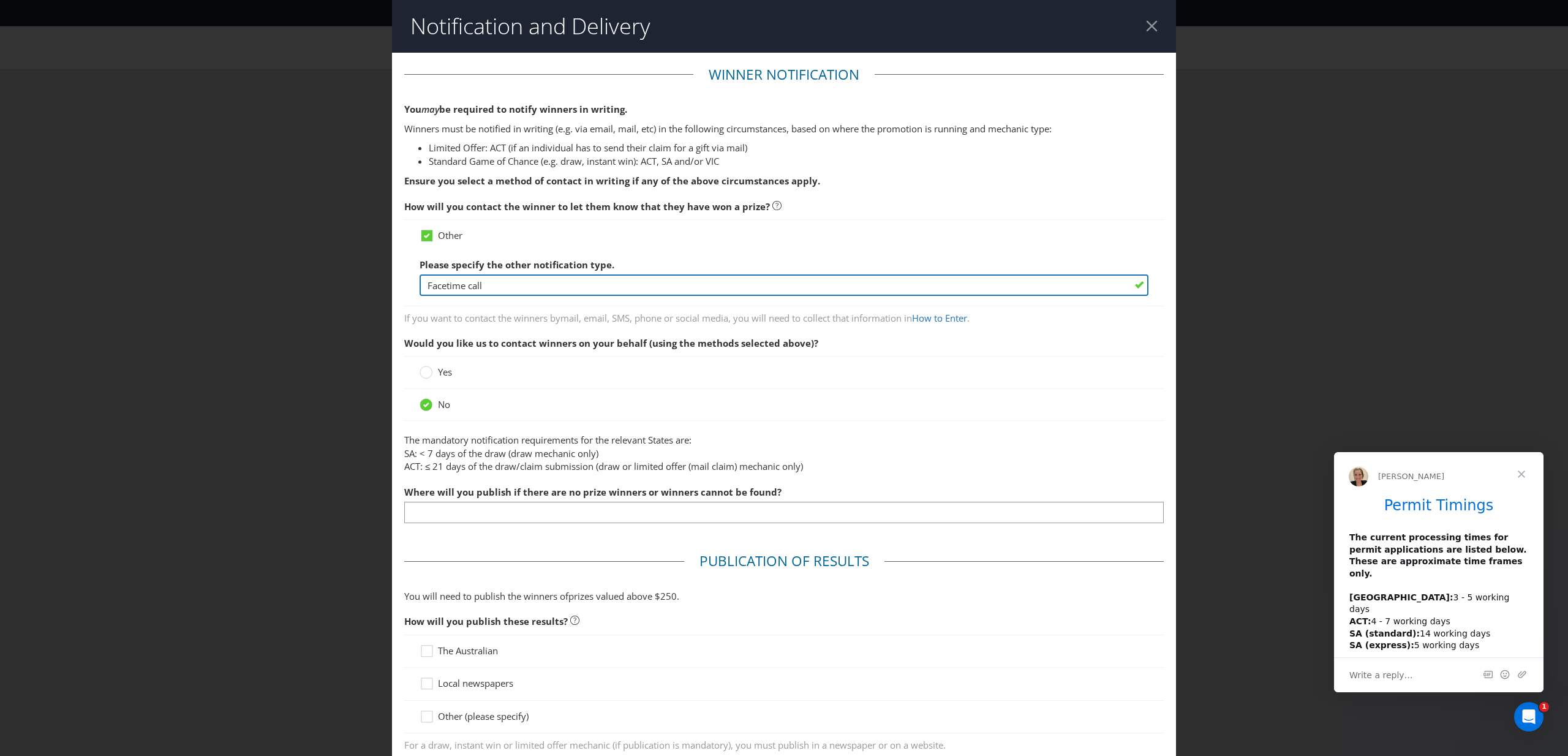
click at [501, 283] on input "Facetime call" at bounding box center [783, 285] width 729 height 21
drag, startPoint x: 502, startPoint y: 285, endPoint x: 396, endPoint y: 278, distance: 106.2
click at [396, 278] on main "Winner Notification You may be required to notify winners in writing. Winners m…" at bounding box center [784, 633] width 784 height 1161
type input "Phone call"
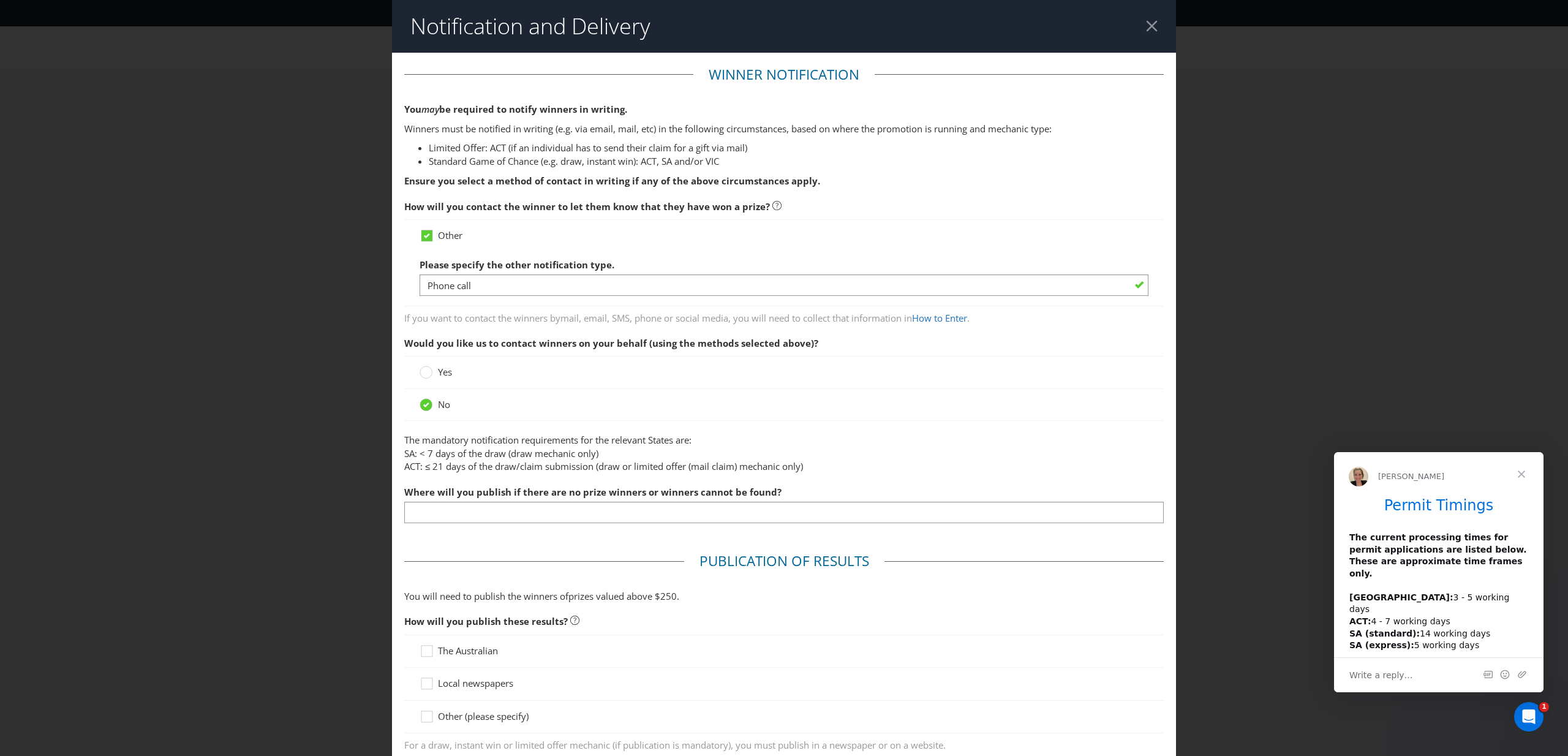
click at [687, 324] on div "If you want to contact the winners by mail, email, SMS, phone or social media ,…" at bounding box center [784, 317] width 760 height 13
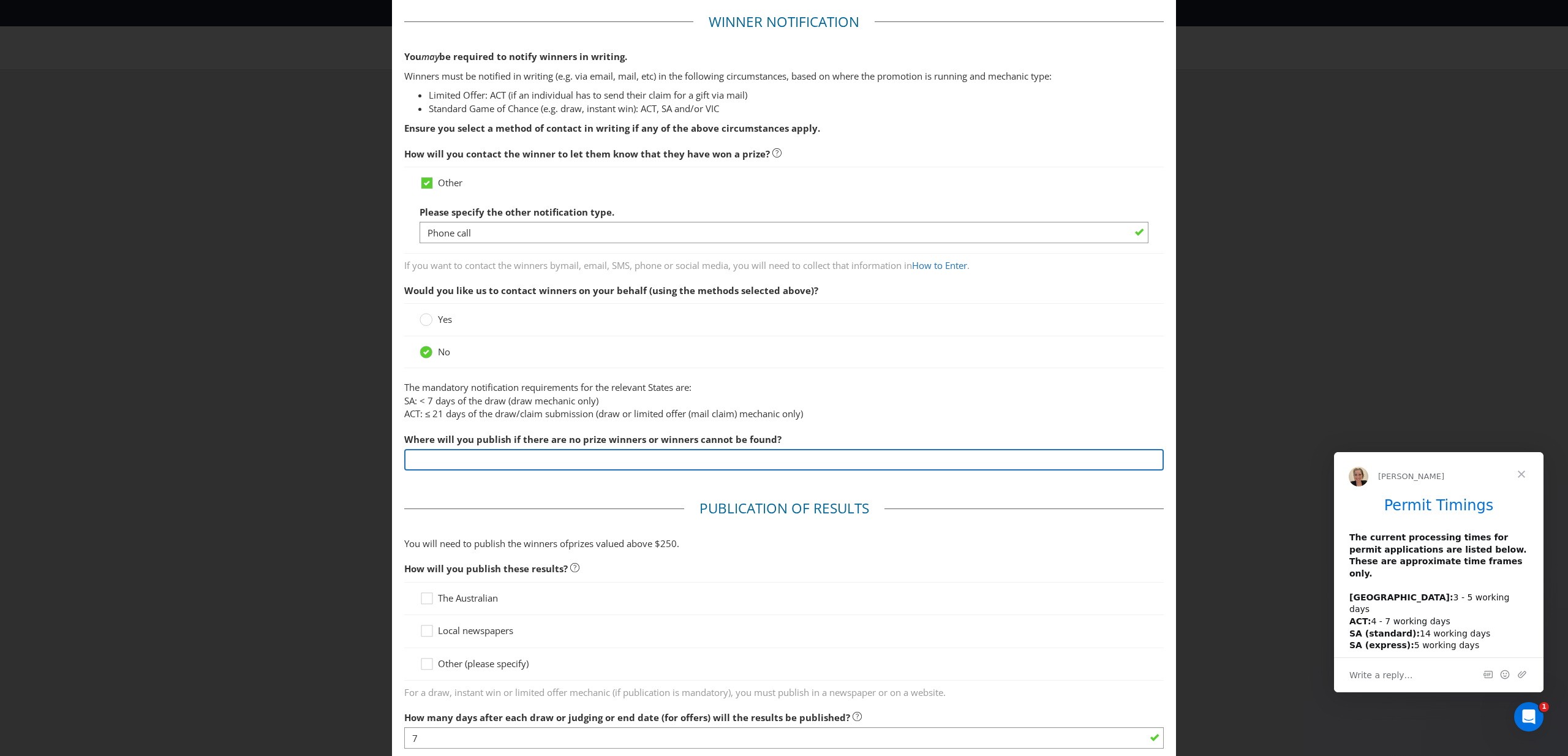
click at [560, 465] on input "text" at bounding box center [784, 459] width 760 height 21
type input "TGI Fridays Social Media accounts across Facebook and Instagram"
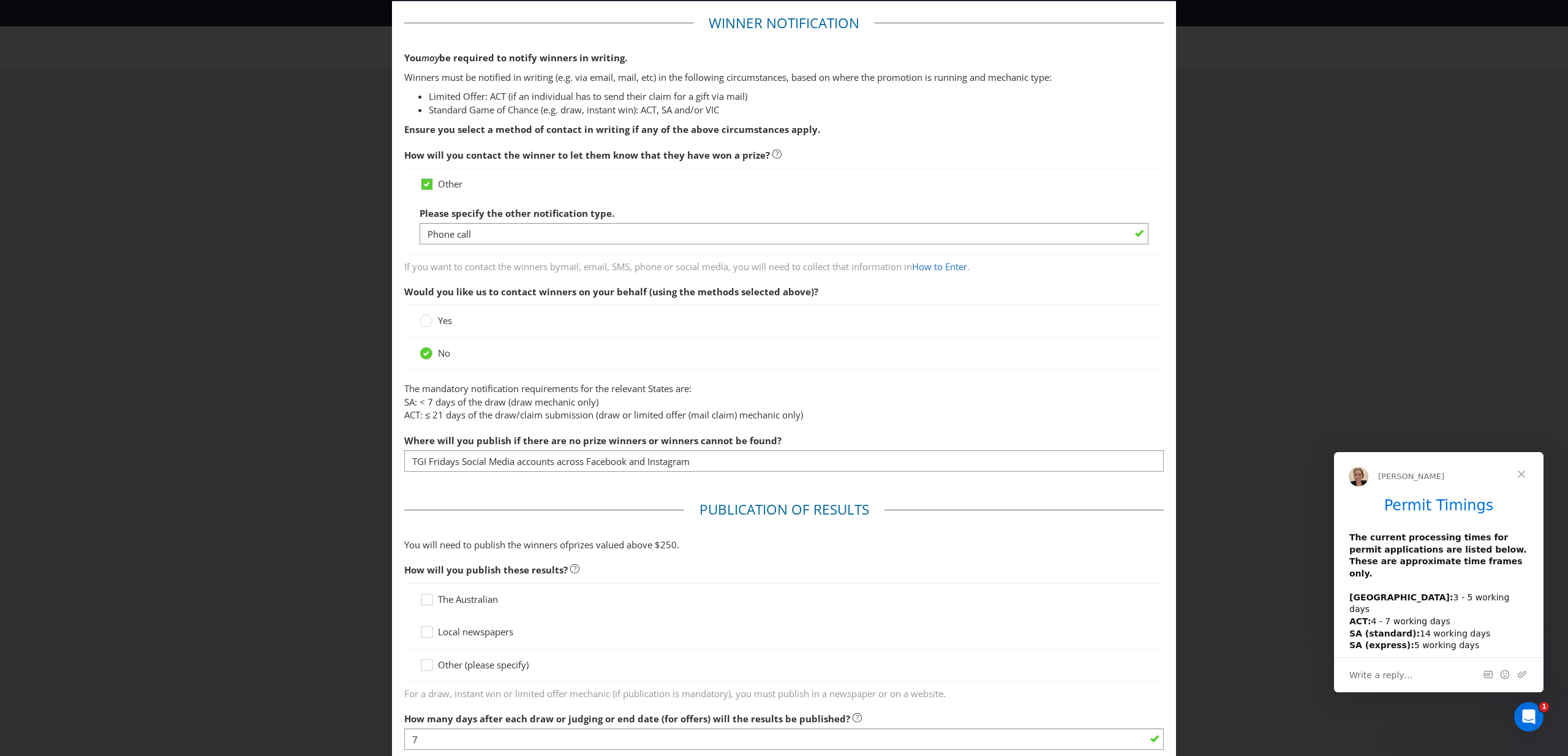
click at [612, 509] on fieldset "Publication of Results You will need to publish the winners of prize s valued a…" at bounding box center [784, 691] width 760 height 382
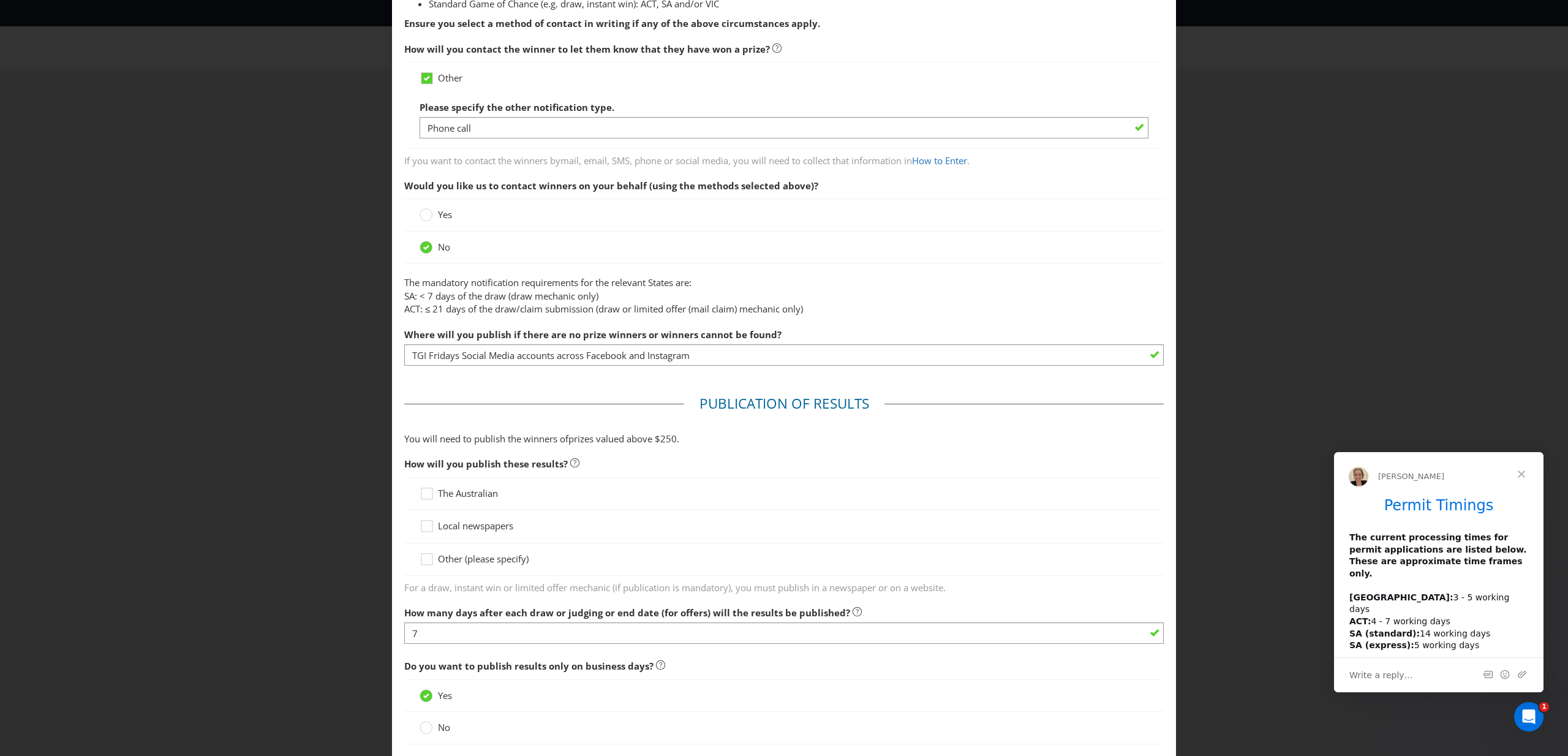
scroll to position [157, 0]
click at [423, 559] on icon at bounding box center [428, 563] width 18 height 18
click at [0, 0] on input "Other (please specify)" at bounding box center [0, 0] width 0 height 0
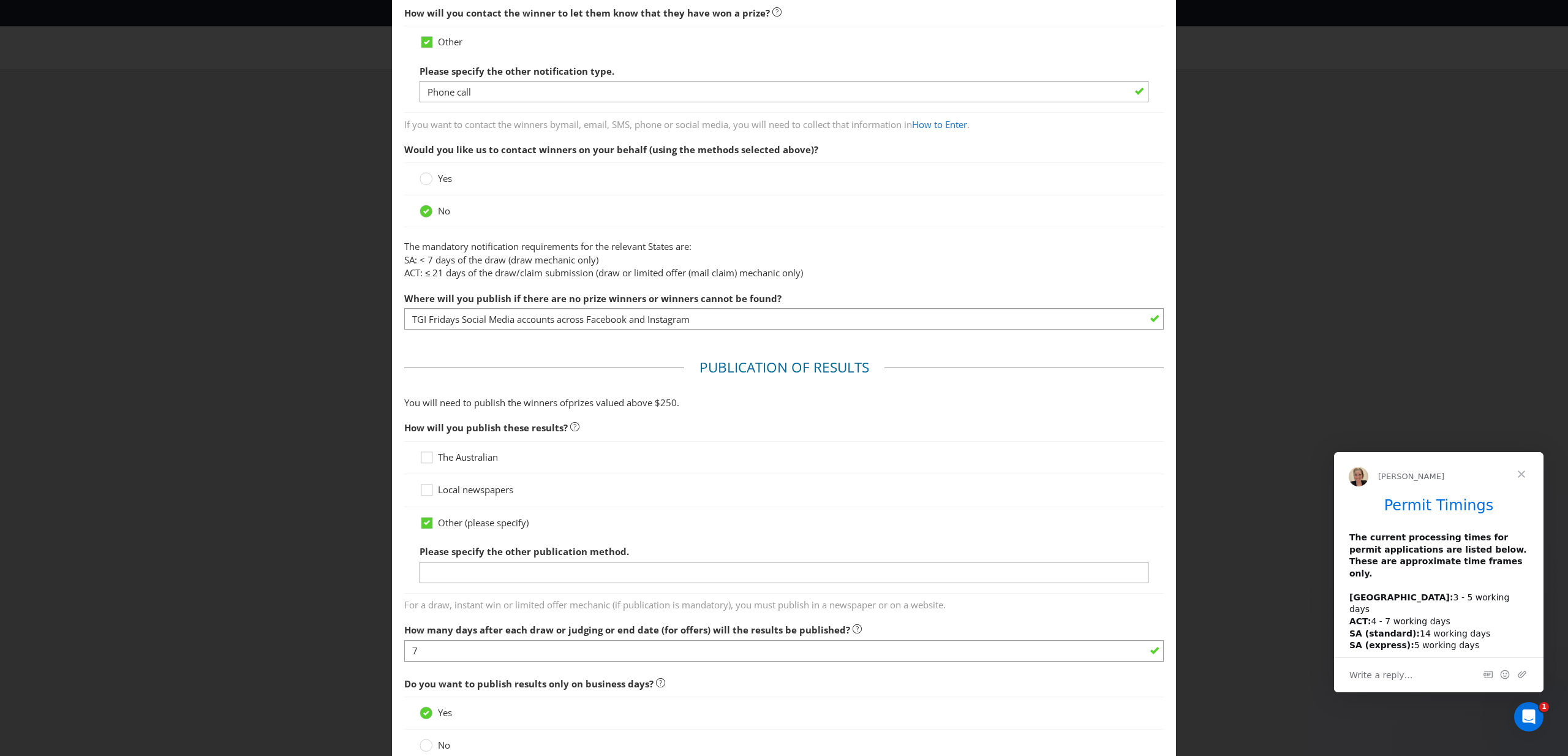
scroll to position [203, 0]
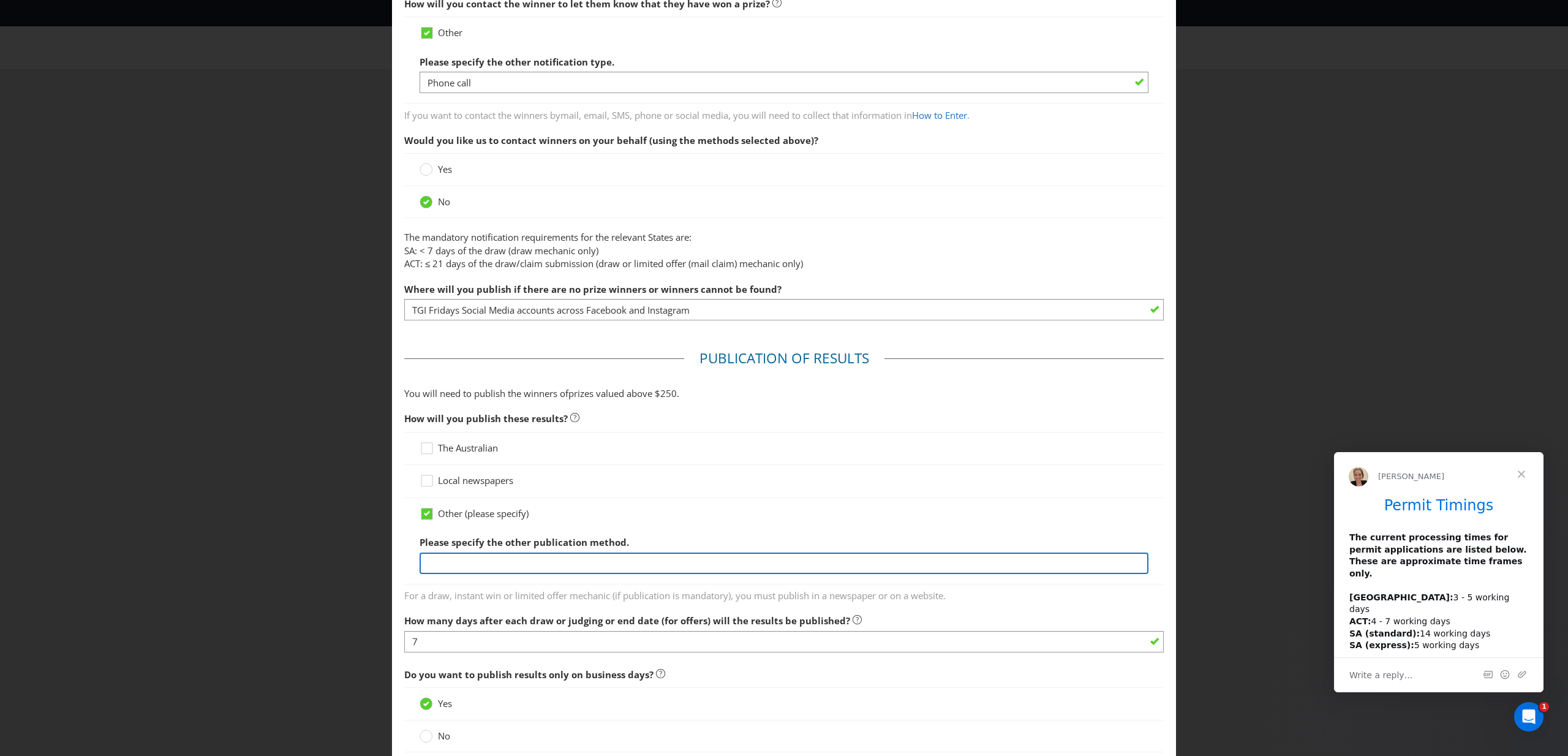
click at [521, 564] on input "text" at bounding box center [783, 563] width 729 height 21
type input "TGI Fridays Website"
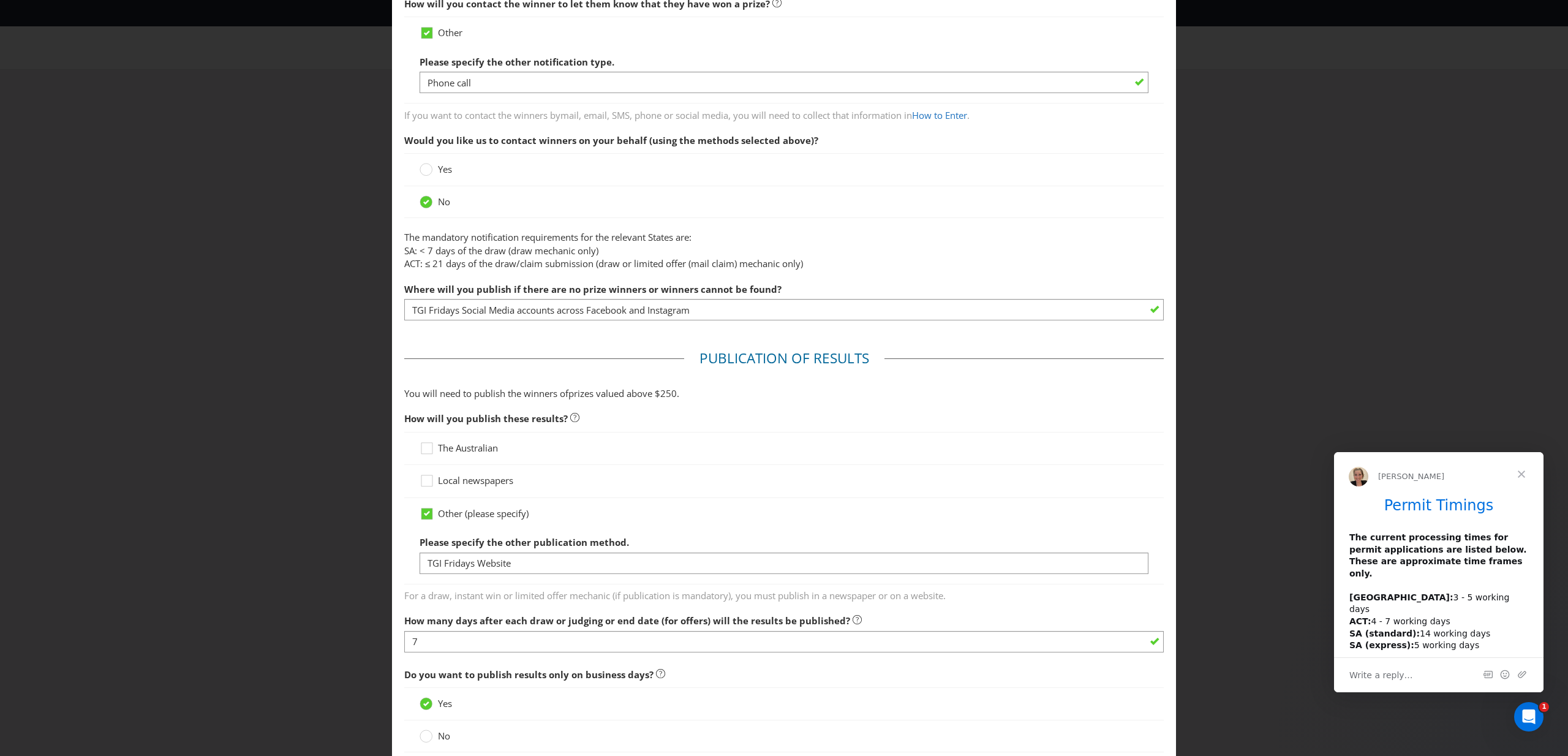
drag, startPoint x: 762, startPoint y: 383, endPoint x: 763, endPoint y: 394, distance: 11.0
click at [761, 383] on fieldset "Publication of Results You will need to publish the winners of prize s valued a…" at bounding box center [784, 566] width 760 height 436
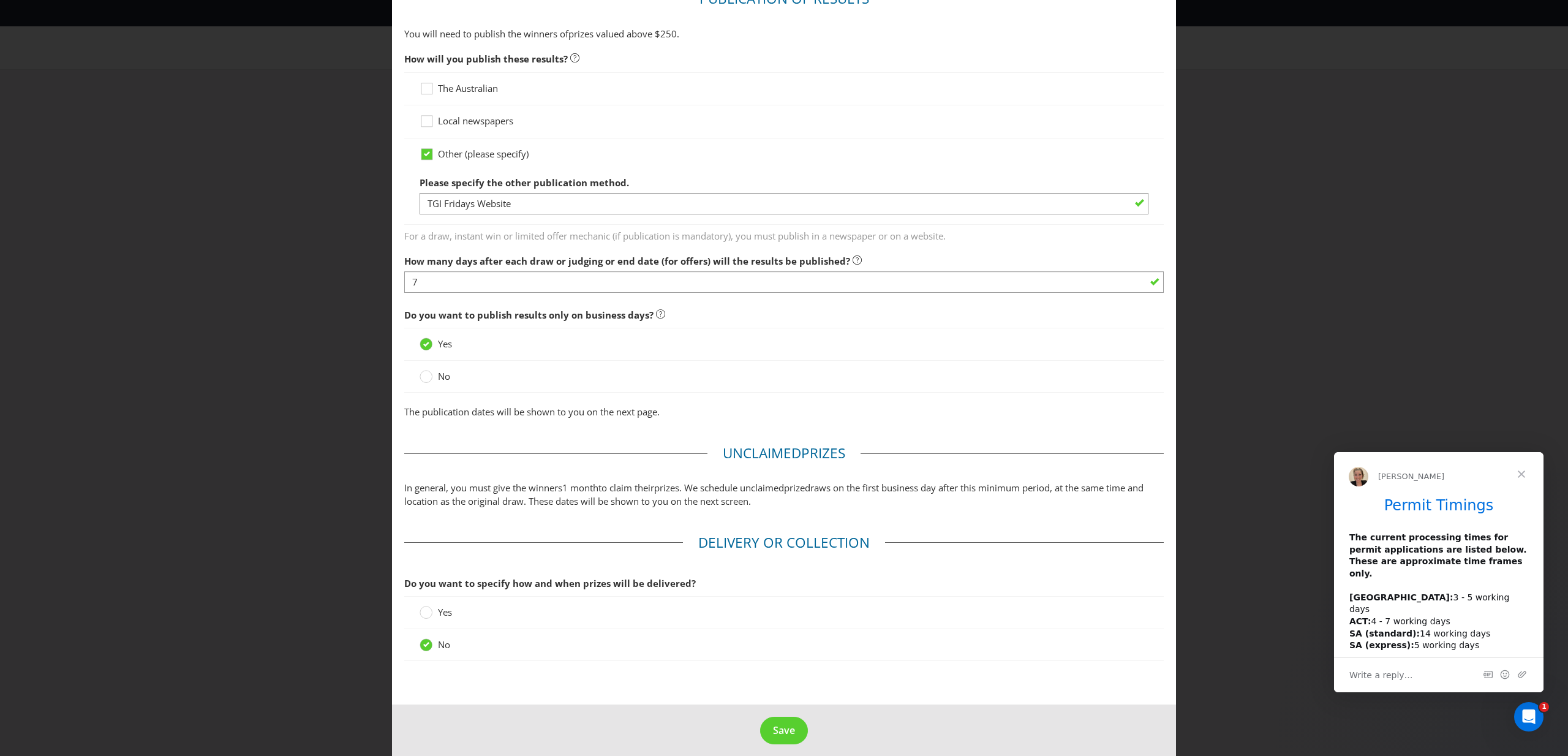
scroll to position [573, 0]
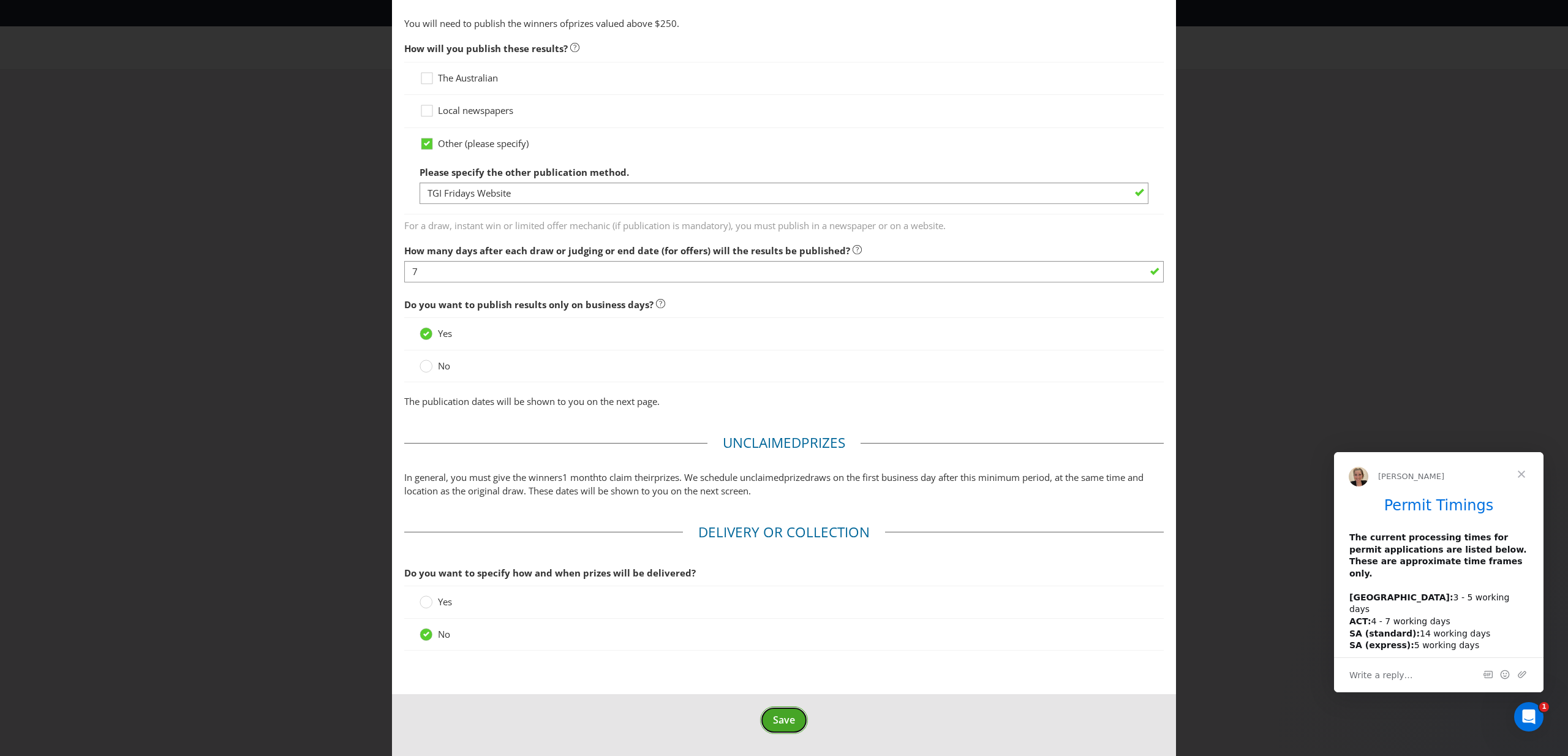
click at [792, 723] on span "Save" at bounding box center [784, 720] width 22 height 13
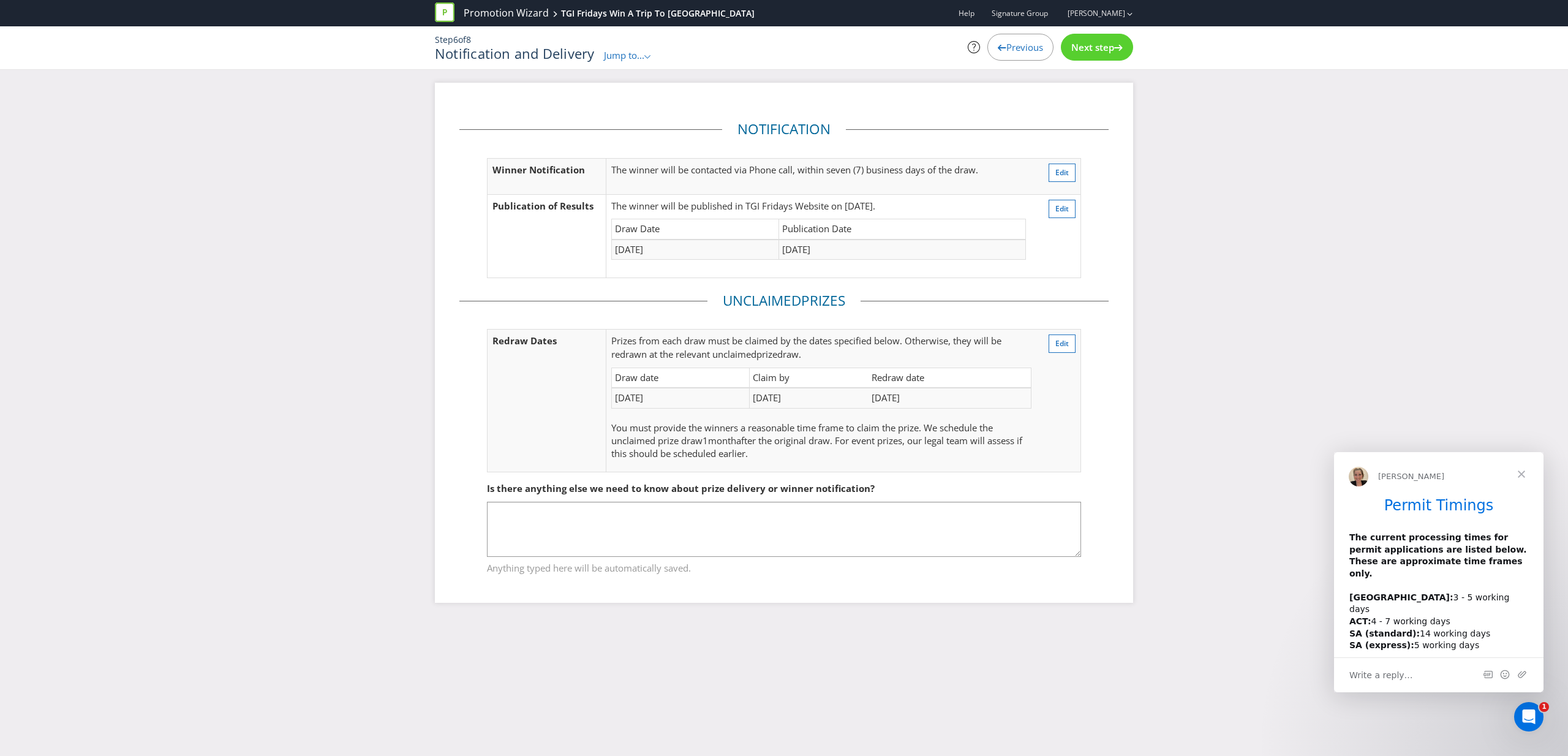
click at [1107, 47] on span "Next step" at bounding box center [1093, 47] width 43 height 13
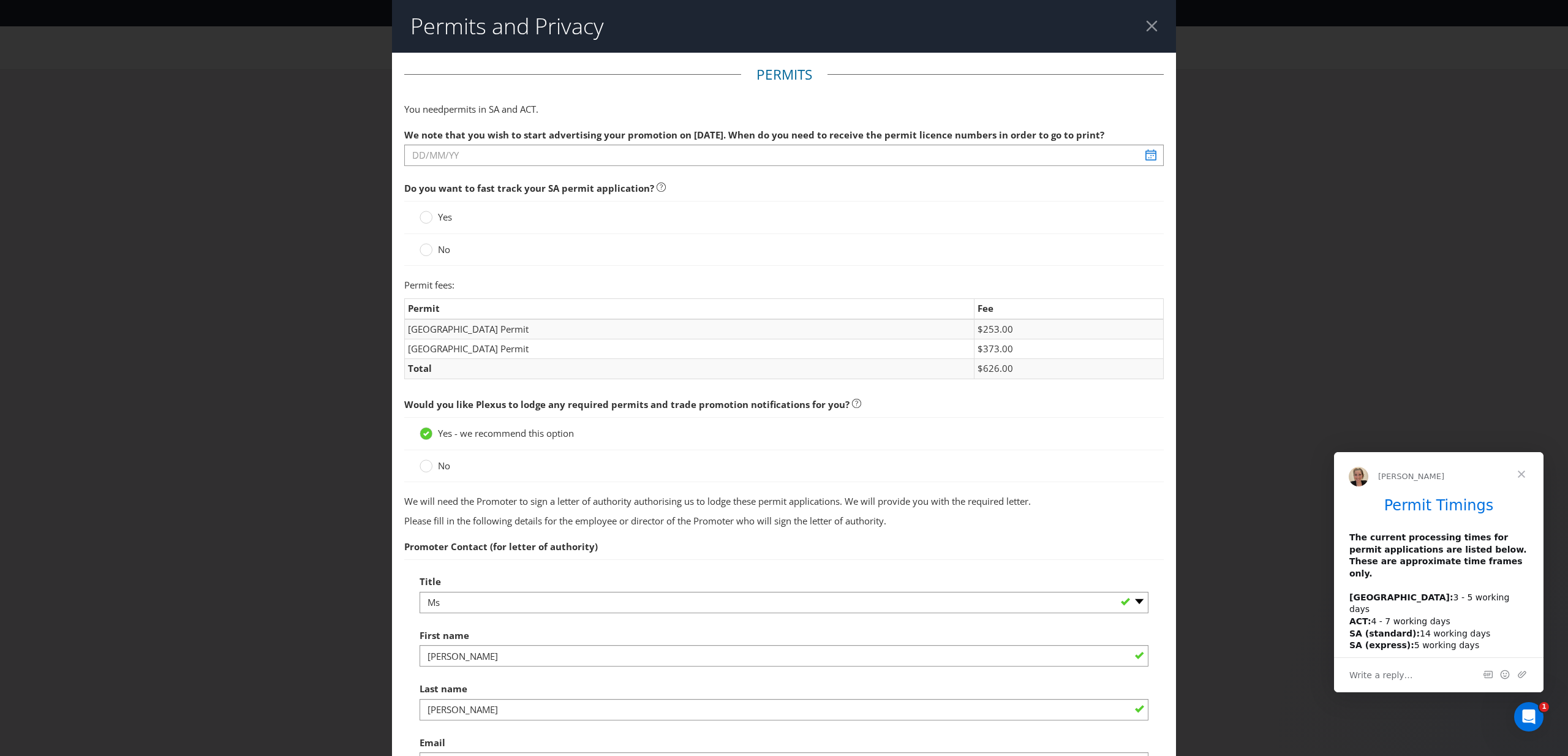
click at [1152, 23] on div at bounding box center [1152, 26] width 12 height 12
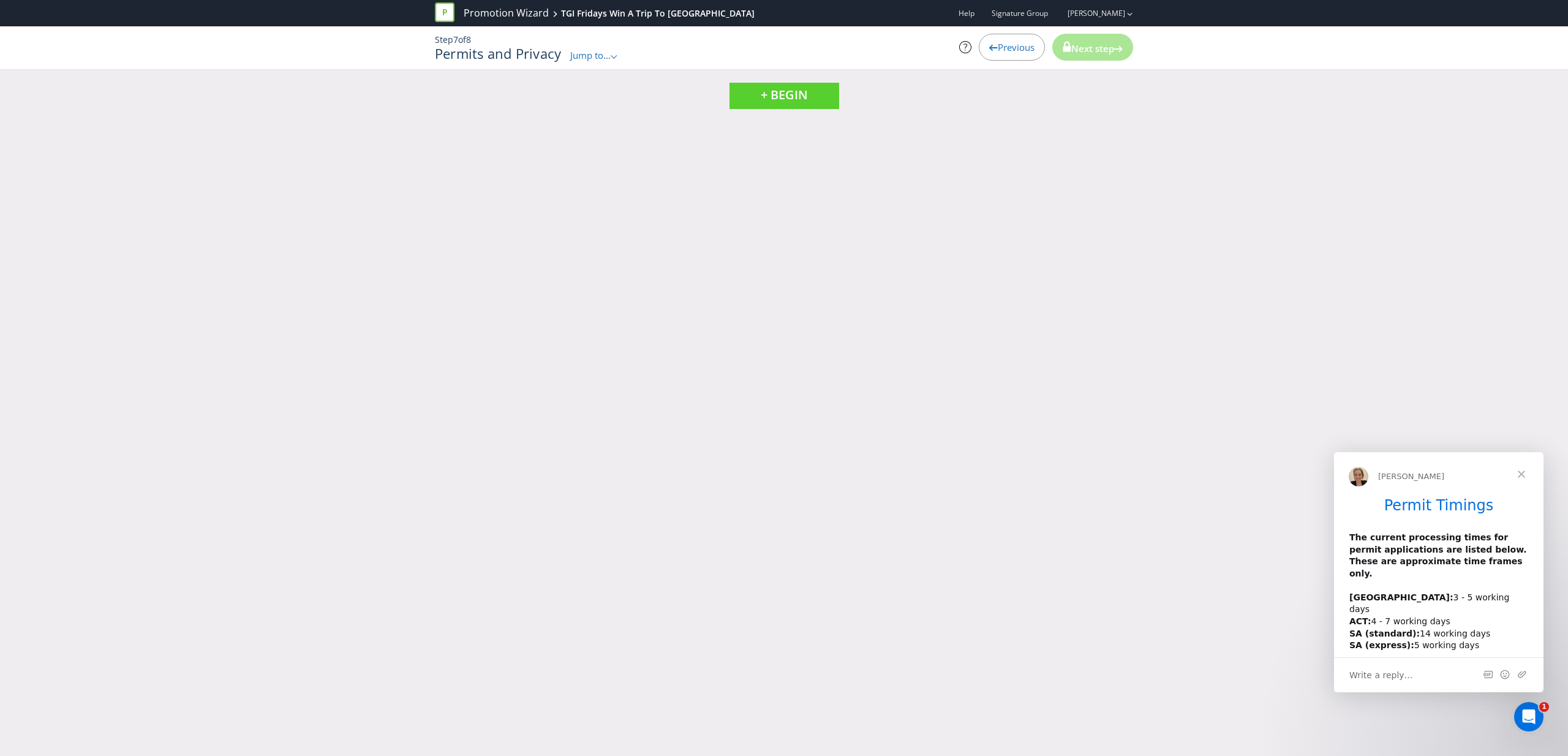
click at [993, 54] on div "Previous" at bounding box center [1012, 47] width 66 height 27
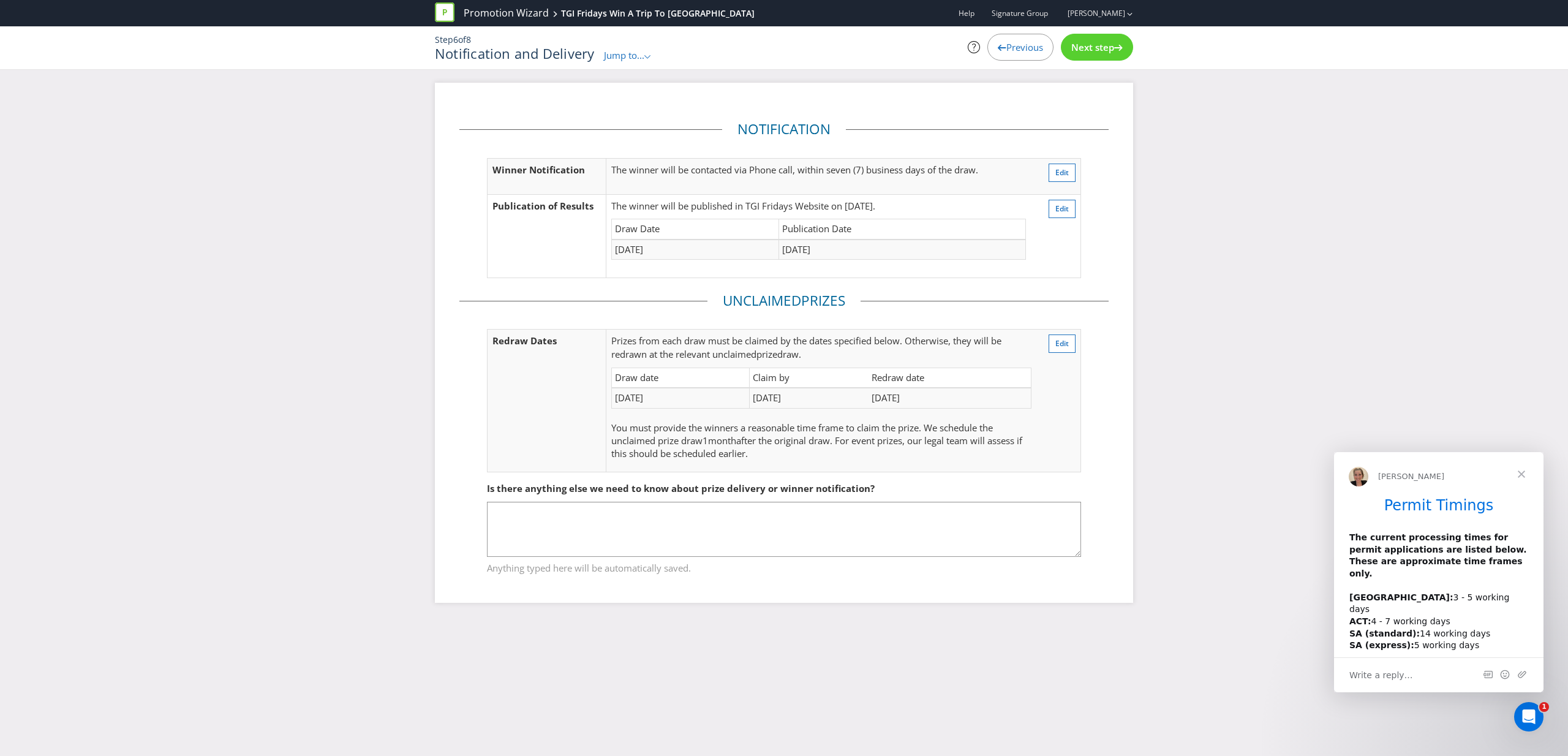
click at [993, 54] on div "Previous" at bounding box center [1021, 47] width 66 height 27
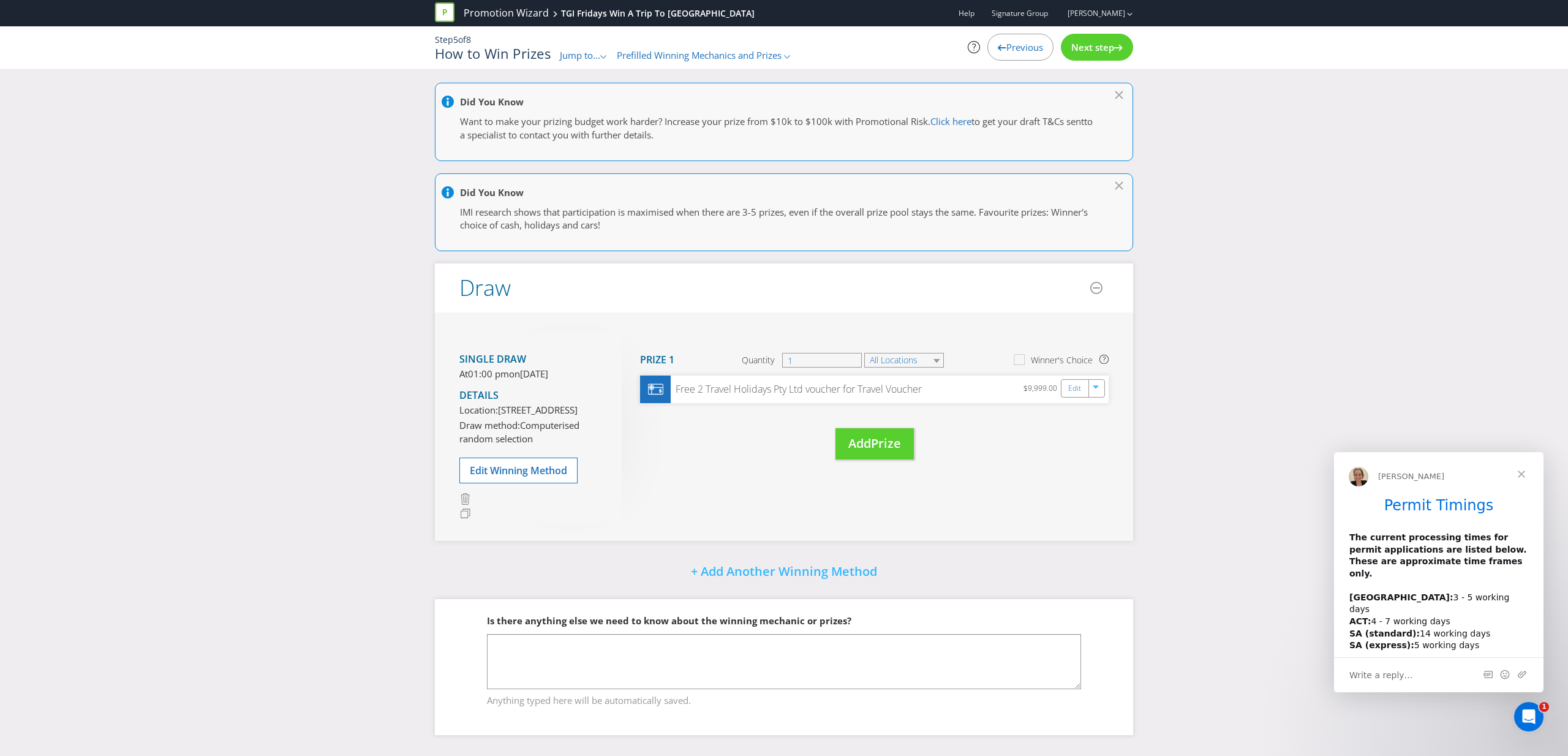
click at [1006, 52] on span "Previous" at bounding box center [1025, 47] width 37 height 13
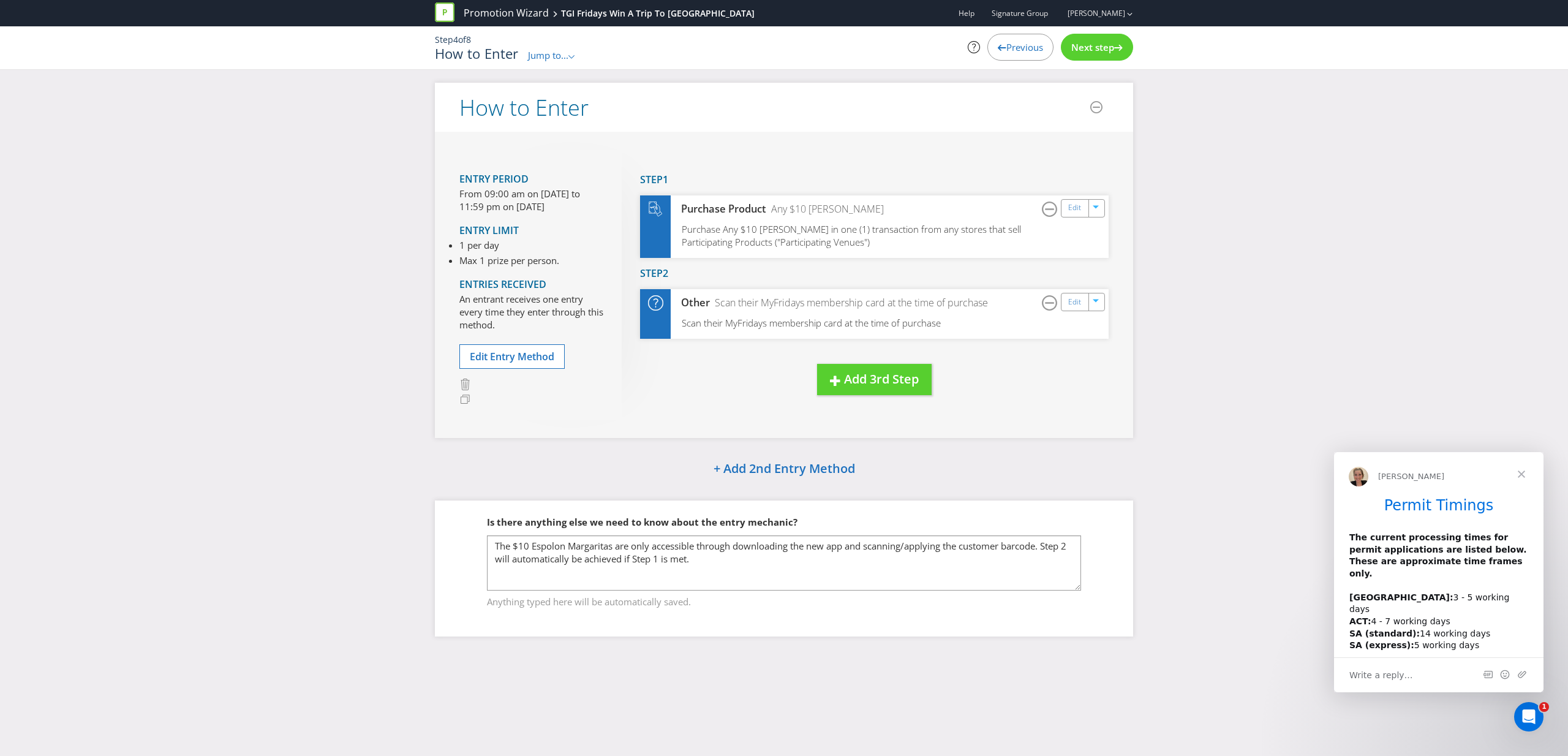
click at [1006, 52] on span "Previous" at bounding box center [1025, 47] width 37 height 13
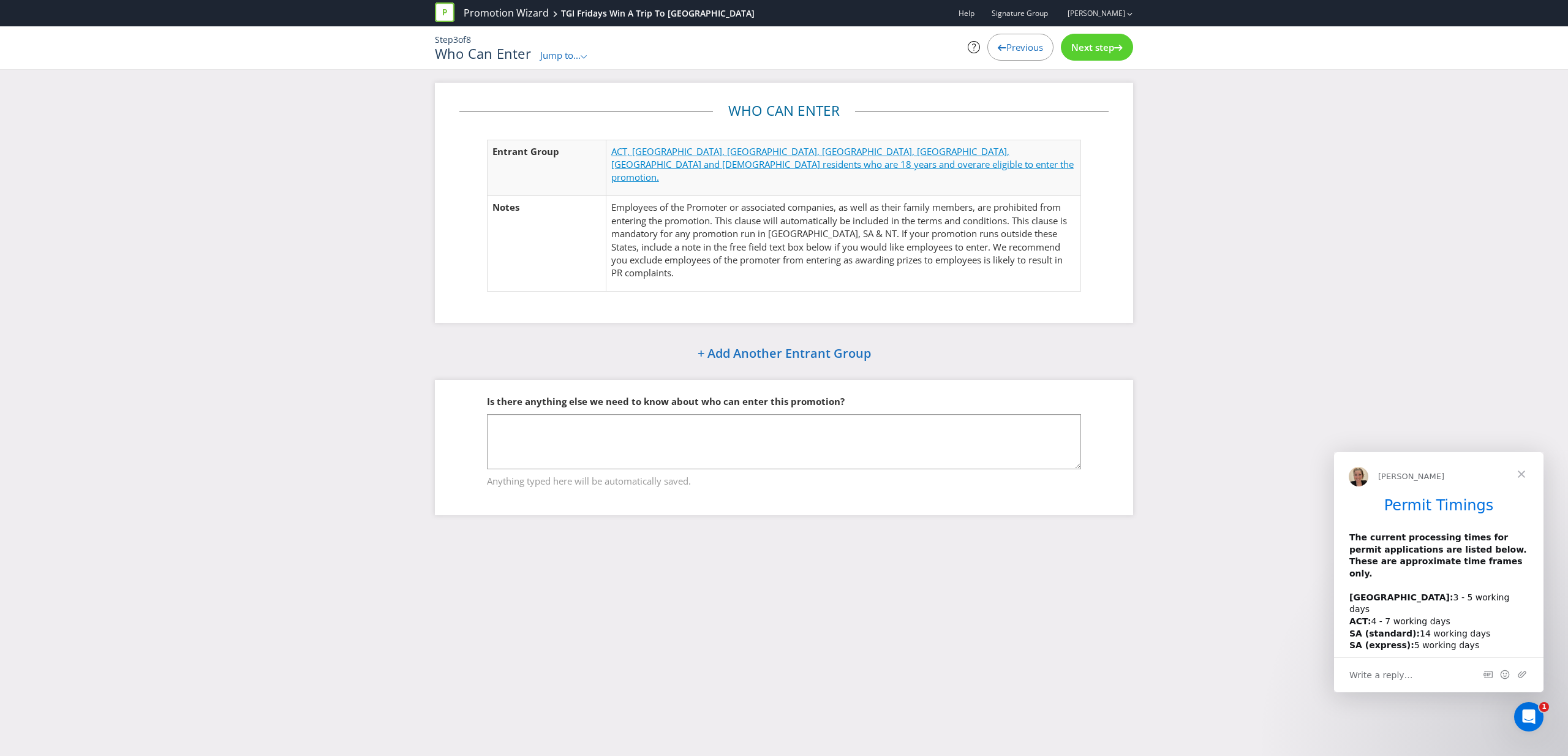
click at [815, 155] on span "ACT, [GEOGRAPHIC_DATA], [GEOGRAPHIC_DATA], [GEOGRAPHIC_DATA], [GEOGRAPHIC_DATA]…" at bounding box center [810, 158] width 398 height 25
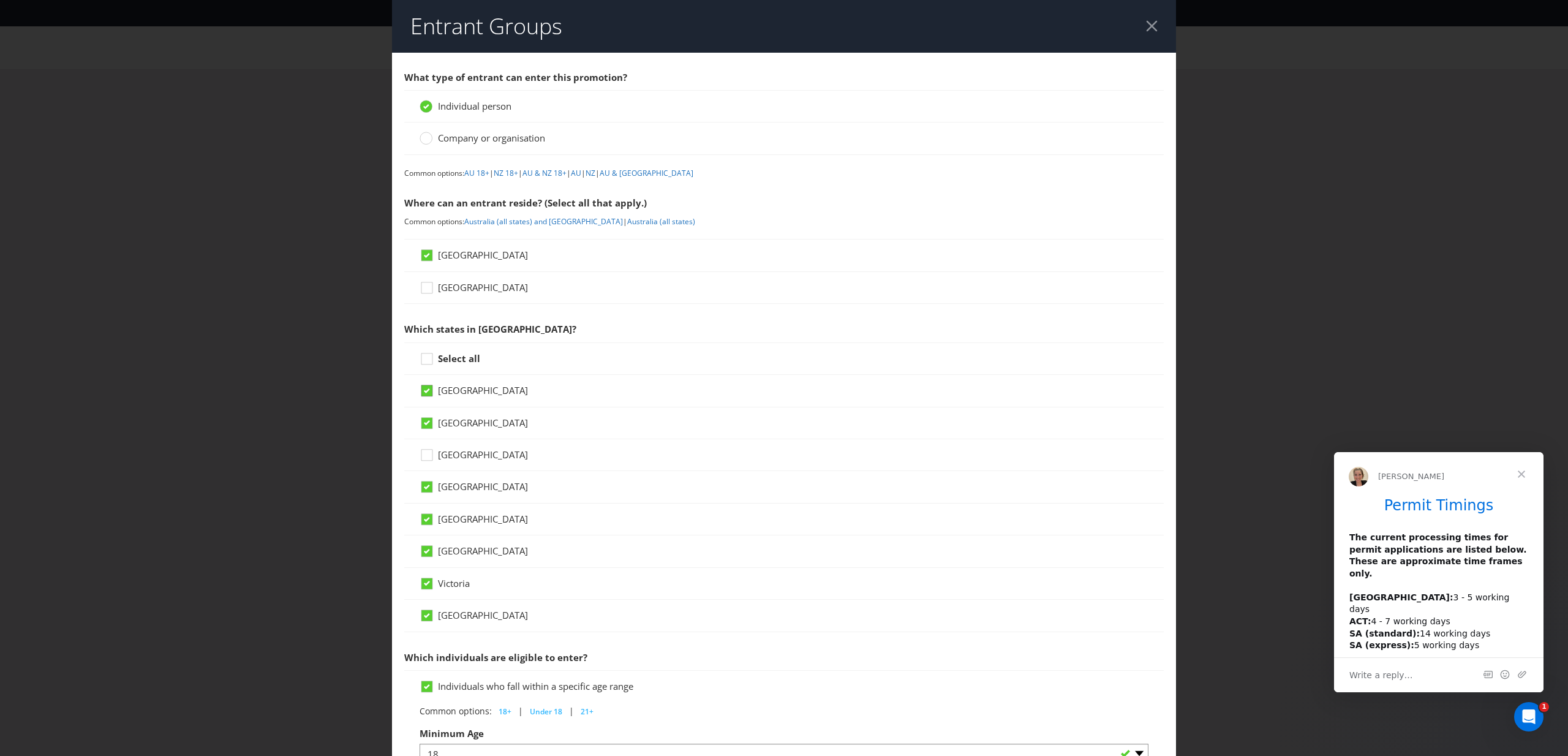
click at [419, 388] on icon at bounding box center [428, 393] width 18 height 18
click at [0, 0] on input "[GEOGRAPHIC_DATA]" at bounding box center [0, 0] width 0 height 0
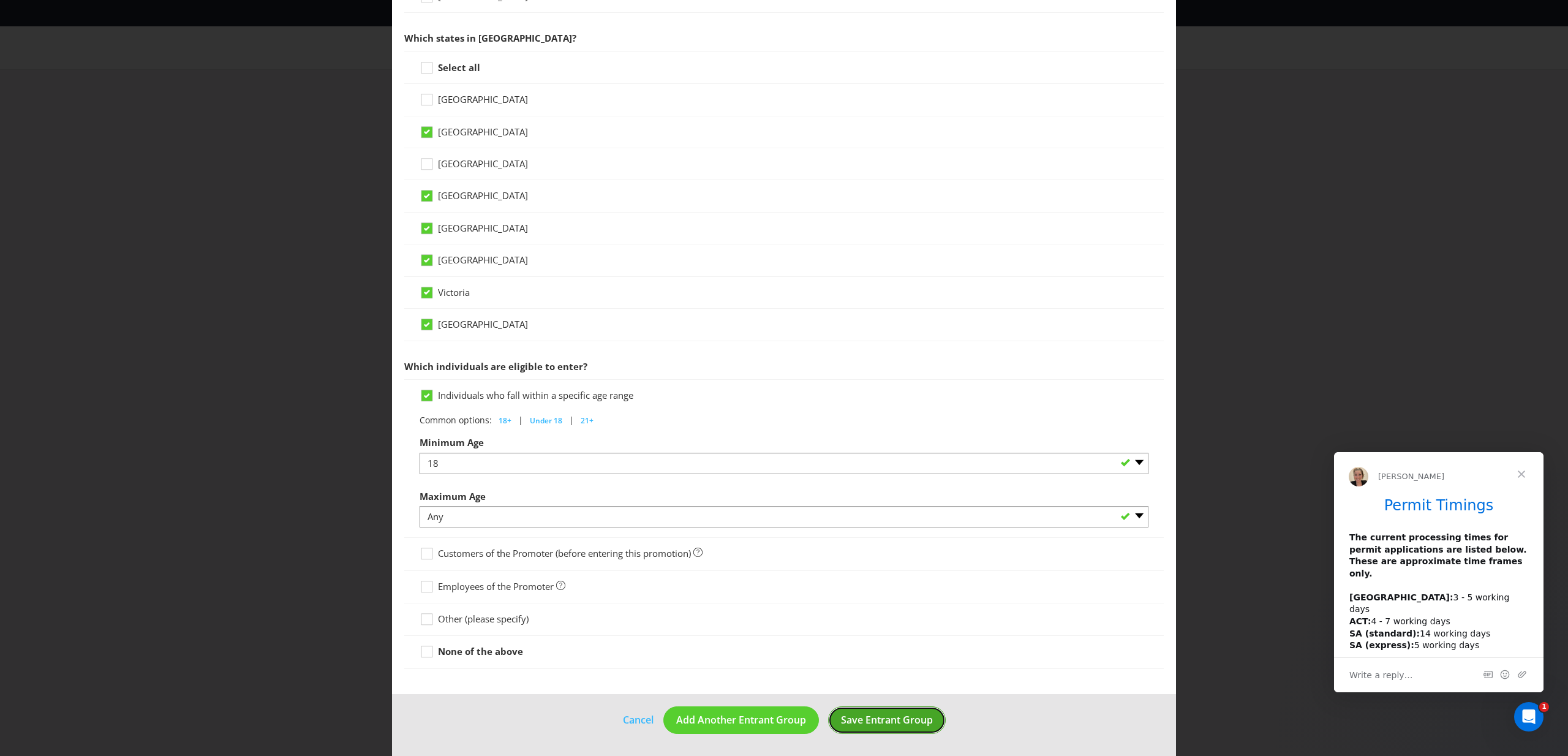
click at [894, 715] on span "Save Entrant Group" at bounding box center [887, 720] width 92 height 13
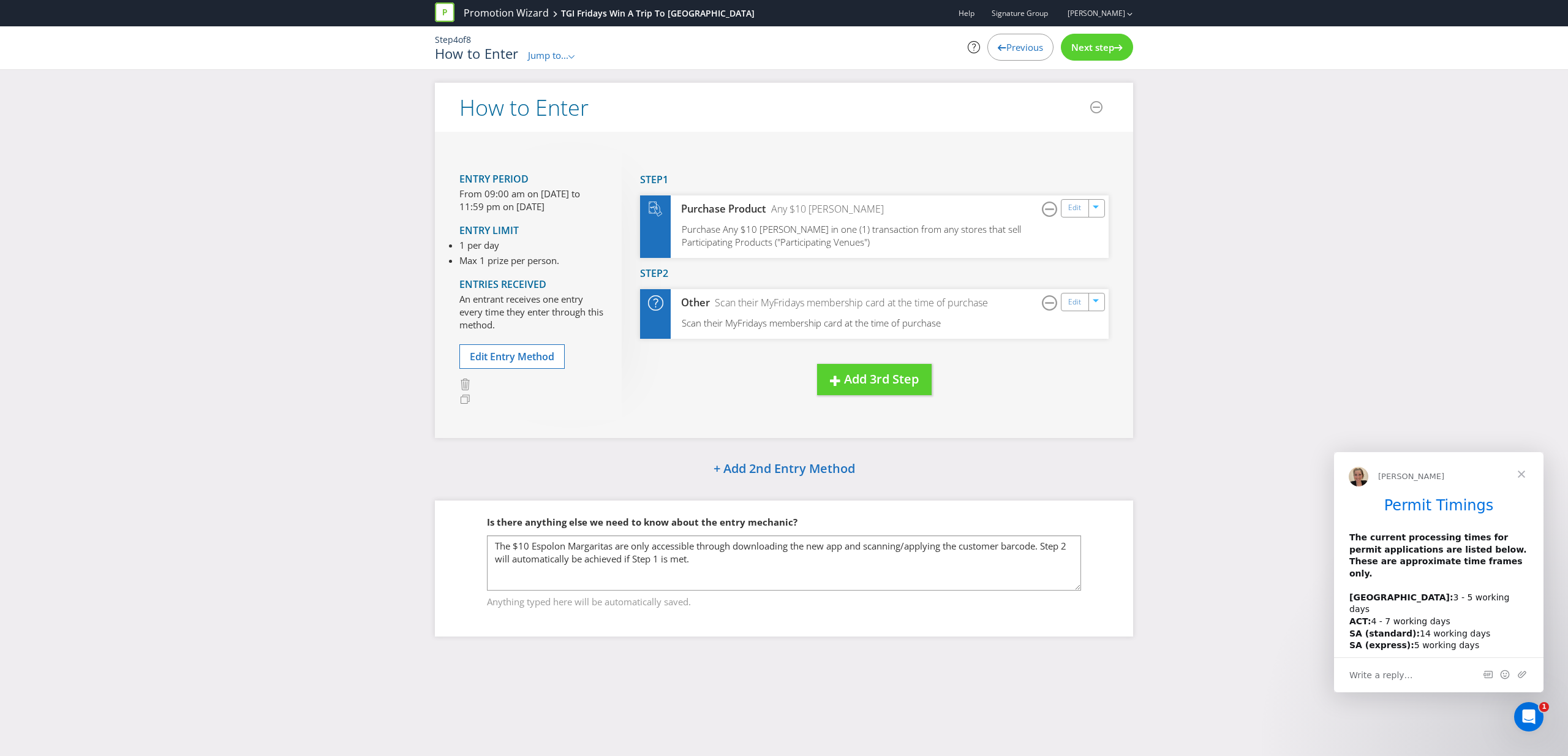
click at [1107, 52] on span "Next step" at bounding box center [1093, 47] width 43 height 13
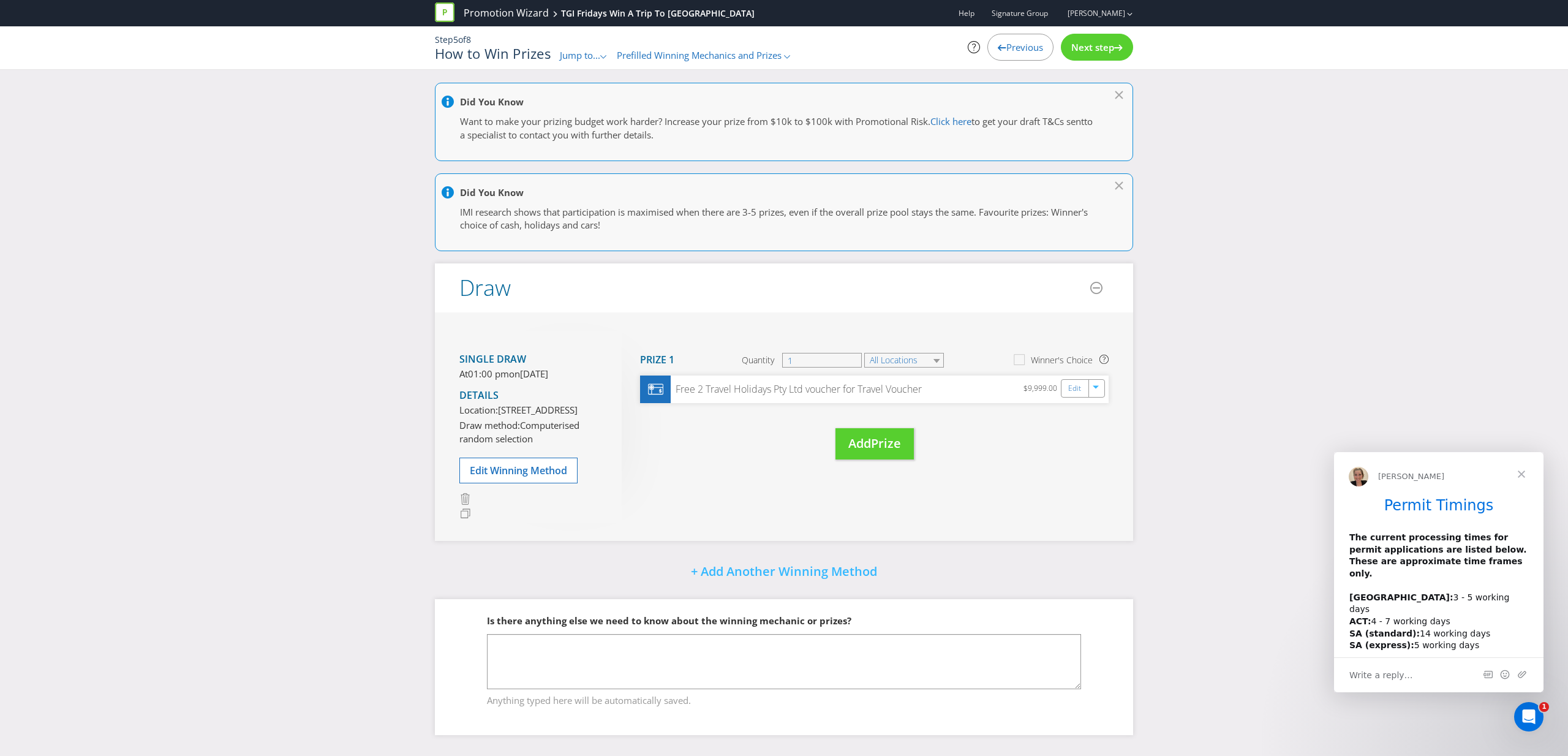
click at [1107, 52] on span "Next step" at bounding box center [1093, 47] width 43 height 13
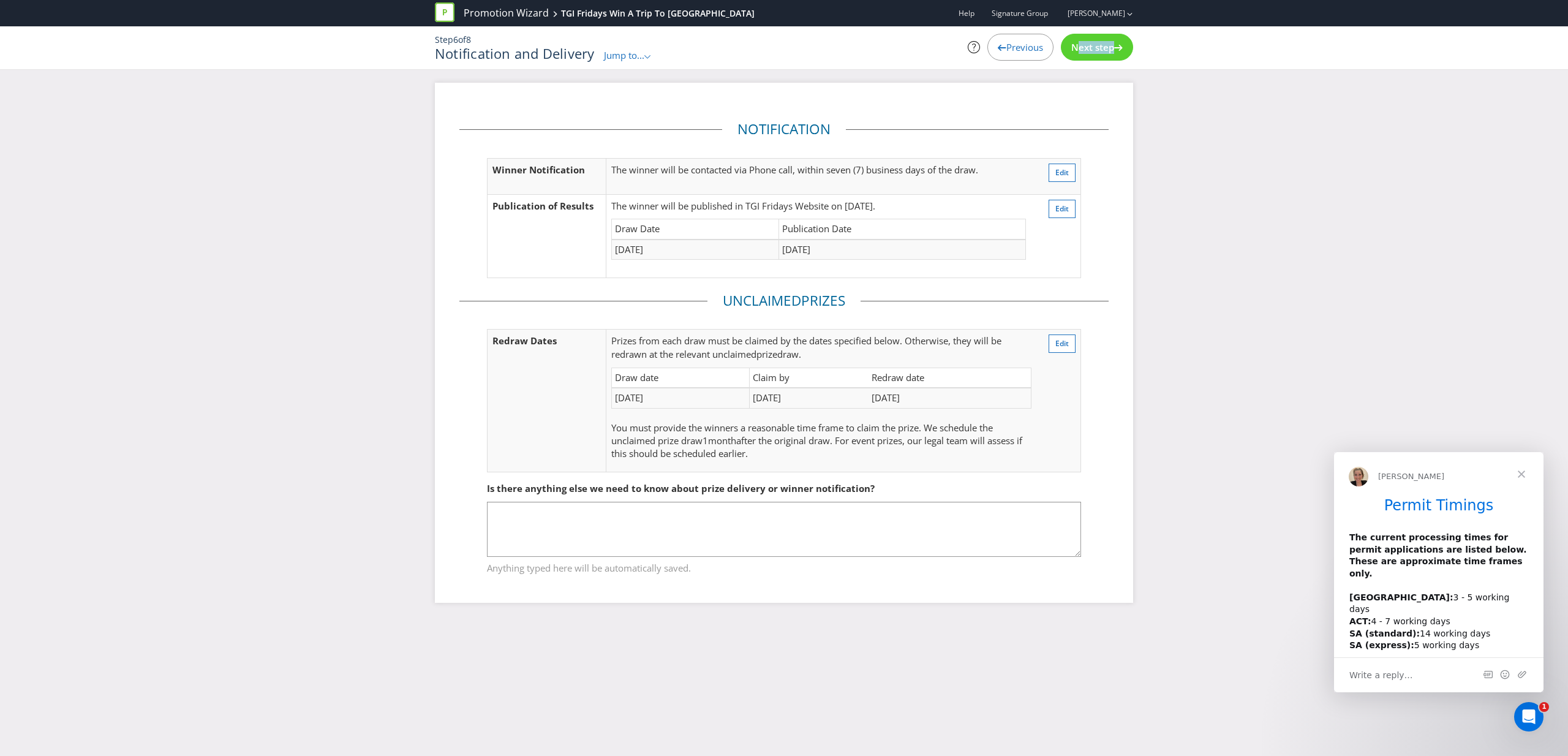
click at [1107, 52] on span "Next step" at bounding box center [1093, 47] width 43 height 13
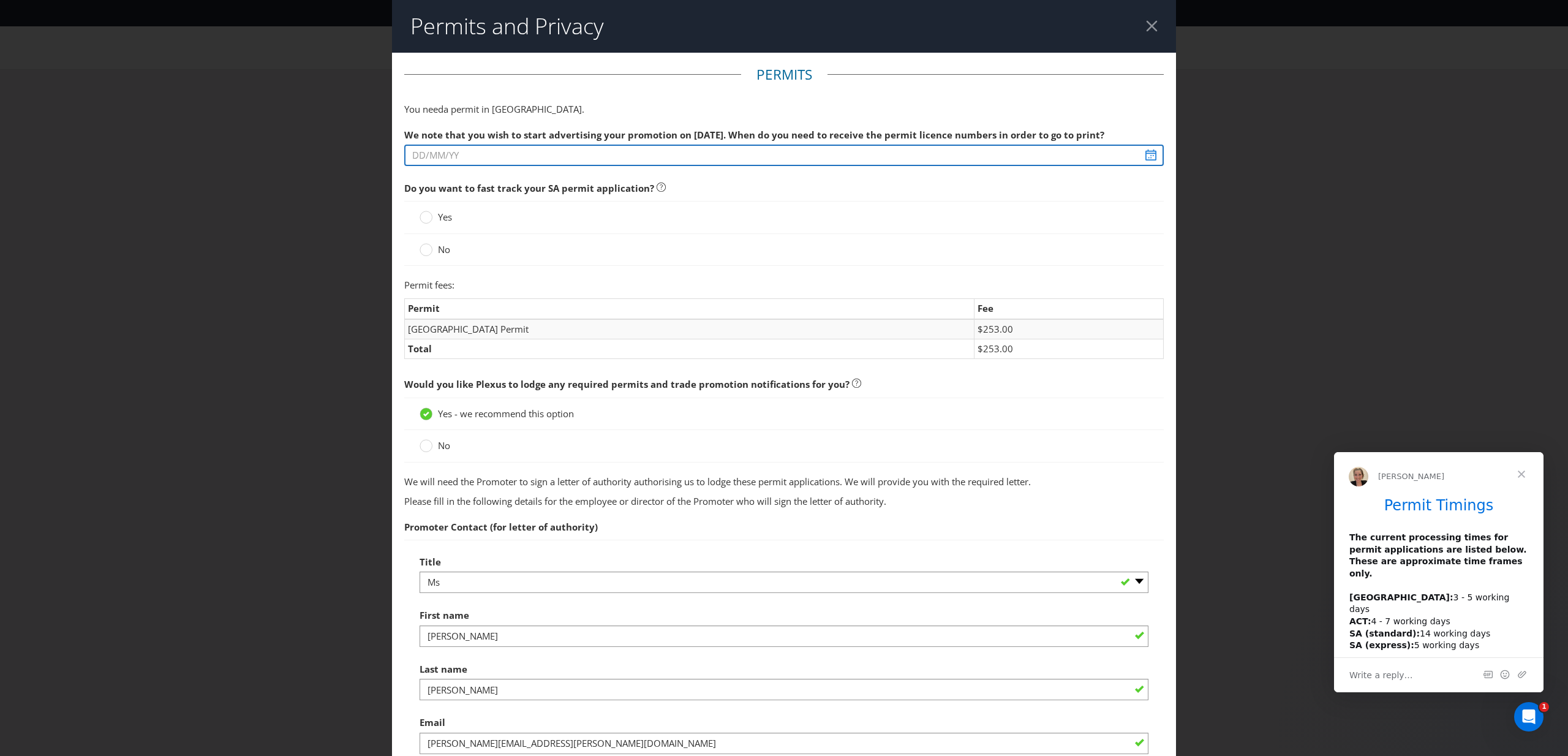
click at [622, 163] on input "text" at bounding box center [784, 155] width 760 height 21
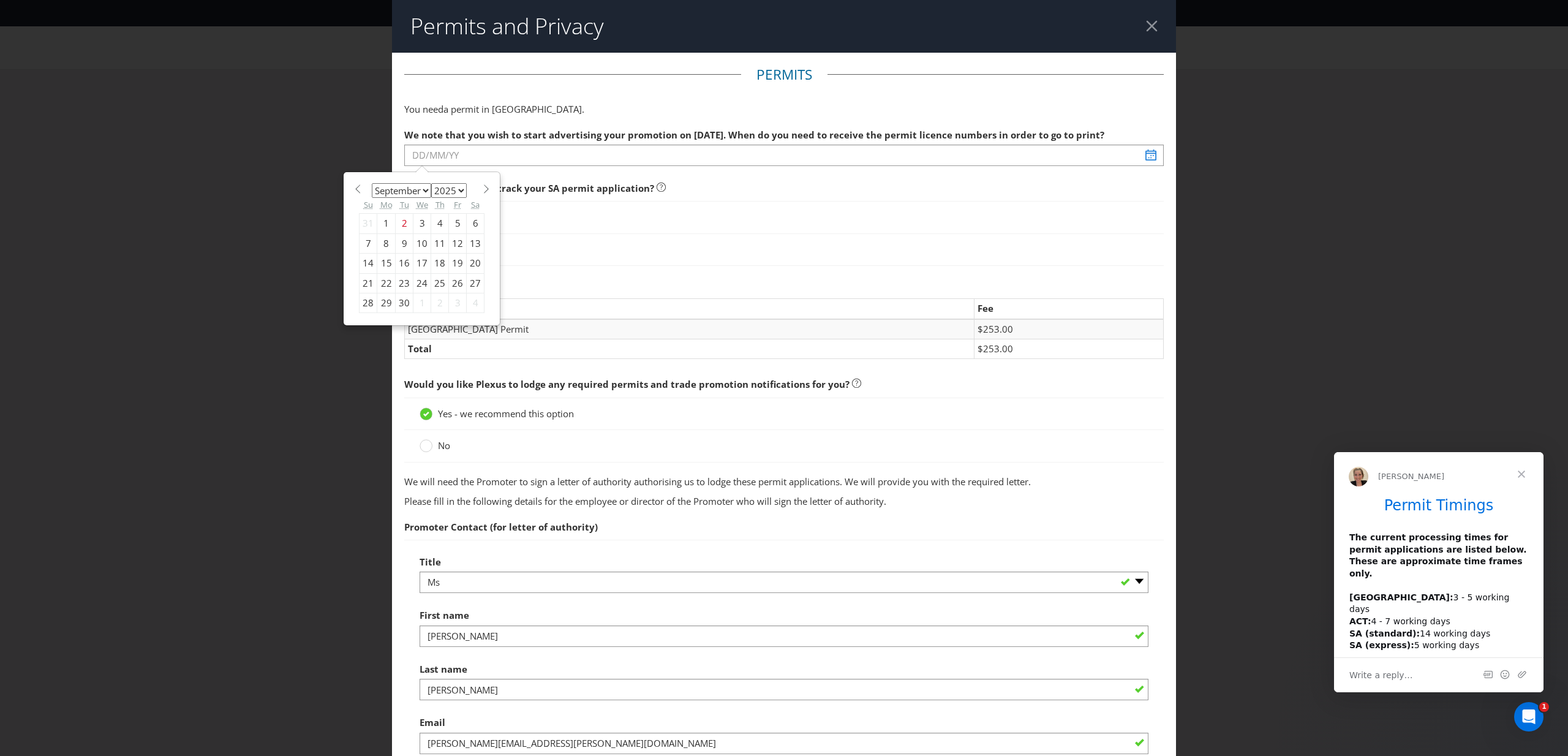
click at [389, 243] on div "8" at bounding box center [386, 243] width 18 height 20
type input "[DATE]"
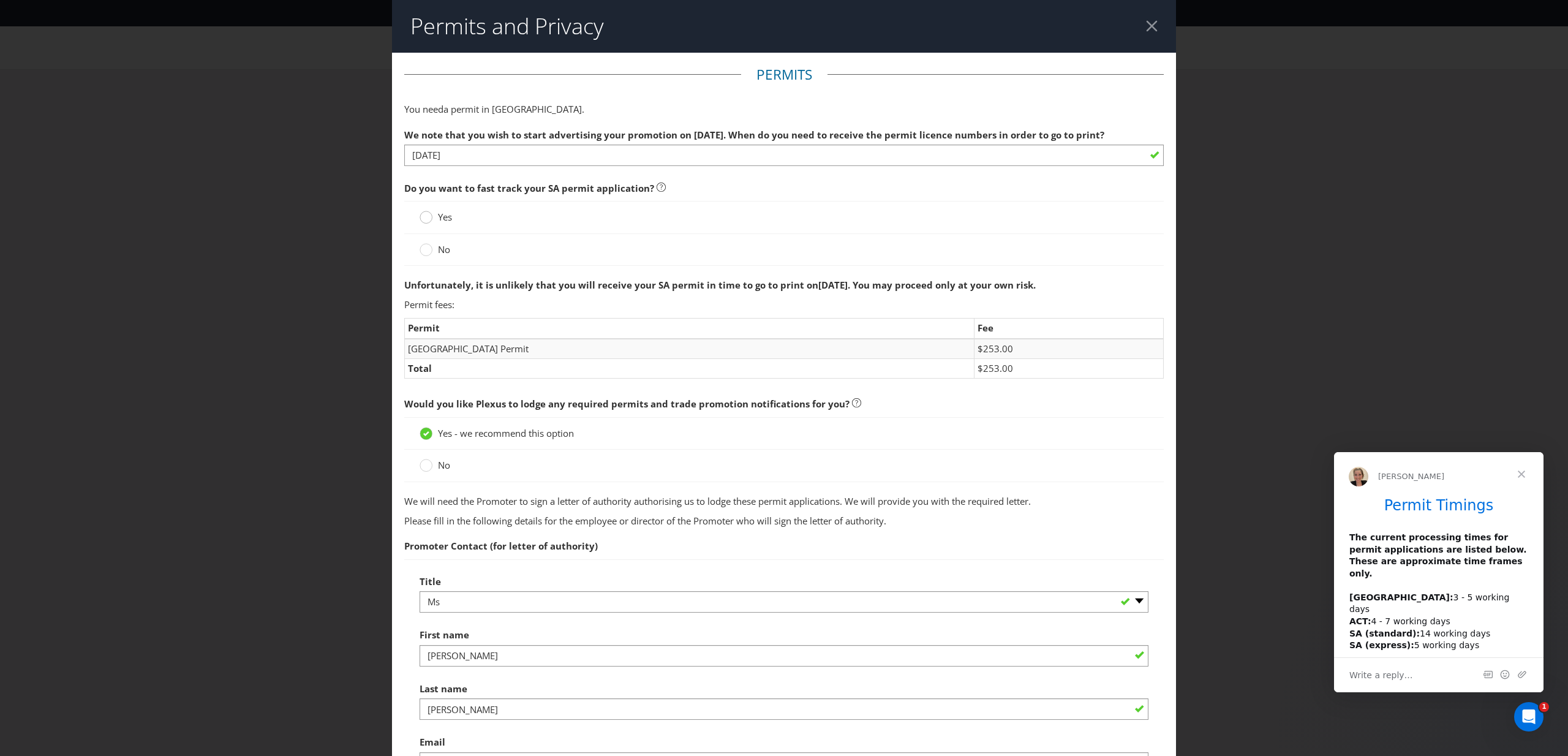
click at [427, 214] on div at bounding box center [426, 213] width 6 height 6
click at [0, 0] on input "Yes" at bounding box center [0, 0] width 0 height 0
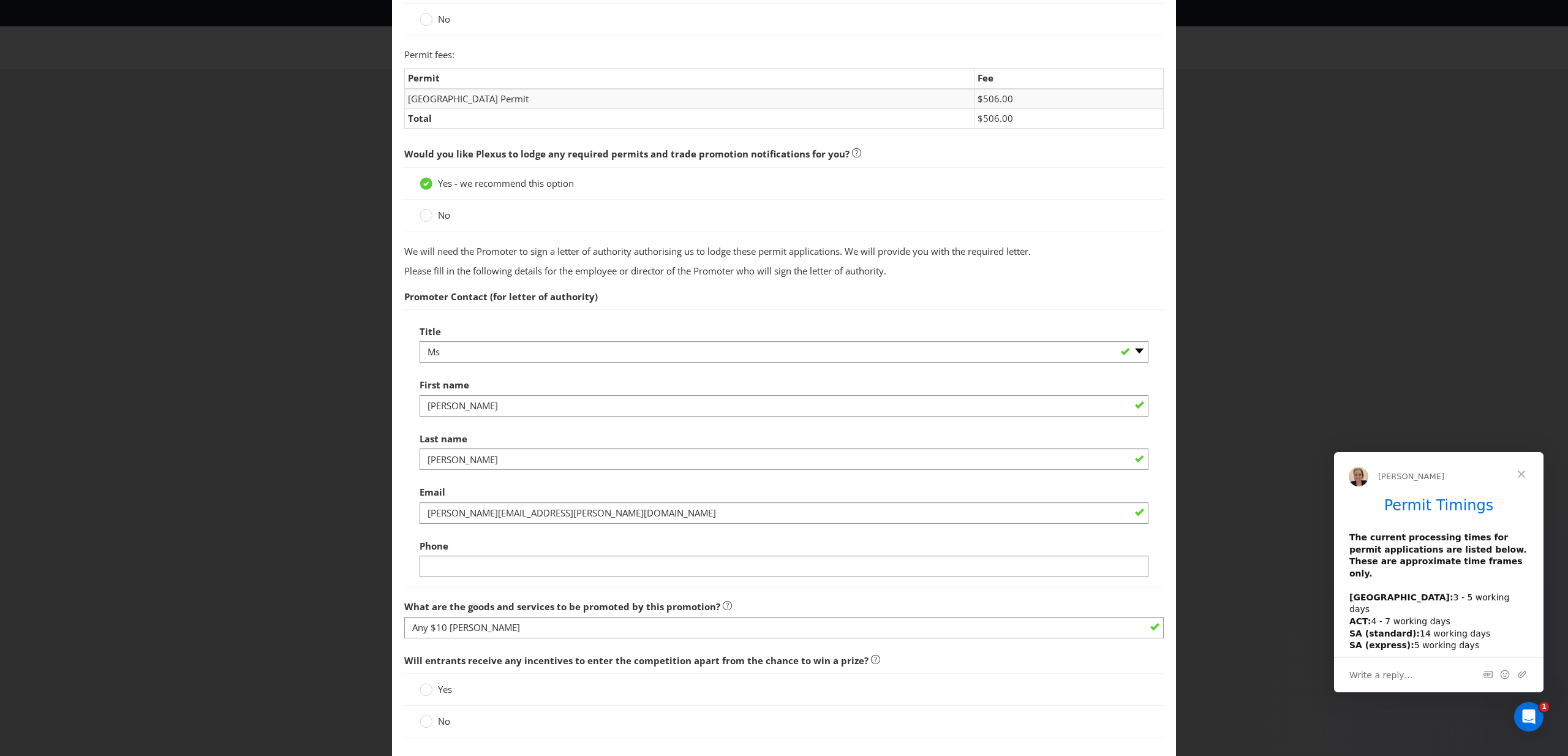
scroll to position [231, 0]
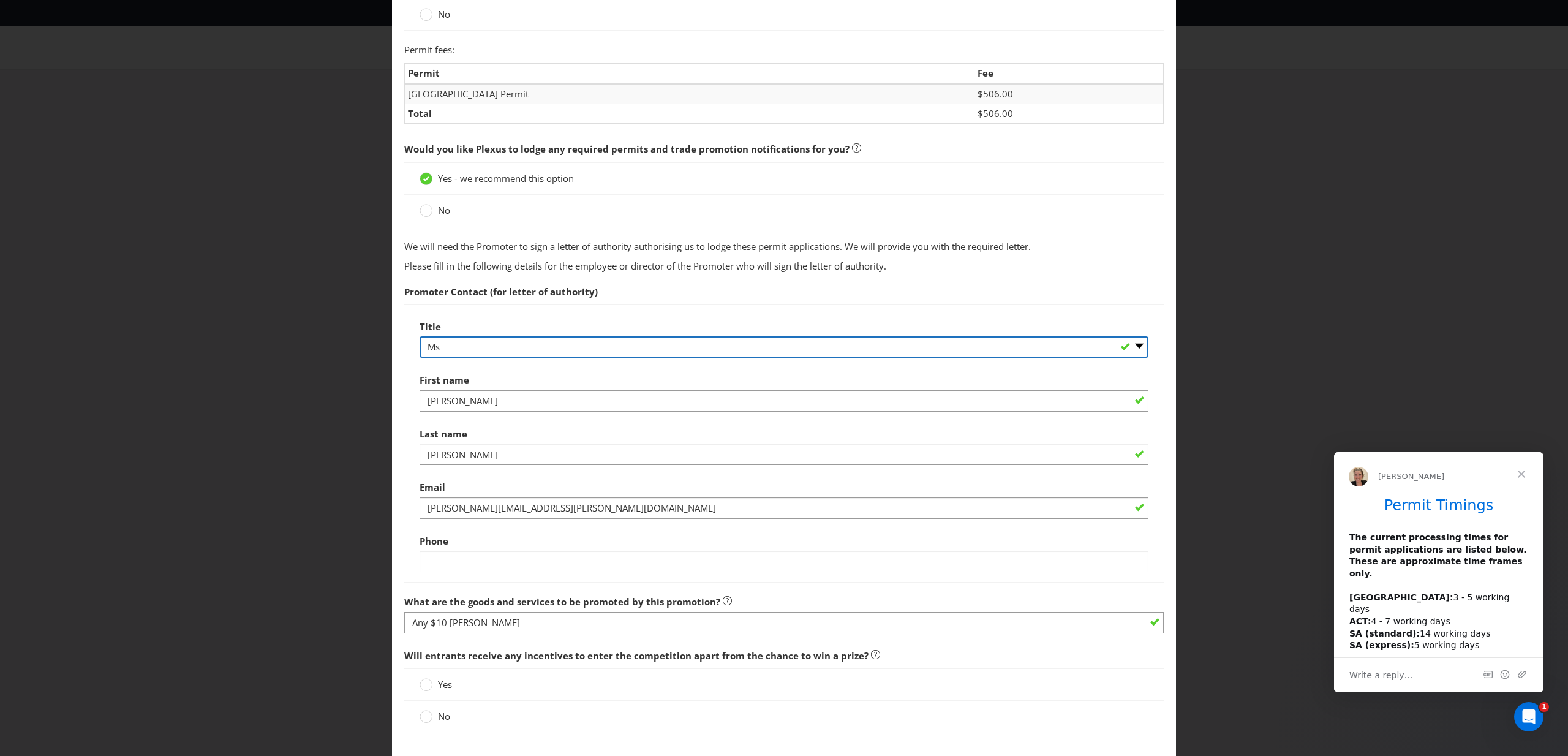
click at [711, 346] on select "-- Please select -- Mr Ms Mrs [PERSON_NAME] [PERSON_NAME] (please specify)" at bounding box center [783, 347] width 729 height 21
select select "MR"
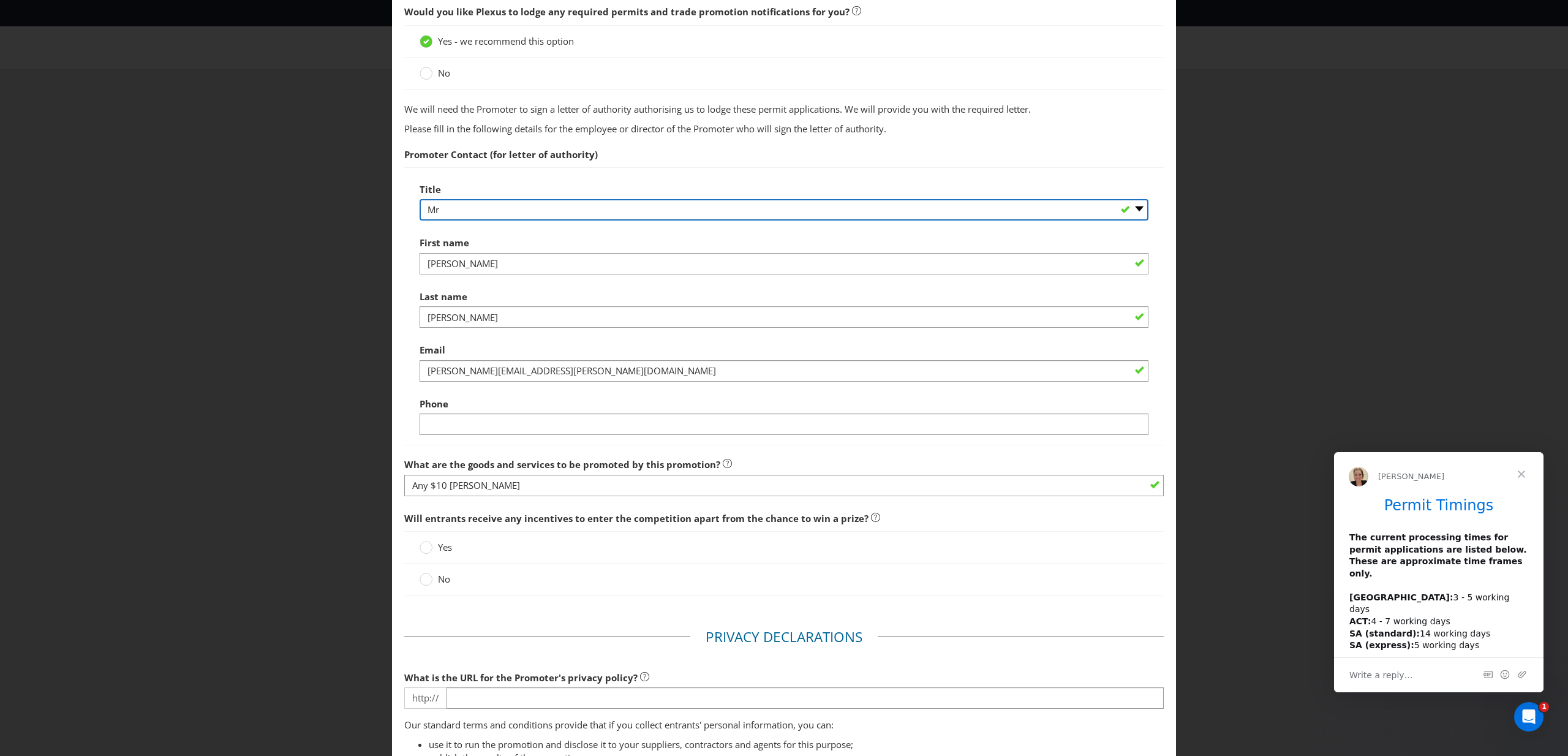
scroll to position [396, 0]
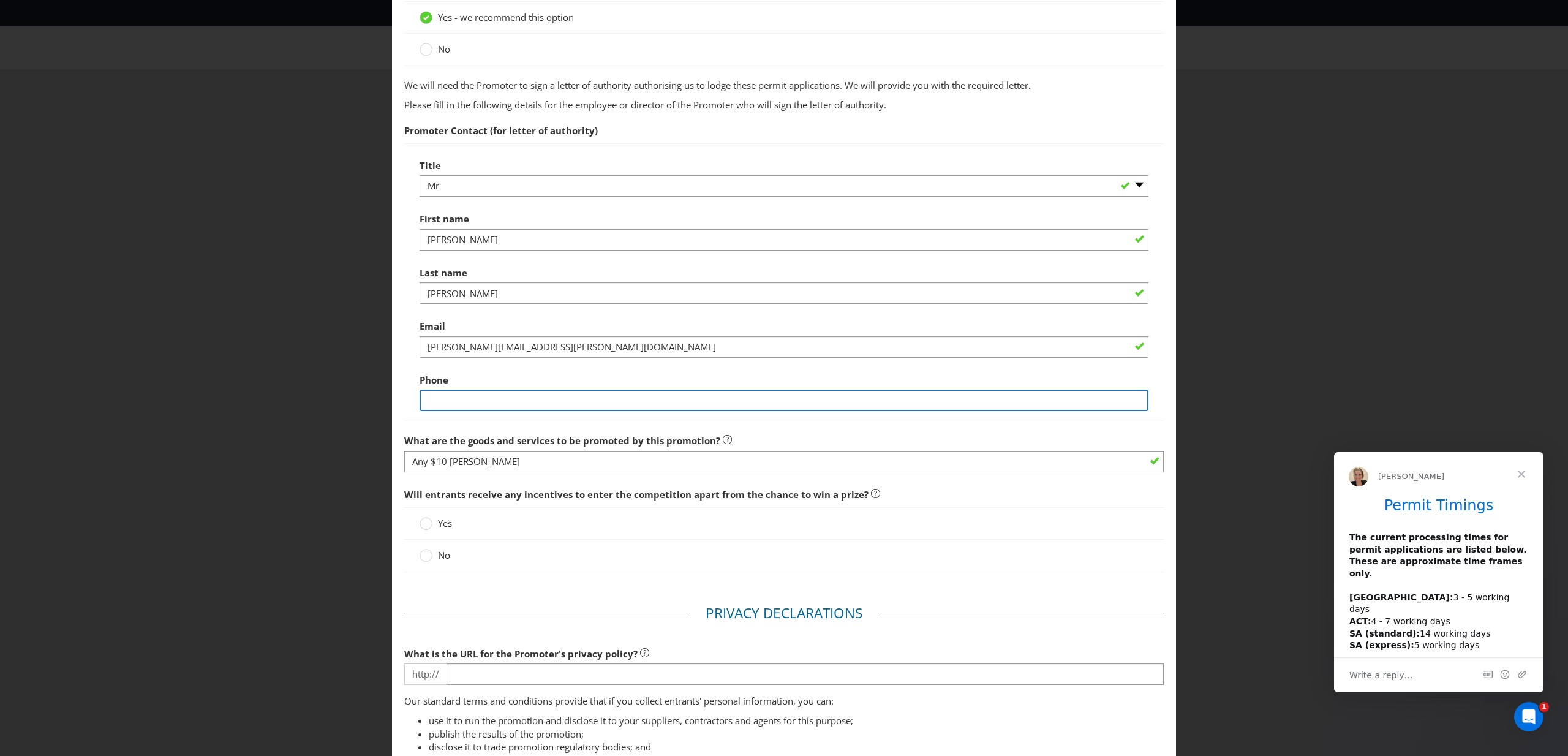
click at [592, 402] on input "text" at bounding box center [783, 400] width 729 height 21
type input "0449930936"
click at [599, 373] on div "Phone [PHONE_NUMBER]" at bounding box center [783, 390] width 729 height 44
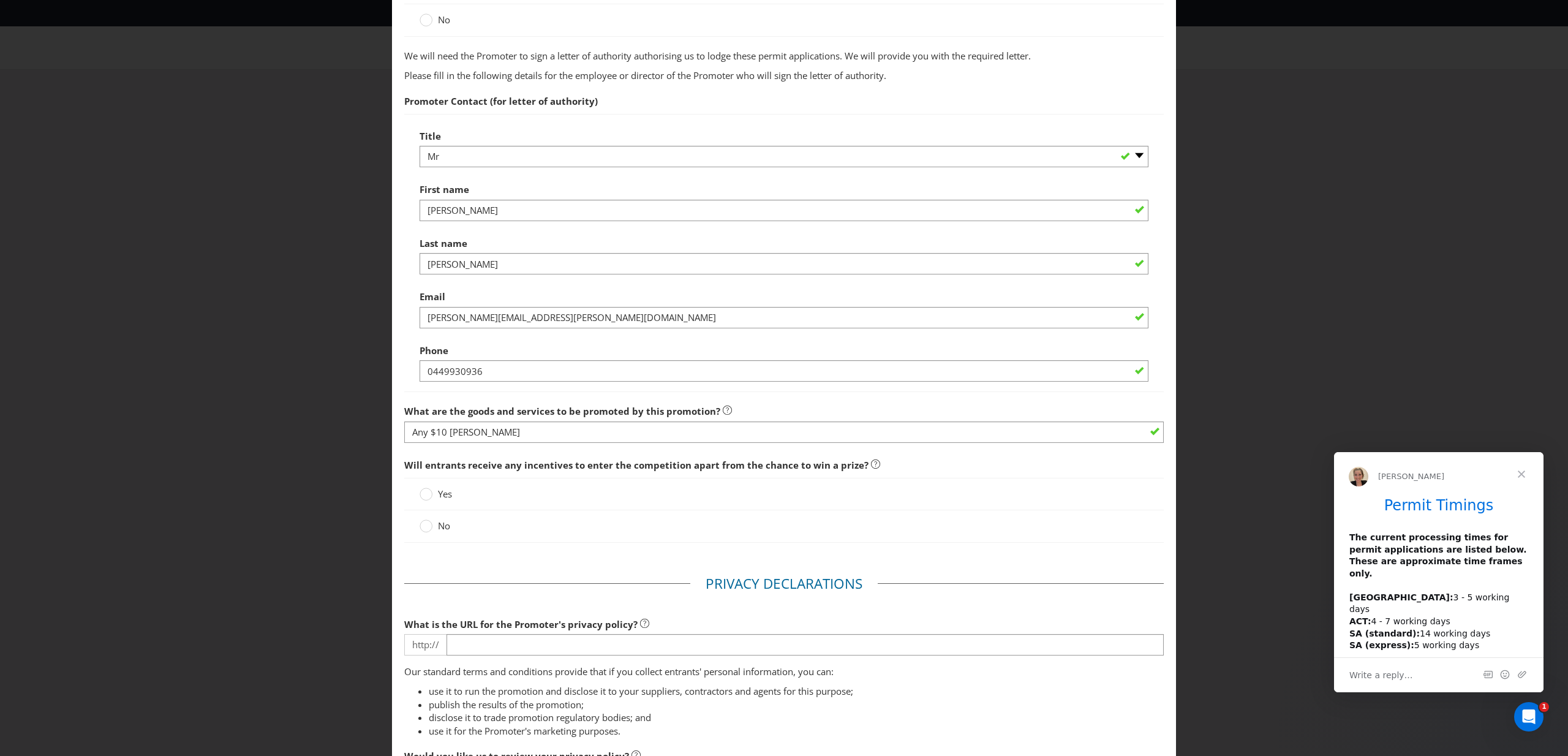
scroll to position [427, 0]
click at [433, 494] on label "Yes" at bounding box center [436, 492] width 35 height 13
click at [0, 0] on input "Yes" at bounding box center [0, 0] width 0 height 0
click at [435, 522] on label "No" at bounding box center [436, 524] width 33 height 13
click at [0, 0] on input "No" at bounding box center [0, 0] width 0 height 0
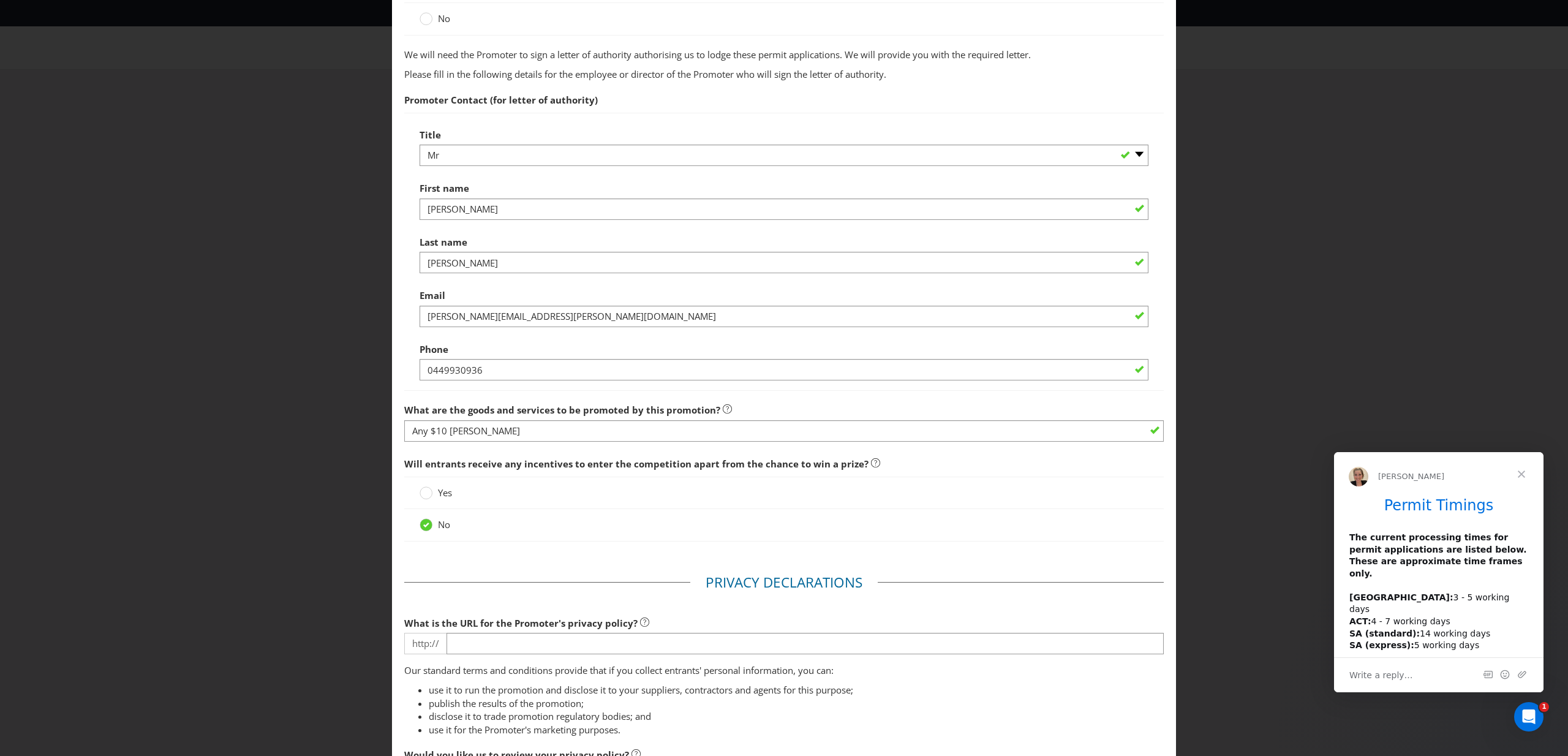
click at [629, 463] on span "Will entrants receive any incentives to enter the competition apart from the ch…" at bounding box center [636, 464] width 464 height 13
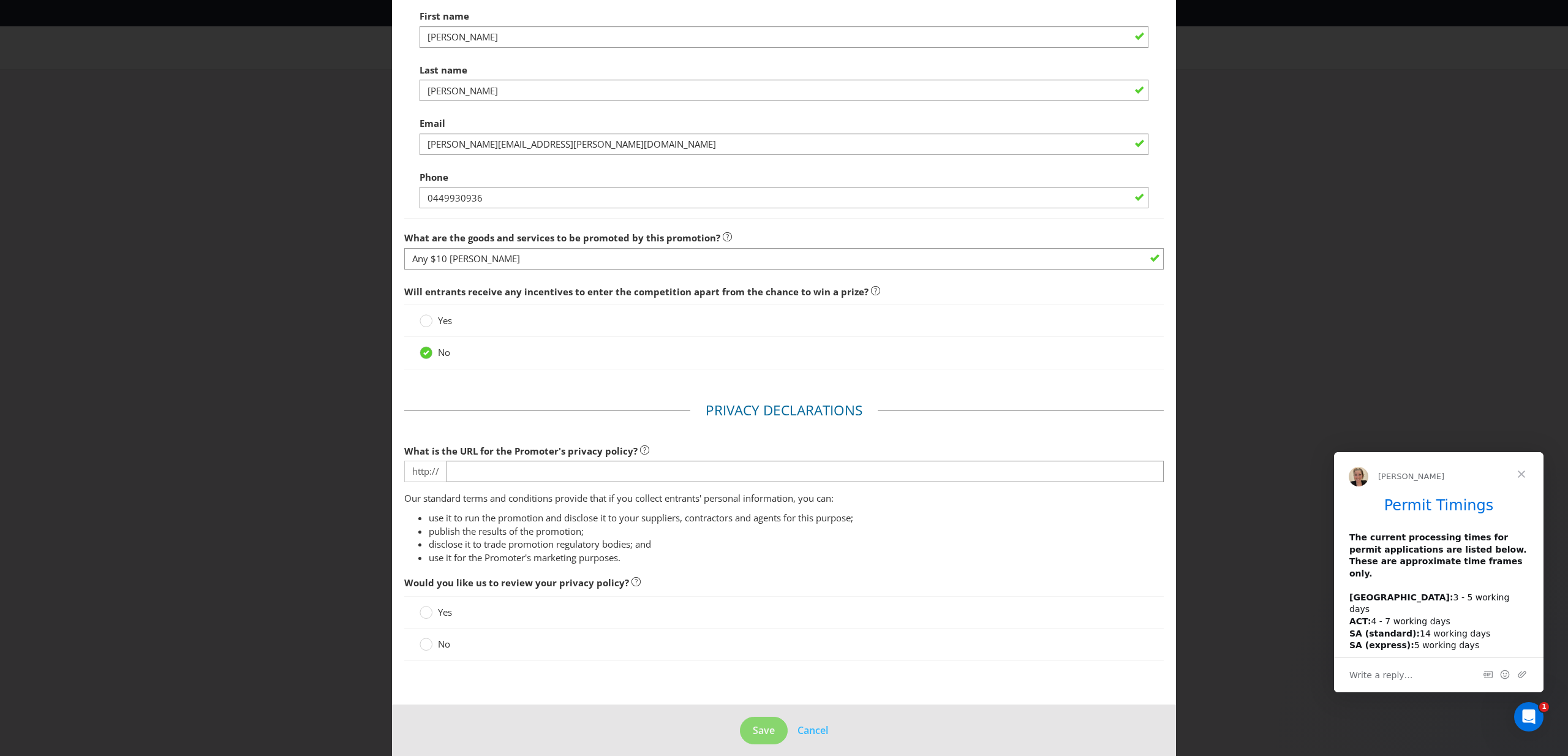
scroll to position [599, 0]
click at [509, 475] on input "text" at bounding box center [805, 470] width 718 height 21
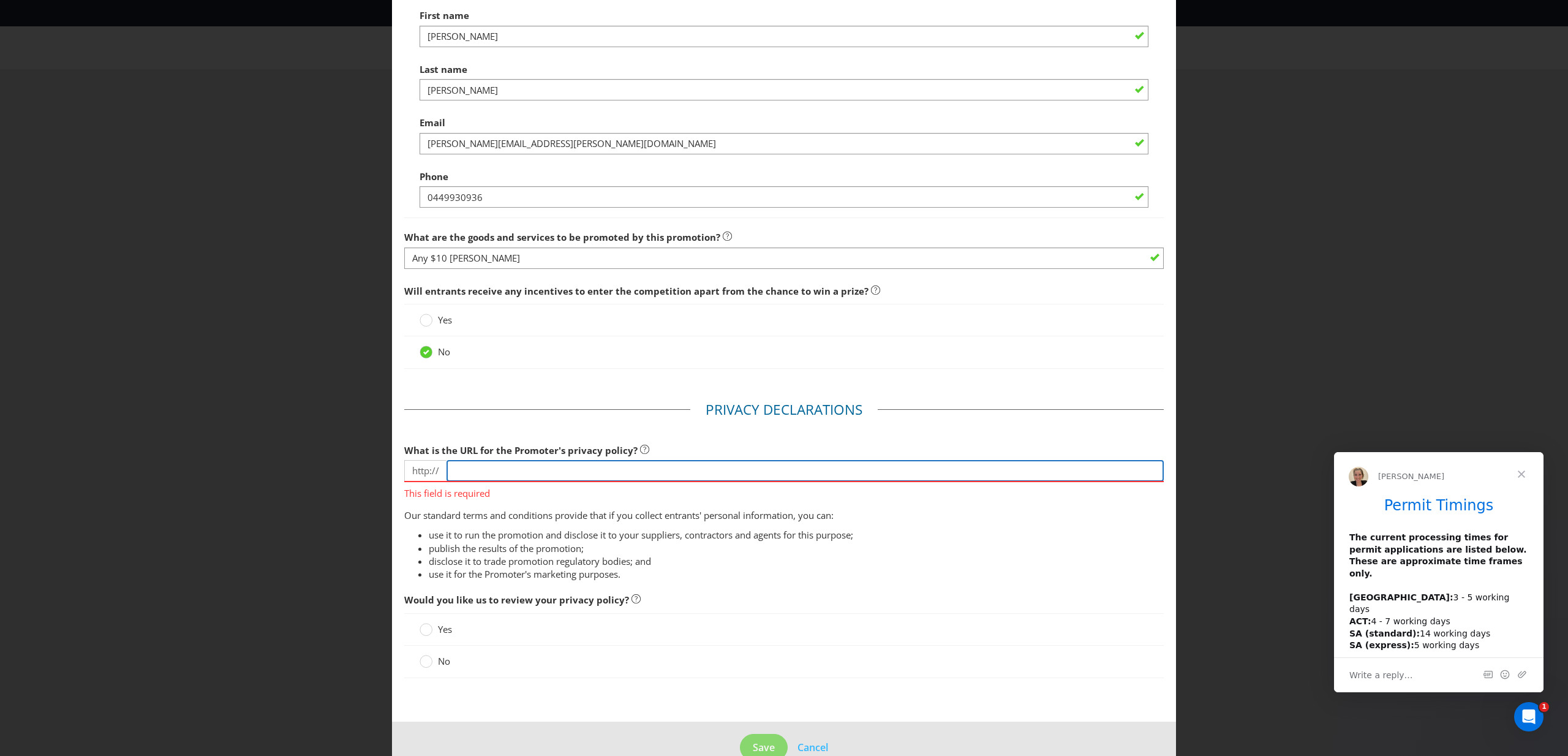
click at [602, 470] on input "text" at bounding box center [805, 470] width 718 height 21
paste input "[URL][DOMAIN_NAME]"
type input "[URL][DOMAIN_NAME]"
click at [763, 552] on ul "use it to run the promotion and disclose it to your suppliers, contractors and …" at bounding box center [784, 554] width 760 height 52
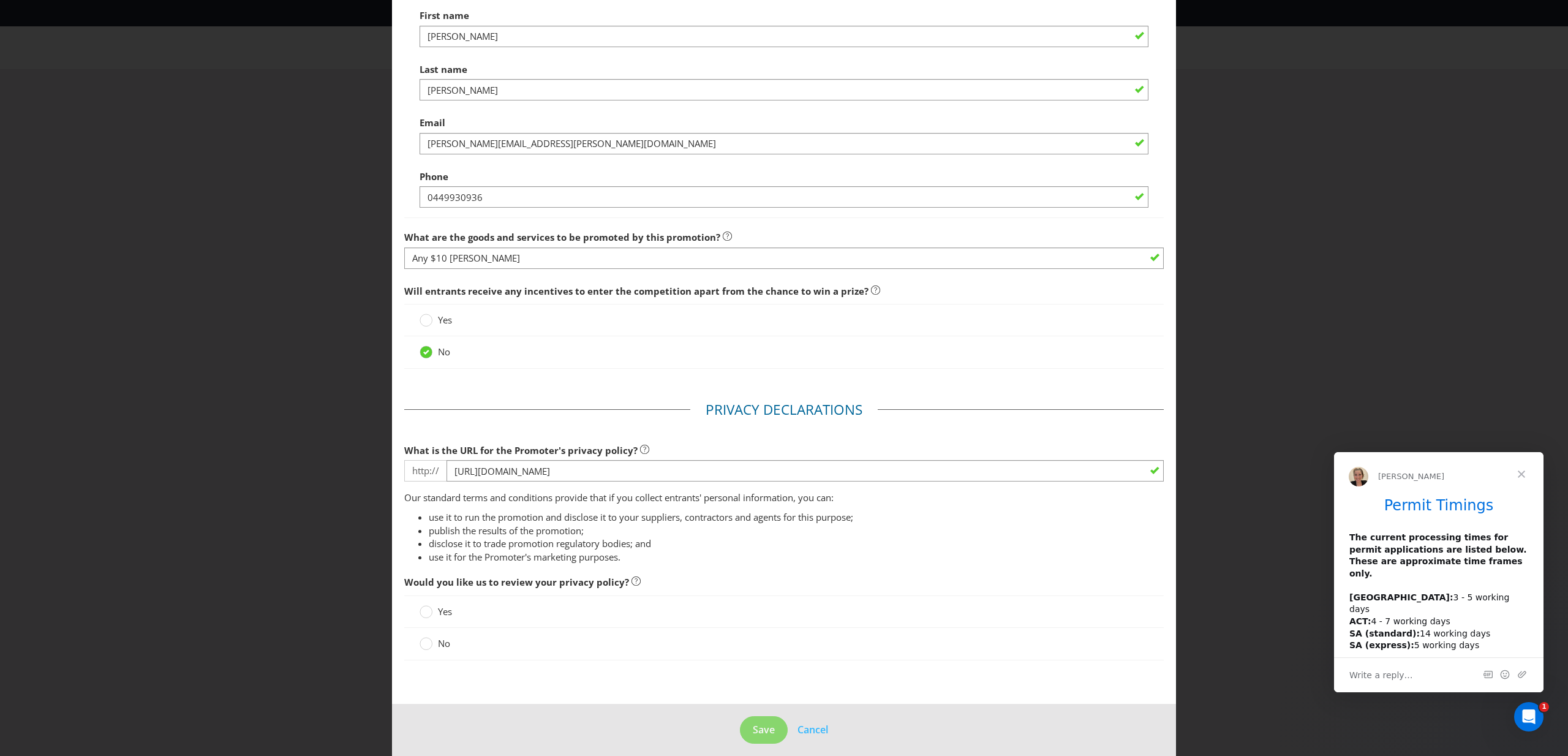
drag, startPoint x: 430, startPoint y: 642, endPoint x: 743, endPoint y: 652, distance: 313.2
click at [430, 642] on circle at bounding box center [426, 644] width 13 height 13
click at [0, 0] on input "No" at bounding box center [0, 0] width 0 height 0
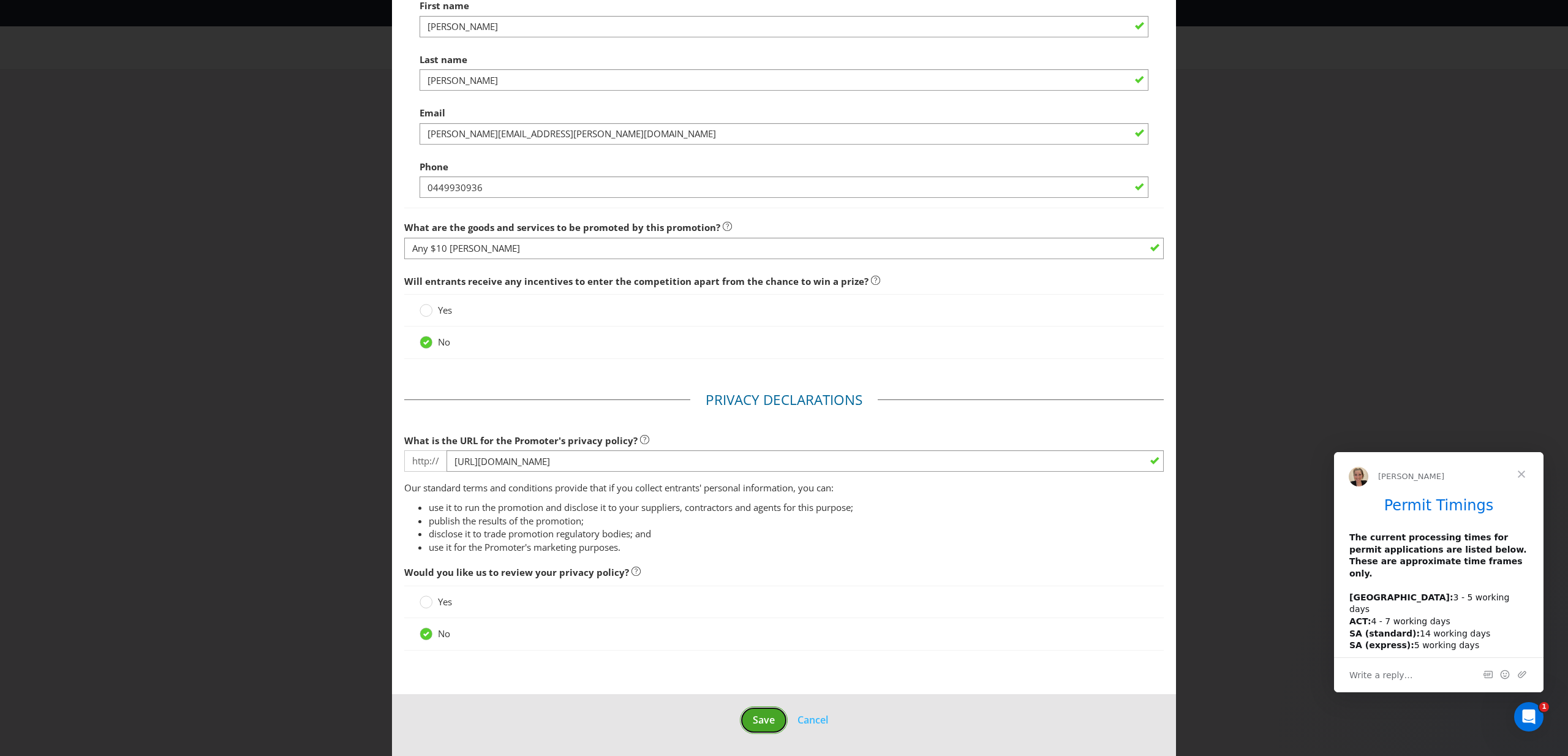
click at [757, 716] on span "Save" at bounding box center [764, 720] width 22 height 13
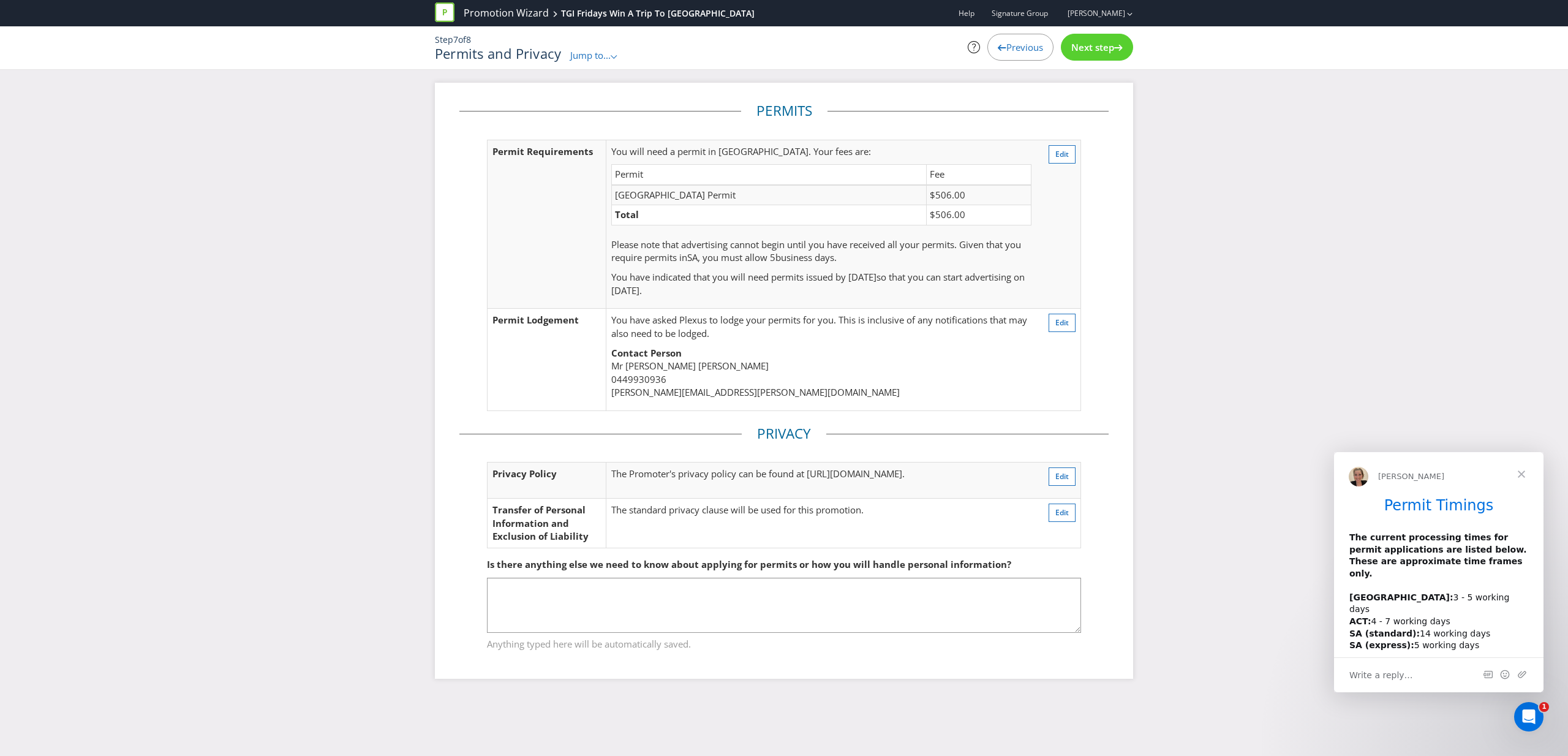
click at [1107, 52] on span "Next step" at bounding box center [1093, 47] width 43 height 13
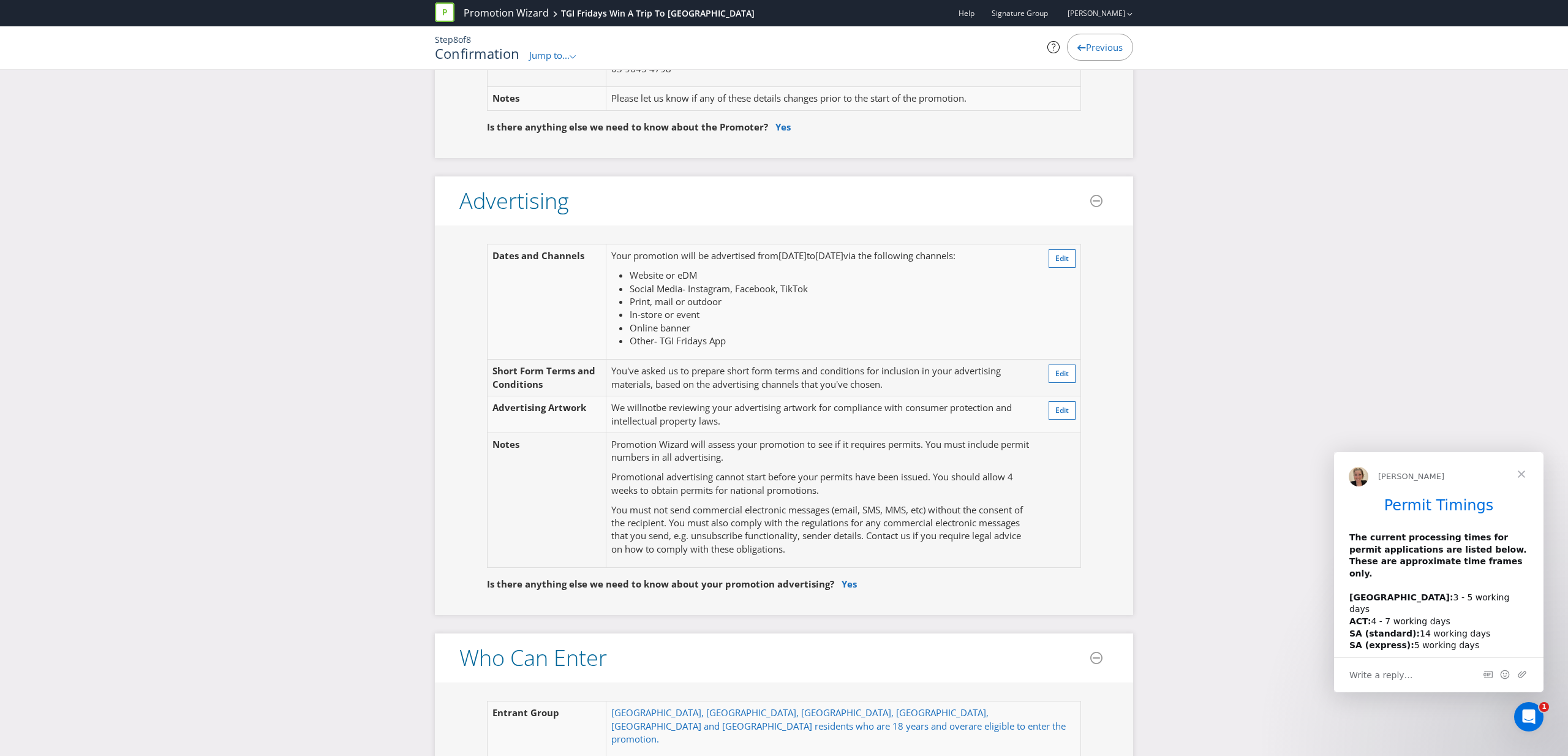
scroll to position [209, 0]
click at [798, 321] on li "Online banner" at bounding box center [831, 327] width 402 height 13
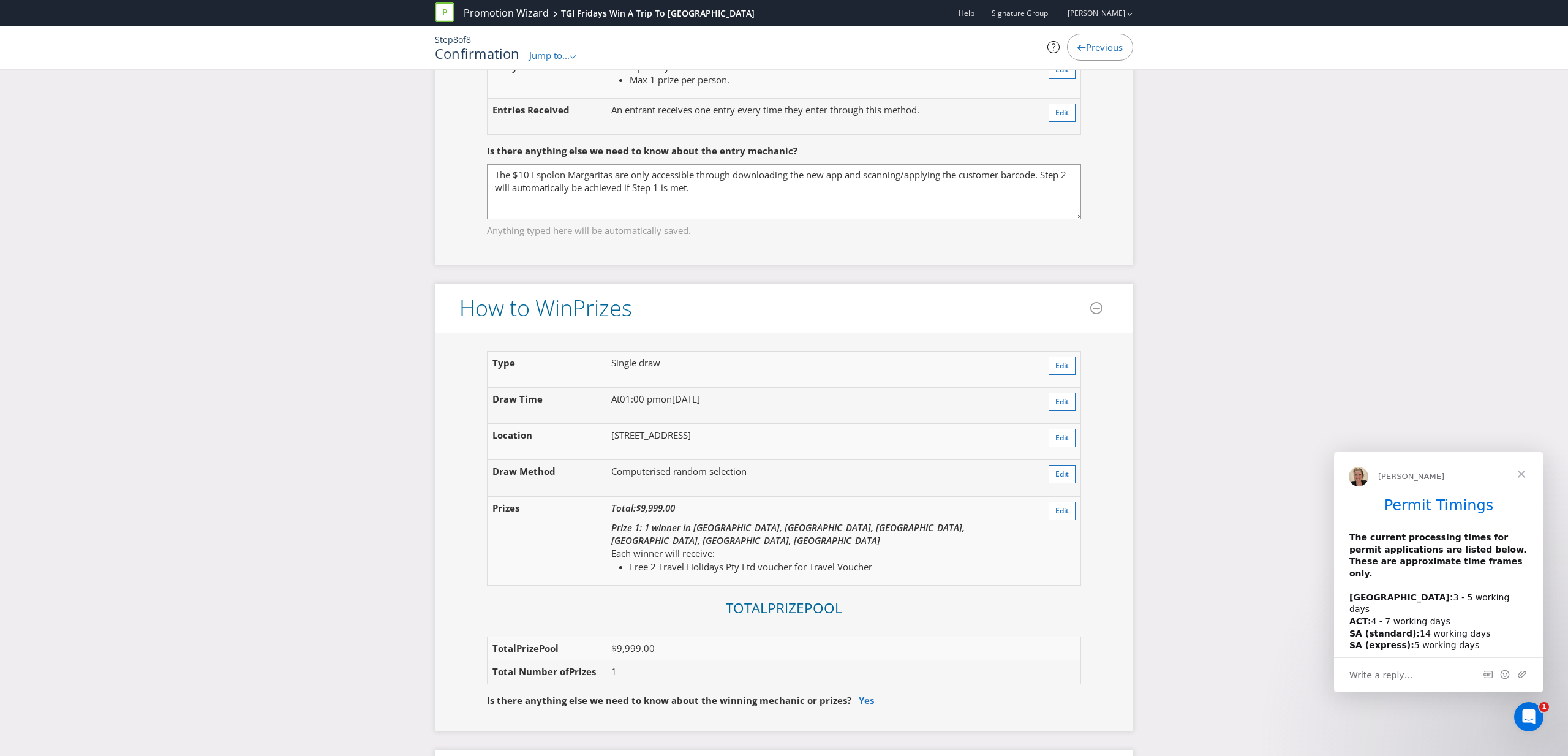
scroll to position [1282, 0]
click at [1065, 502] on span "Edit" at bounding box center [1062, 507] width 13 height 10
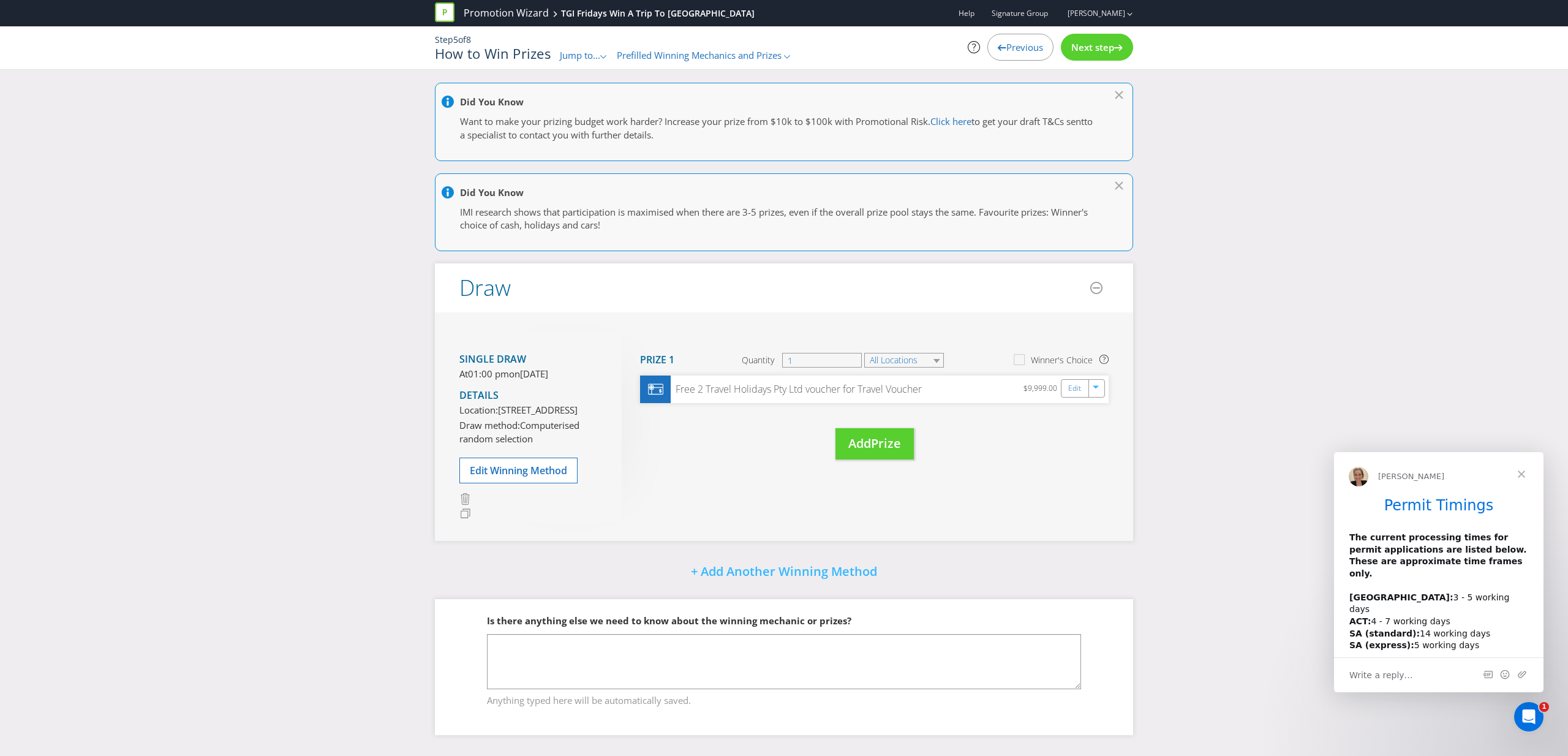
scroll to position [37, 0]
click at [1074, 379] on div "Edit" at bounding box center [1076, 388] width 27 height 17
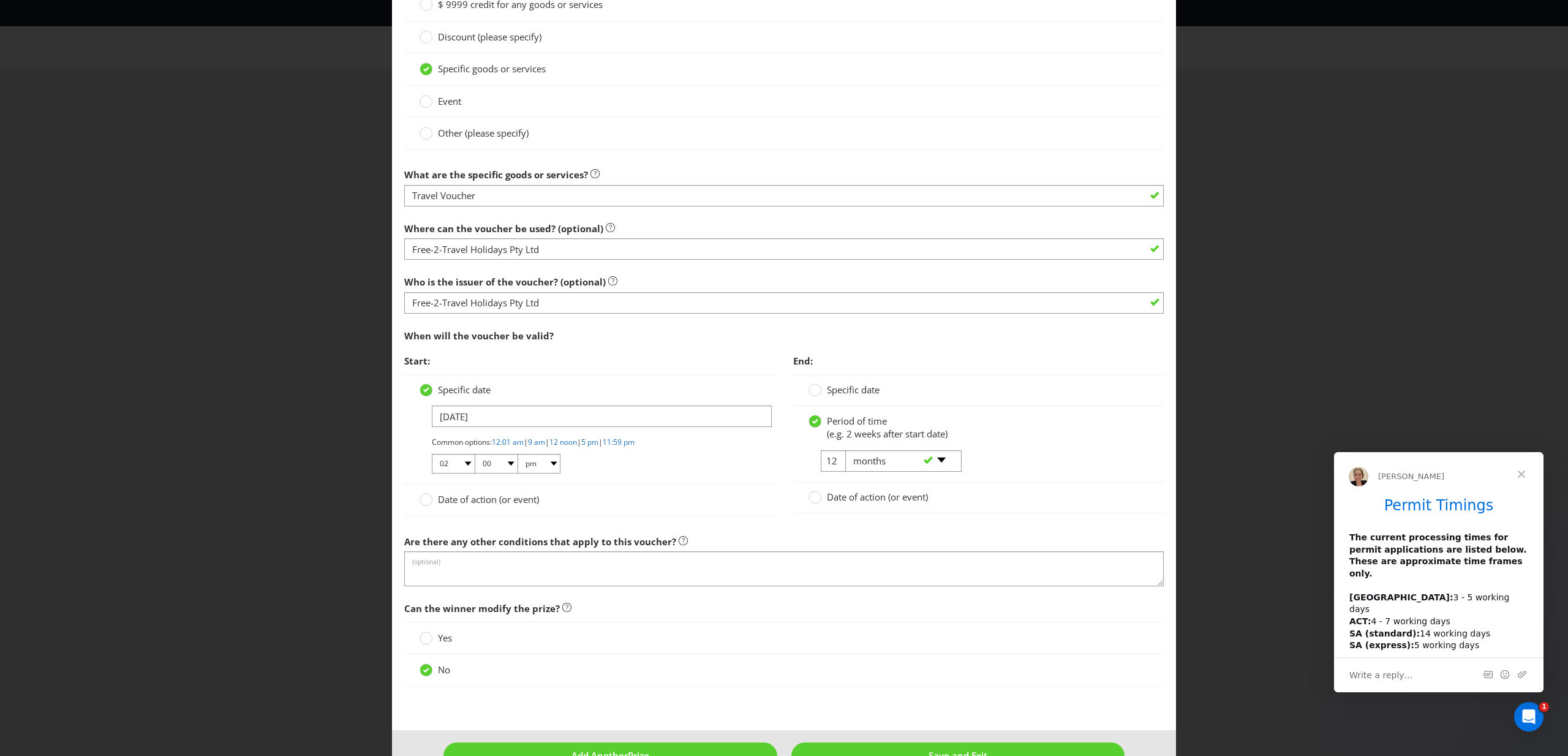
scroll to position [984, 0]
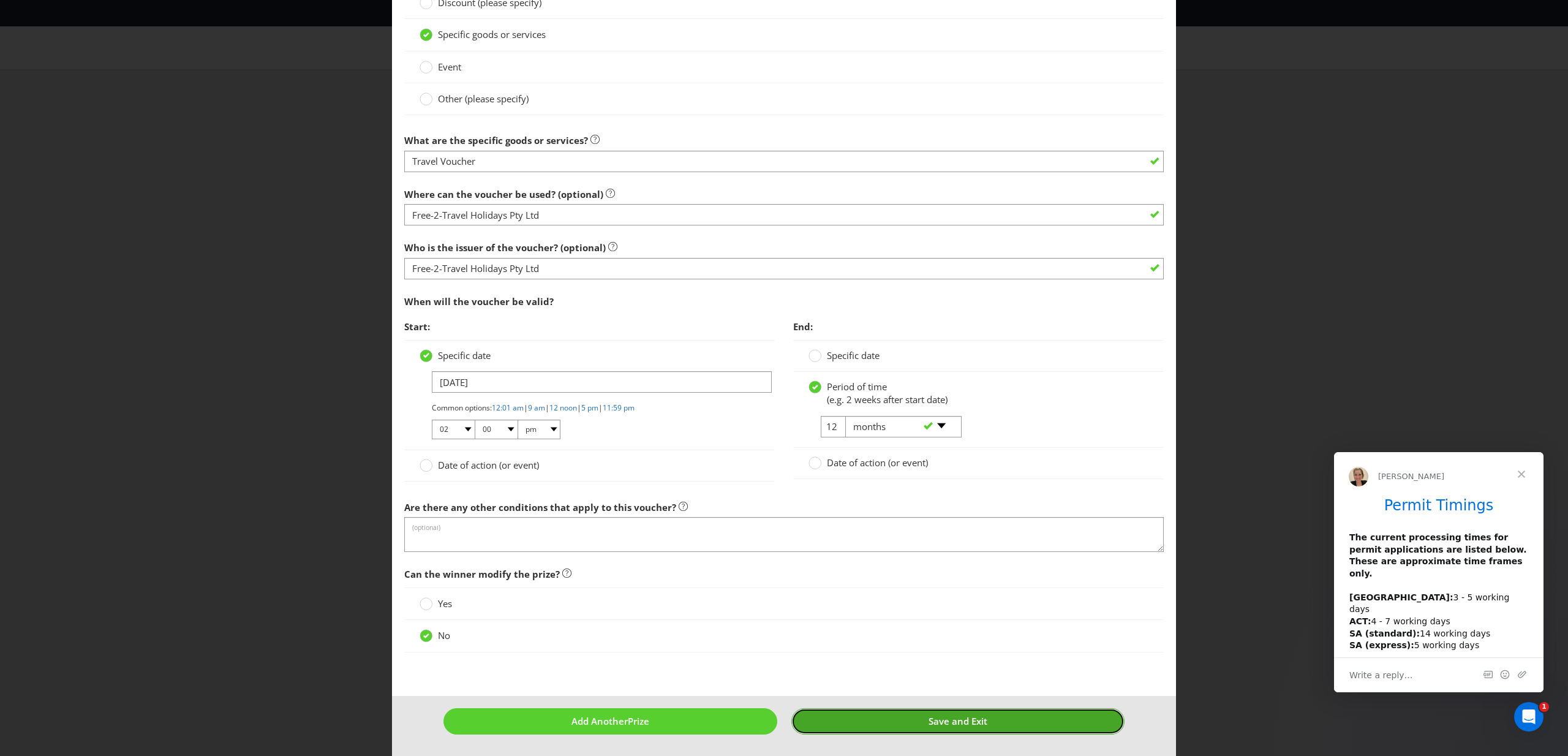
click at [997, 724] on button "Save and Exit" at bounding box center [958, 721] width 334 height 27
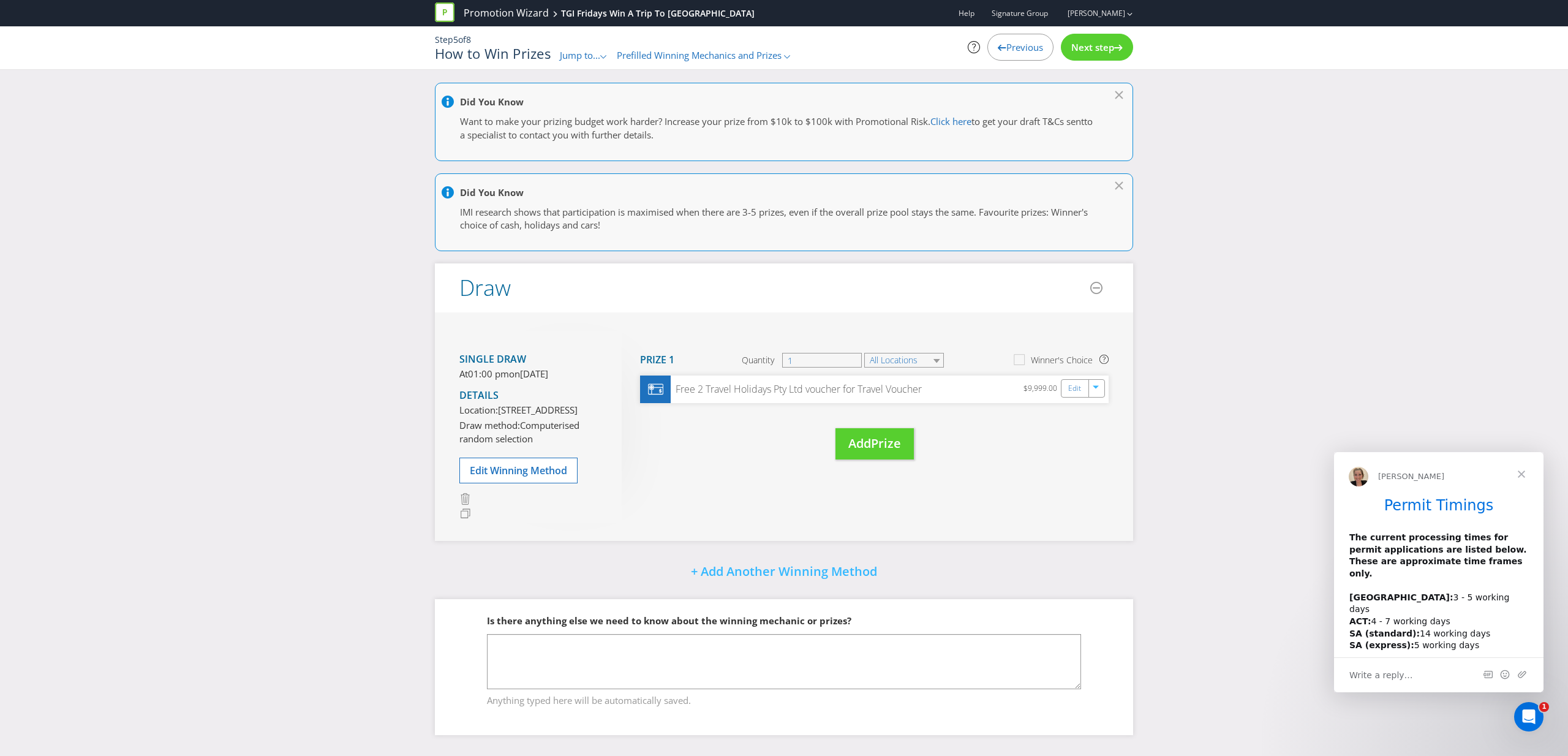
click at [1099, 54] on div "Next step" at bounding box center [1097, 47] width 72 height 27
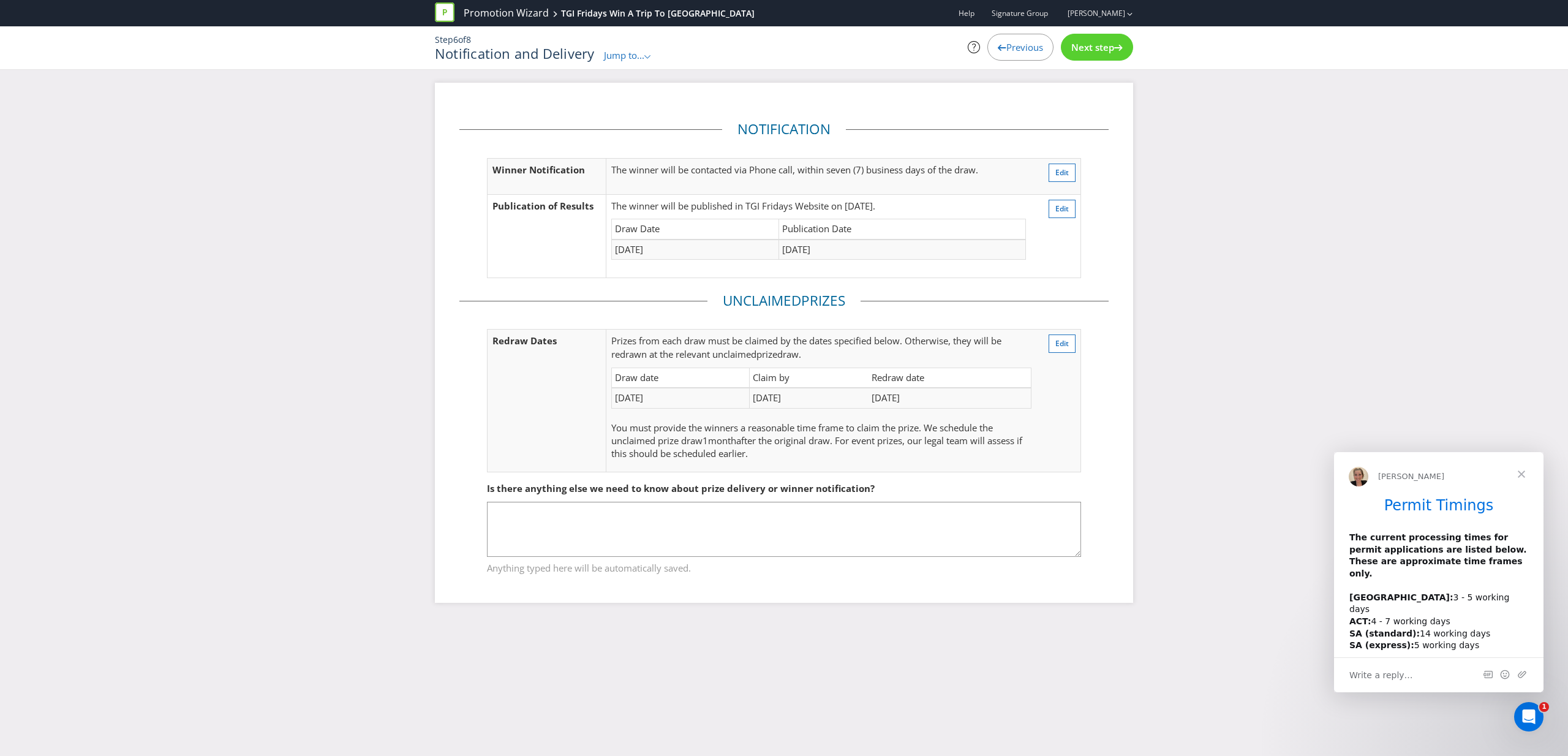
click at [1099, 54] on div "Next step" at bounding box center [1097, 47] width 72 height 27
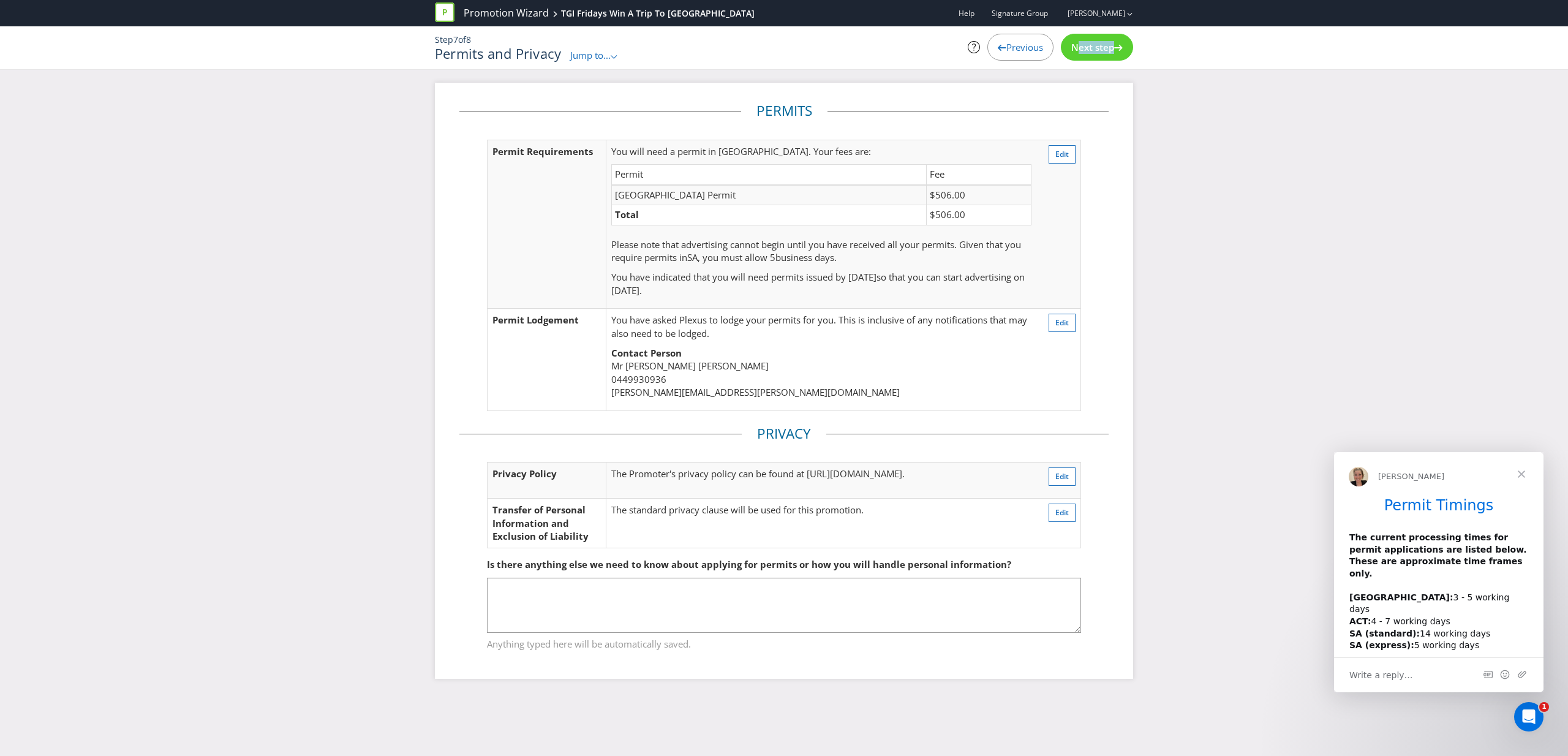
click at [1099, 54] on div "Next step" at bounding box center [1097, 47] width 72 height 27
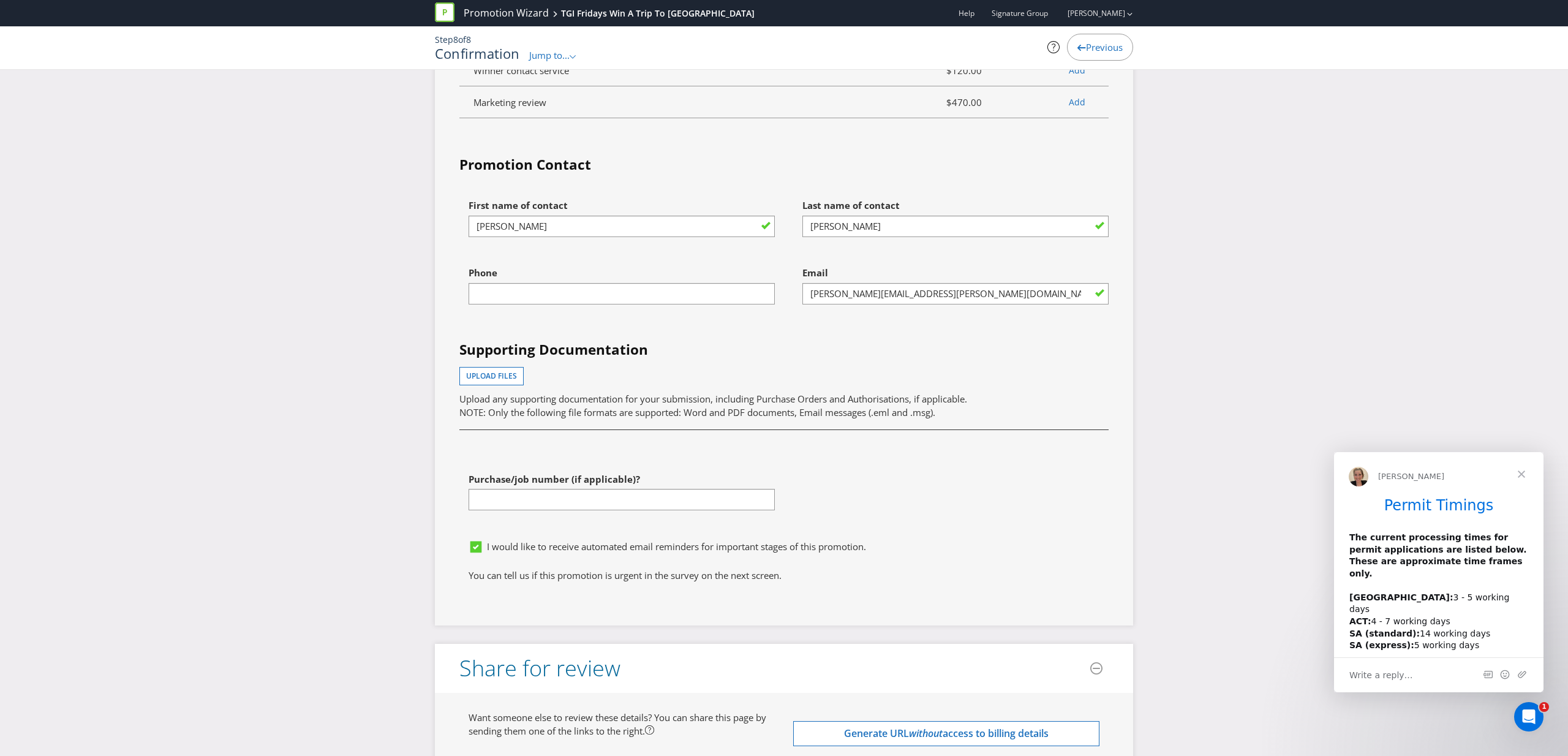
scroll to position [3911, 0]
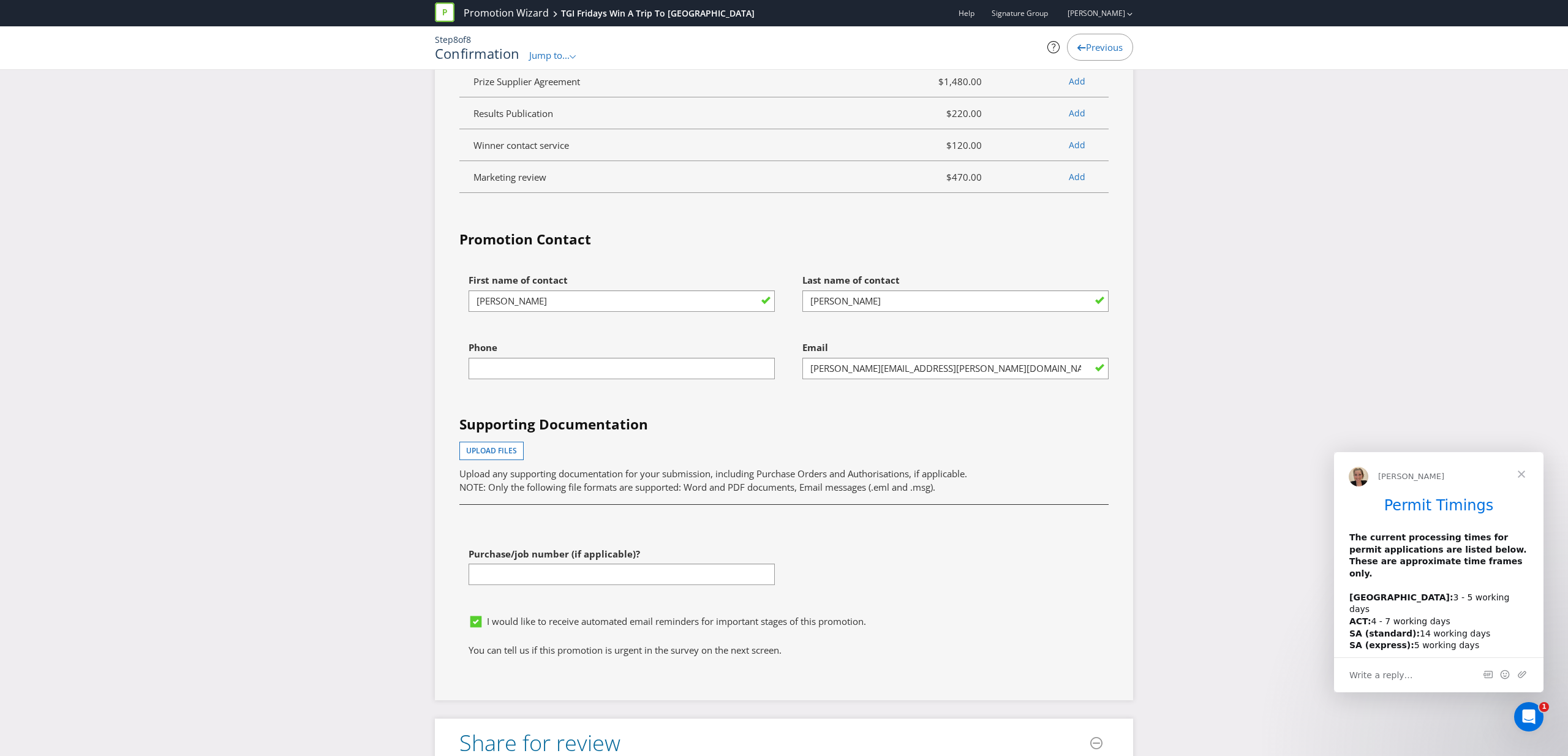
click at [647, 379] on div at bounding box center [622, 379] width 306 height 1
click at [649, 361] on input "text" at bounding box center [622, 371] width 306 height 21
type input "0449930936"
drag, startPoint x: 884, startPoint y: 383, endPoint x: 844, endPoint y: 456, distance: 83.2
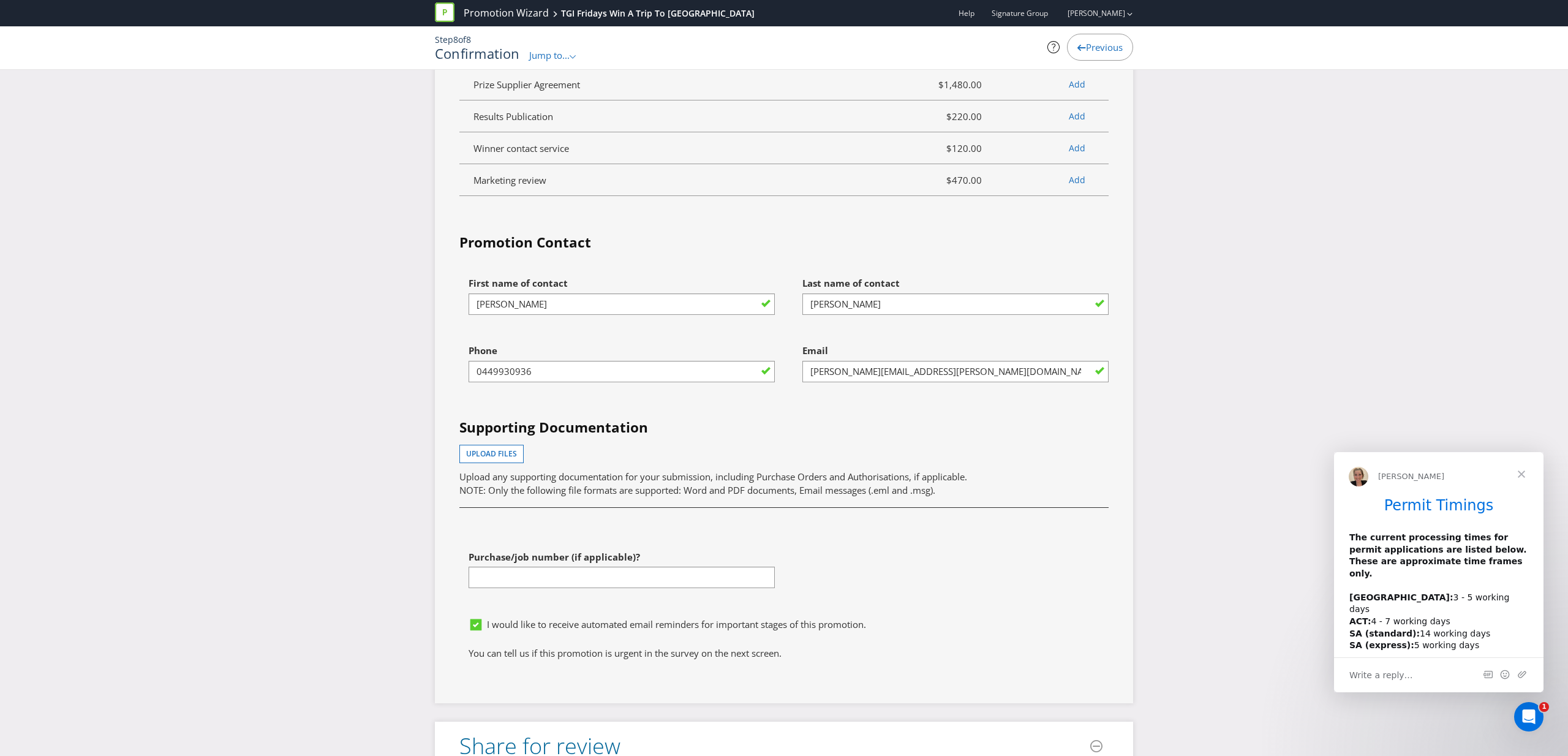
click at [884, 418] on h4 "Supporting Documentation" at bounding box center [784, 427] width 650 height 20
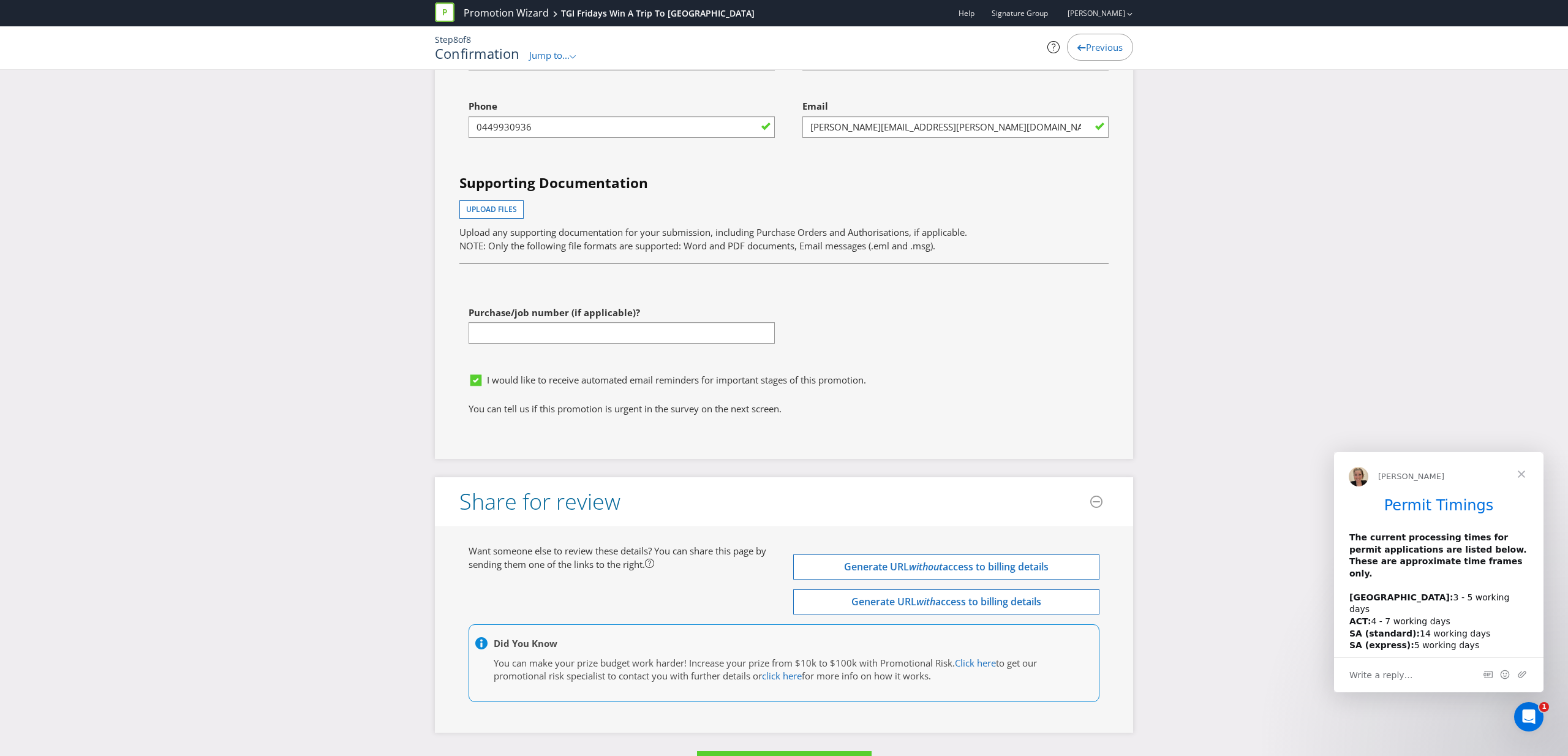
scroll to position [3793, 0]
